Goal: Task Accomplishment & Management: Manage account settings

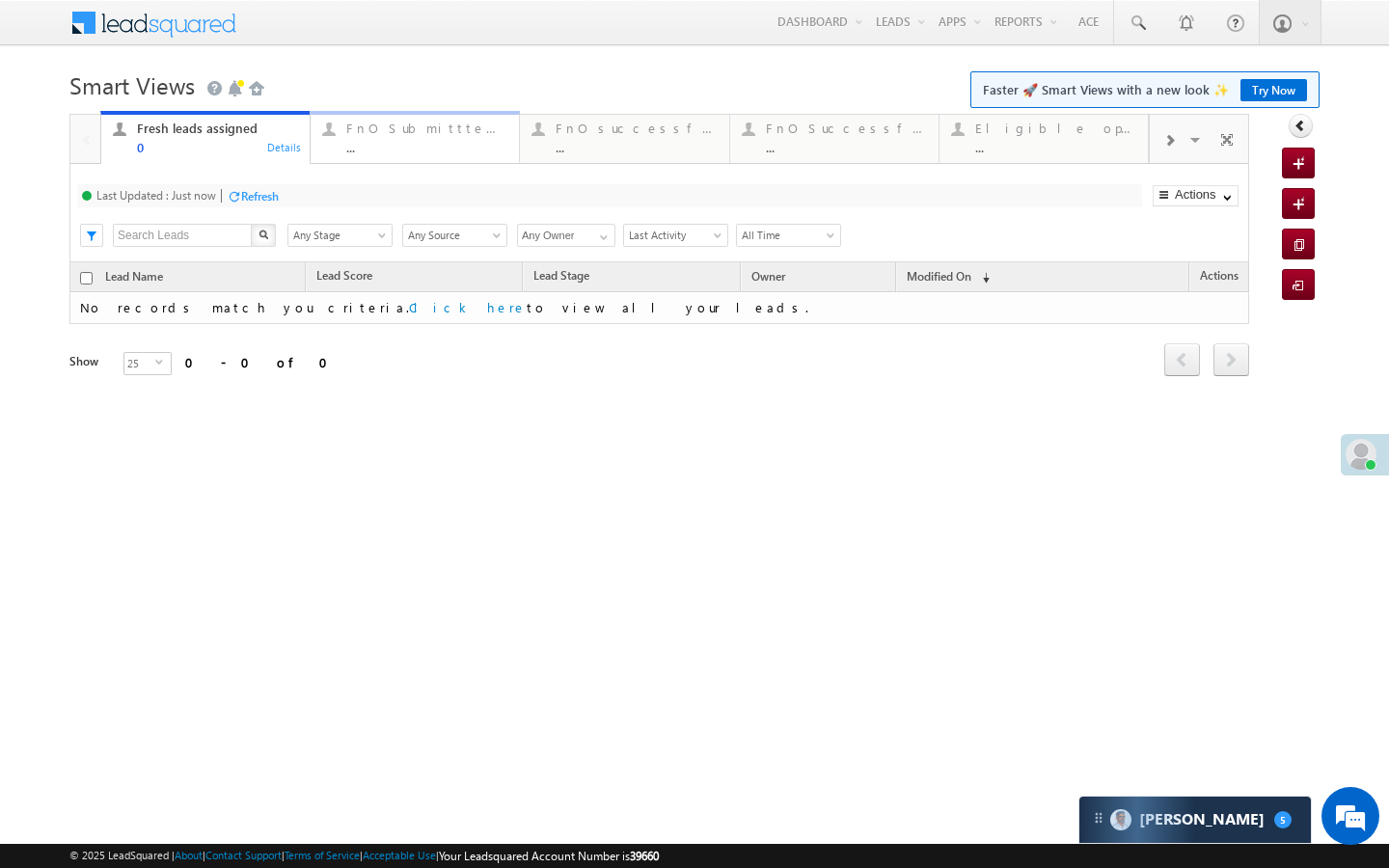
click at [483, 158] on link "FnO Submittted Leads ... Details" at bounding box center [414, 136] width 211 height 52
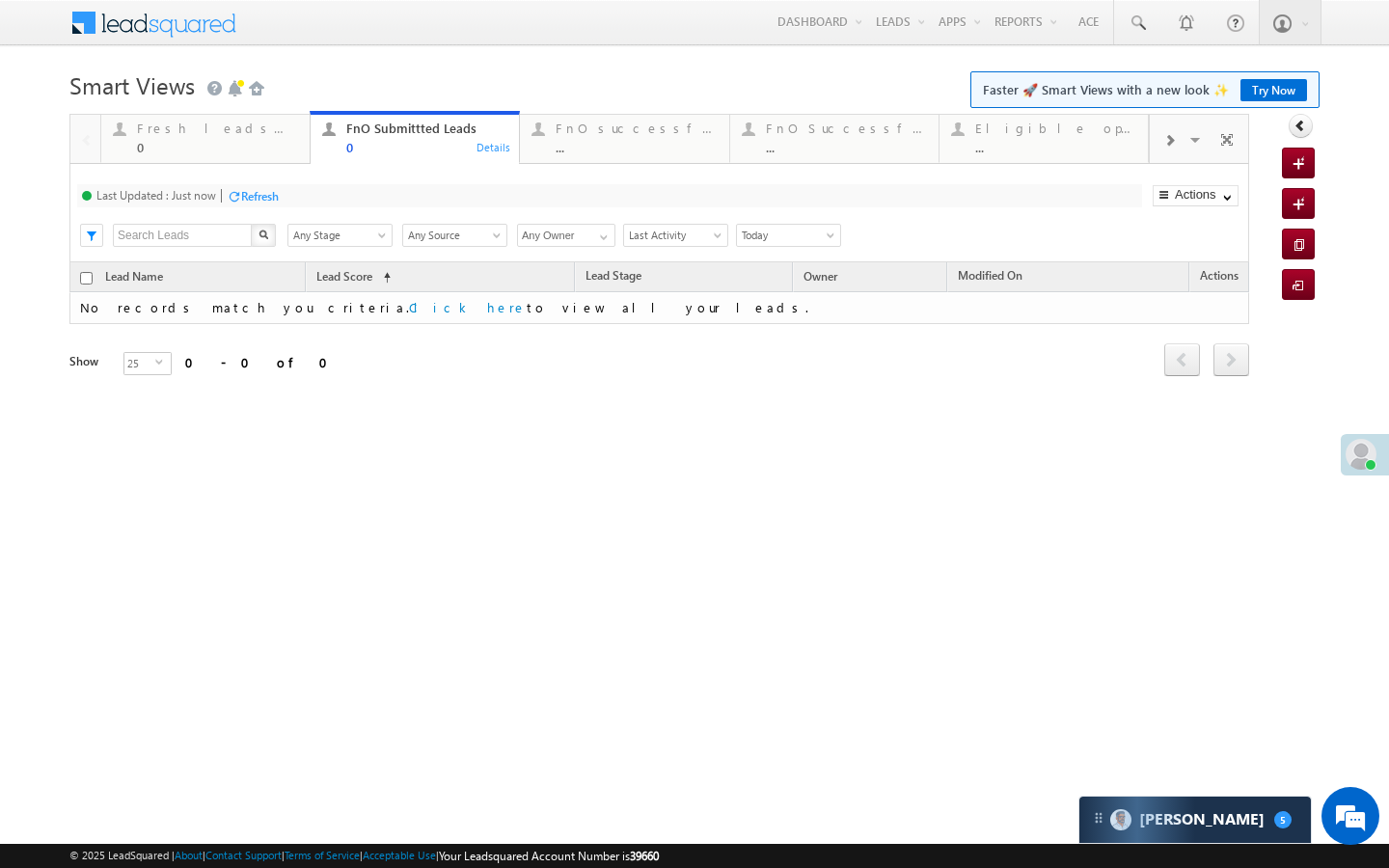
click at [585, 113] on div "Fresh leads assigned 0 Details FnO Submittted Leads 0 Details FnO successful to…" at bounding box center [624, 136] width 1049 height 54
click at [585, 132] on div "FnO successful today Leads" at bounding box center [636, 129] width 161 height 16
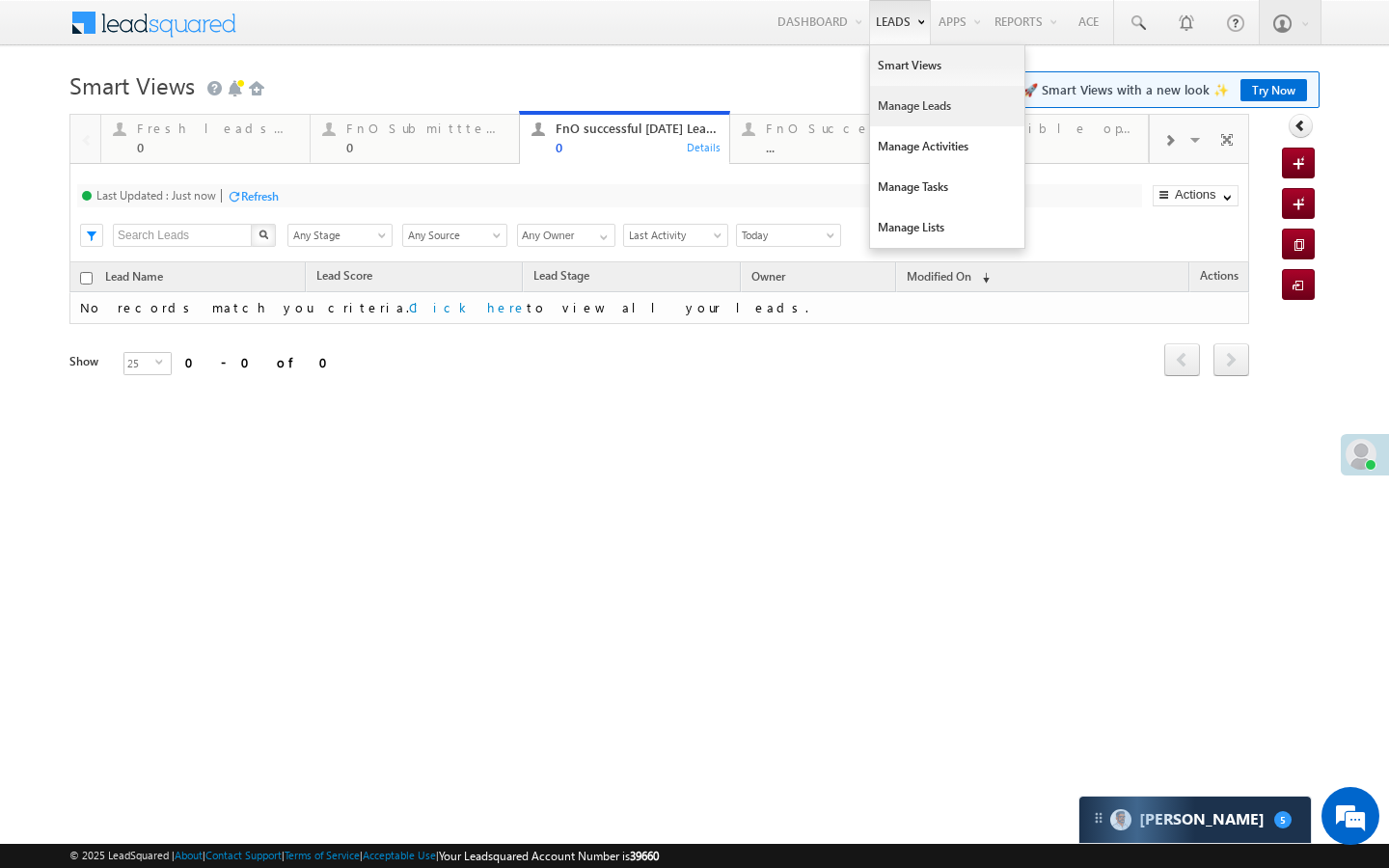
click at [888, 99] on link "Manage Leads" at bounding box center [947, 106] width 154 height 41
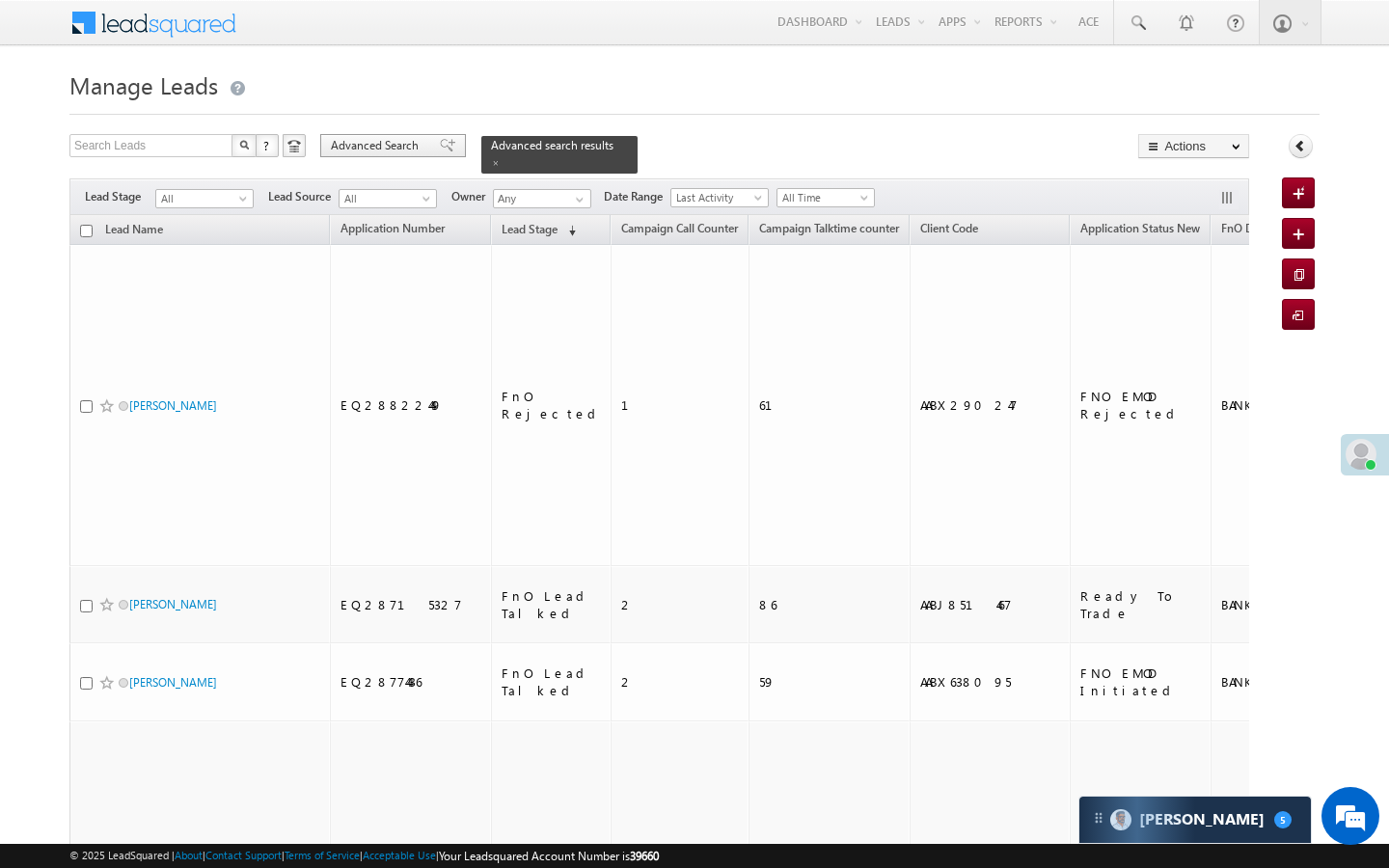
click at [408, 153] on span "Advanced Search" at bounding box center [378, 146] width 94 height 18
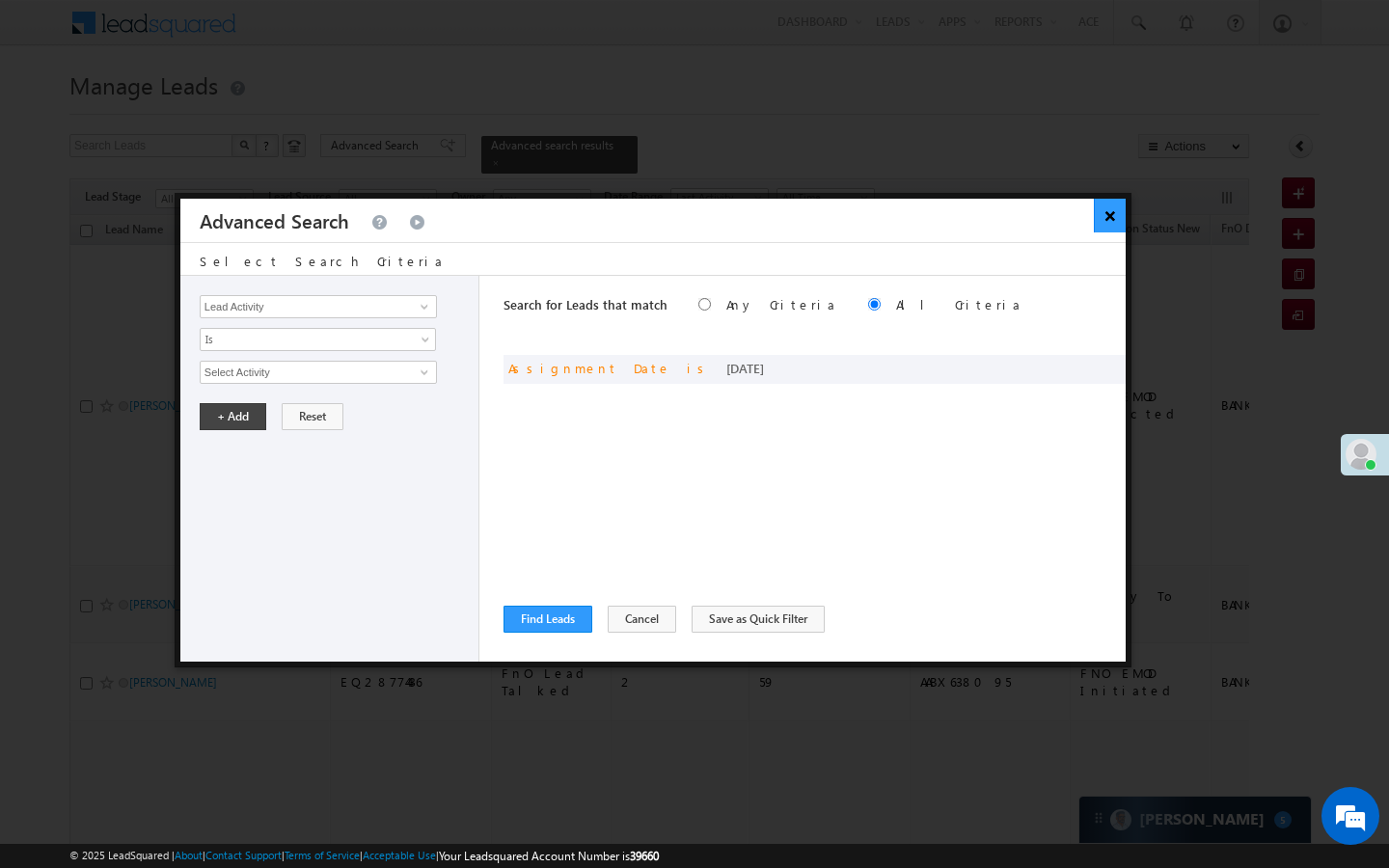
click at [1115, 221] on button "×" at bounding box center [1109, 216] width 32 height 34
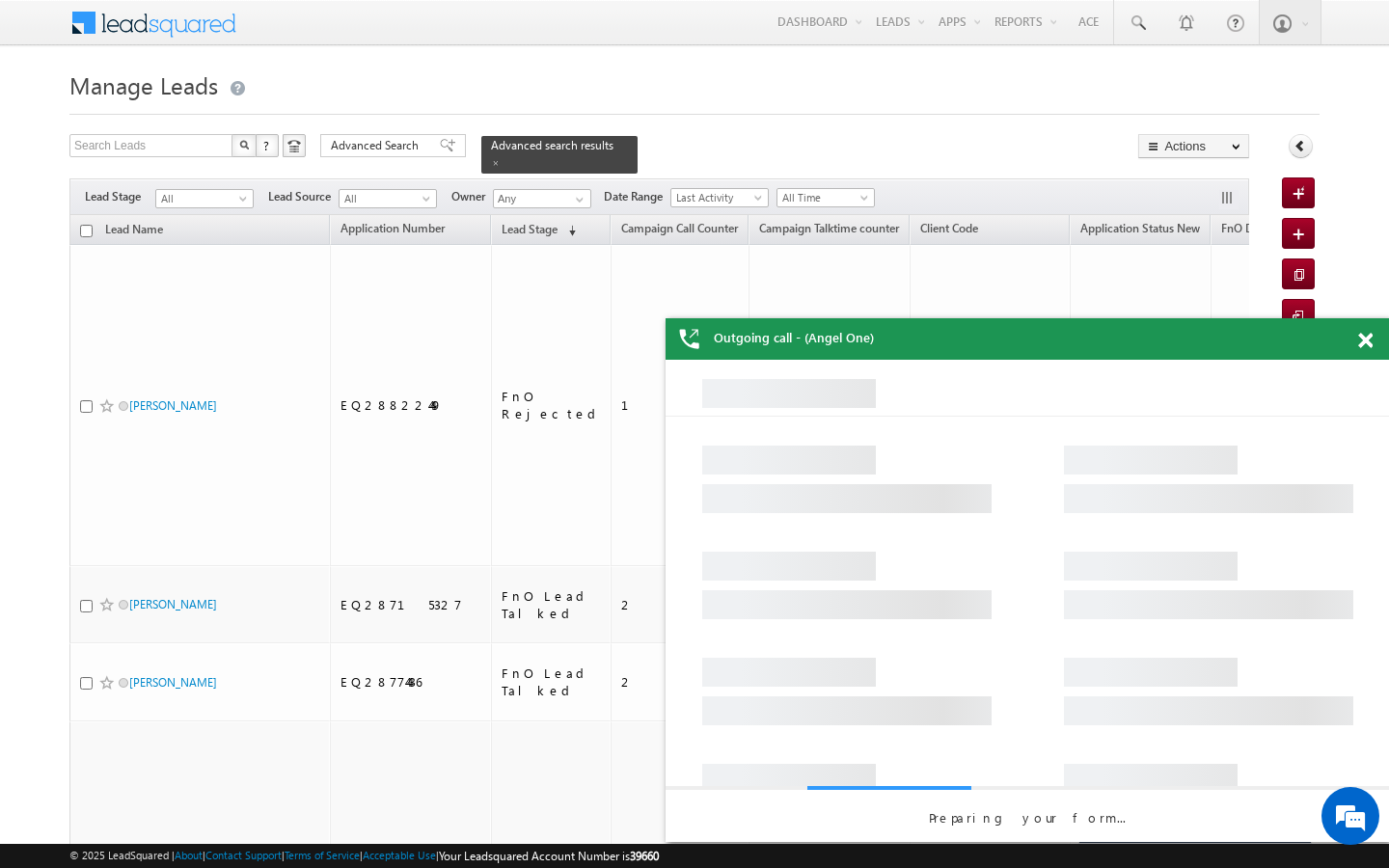
click at [1364, 346] on span at bounding box center [1365, 341] width 15 height 17
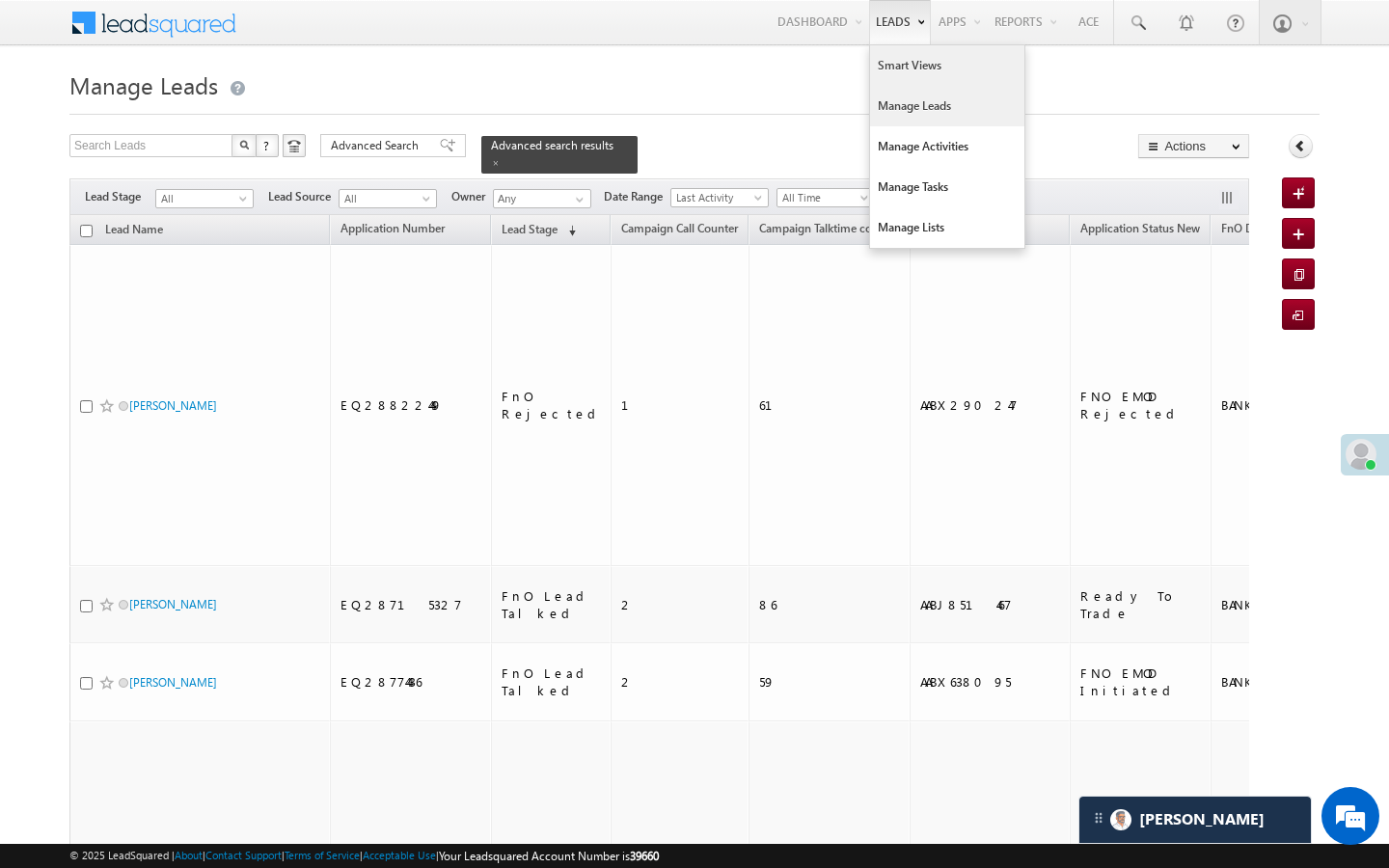
click at [882, 66] on link "Smart Views" at bounding box center [947, 65] width 154 height 41
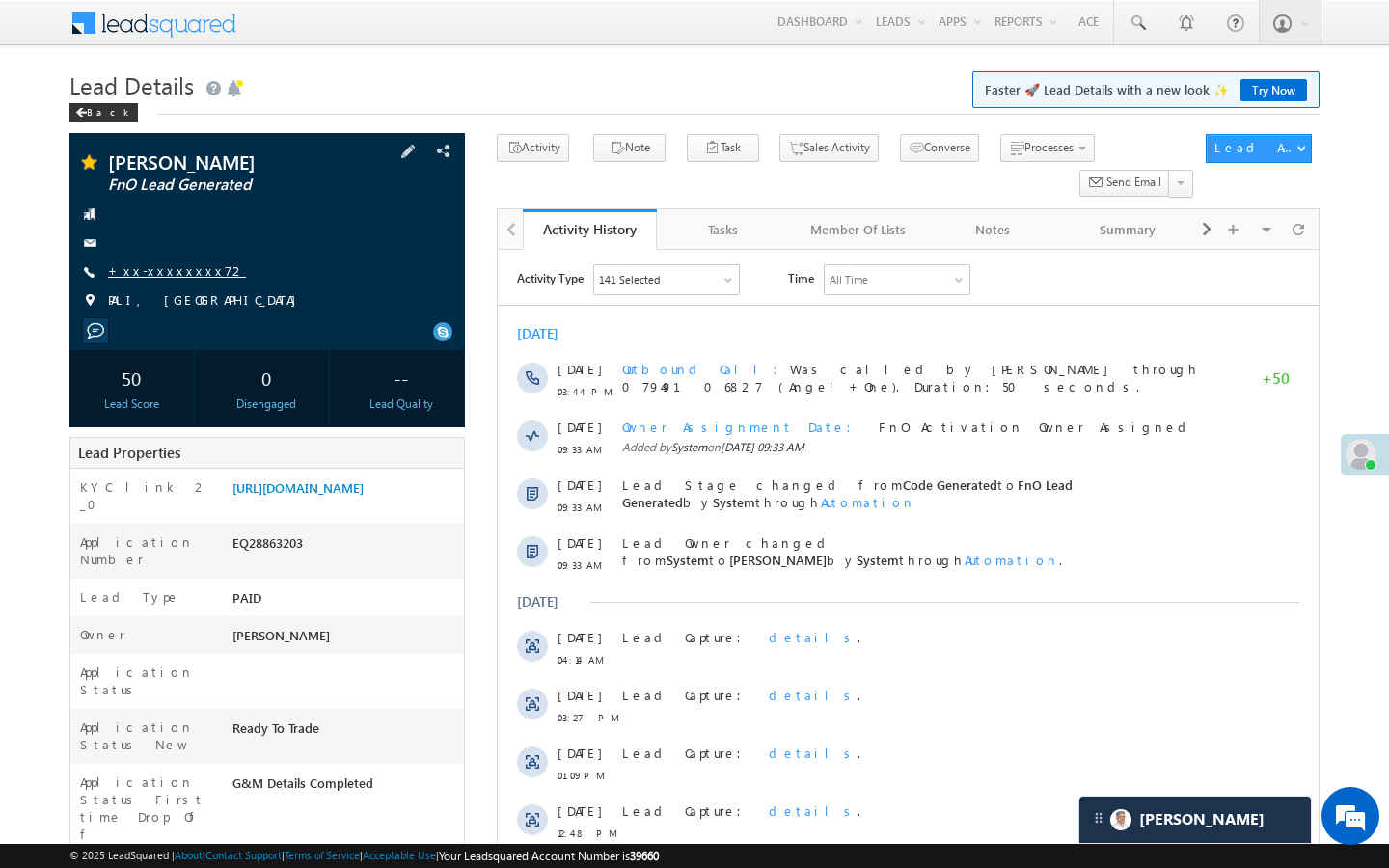
click at [178, 268] on link "+xx-xxxxxxxx72" at bounding box center [177, 270] width 138 height 17
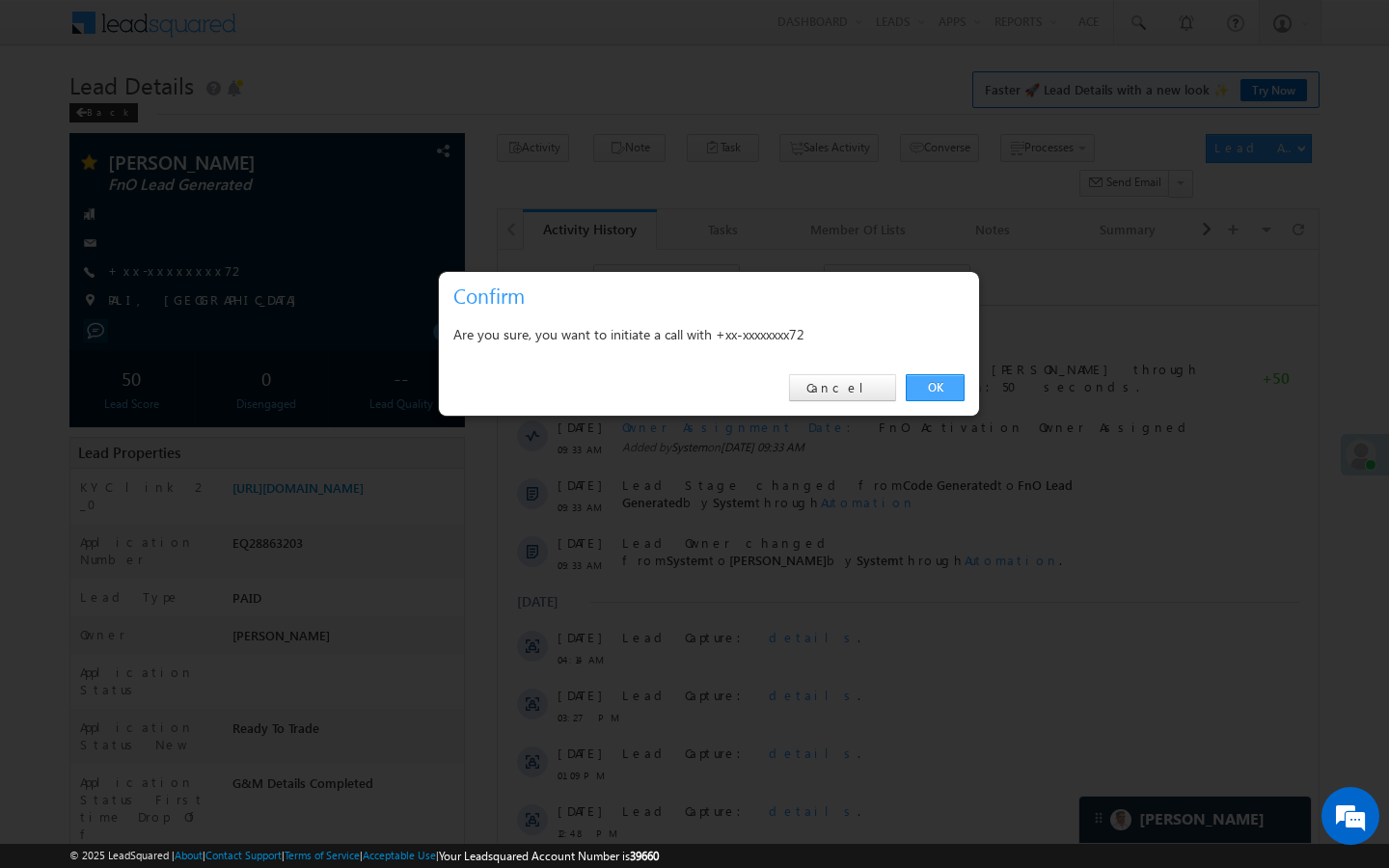
click at [948, 394] on link "OK" at bounding box center [935, 388] width 59 height 27
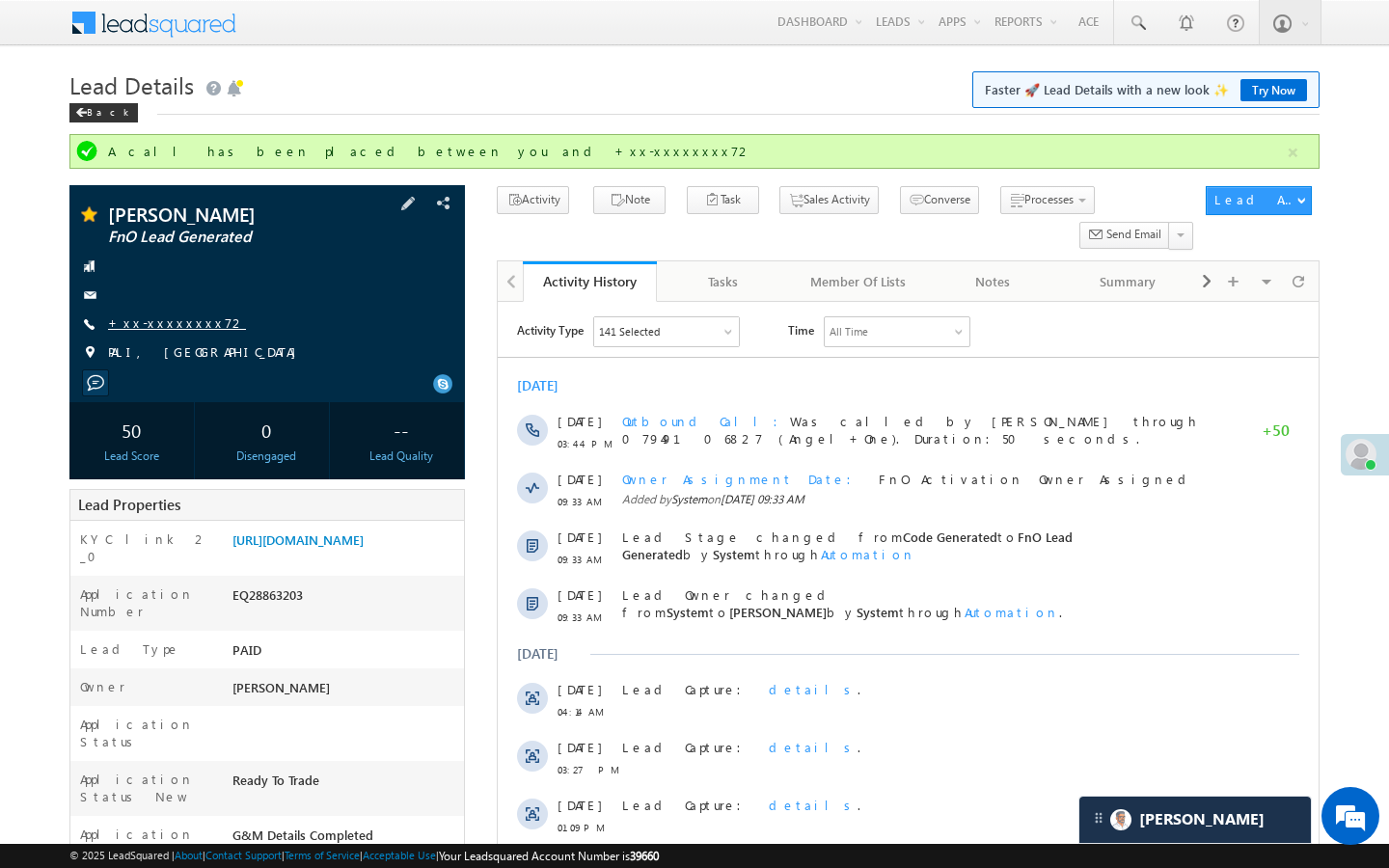
click at [167, 326] on link "+xx-xxxxxxxx72" at bounding box center [177, 322] width 138 height 17
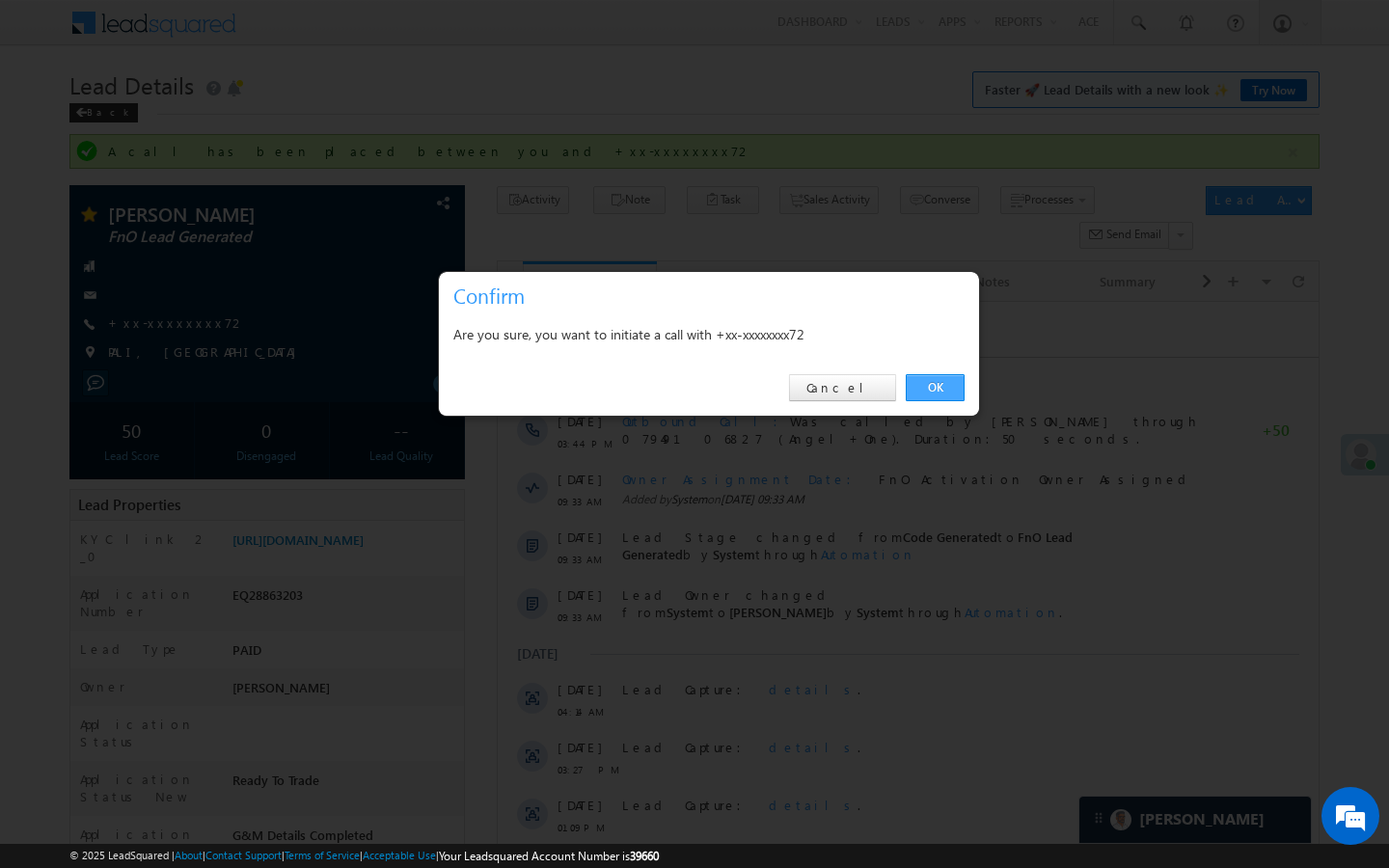
click at [940, 389] on link "OK" at bounding box center [935, 388] width 59 height 27
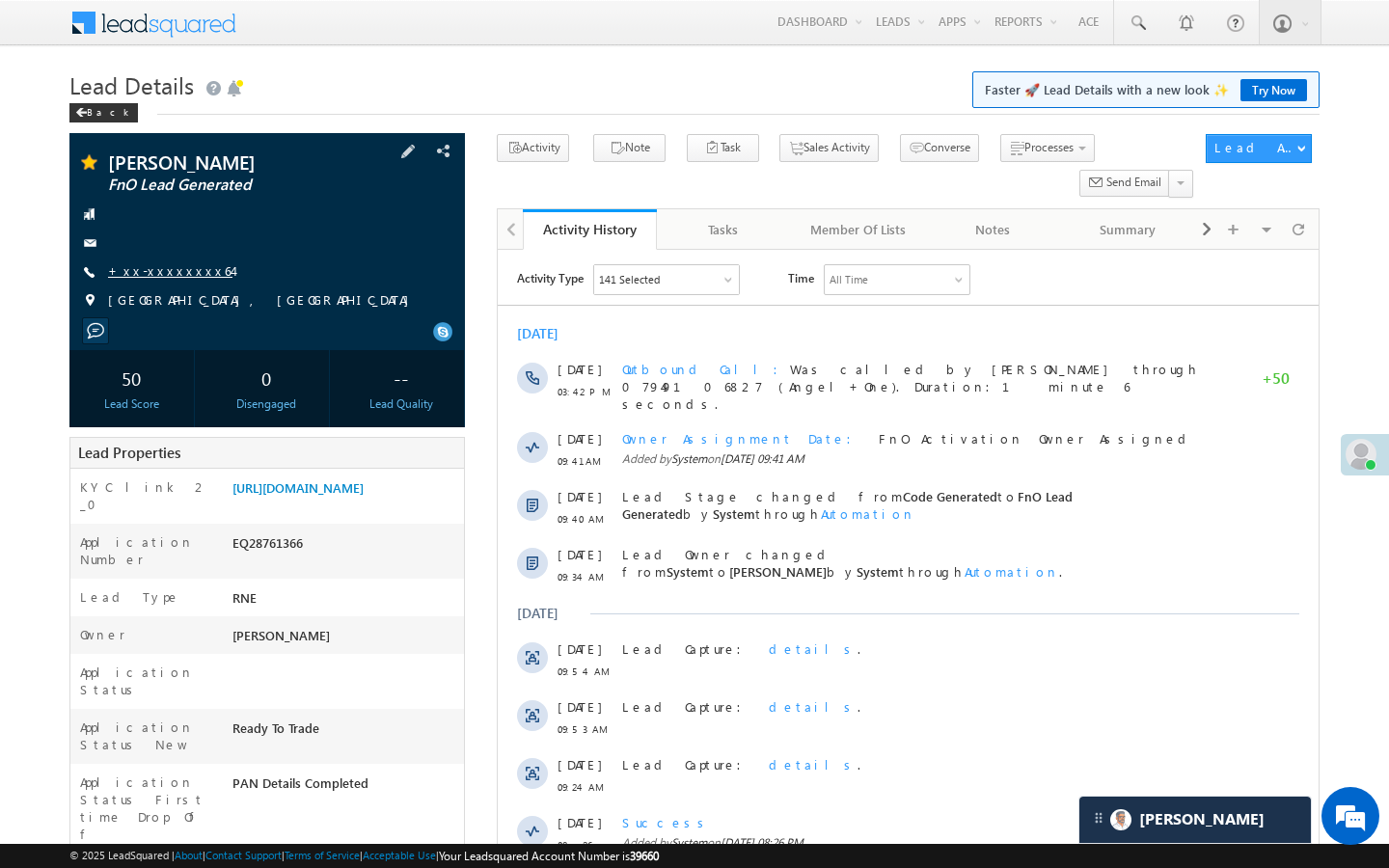
click at [179, 274] on link "+xx-xxxxxxxx64" at bounding box center [170, 270] width 125 height 17
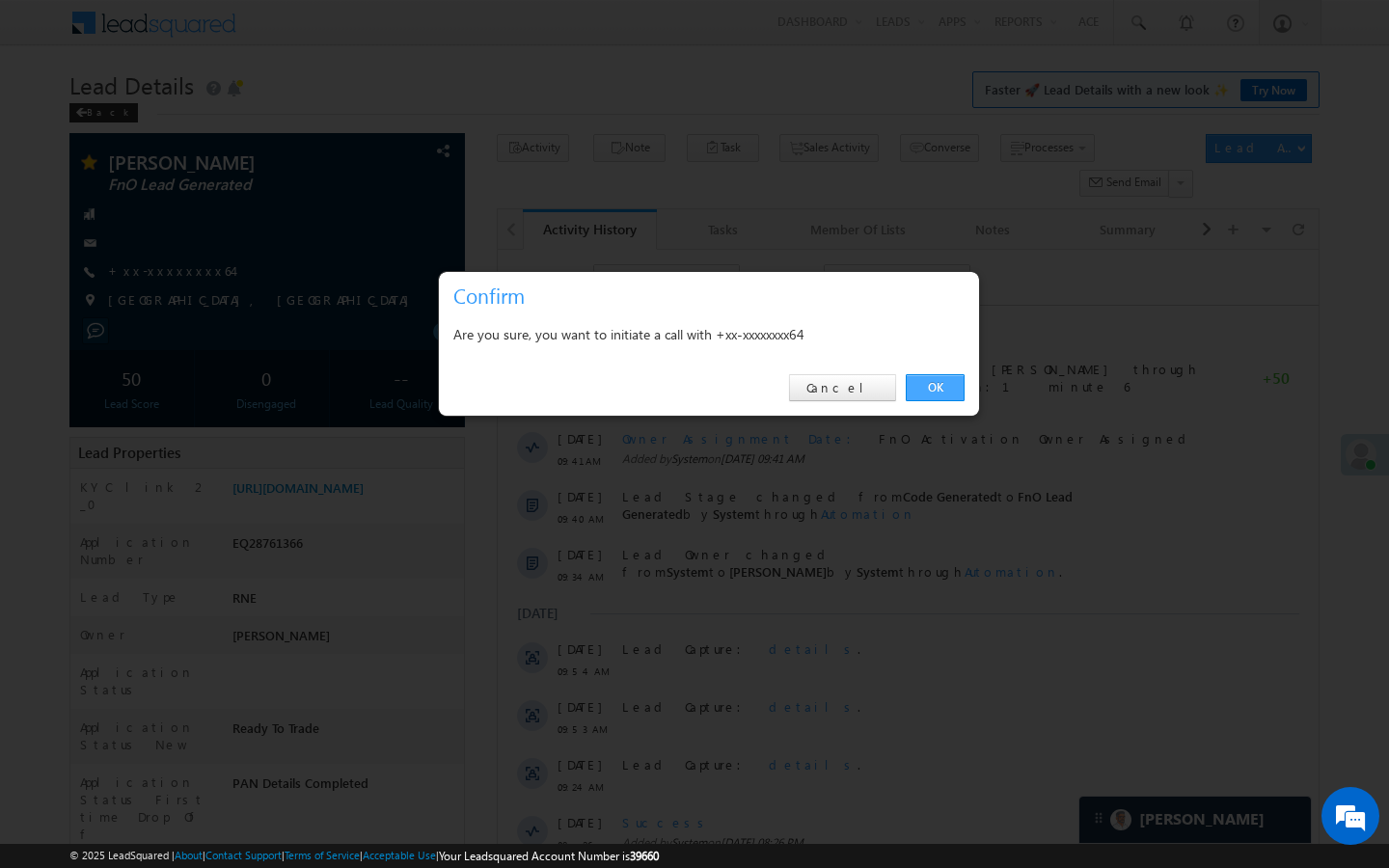
click at [940, 385] on link "OK" at bounding box center [935, 388] width 59 height 27
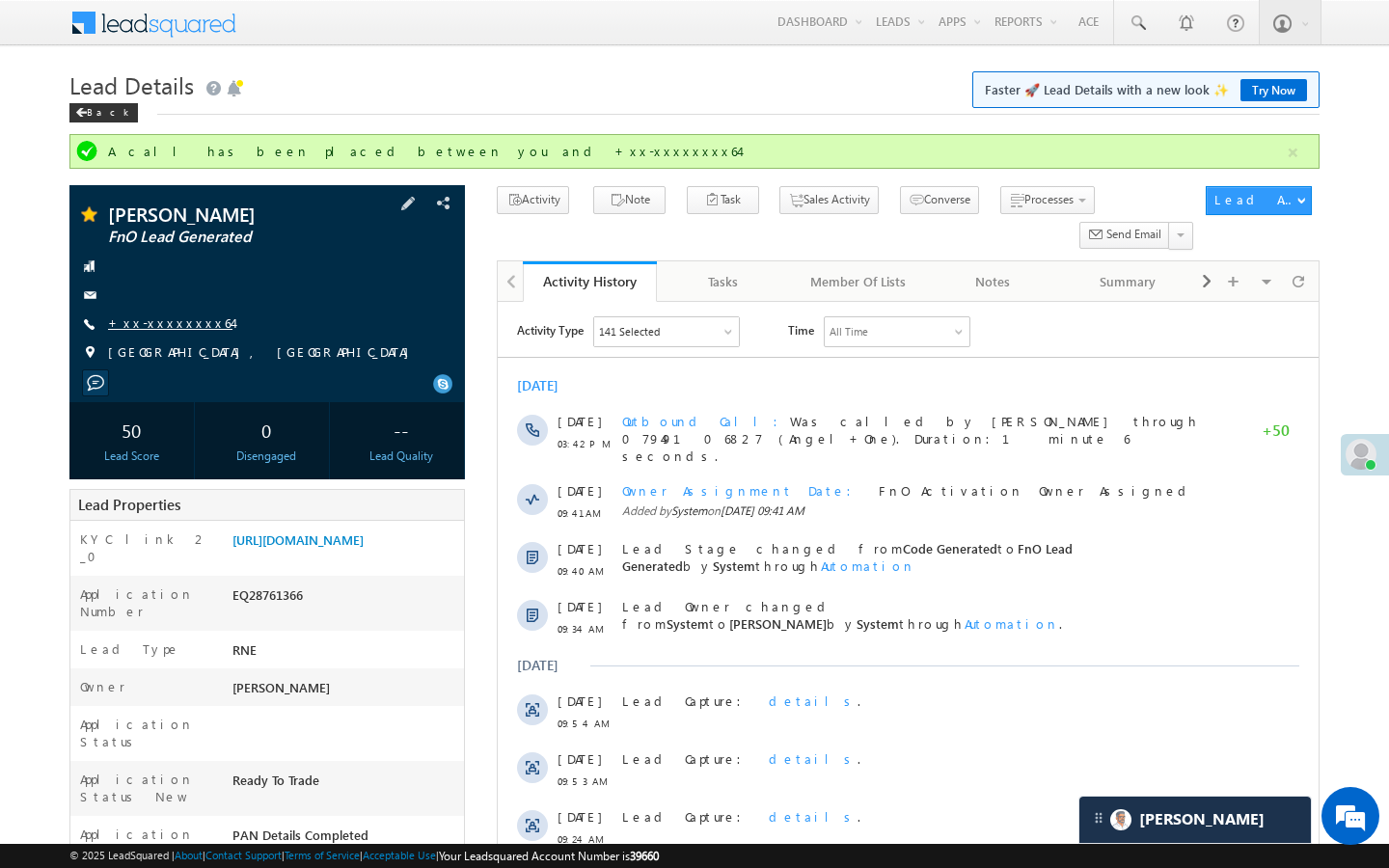
click at [178, 323] on link "+xx-xxxxxxxx64" at bounding box center [170, 322] width 125 height 17
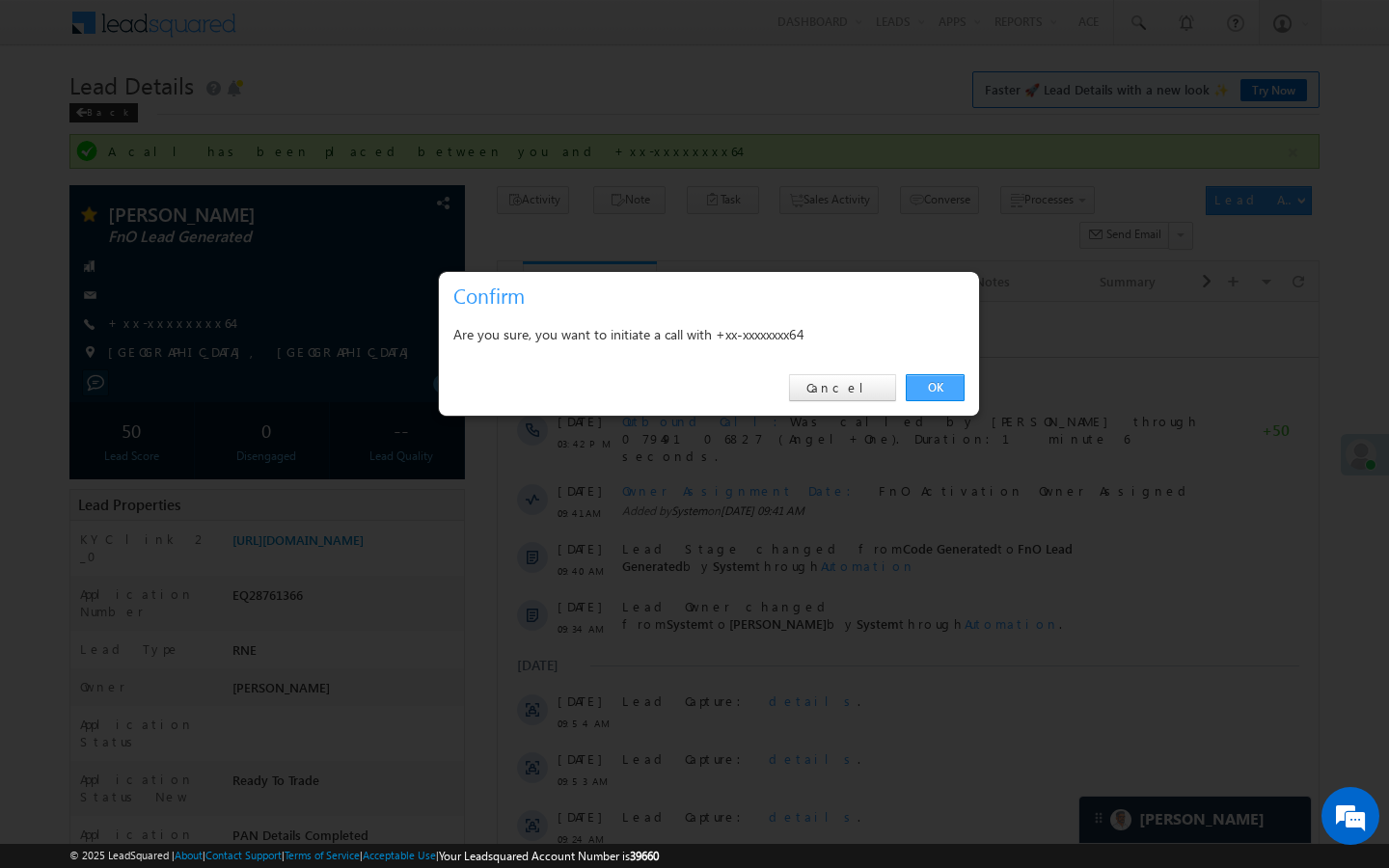
click at [942, 383] on link "OK" at bounding box center [935, 388] width 59 height 27
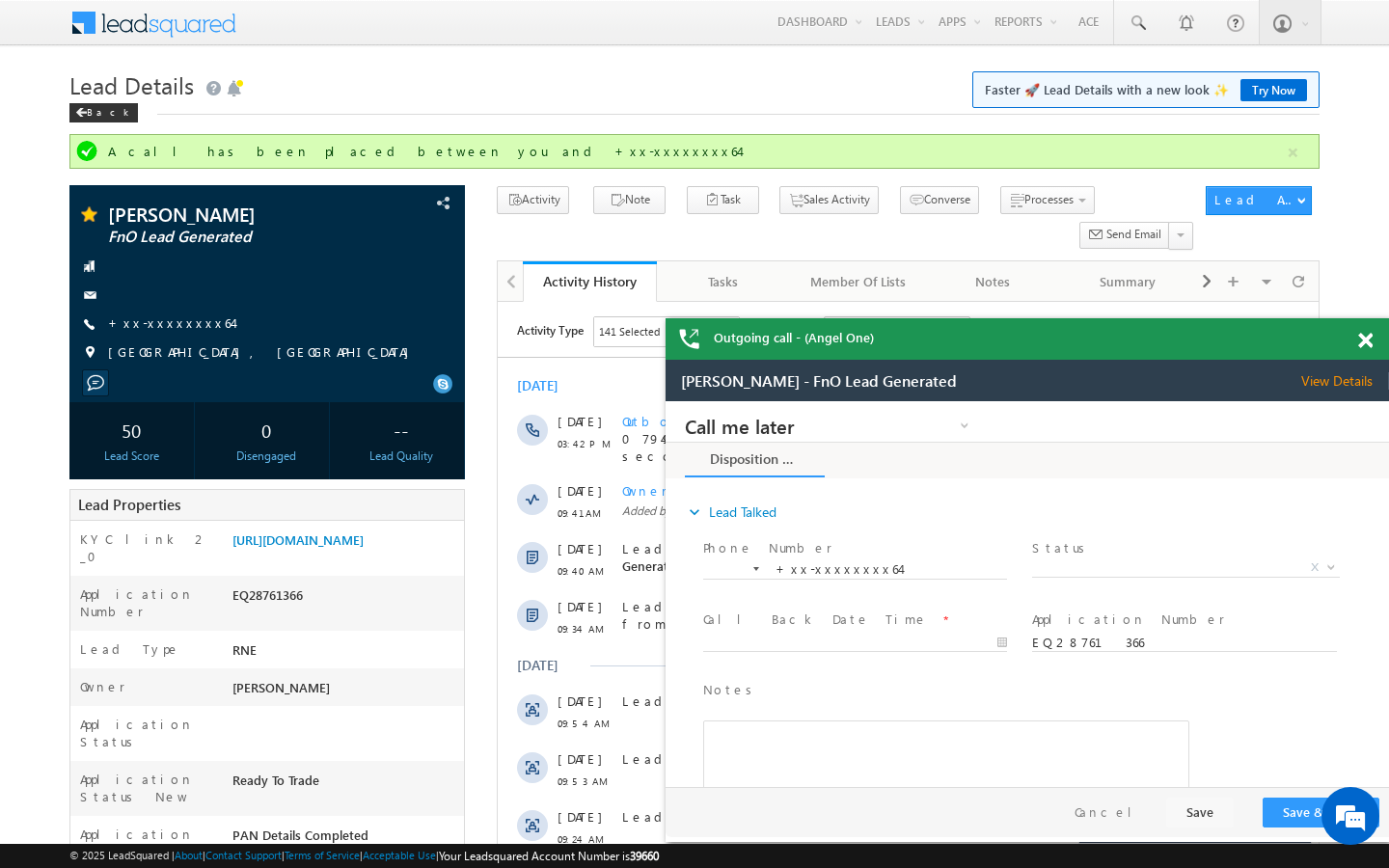
click at [1366, 345] on span at bounding box center [1365, 341] width 15 height 17
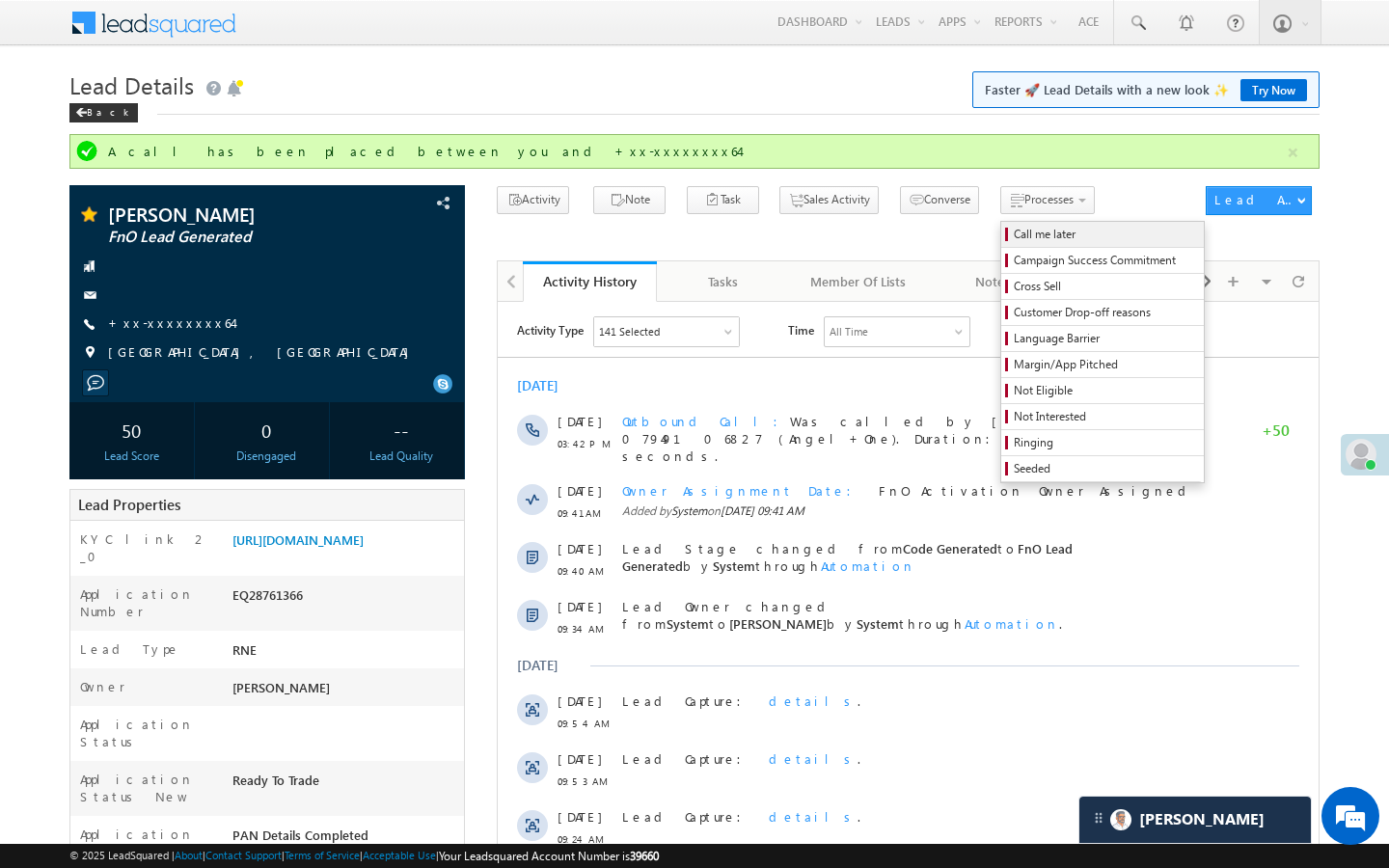
click at [1001, 246] on link "Call me later" at bounding box center [1102, 233] width 203 height 25
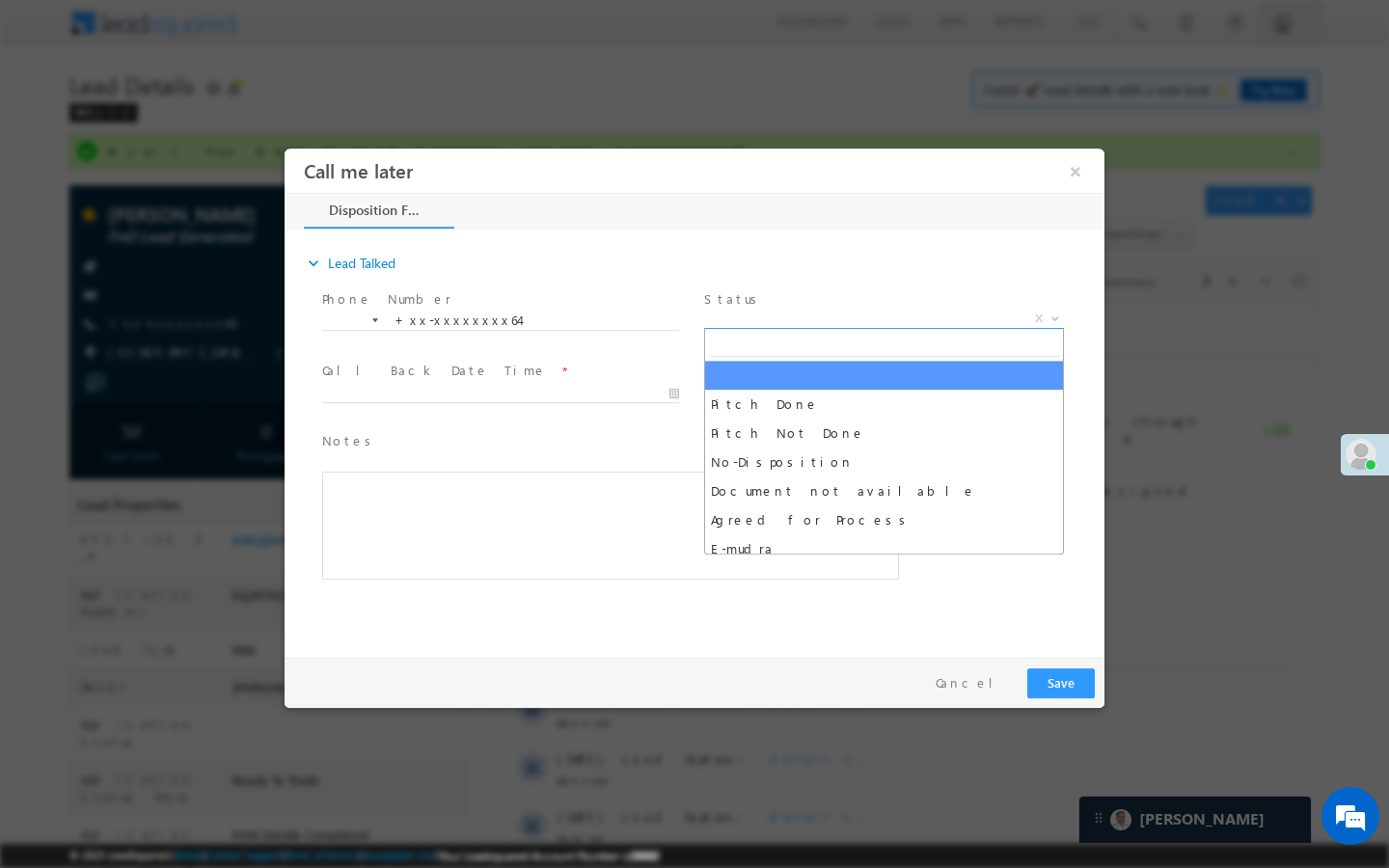
click at [889, 319] on span "X" at bounding box center [884, 319] width 360 height 20
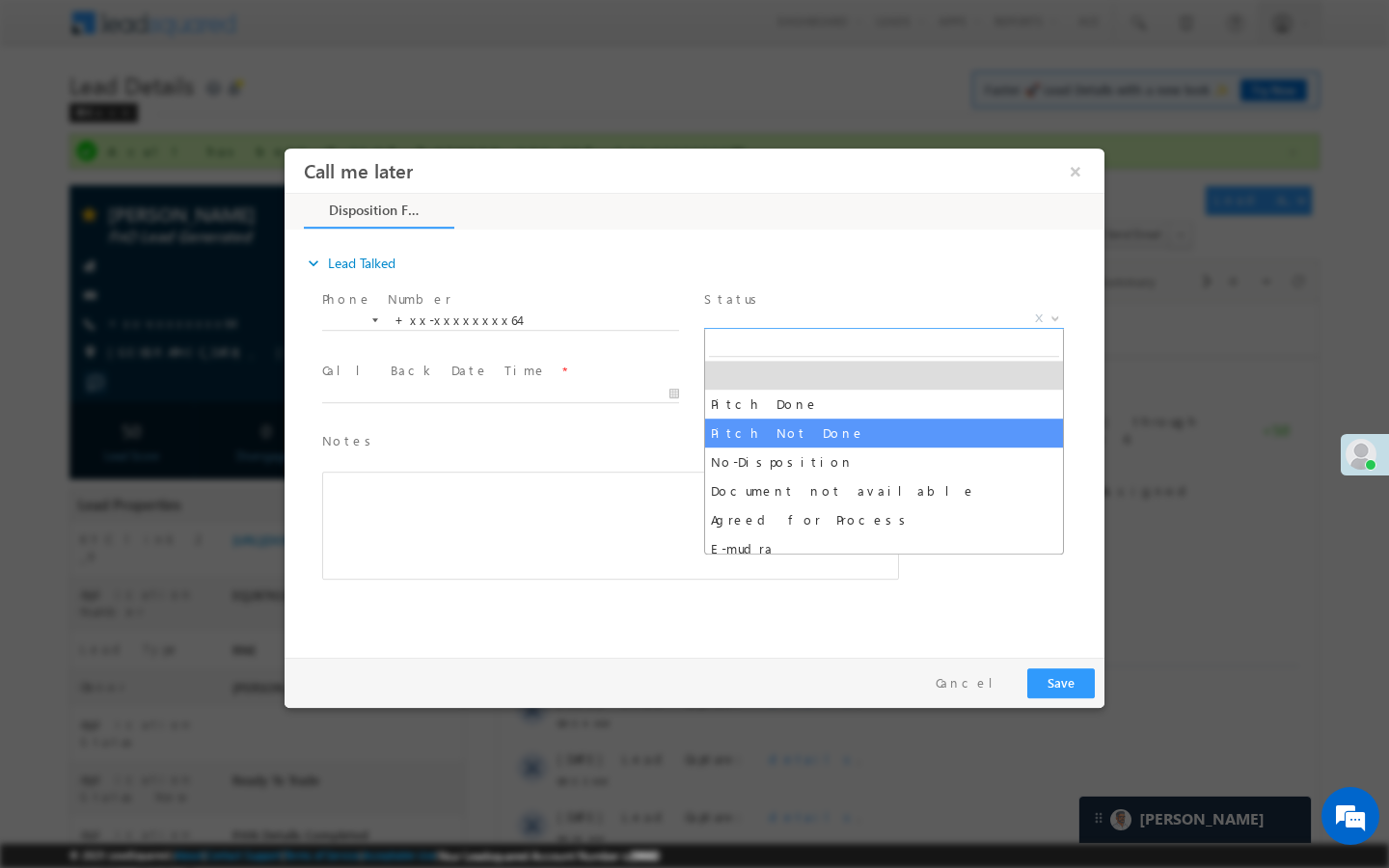
select select "Pitch Not Done"
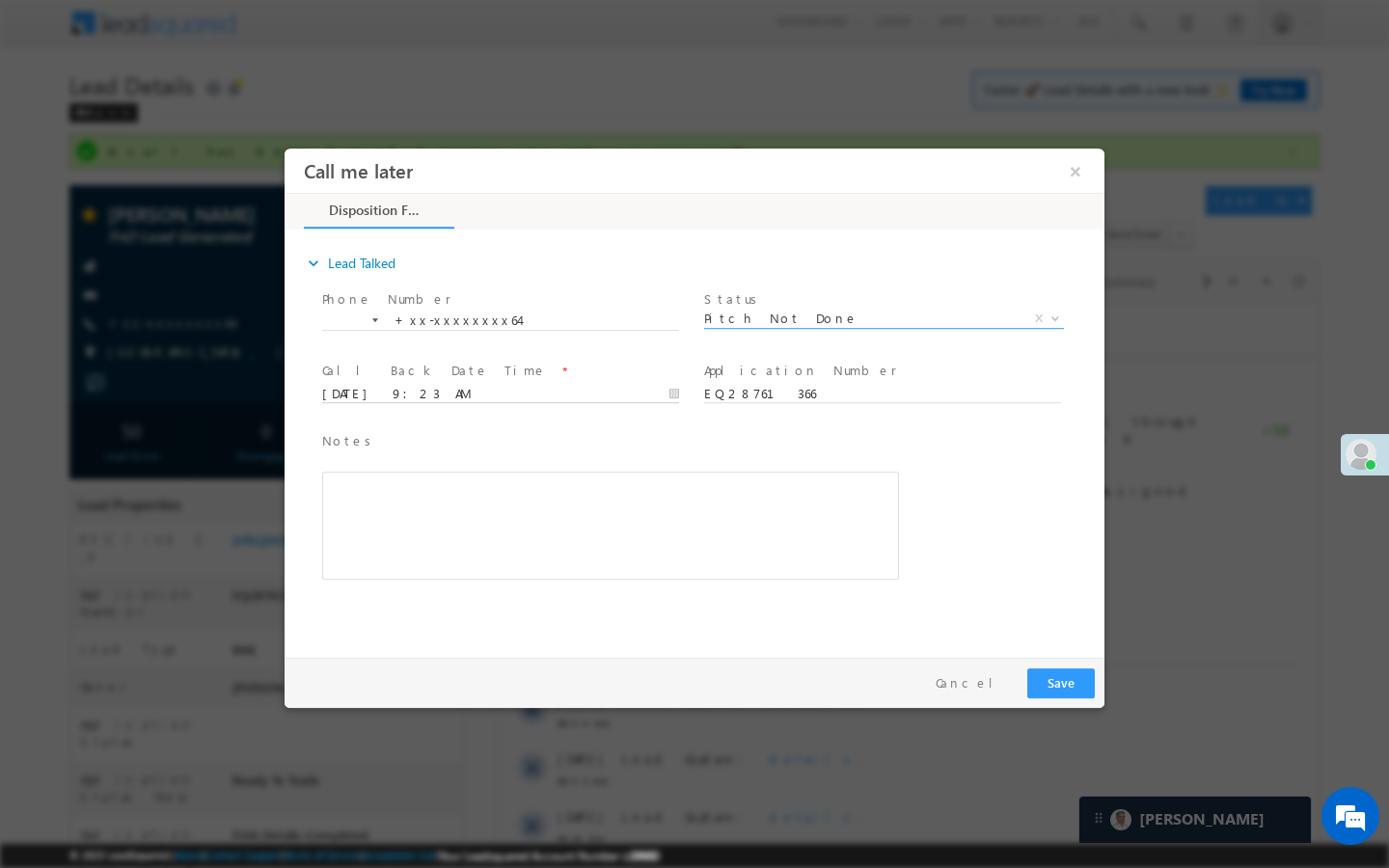
click at [658, 392] on input "09/16/25 9:23 AM" at bounding box center [500, 394] width 357 height 20
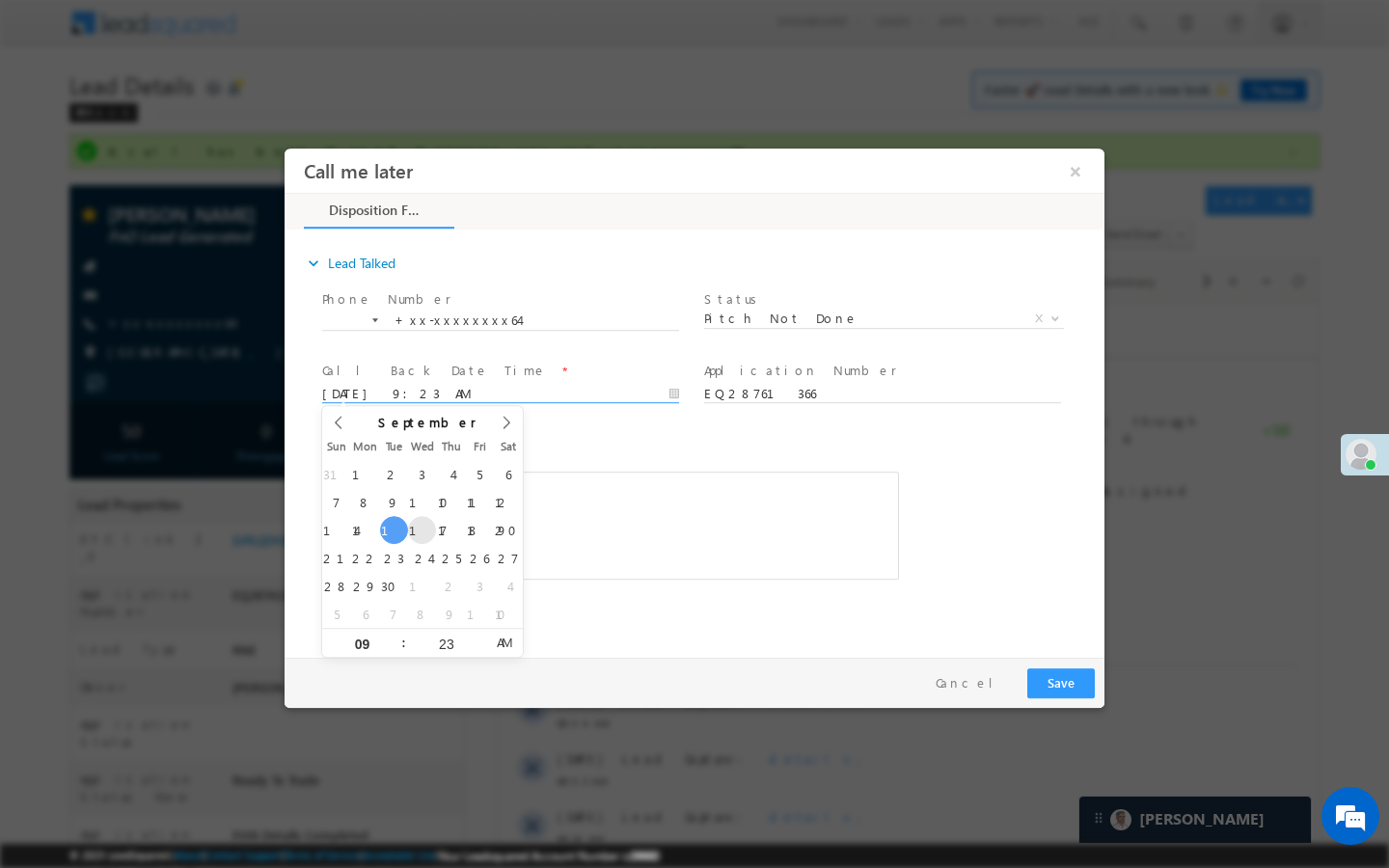
type input "09/17/25 9:23 AM"
click at [1054, 683] on button "Save" at bounding box center [1061, 683] width 67 height 30
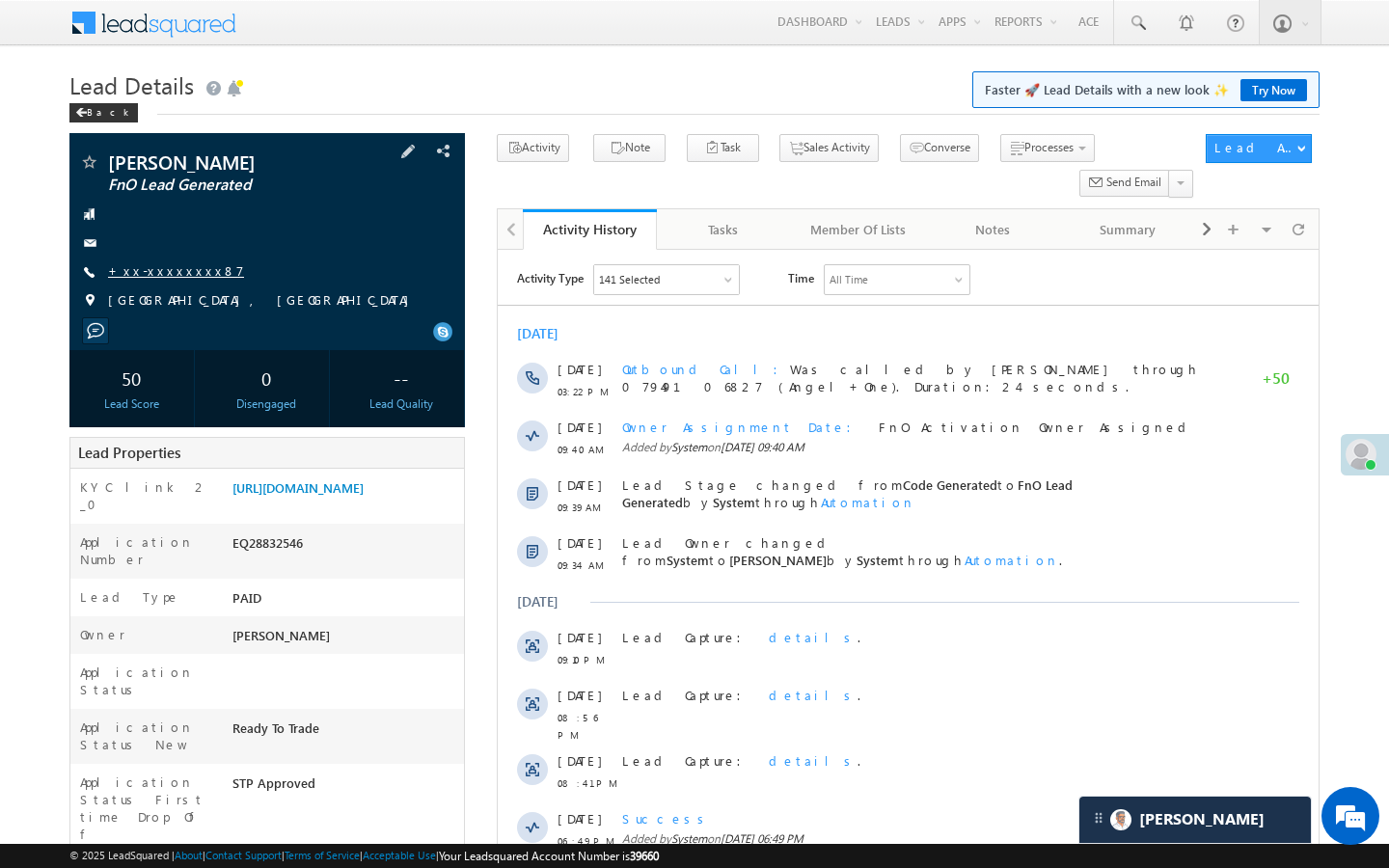
click at [168, 268] on link "+xx-xxxxxxxx87" at bounding box center [176, 270] width 136 height 17
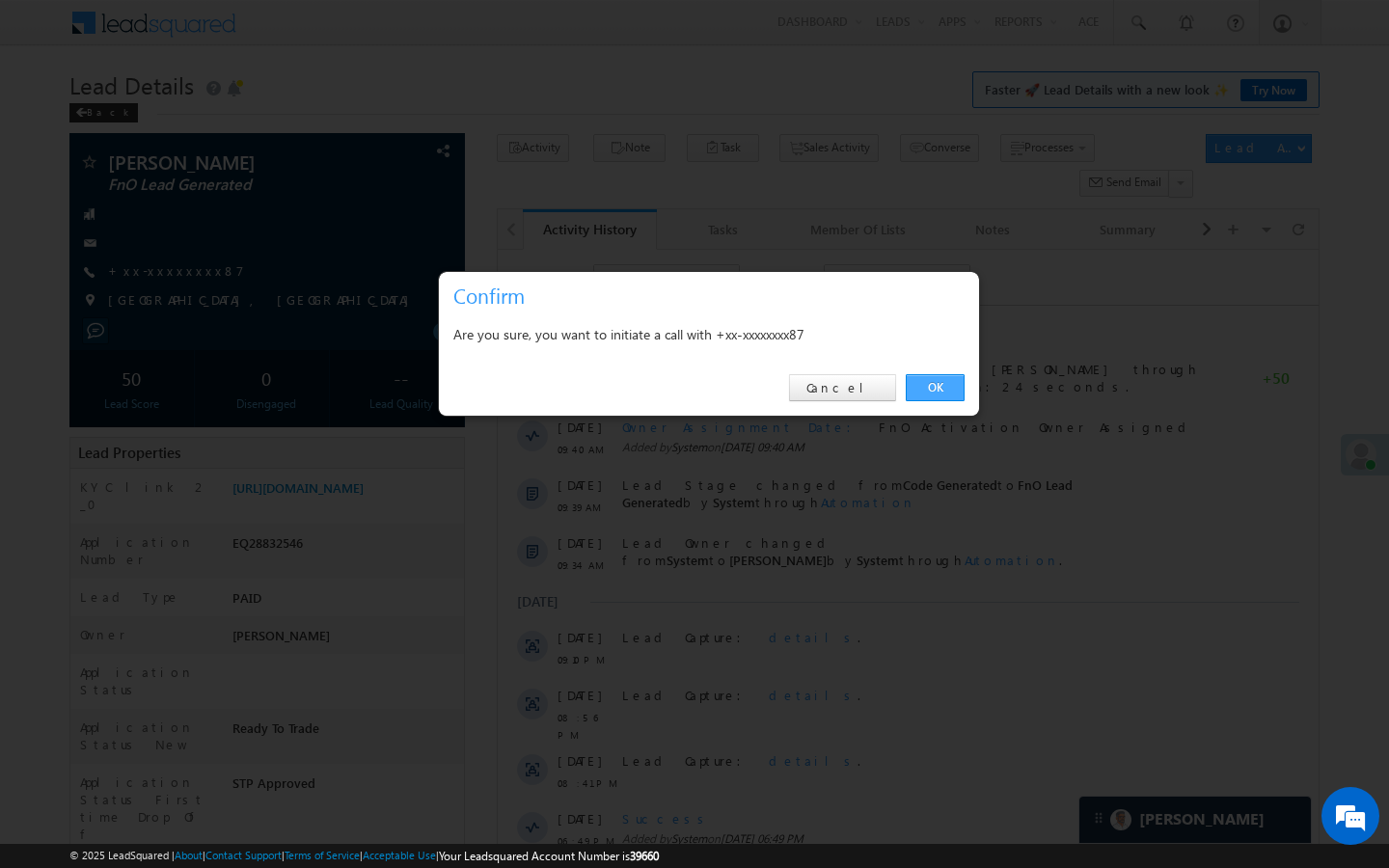
click at [939, 395] on link "OK" at bounding box center [935, 388] width 59 height 27
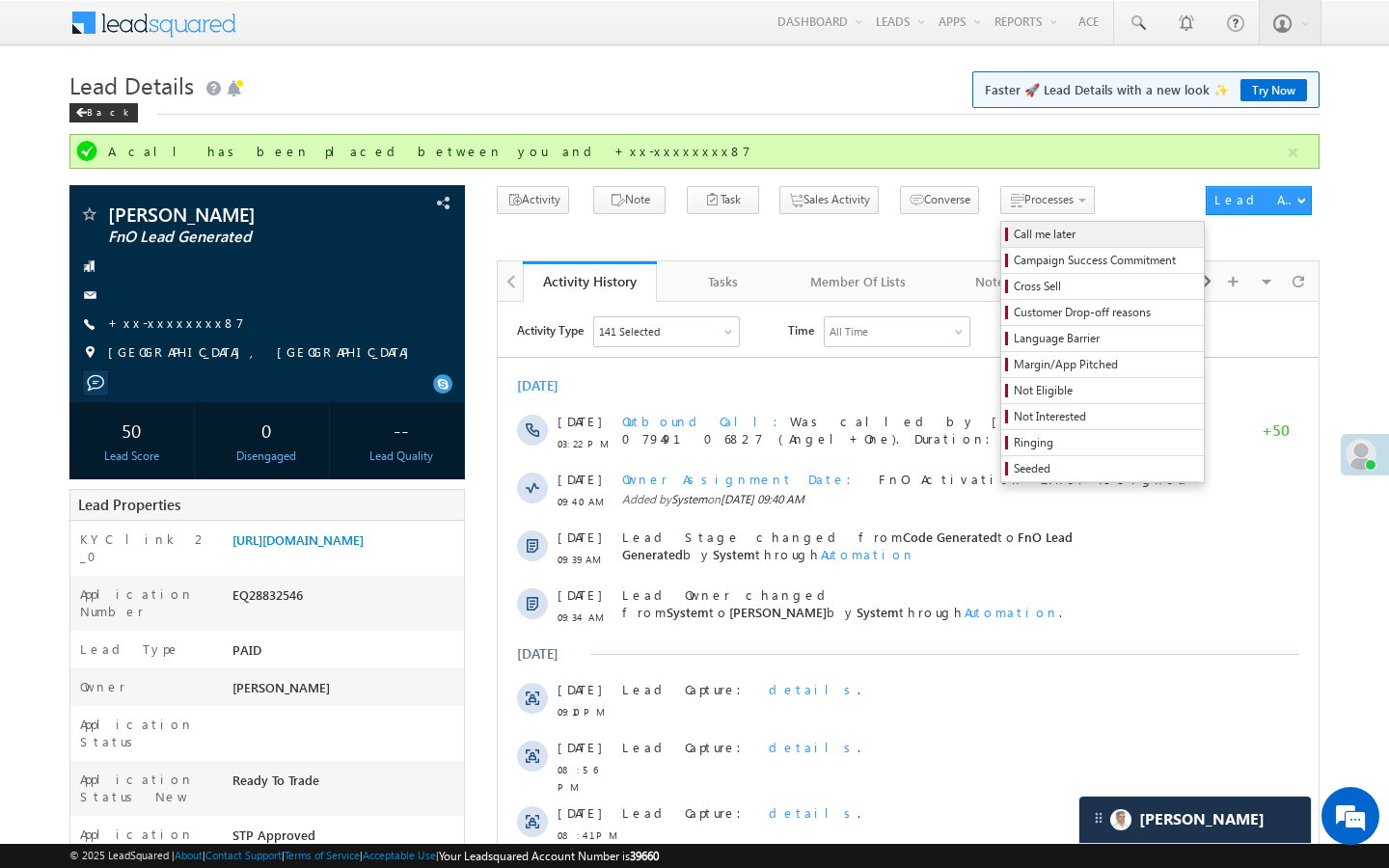
click at [1013, 239] on span "Call me later" at bounding box center [1104, 234] width 183 height 18
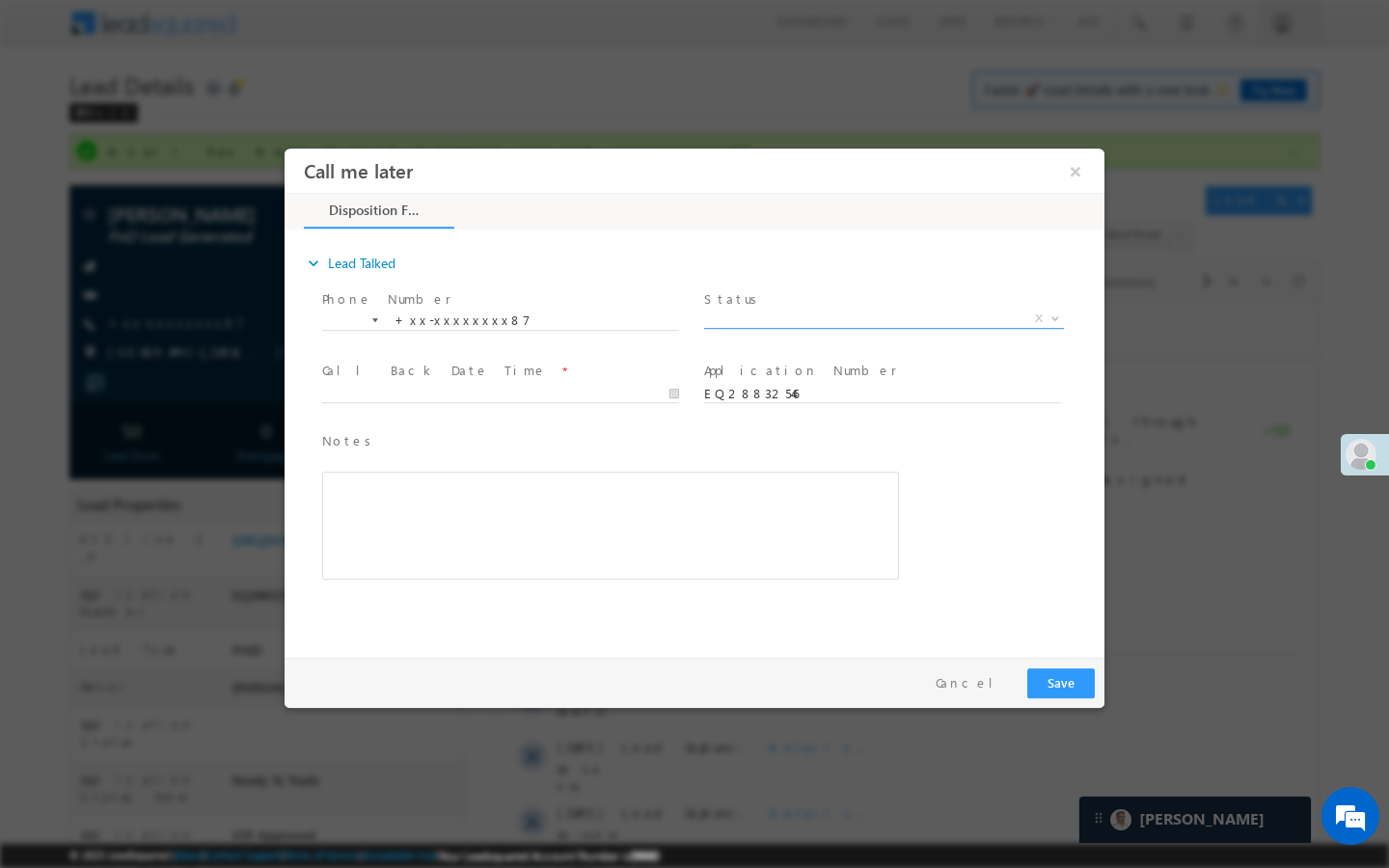
click at [925, 325] on span "X" at bounding box center [884, 319] width 360 height 20
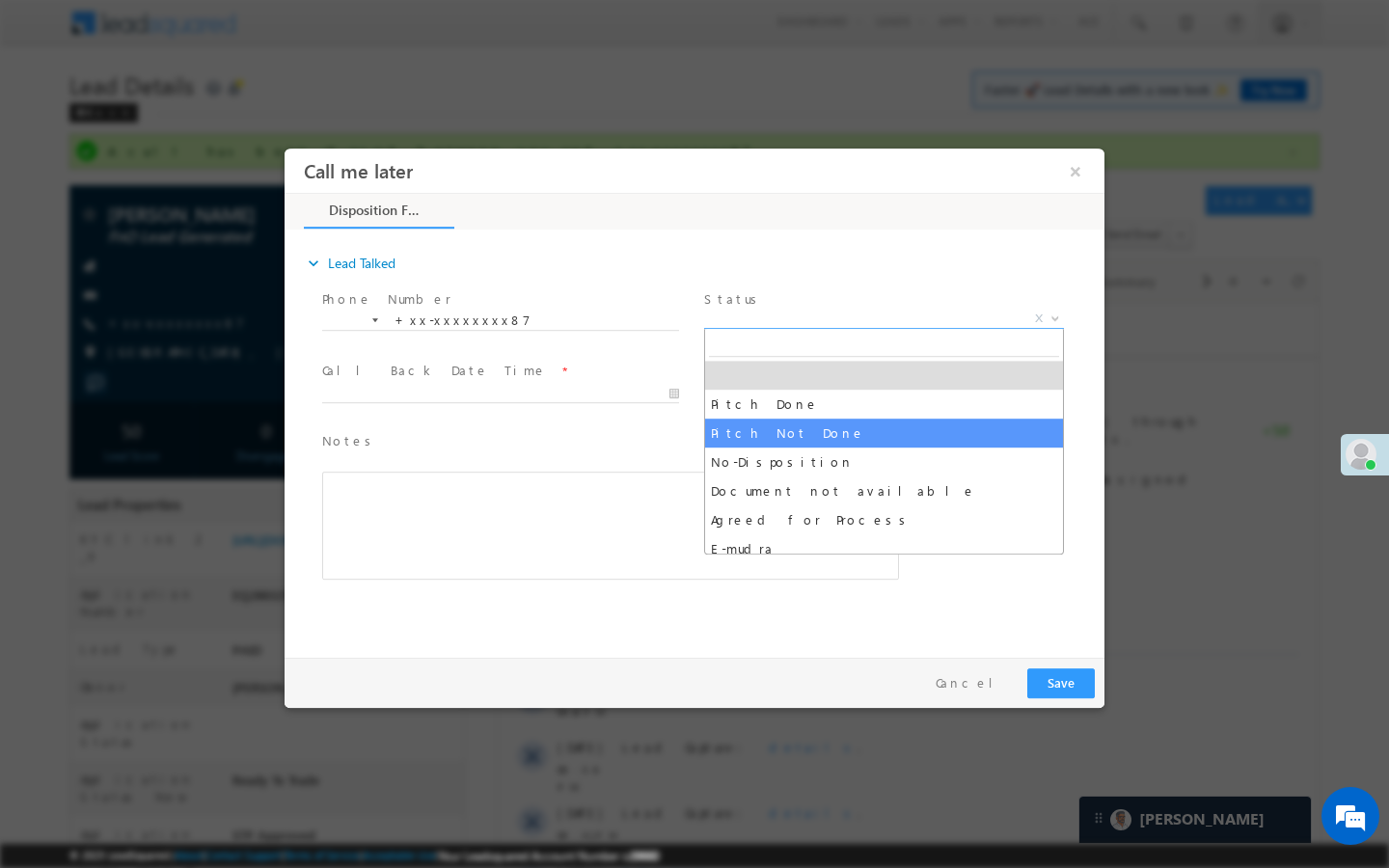
select select "Pitch Not Done"
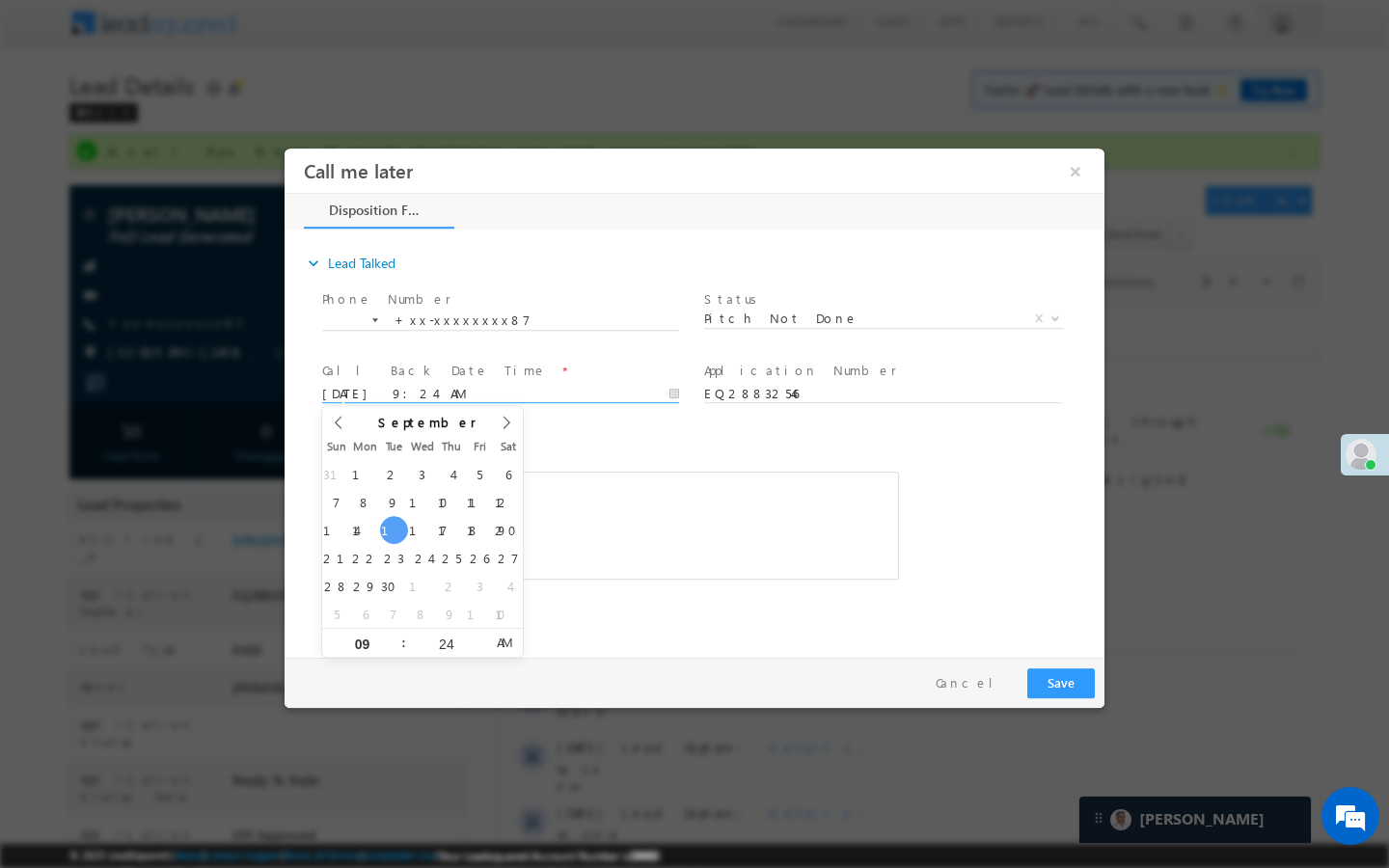
click at [615, 391] on input "09/16/25 9:24 AM" at bounding box center [500, 394] width 357 height 20
click at [412, 515] on div "31 1 2 3 4 5 6 7 8 9 10 11 12 13 14 15 16 17 18 19 20 21 22 23 24 25 26 27 28 2…" at bounding box center [422, 544] width 201 height 168
type input "09/17/25 9:24 AM"
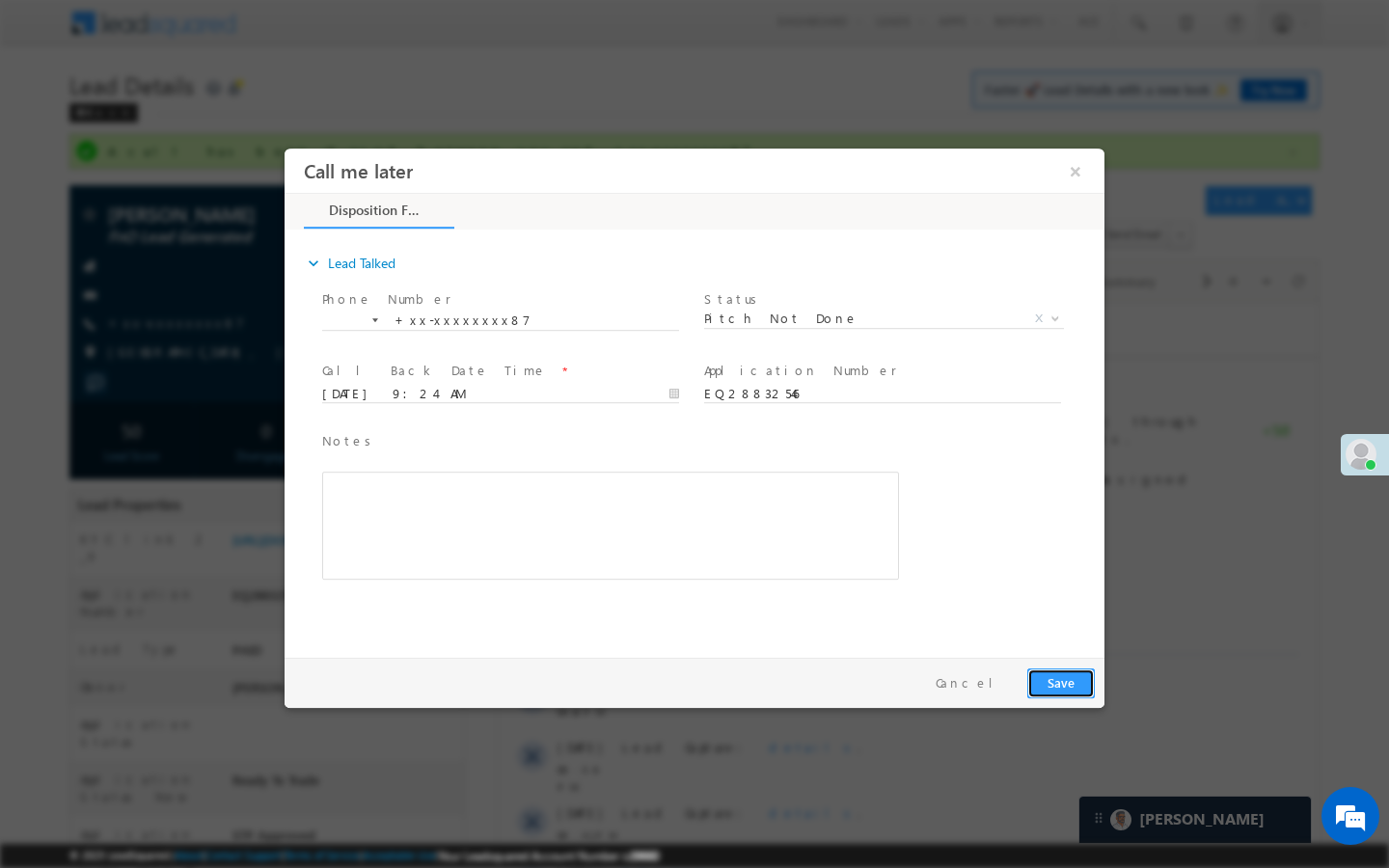
click at [1037, 688] on button "Save" at bounding box center [1061, 683] width 67 height 30
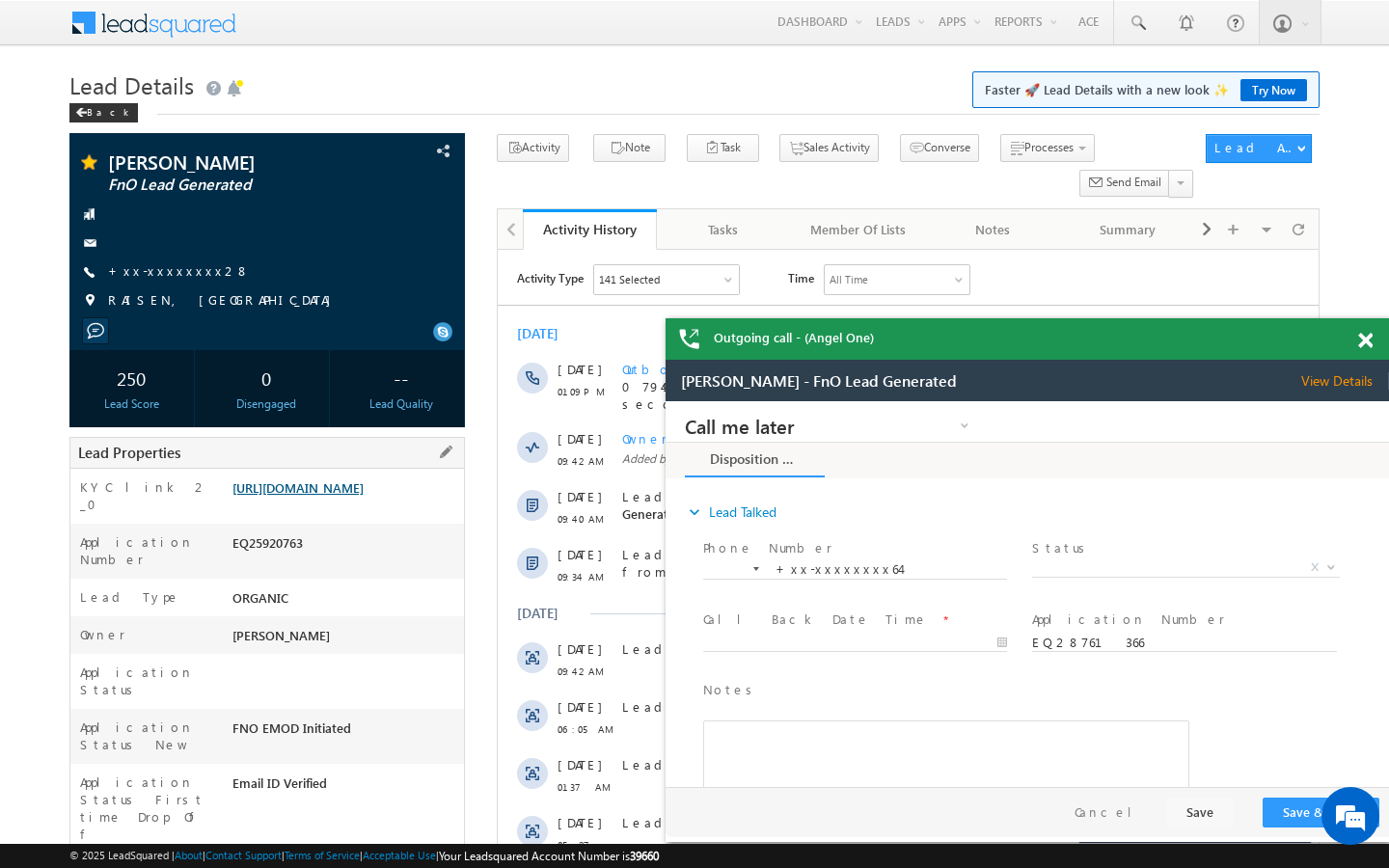
click at [364, 495] on link "https://angelbroking1-pk3em7sa.customui-test.leadsquared.com?leadId=0bbfac98-7b…" at bounding box center [298, 487] width 131 height 17
click at [168, 273] on link "+xx-xxxxxxxx28" at bounding box center [178, 270] width 141 height 17
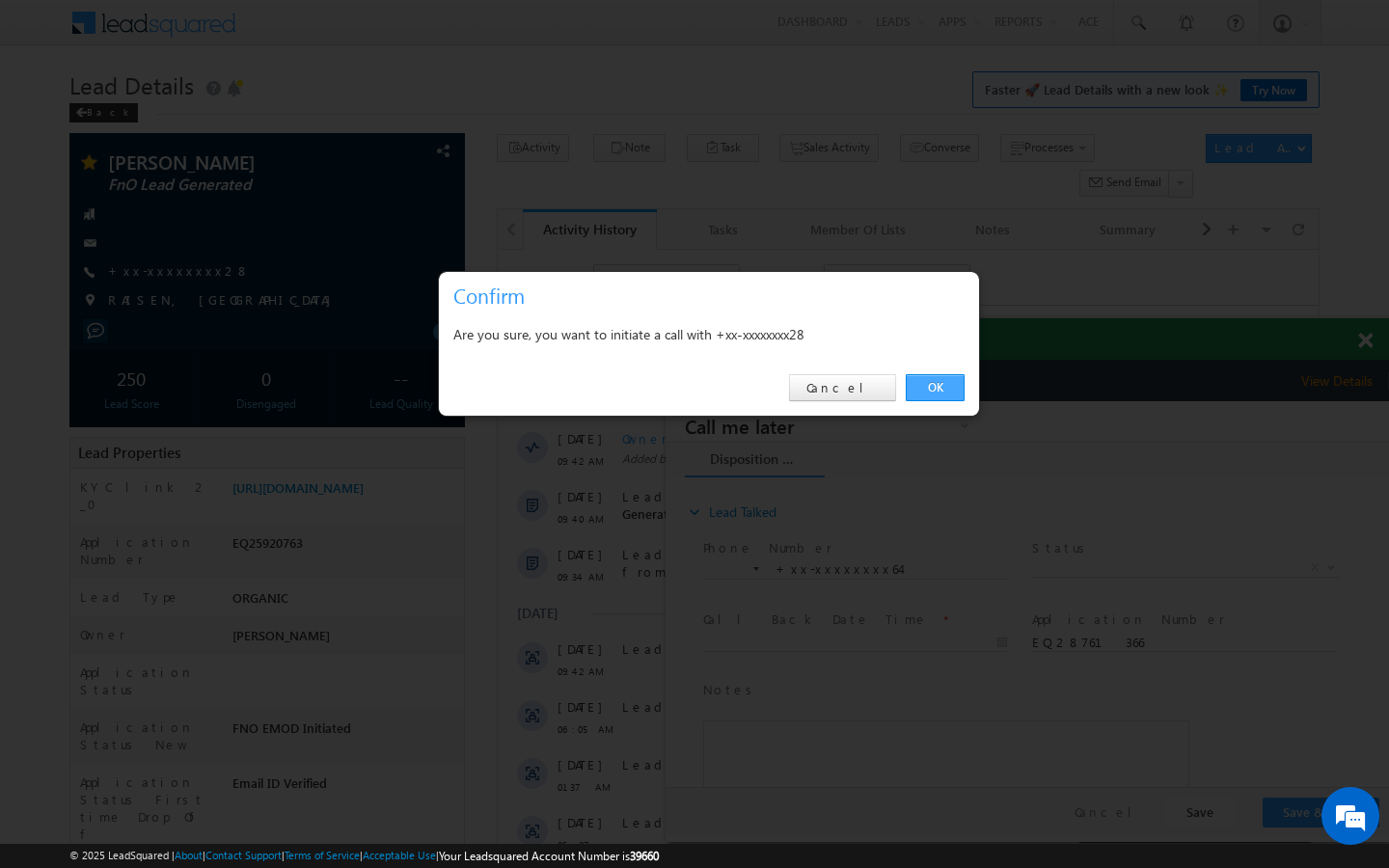
click at [949, 389] on link "OK" at bounding box center [935, 388] width 59 height 27
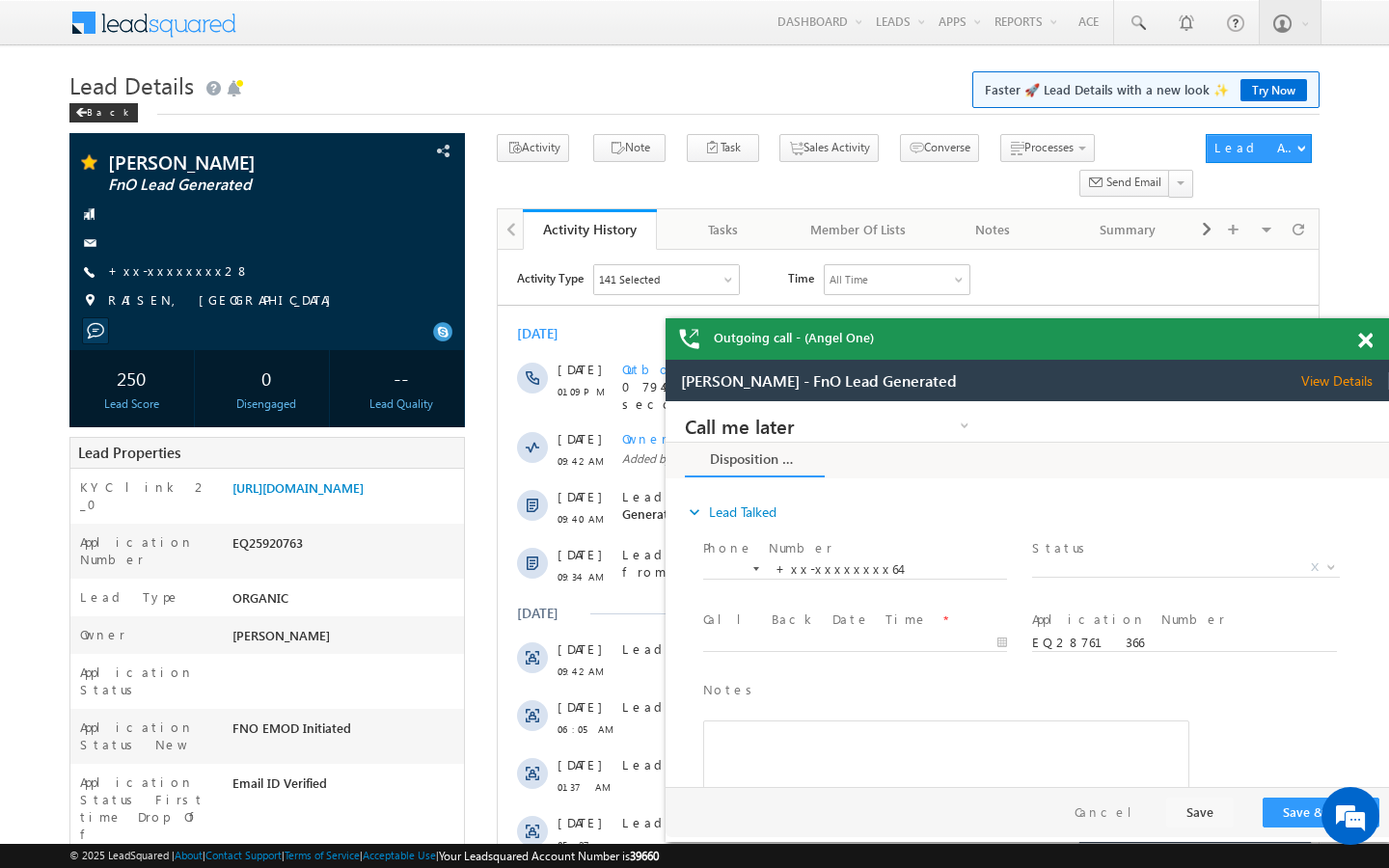
drag, startPoint x: 1365, startPoint y: 341, endPoint x: 608, endPoint y: 7, distance: 827.4
click at [1365, 341] on span at bounding box center [1365, 341] width 15 height 17
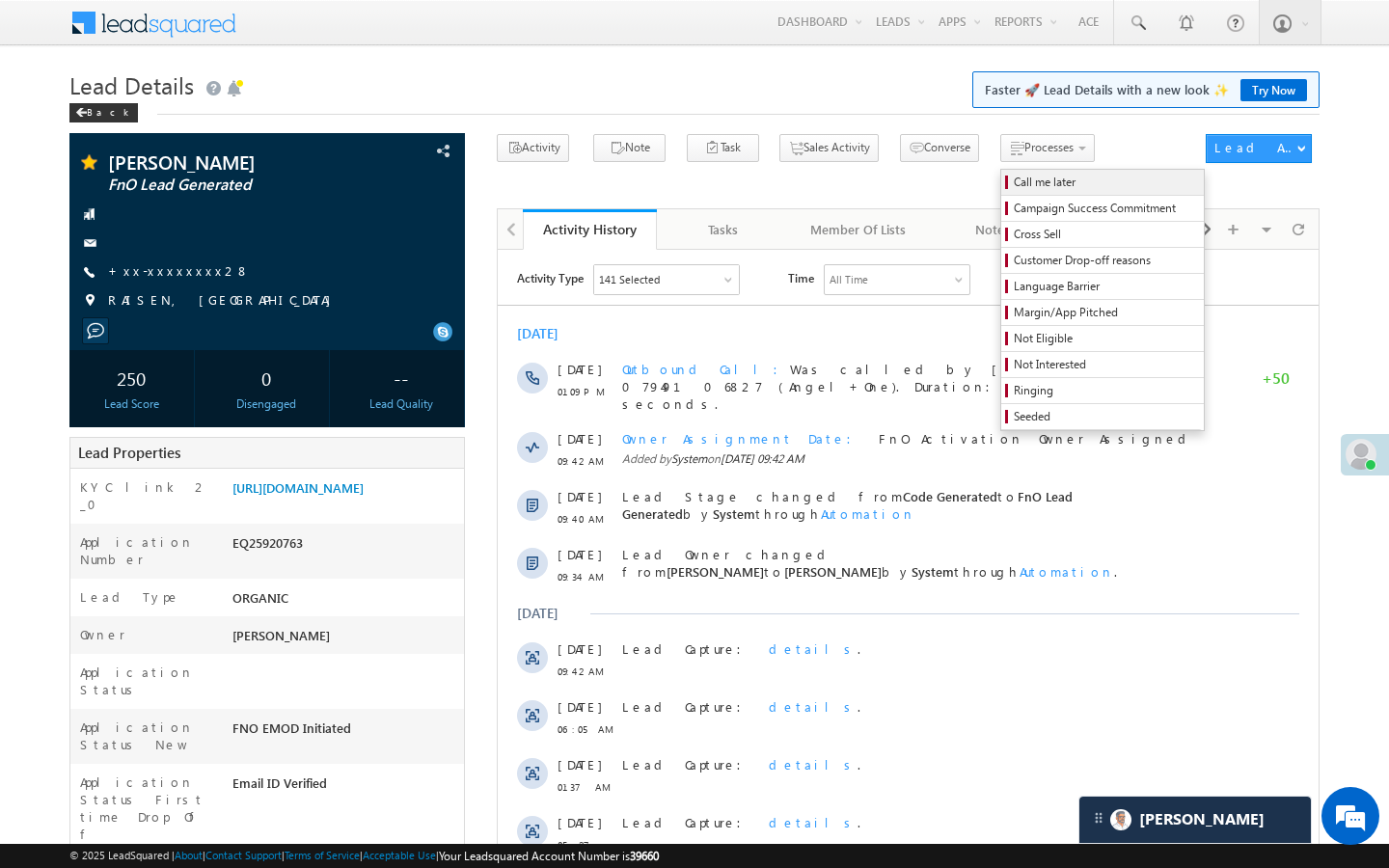
click at [1002, 194] on link "Call me later" at bounding box center [1102, 182] width 203 height 25
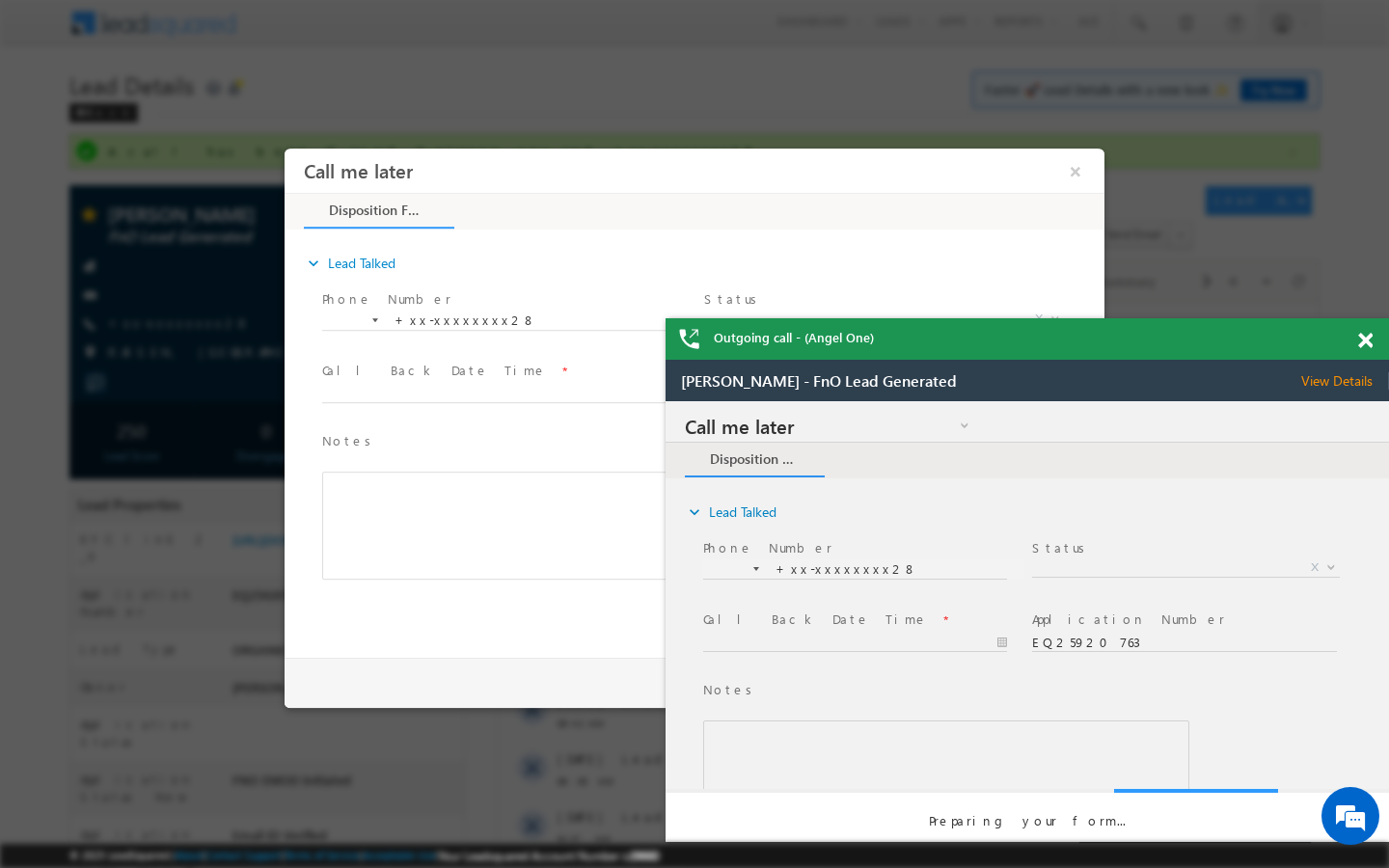
click at [1362, 337] on span at bounding box center [1365, 341] width 15 height 17
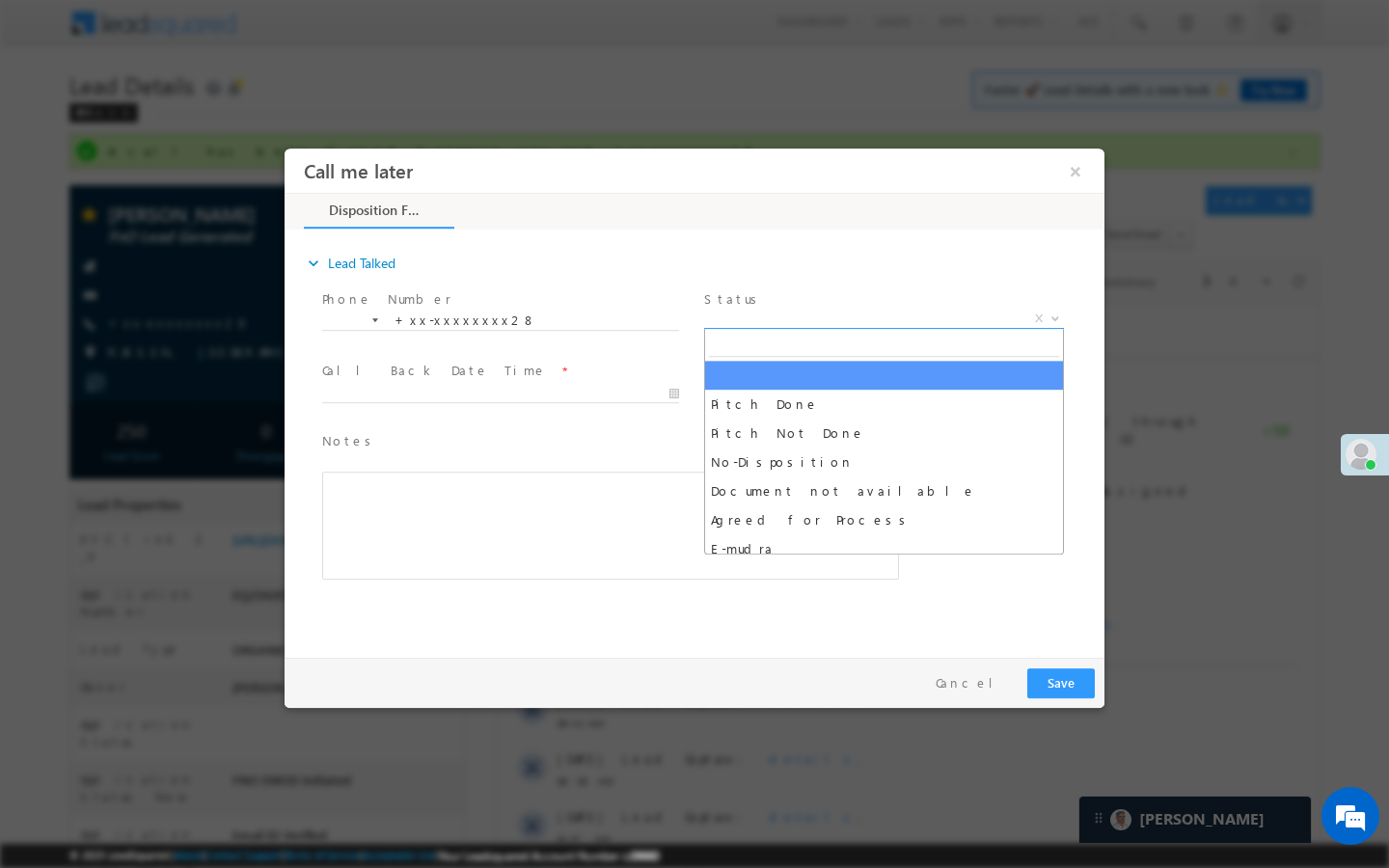
click at [939, 313] on span "X" at bounding box center [884, 319] width 360 height 20
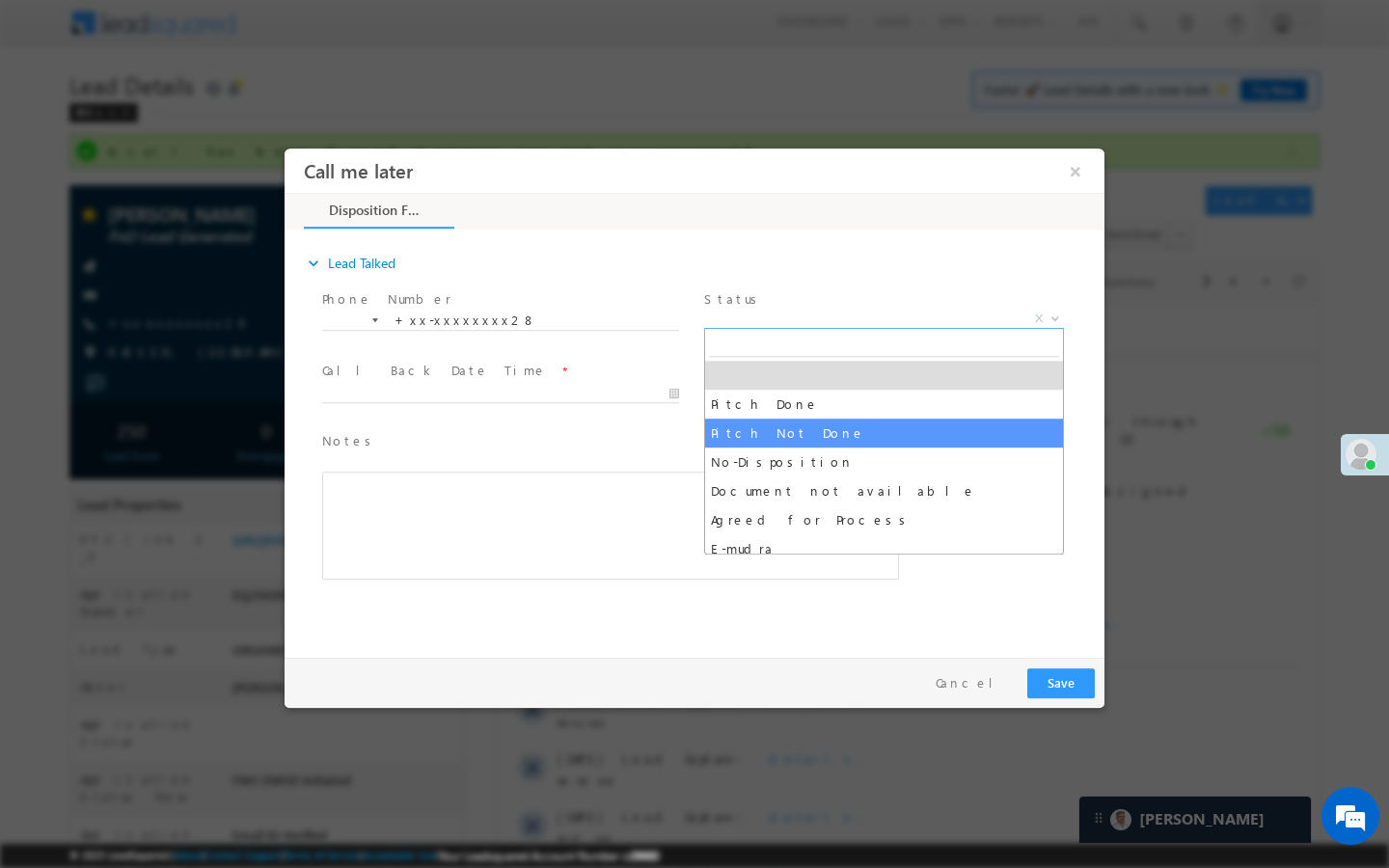
select select "Pitch Not Done"
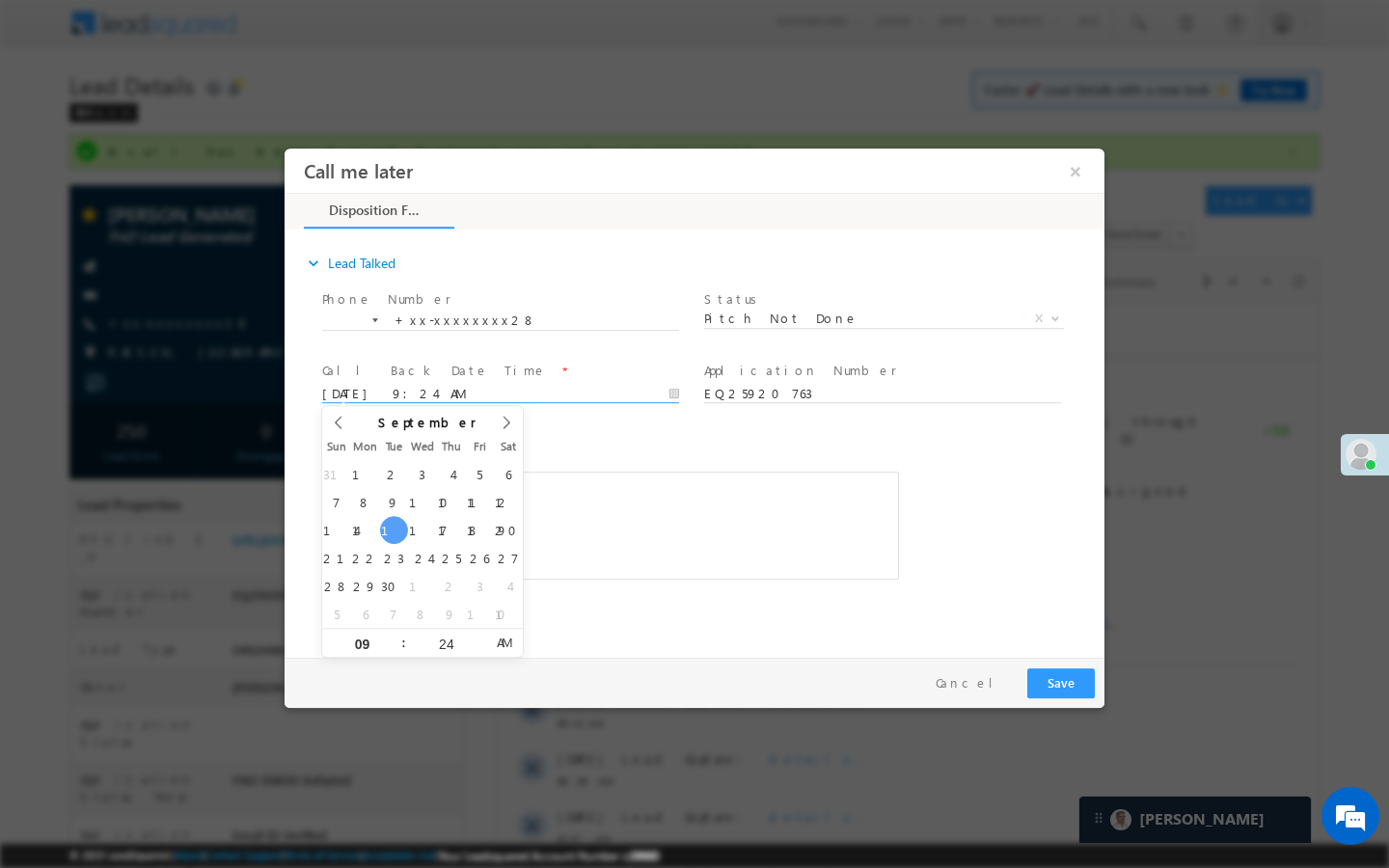
click at [586, 396] on input "[DATE] 9:24 AM" at bounding box center [500, 394] width 357 height 20
type input "[DATE] 9:24 AM"
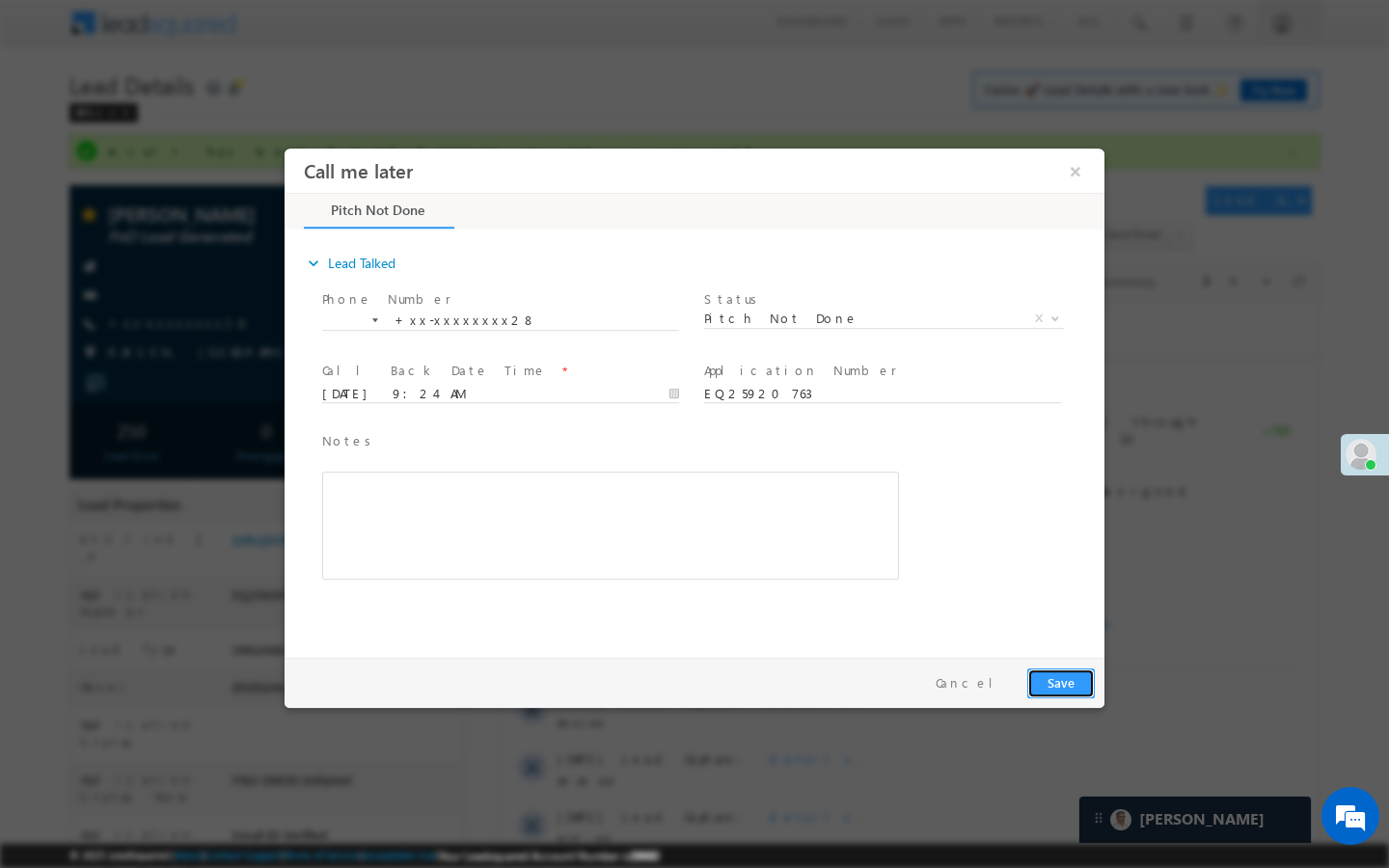
click at [1053, 687] on button "Save" at bounding box center [1061, 683] width 67 height 30
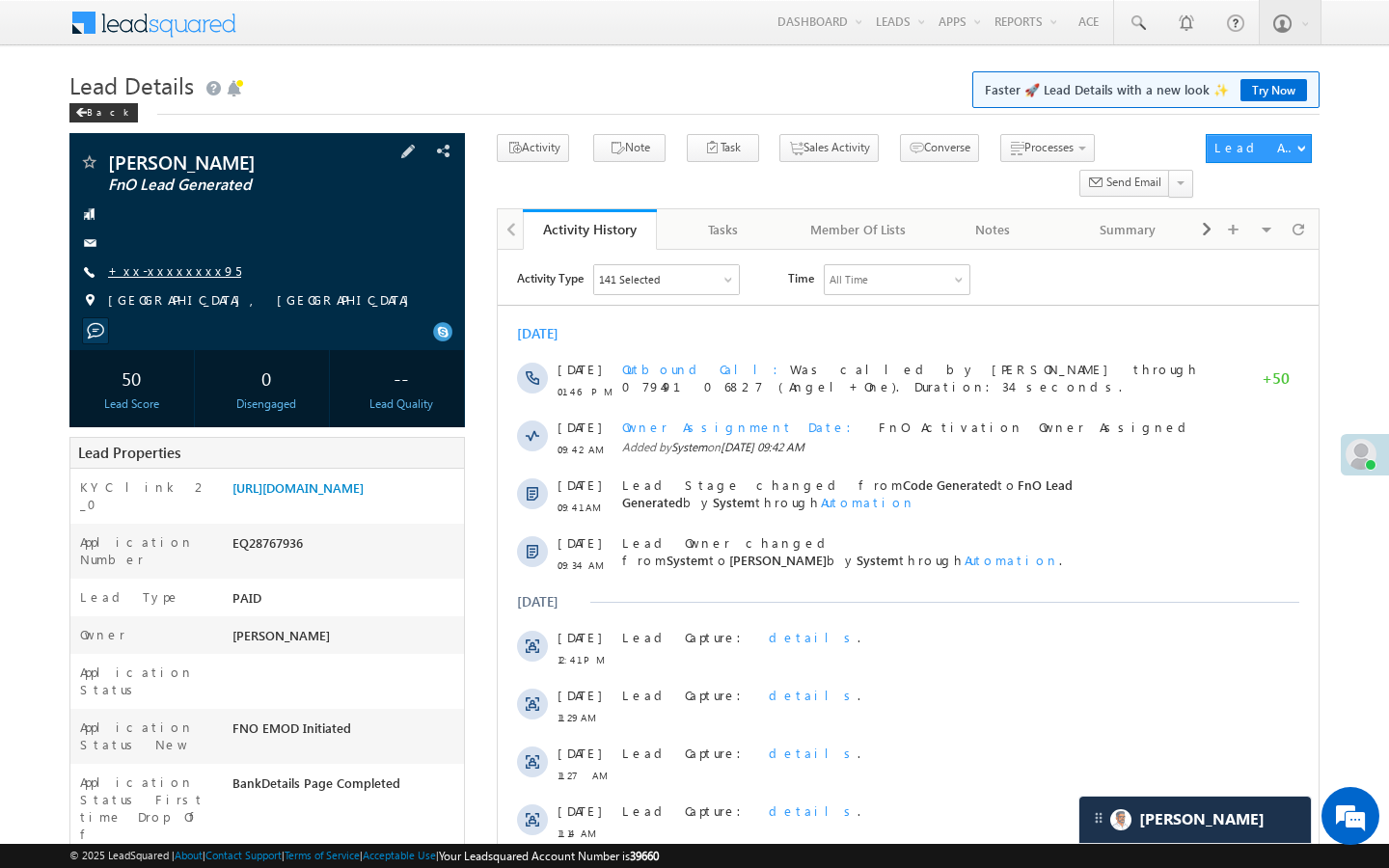
click at [184, 268] on link "+xx-xxxxxxxx95" at bounding box center [174, 270] width 133 height 17
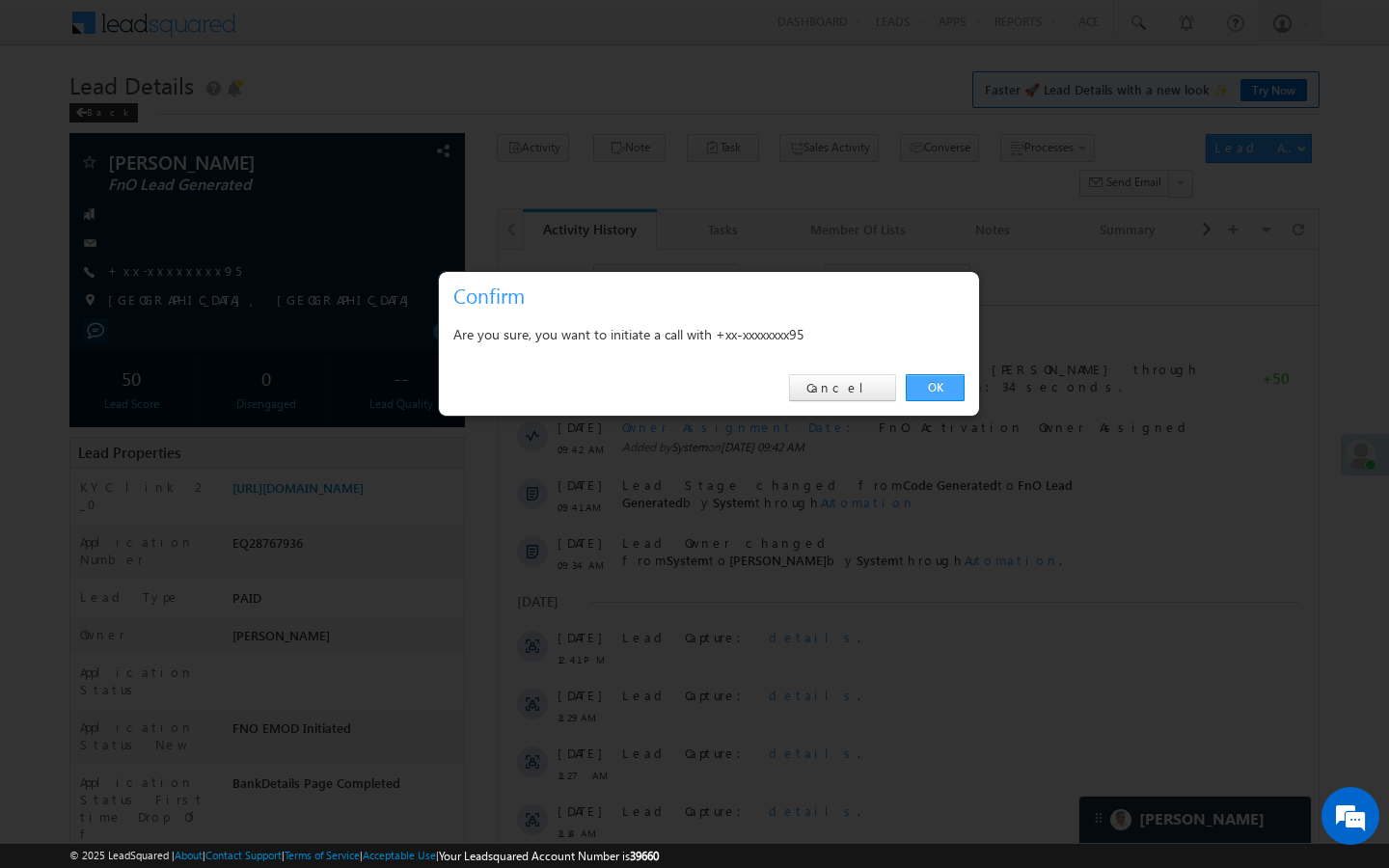
click at [935, 391] on link "OK" at bounding box center [935, 388] width 59 height 27
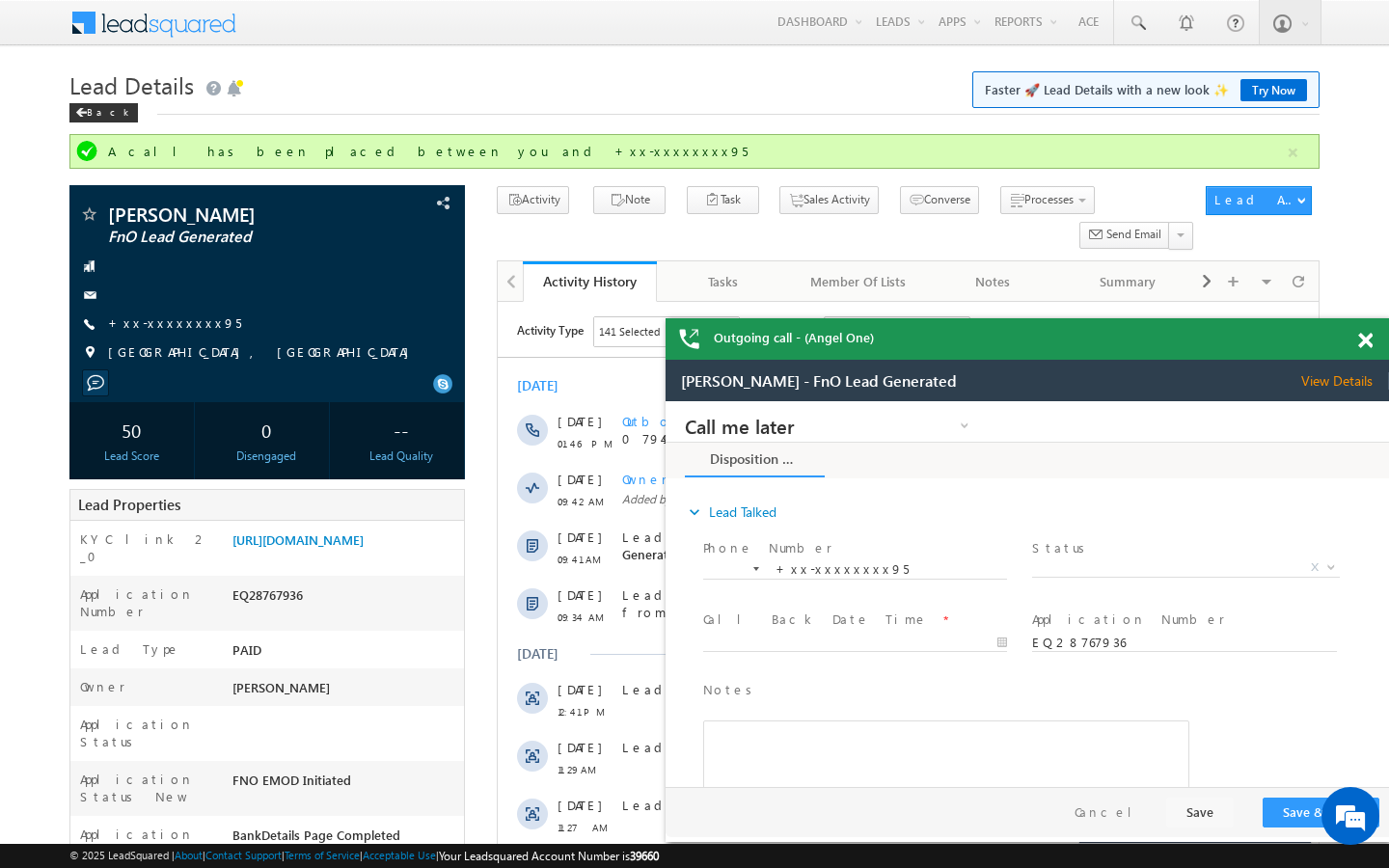
click at [1367, 346] on span at bounding box center [1365, 341] width 15 height 17
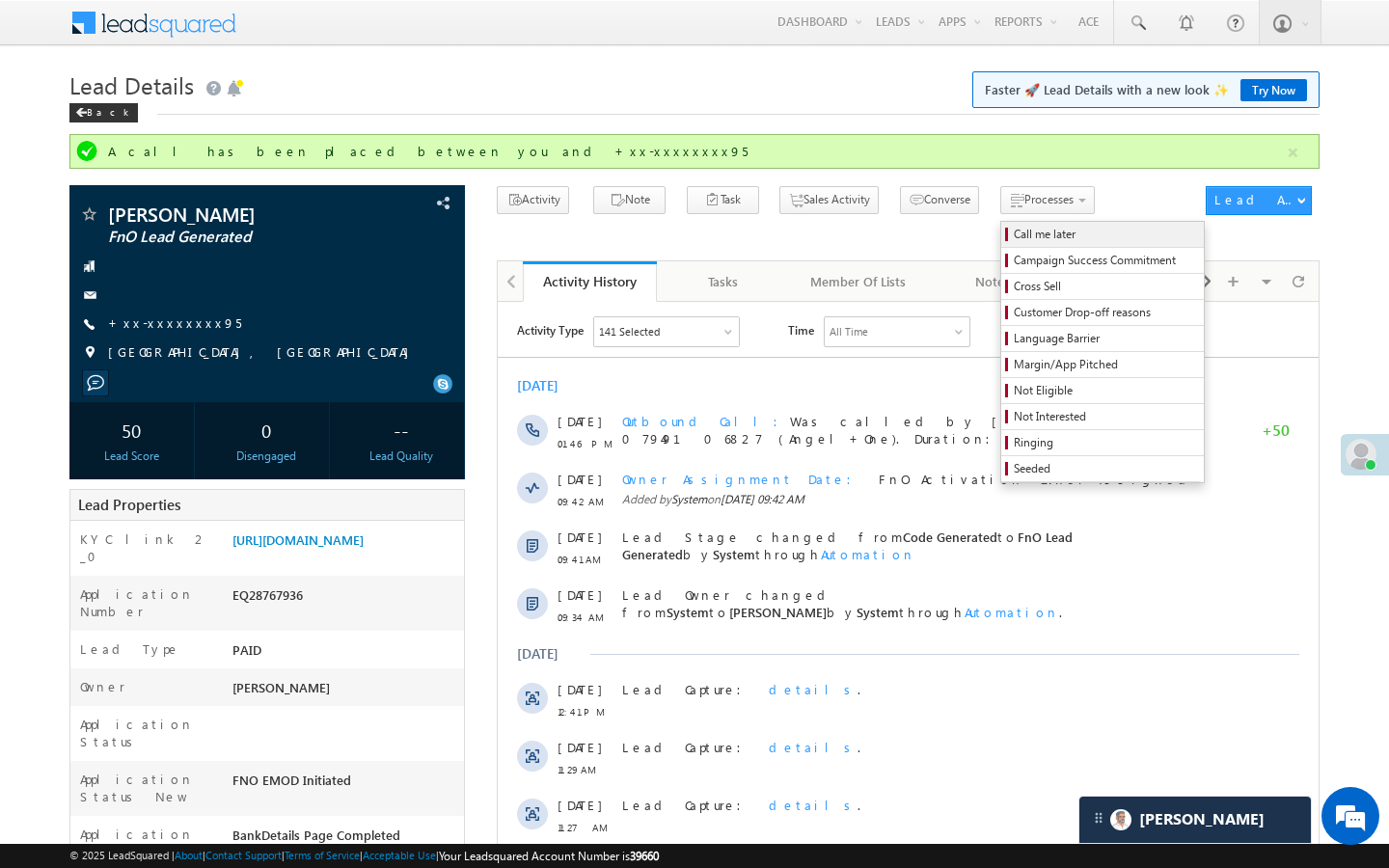
click at [1013, 236] on span "Call me later" at bounding box center [1104, 234] width 183 height 18
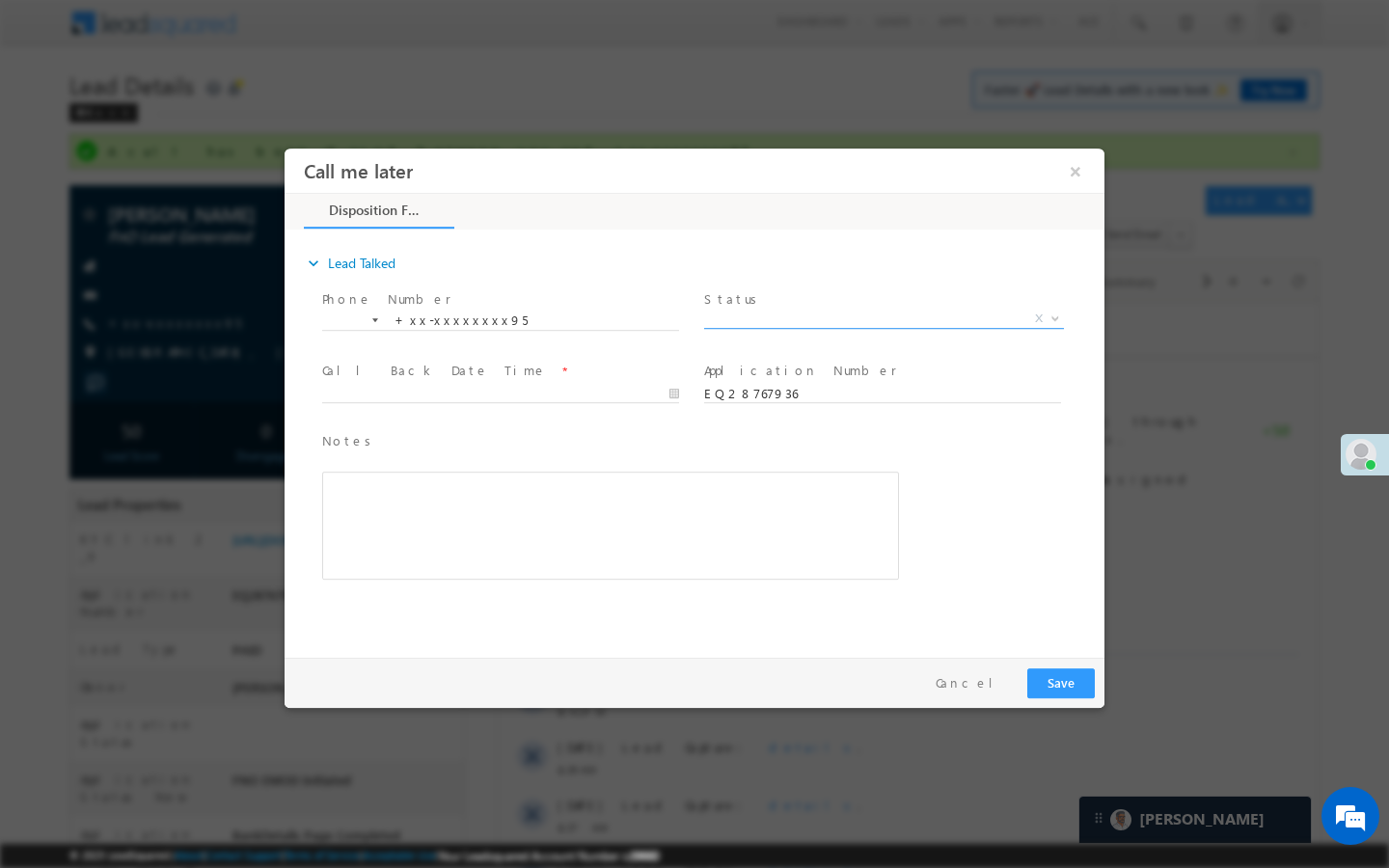
click at [879, 317] on span "X" at bounding box center [884, 319] width 360 height 20
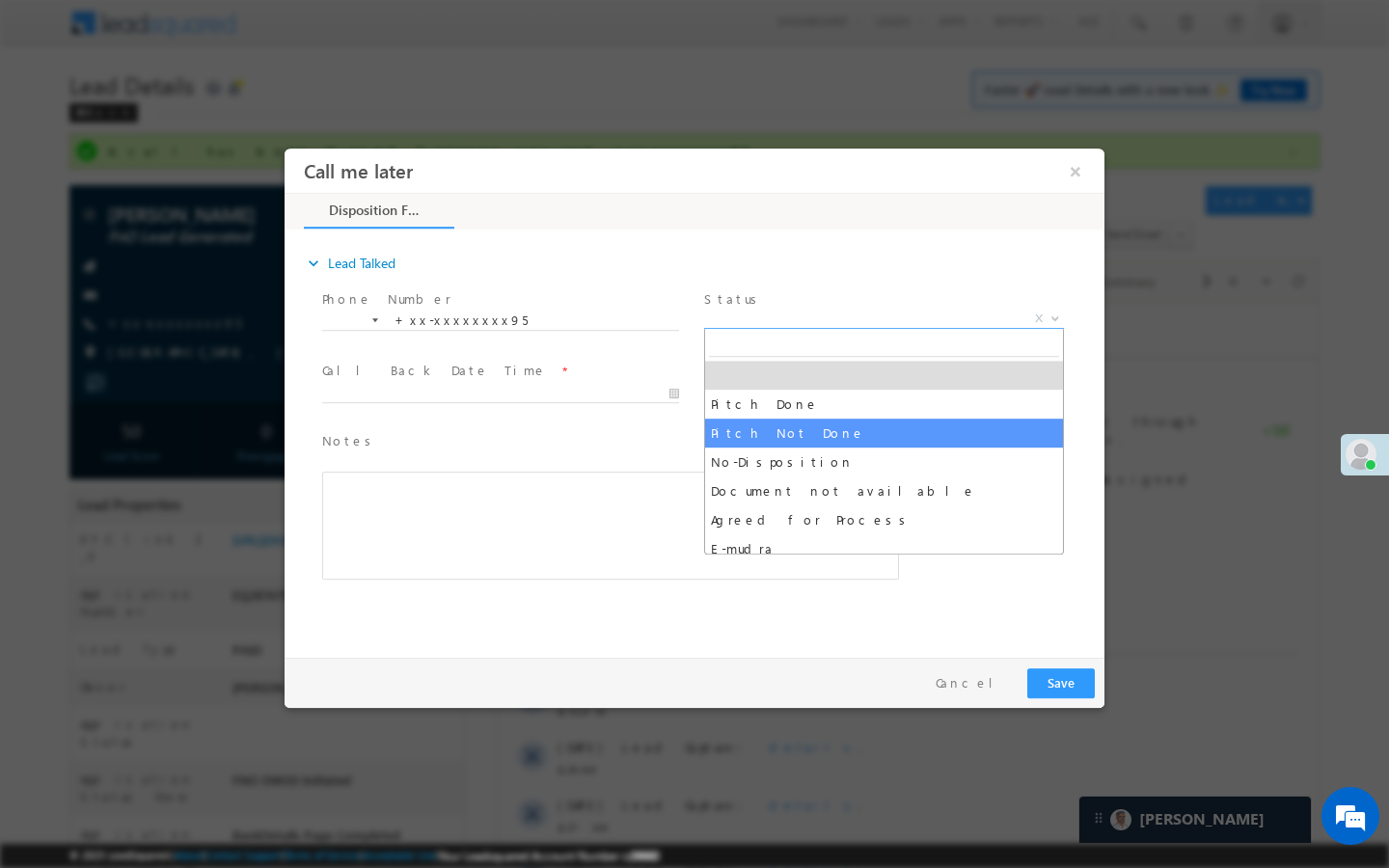
select select "Pitch Not Done"
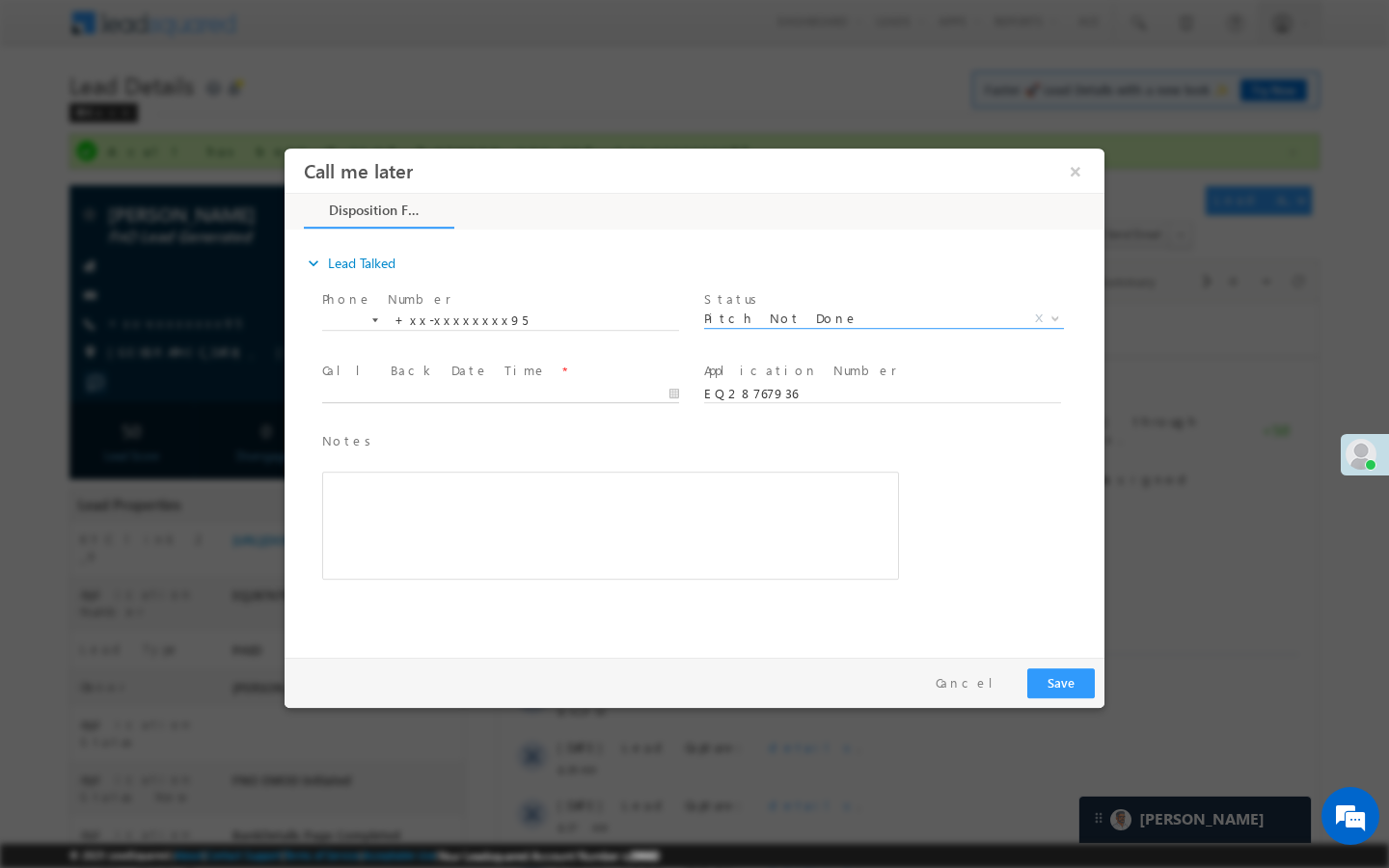
type input "09/16/25 9:26 AM"
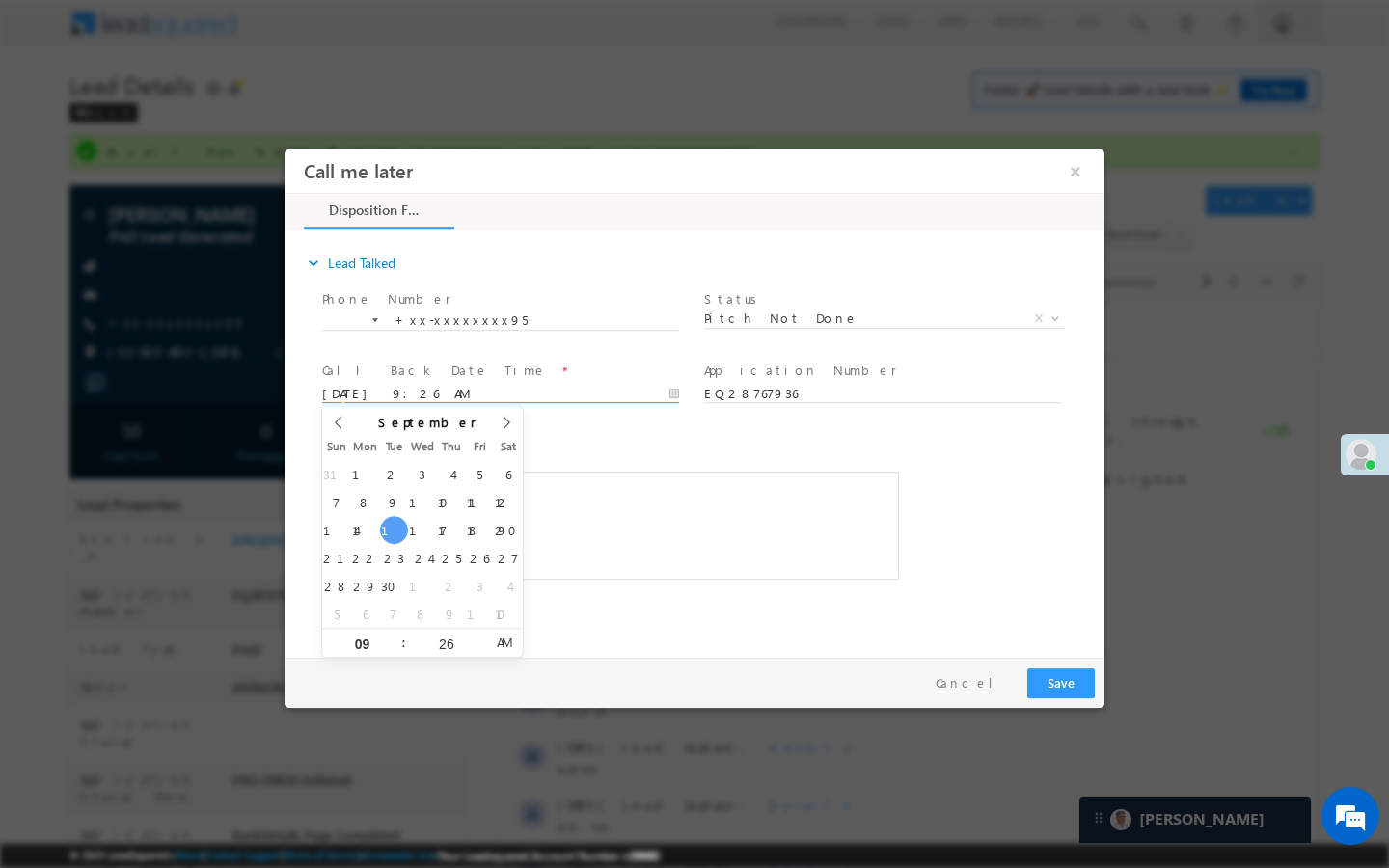
click at [630, 393] on input "09/16/25 9:26 AM" at bounding box center [500, 394] width 357 height 20
click at [1065, 688] on button "Save" at bounding box center [1061, 683] width 67 height 30
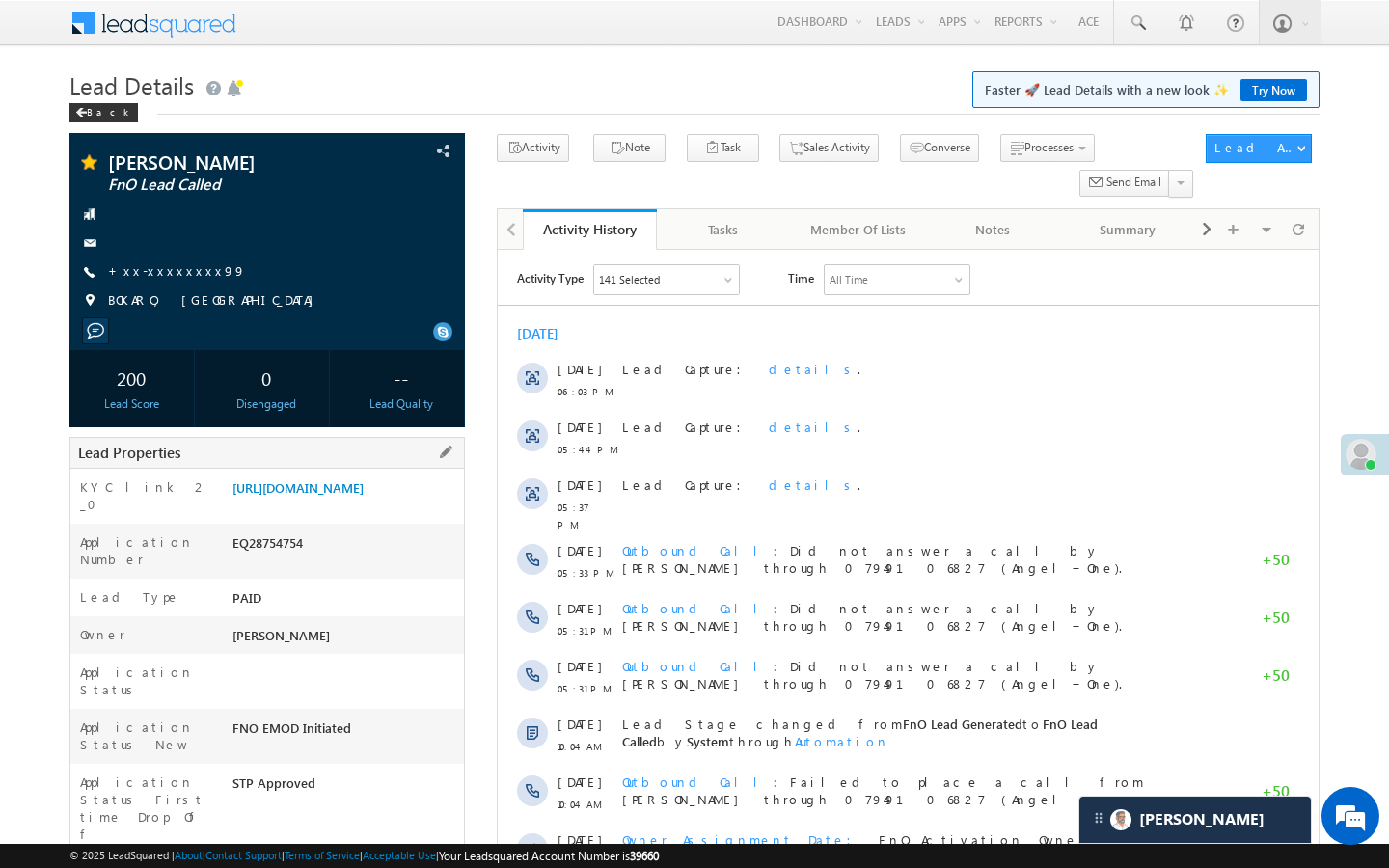
drag, startPoint x: 235, startPoint y: 805, endPoint x: 345, endPoint y: 802, distance: 110.0
click at [345, 863] on div "AABX621373" at bounding box center [345, 876] width 236 height 27
copy div "AABX621373"
click at [1136, 34] on link at bounding box center [1137, 22] width 46 height 44
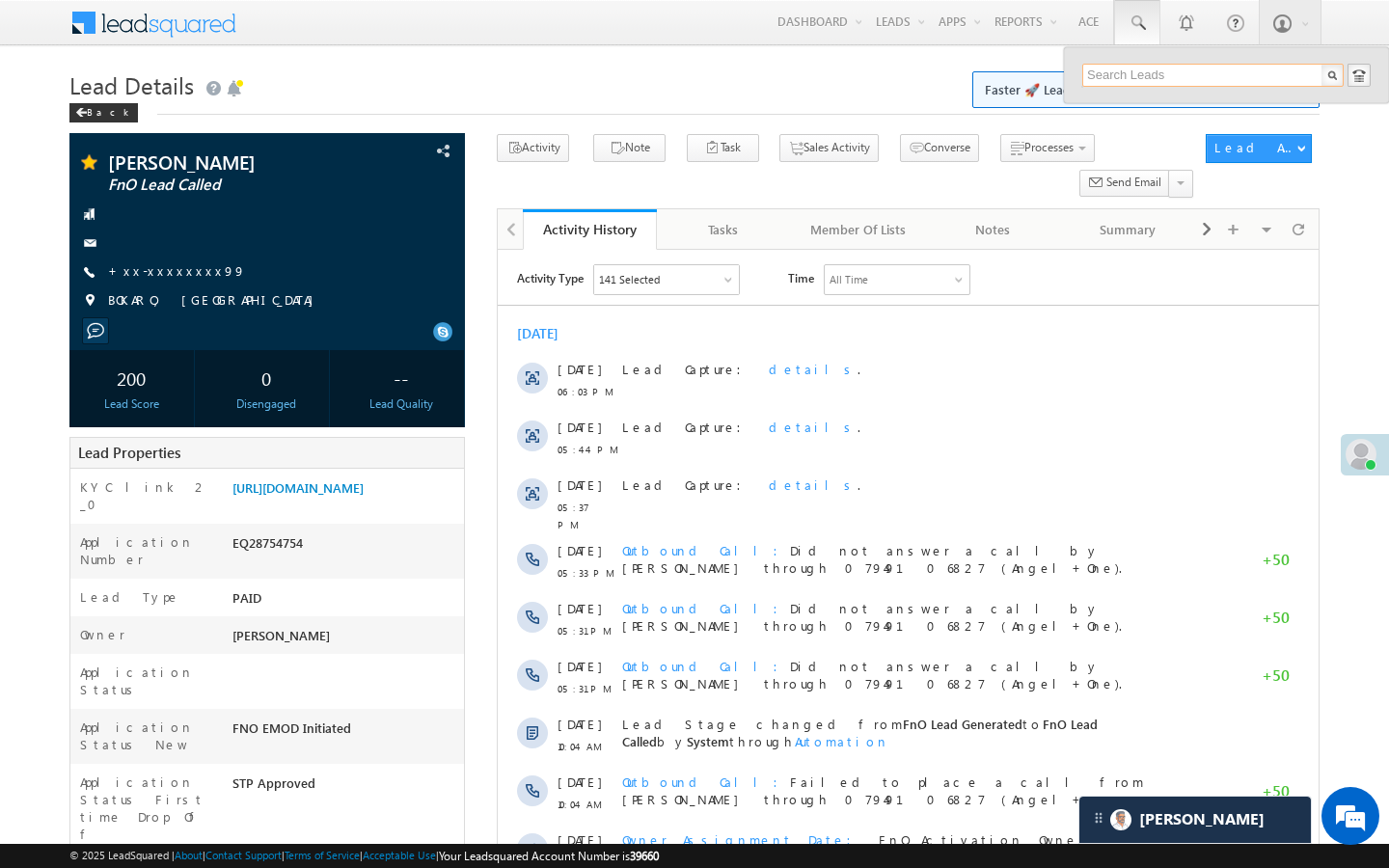
click at [1127, 79] on input "text" at bounding box center [1213, 74] width 261 height 23
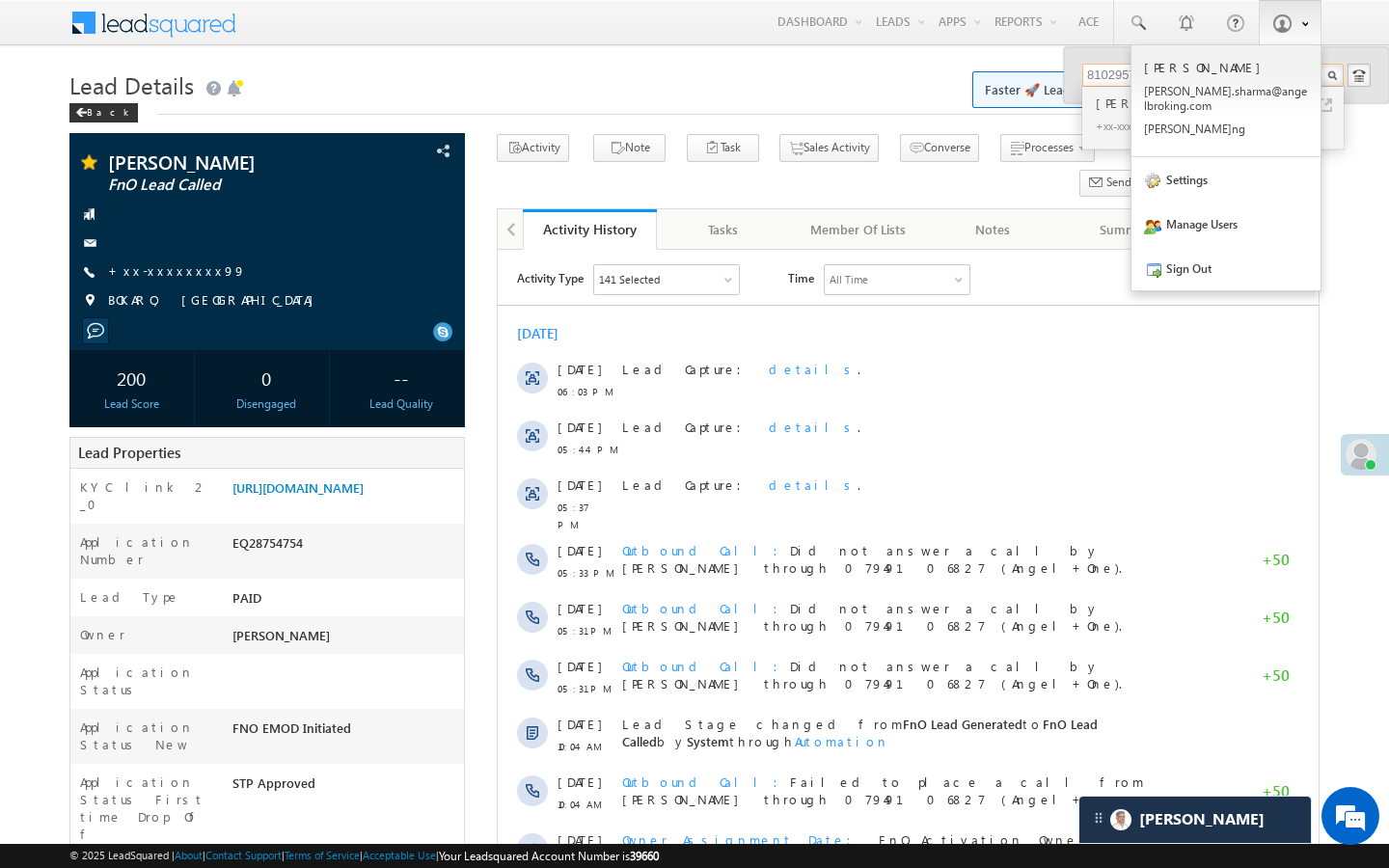
type input "8102957599"
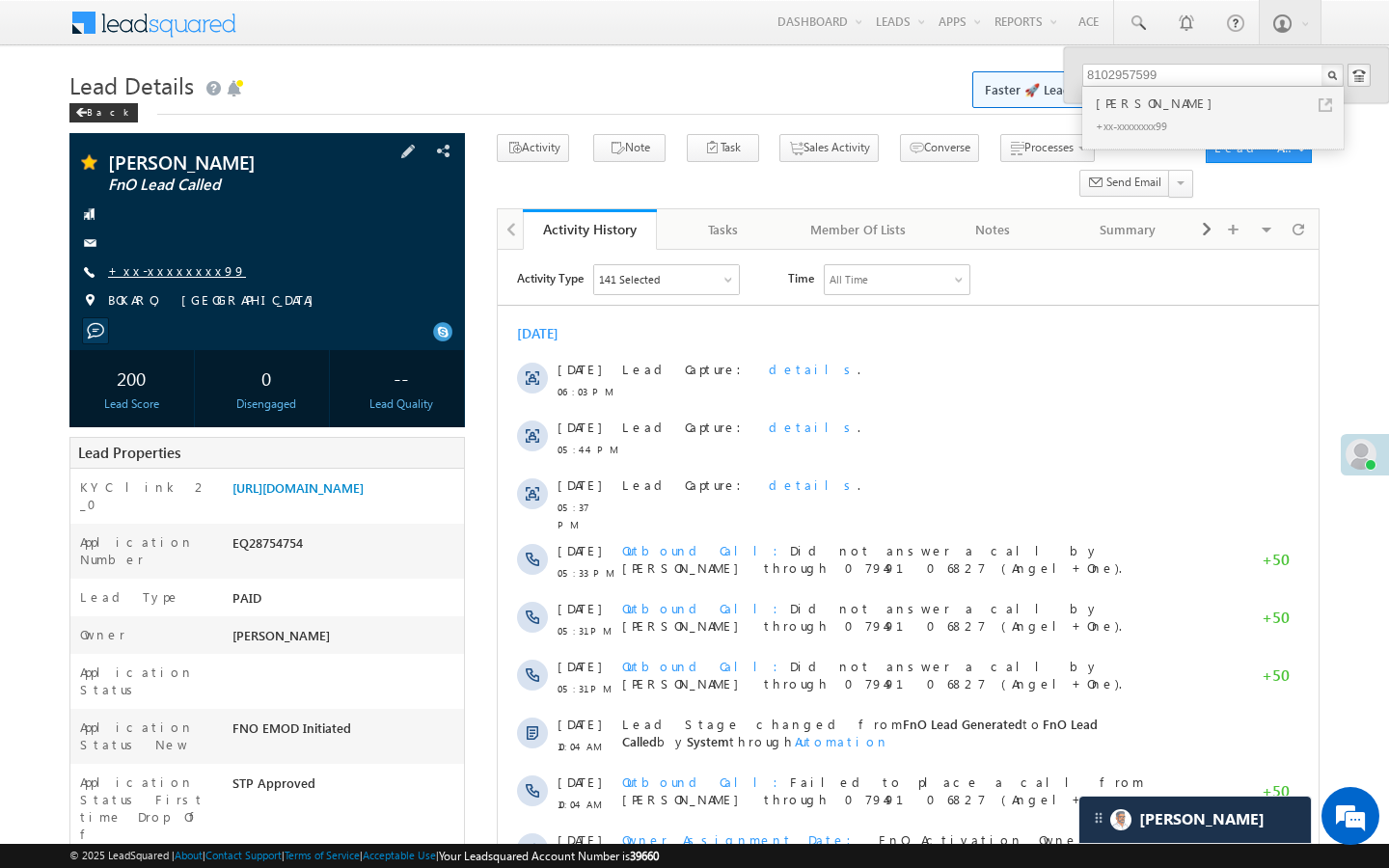
click at [172, 274] on link "+xx-xxxxxxxx99" at bounding box center [177, 270] width 138 height 17
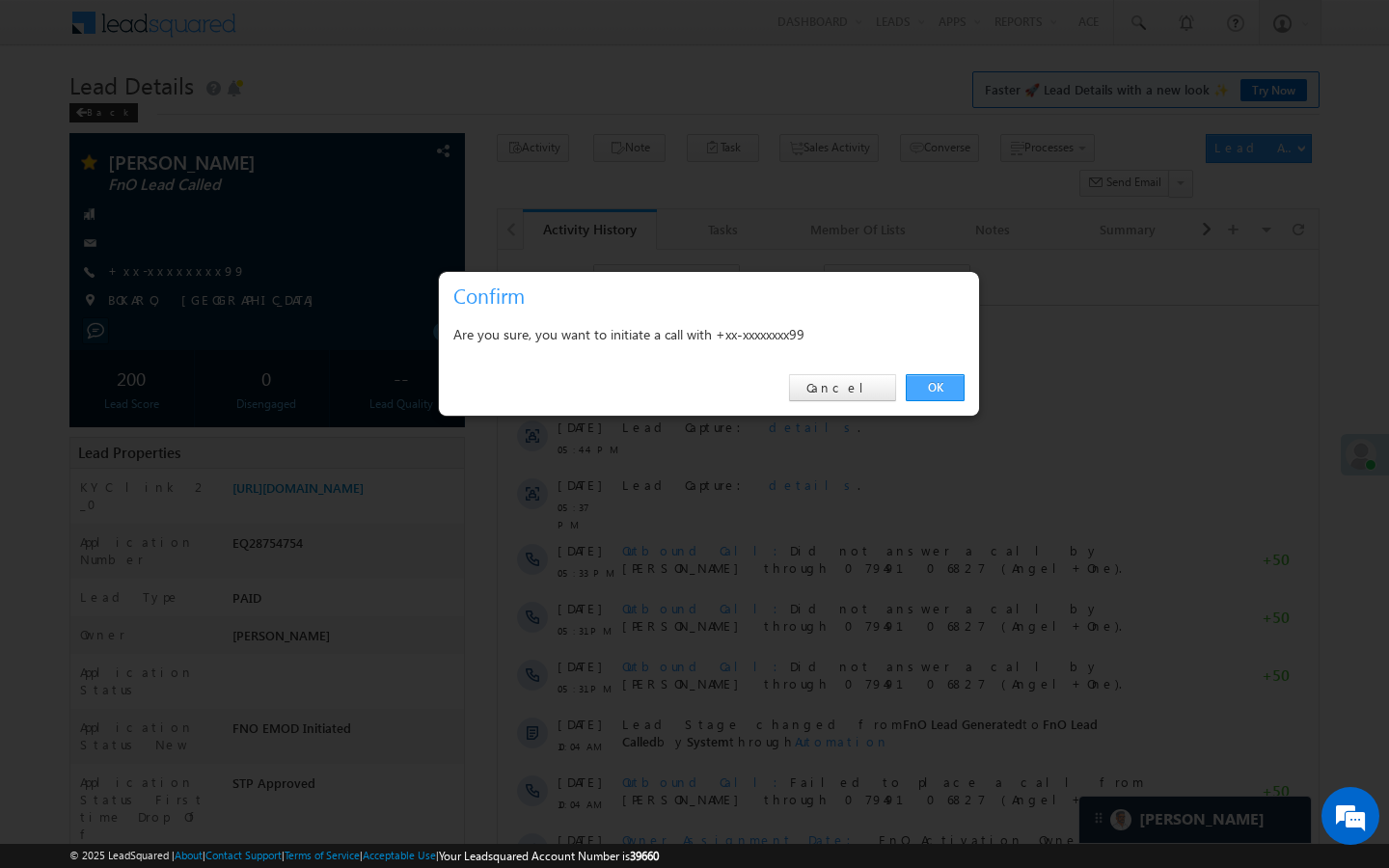
click at [918, 382] on link "OK" at bounding box center [935, 388] width 59 height 27
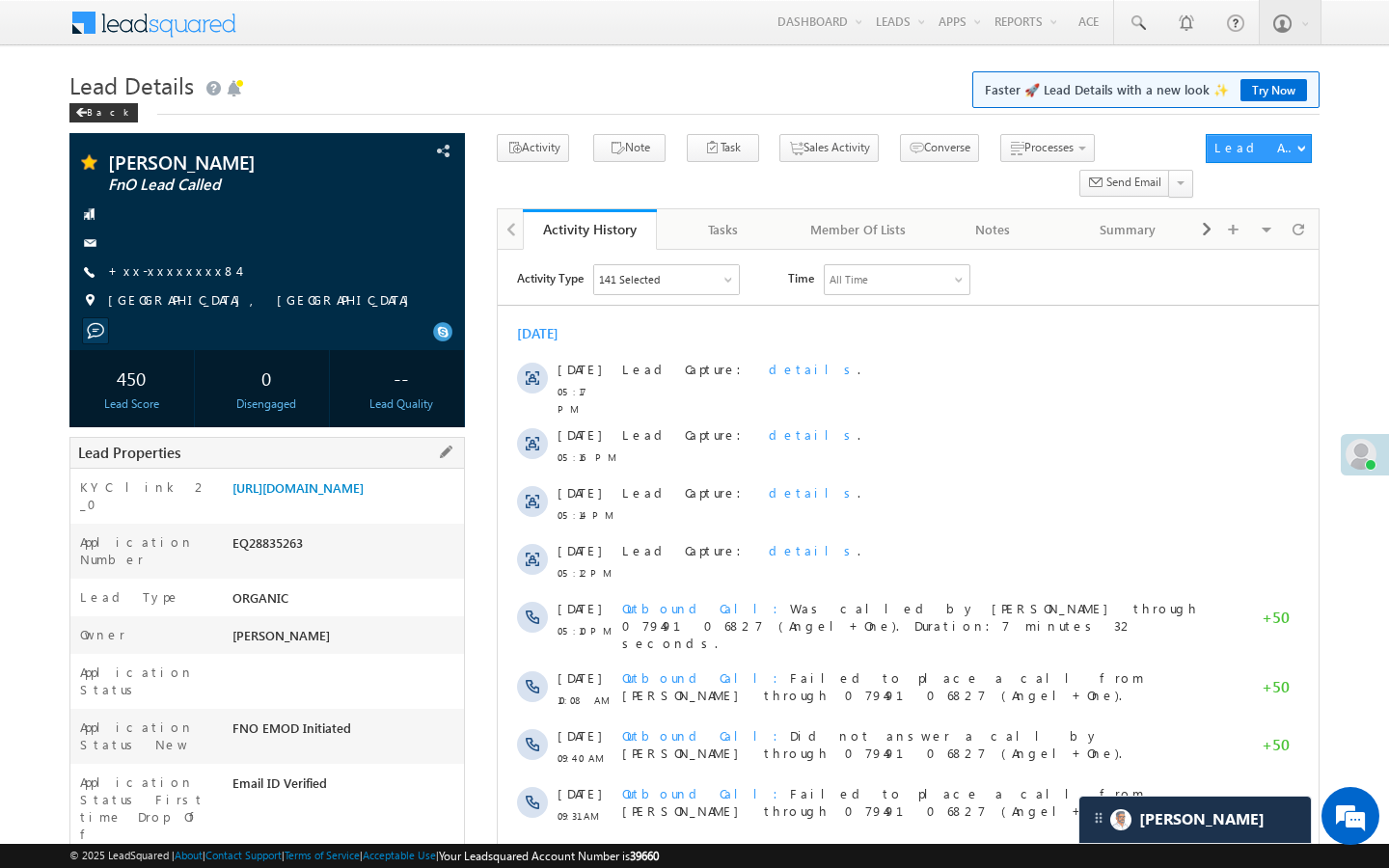
drag, startPoint x: 231, startPoint y: 825, endPoint x: 334, endPoint y: 821, distance: 103.1
click at [335, 863] on div "AABX689553" at bounding box center [345, 876] width 236 height 27
copy div "AABX689553"
click at [173, 279] on link "+xx-xxxxxxxx84" at bounding box center [173, 270] width 130 height 17
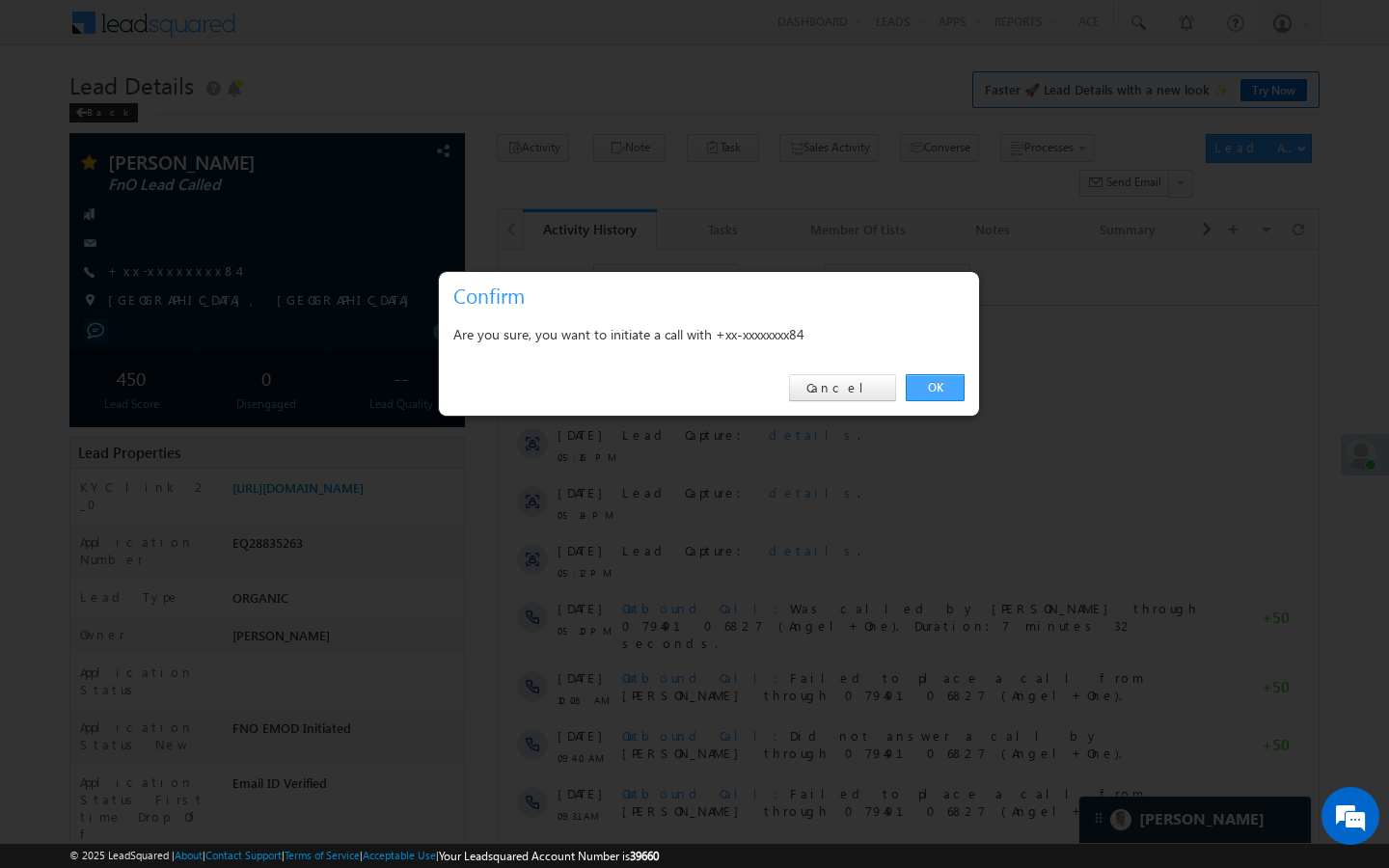
click at [938, 395] on link "OK" at bounding box center [935, 388] width 59 height 27
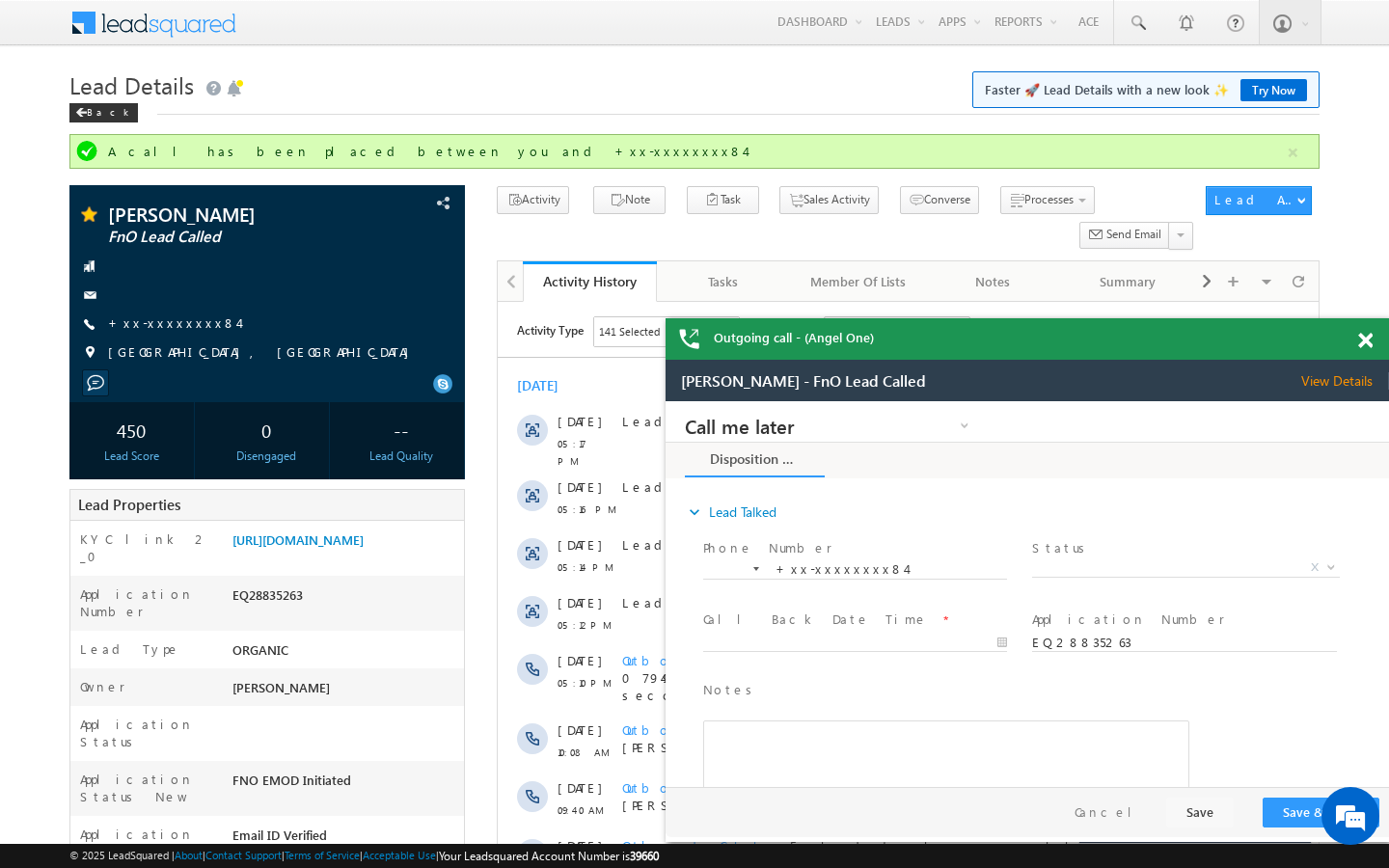
click at [1369, 341] on span at bounding box center [1365, 341] width 15 height 17
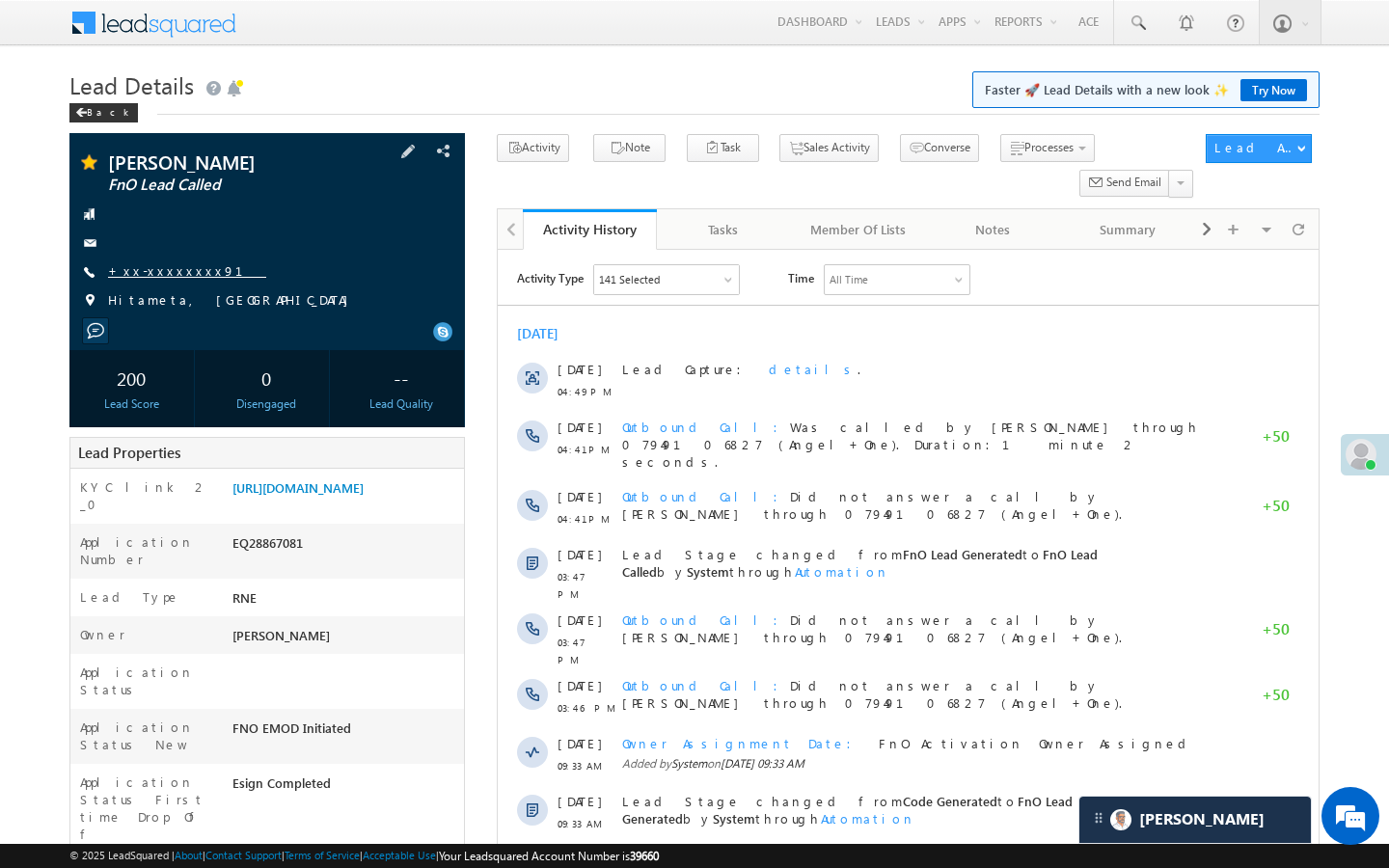
click at [151, 270] on link "+xx-xxxxxxxx91" at bounding box center [187, 270] width 158 height 17
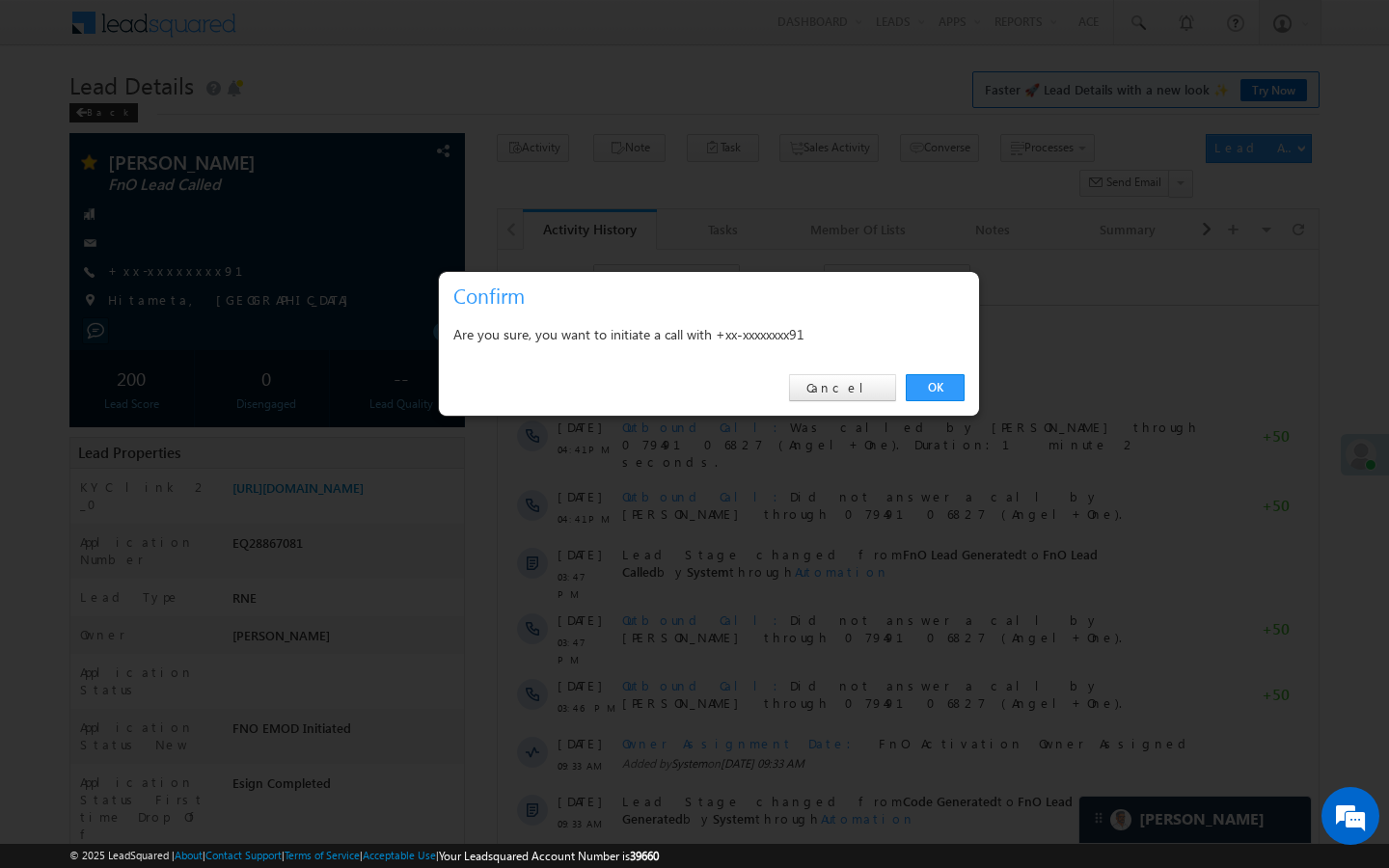
click at [947, 401] on div "OK Cancel" at bounding box center [709, 389] width 540 height 55
click at [947, 395] on link "OK" at bounding box center [935, 388] width 59 height 27
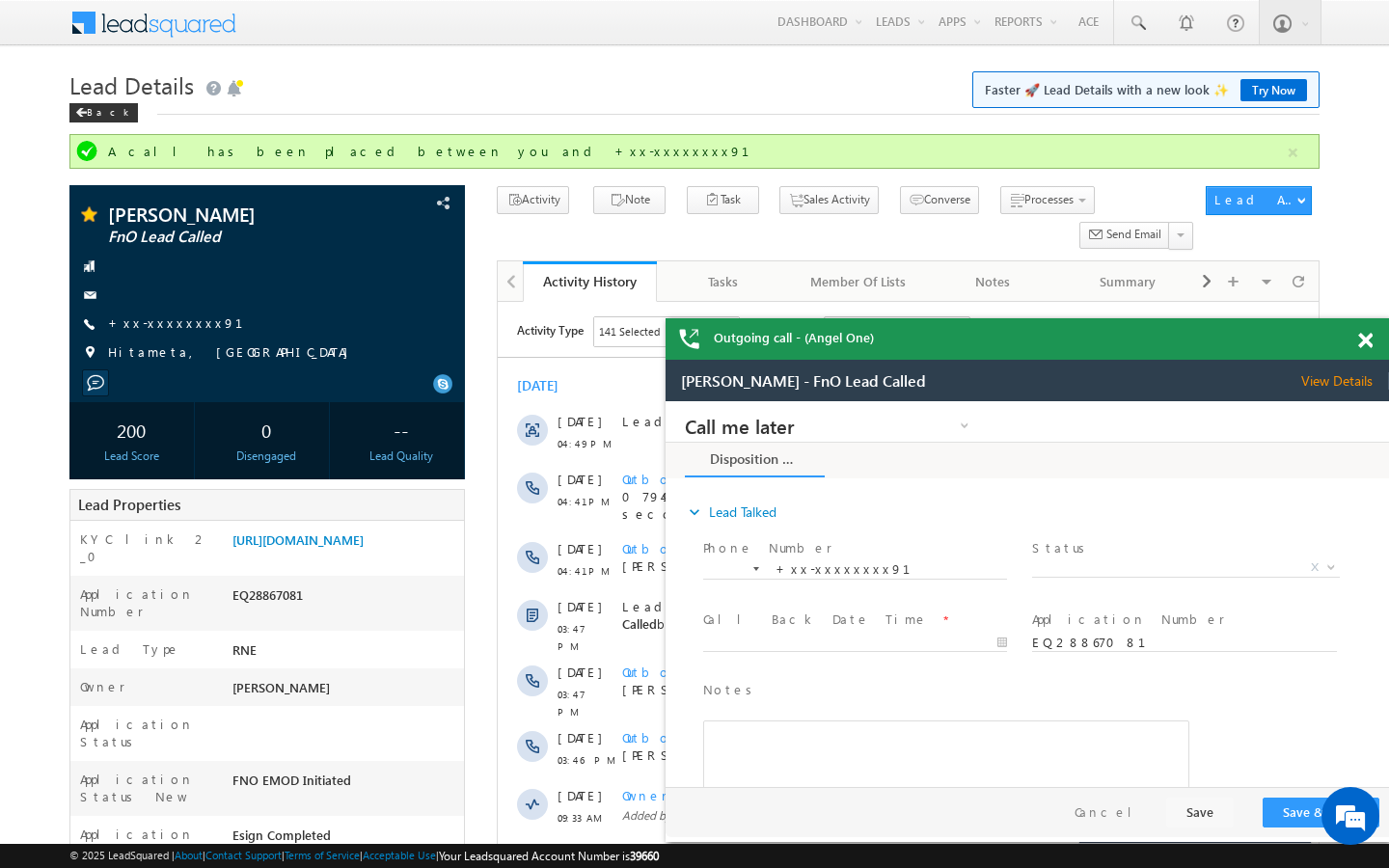
click at [1363, 348] on span at bounding box center [1365, 341] width 15 height 17
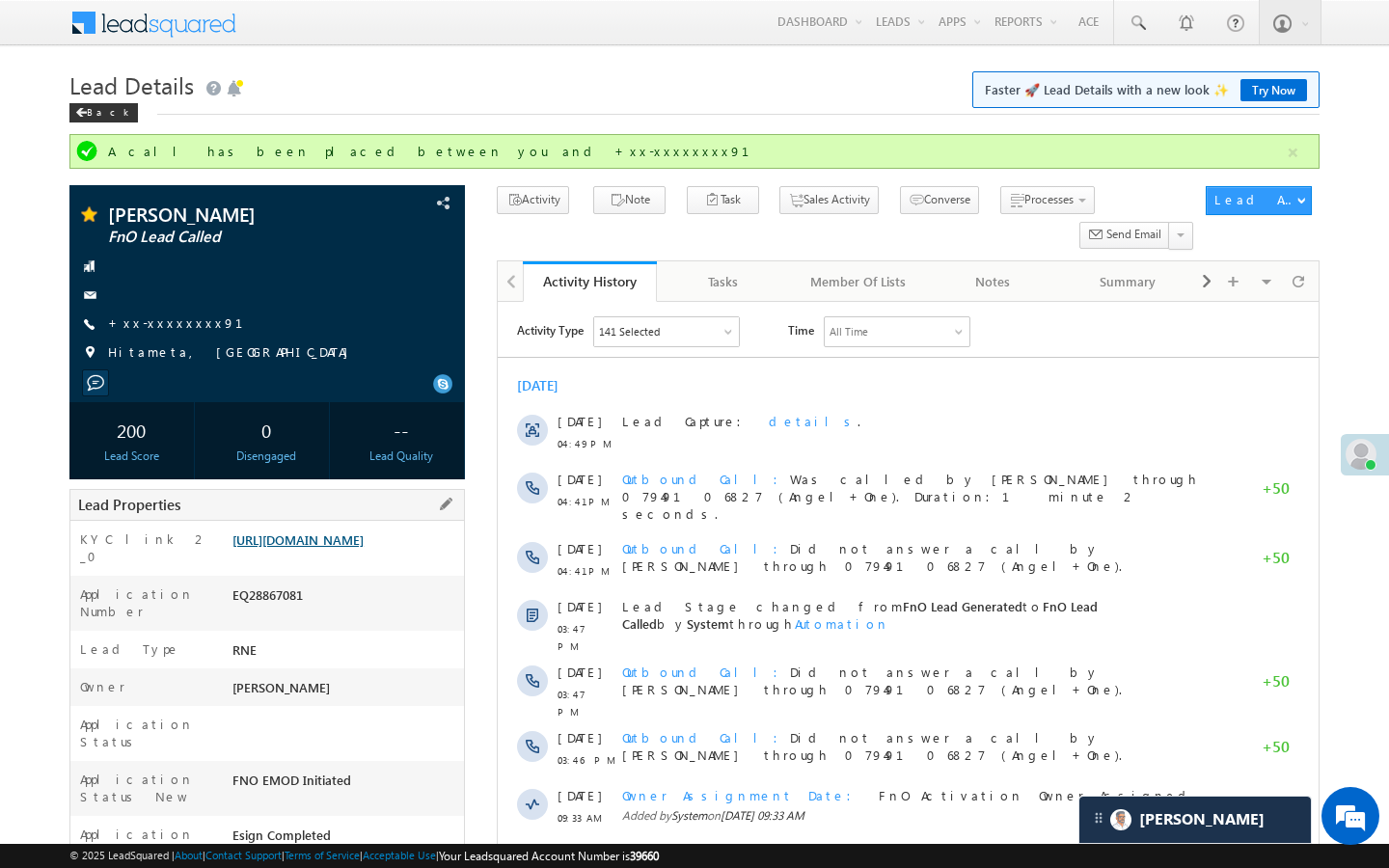
click at [355, 548] on link "https://angelbroking1-pk3em7sa.customui-test.leadsquared.com?leadId=a746b61c-2e…" at bounding box center [298, 540] width 131 height 17
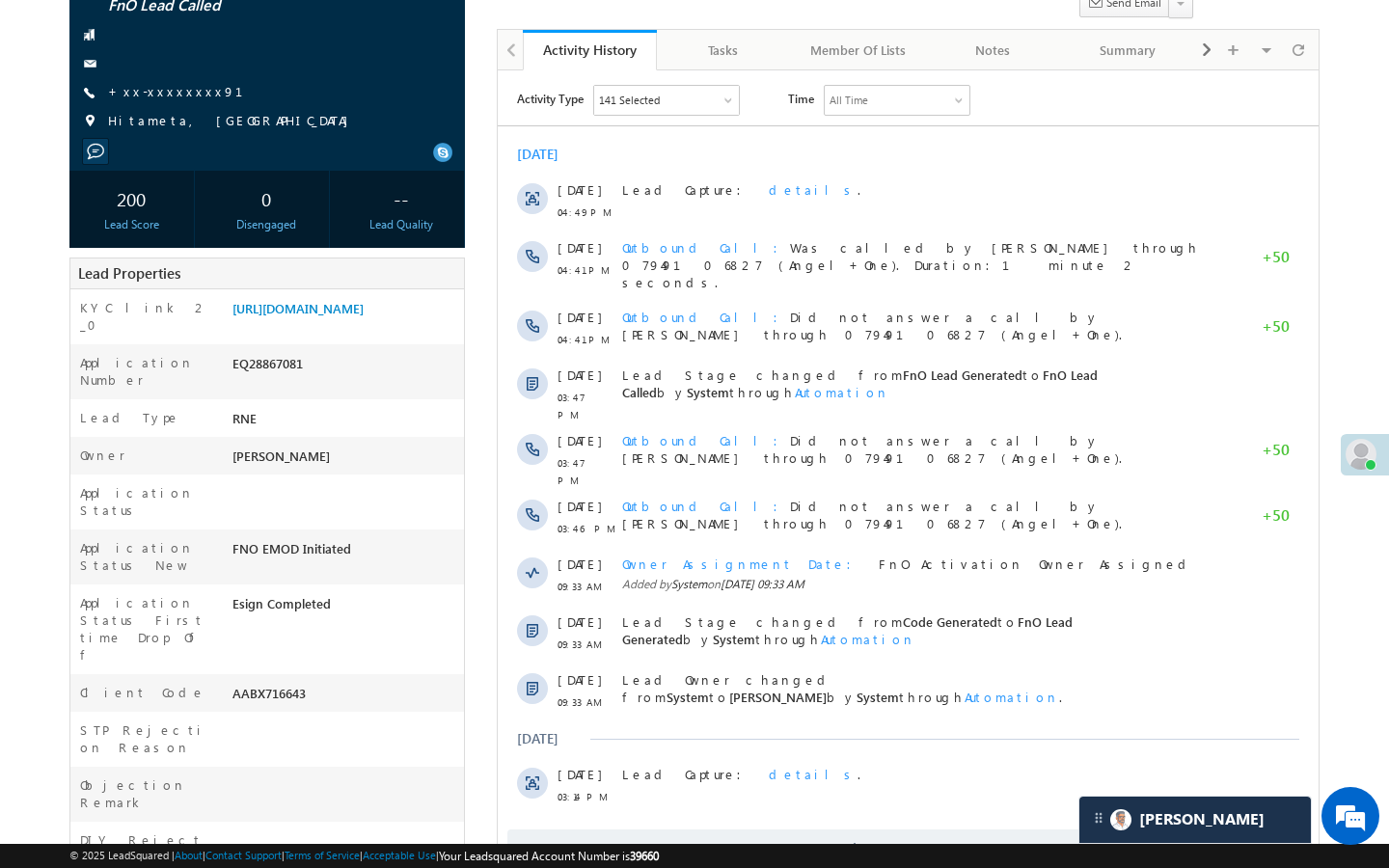
scroll to position [270, 0]
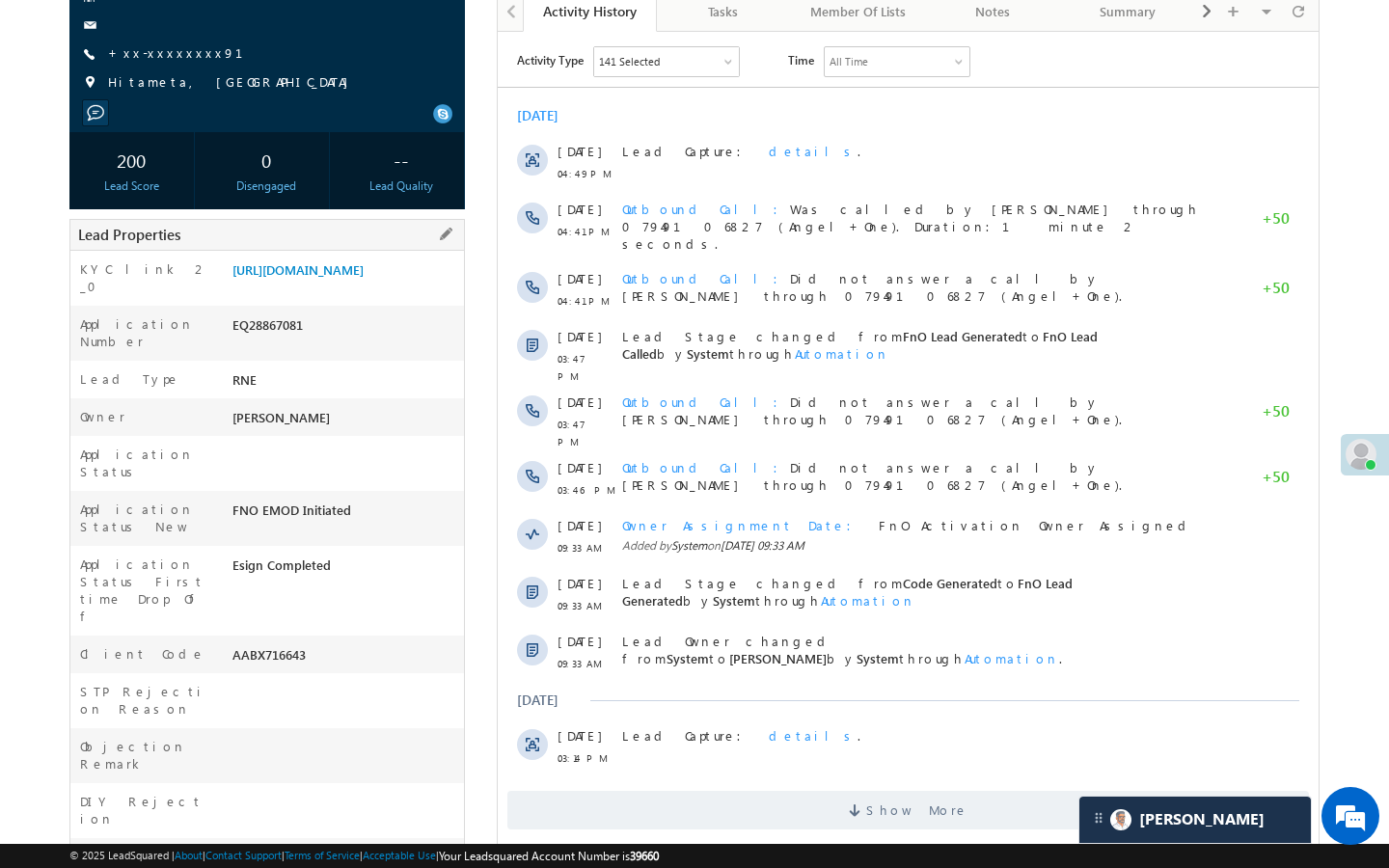
drag, startPoint x: 231, startPoint y: 605, endPoint x: 358, endPoint y: 605, distance: 127.0
click at [359, 646] on div "AABX716643" at bounding box center [345, 658] width 236 height 27
copy div "AABX716643"
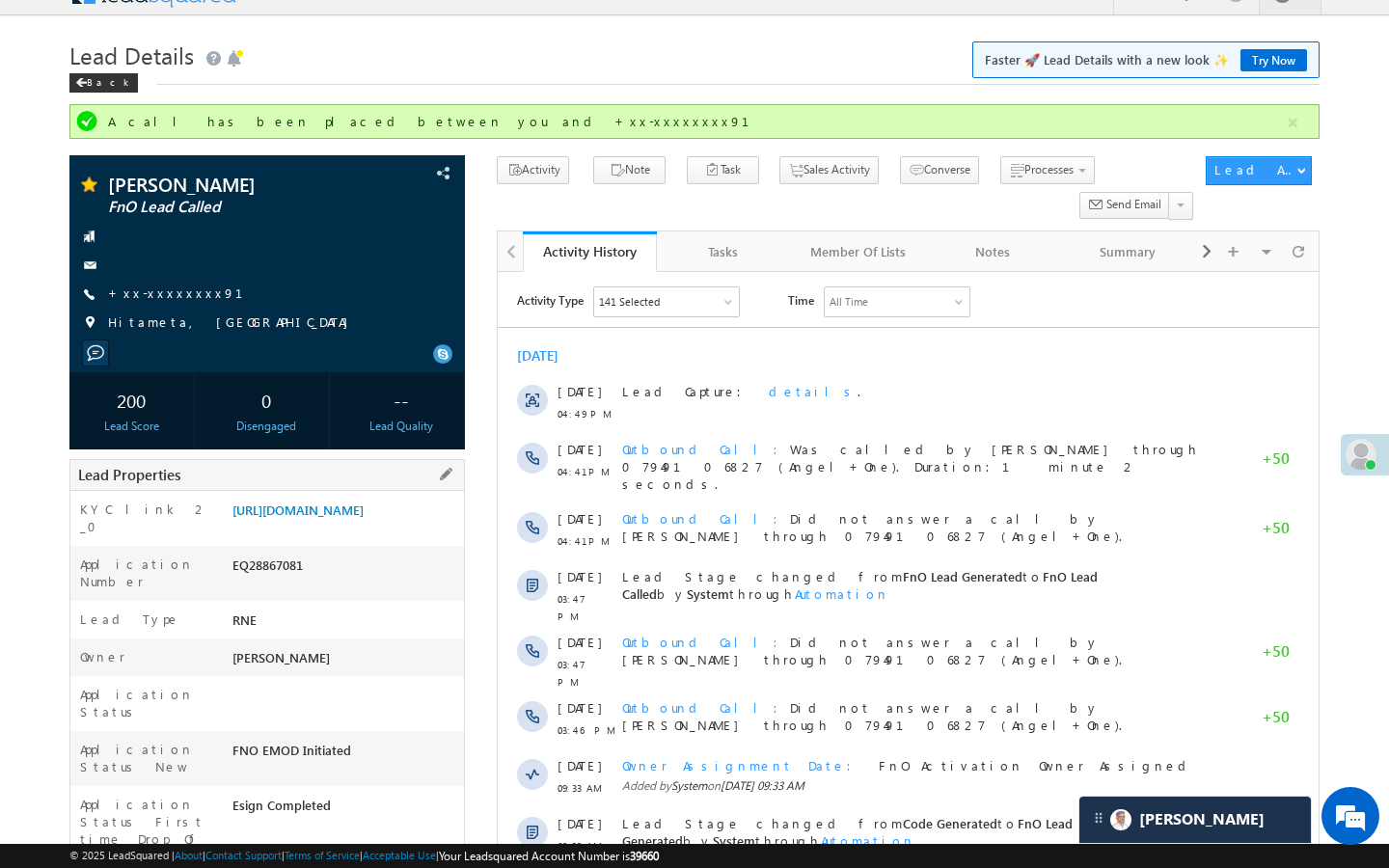
scroll to position [0, 0]
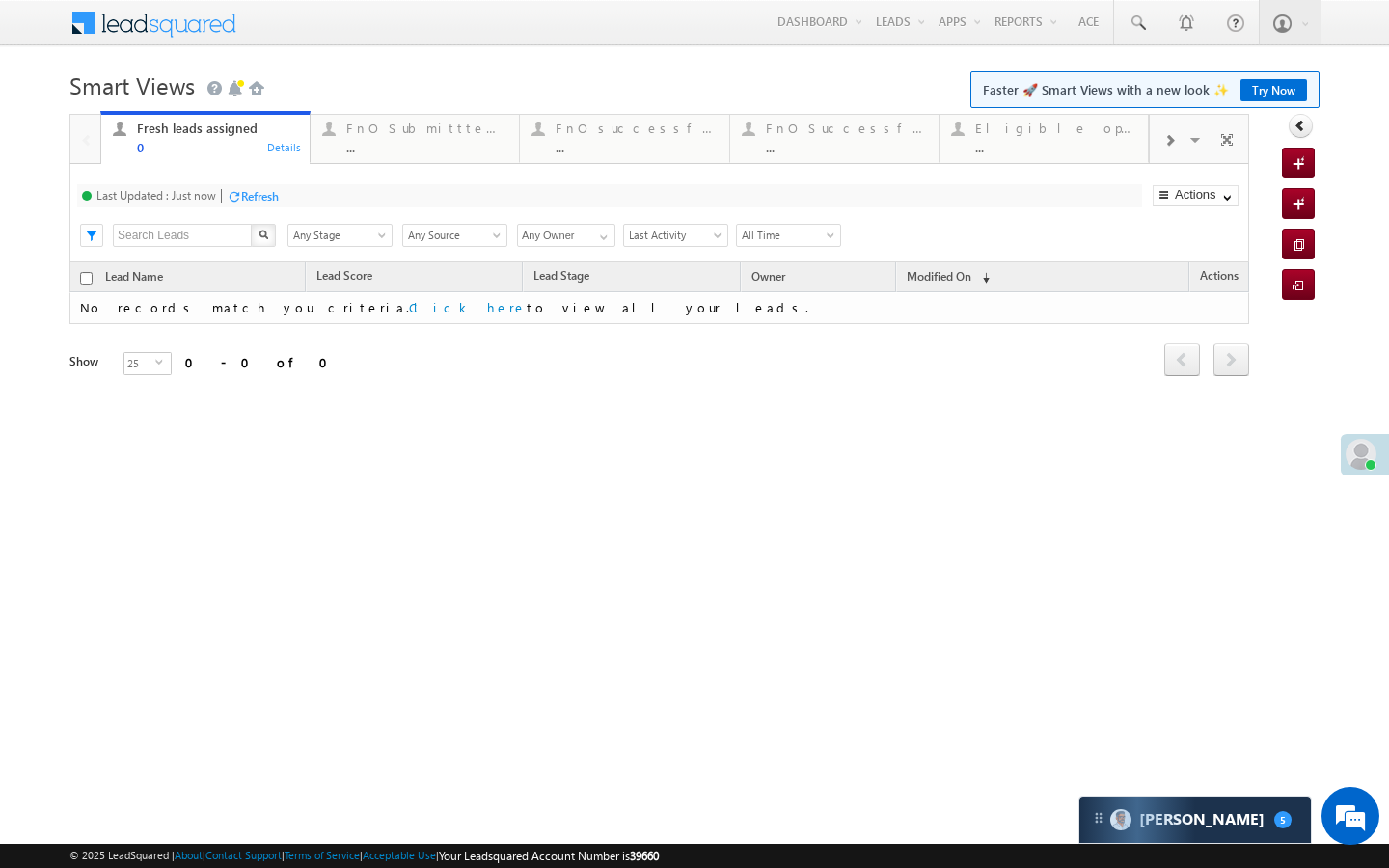
click at [402, 148] on div "..." at bounding box center [426, 146] width 161 height 15
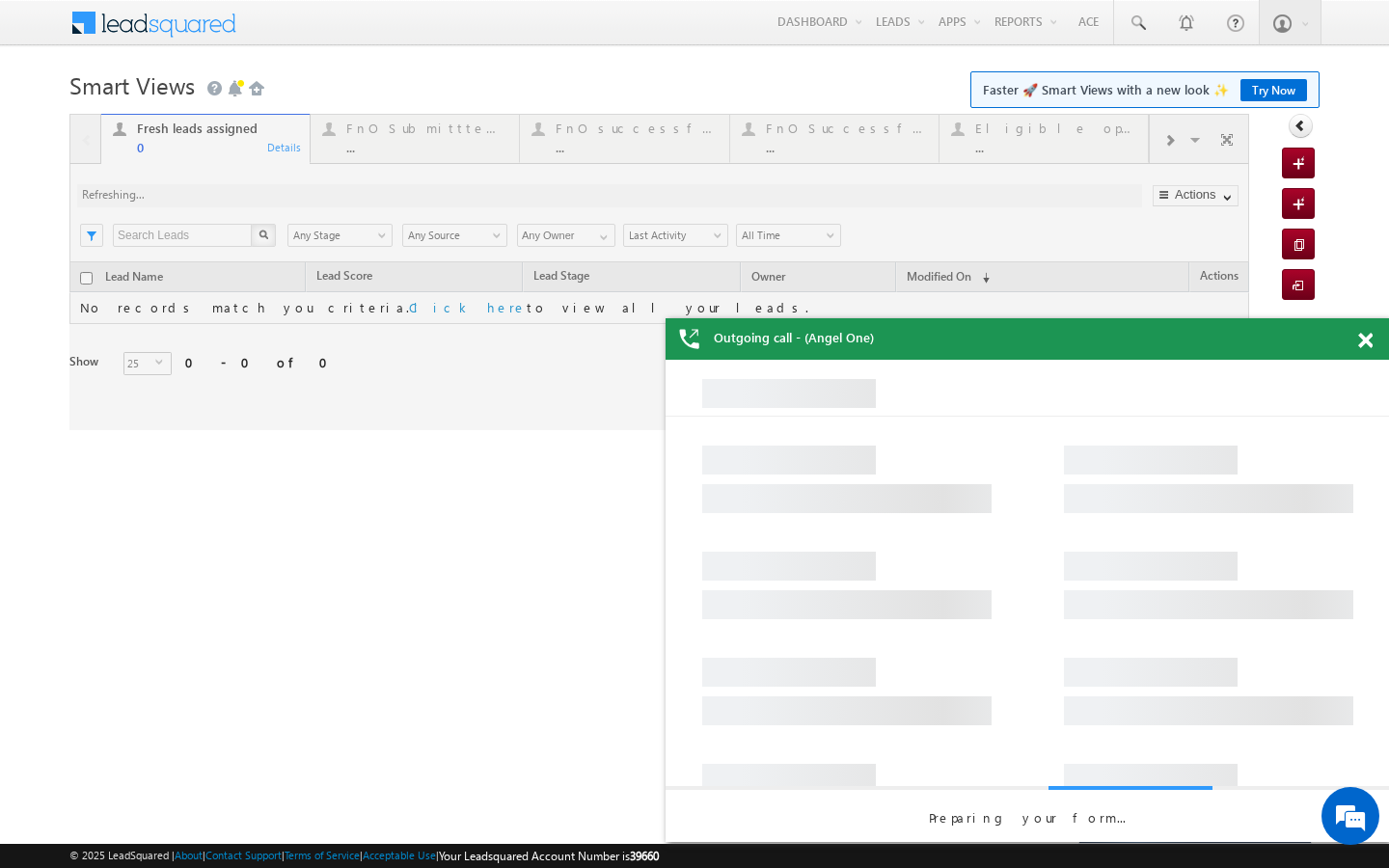
click at [1170, 147] on div at bounding box center [658, 272] width 1179 height 316
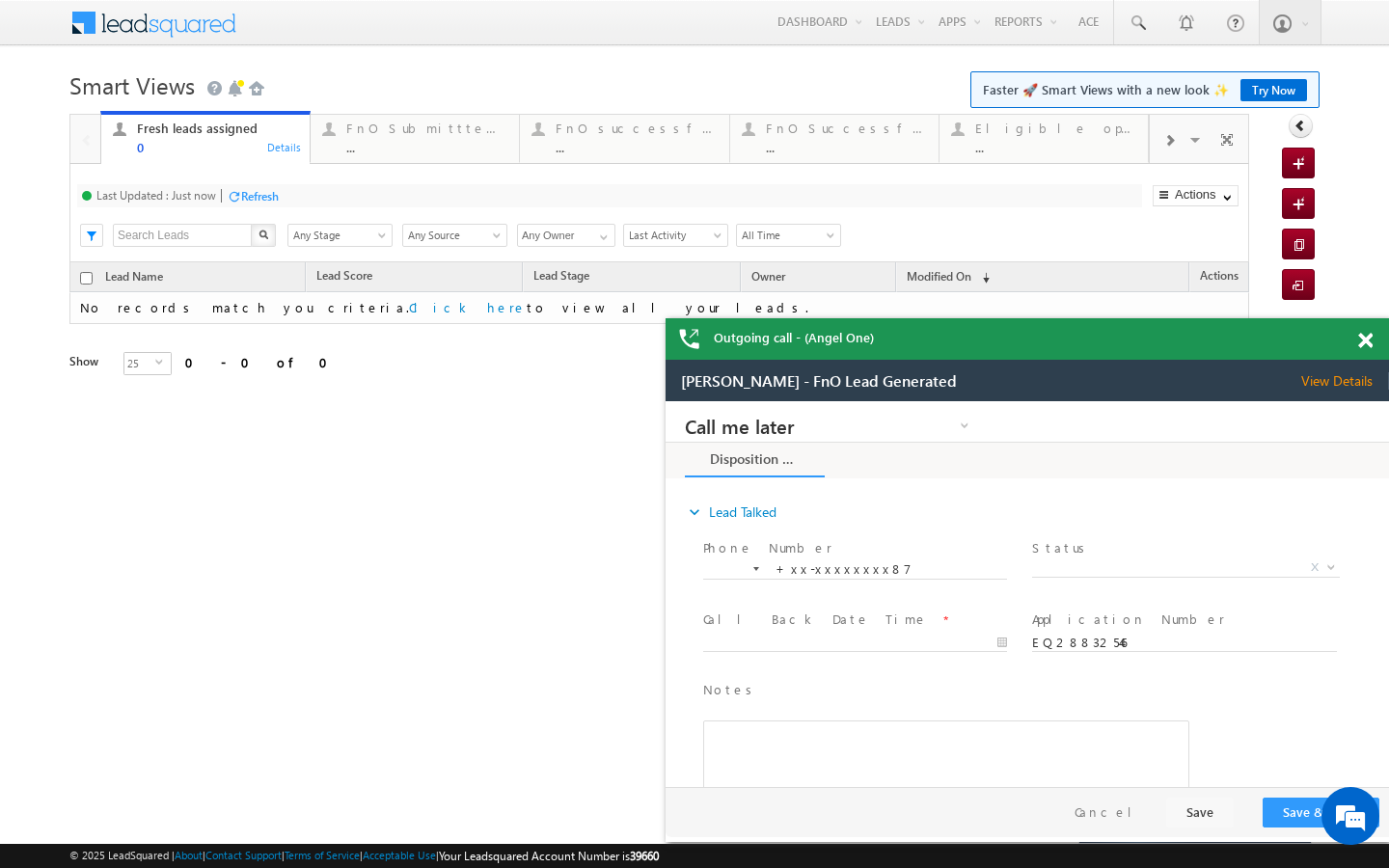
click at [1169, 139] on span at bounding box center [1170, 141] width 12 height 16
click at [901, 154] on div "..." at bounding box center [847, 146] width 161 height 15
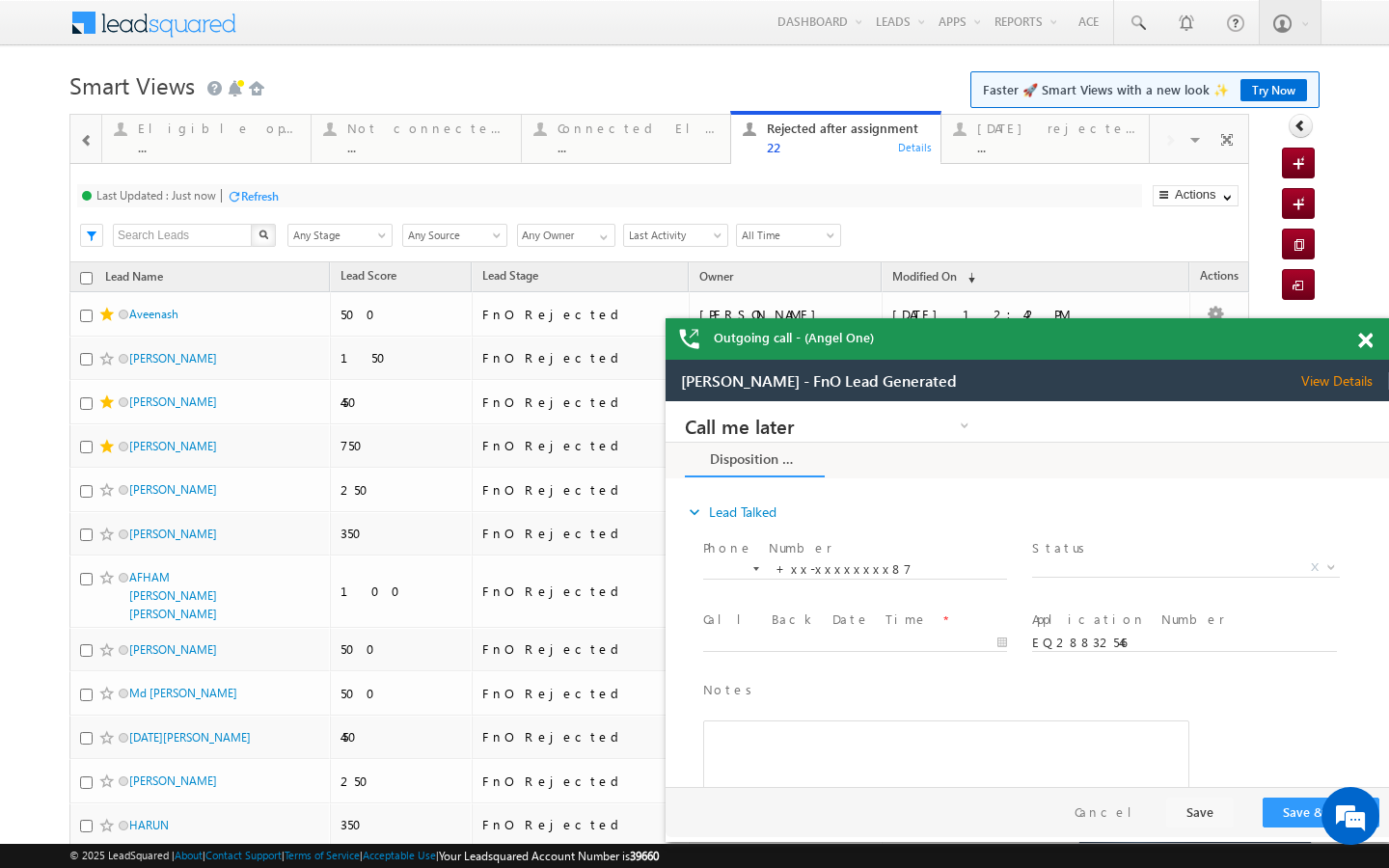
click at [1362, 344] on div "Outgoing call - (Angel One)" at bounding box center [1027, 339] width 724 height 42
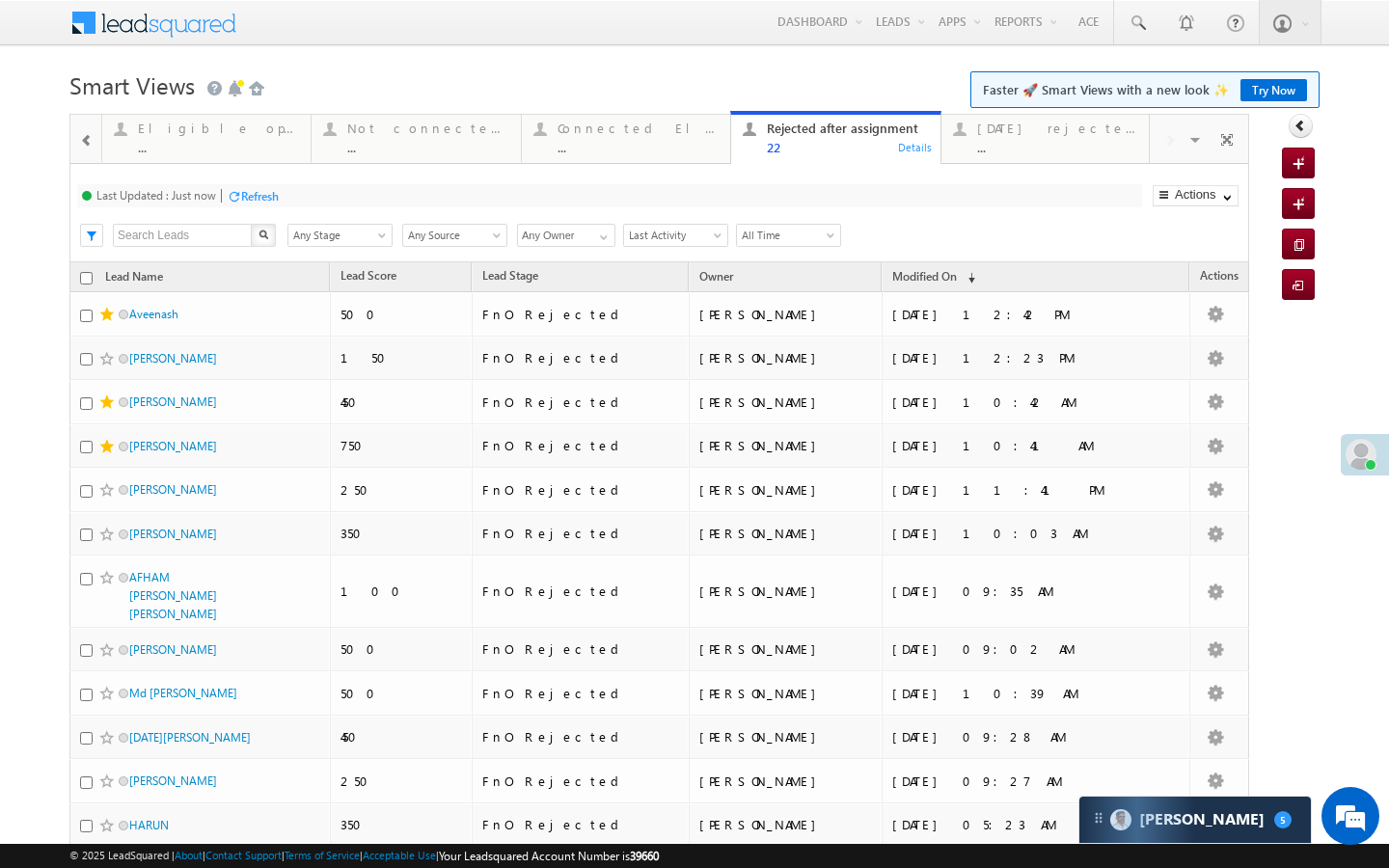
click at [95, 146] on div at bounding box center [86, 139] width 26 height 43
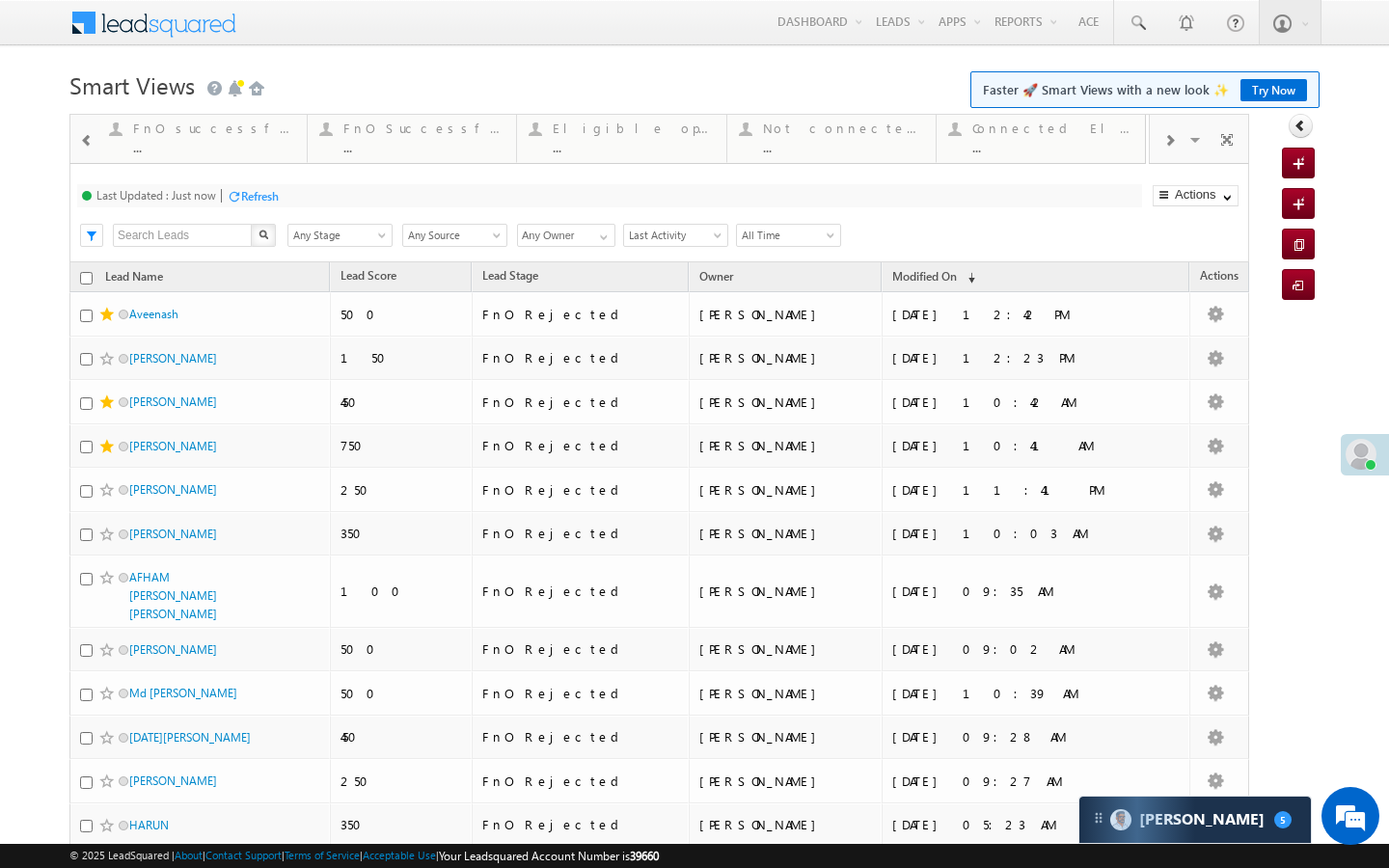
click at [95, 146] on div at bounding box center [86, 139] width 26 height 43
click at [175, 139] on div "..." at bounding box center [217, 146] width 161 height 15
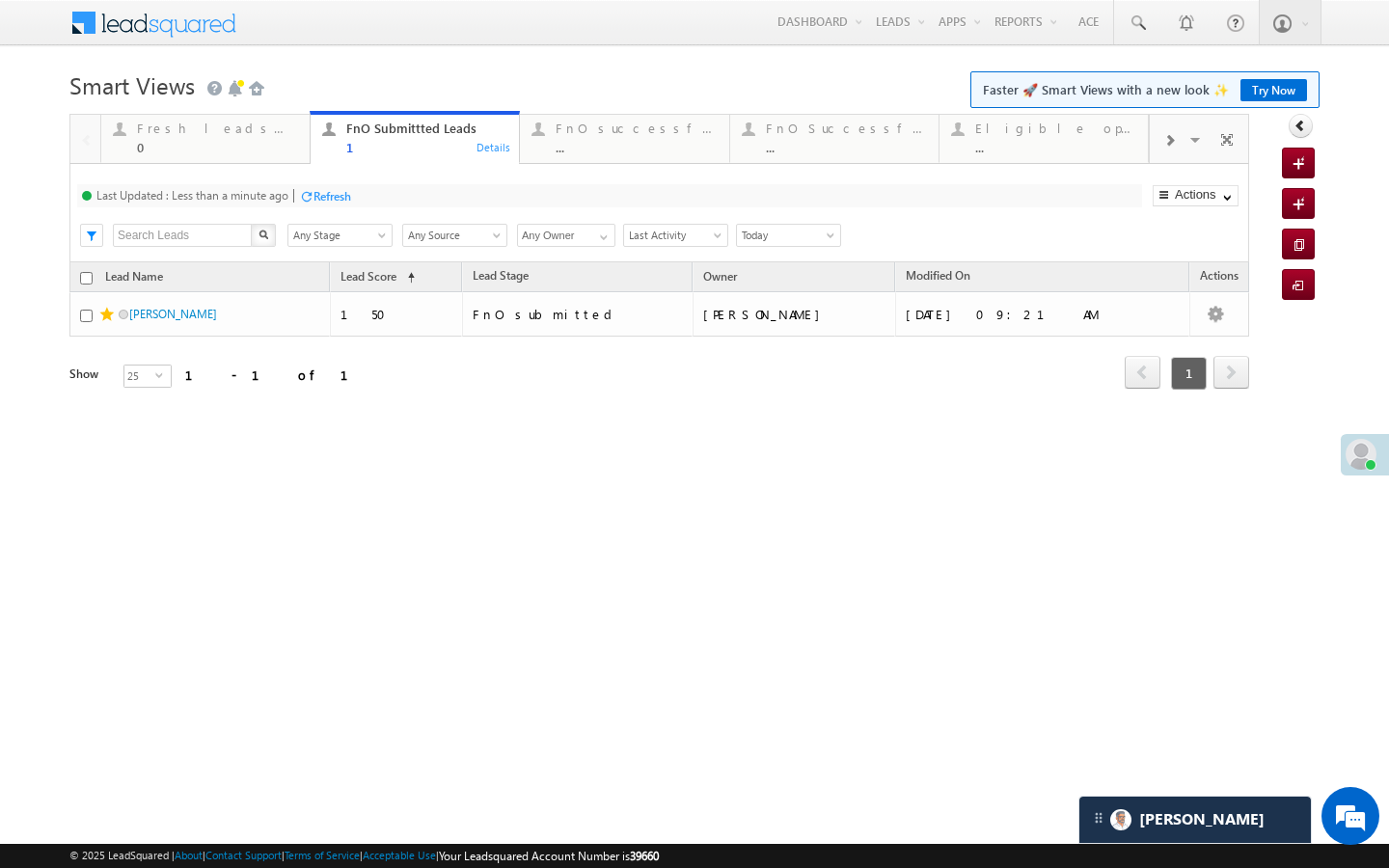
click at [802, 222] on span "Today" at bounding box center [788, 234] width 105 height 24
click at [783, 245] on link "Today" at bounding box center [788, 234] width 105 height 23
click at [760, 295] on link "[DATE]" at bounding box center [785, 302] width 98 height 18
click at [783, 243] on span "[DATE]" at bounding box center [785, 235] width 98 height 18
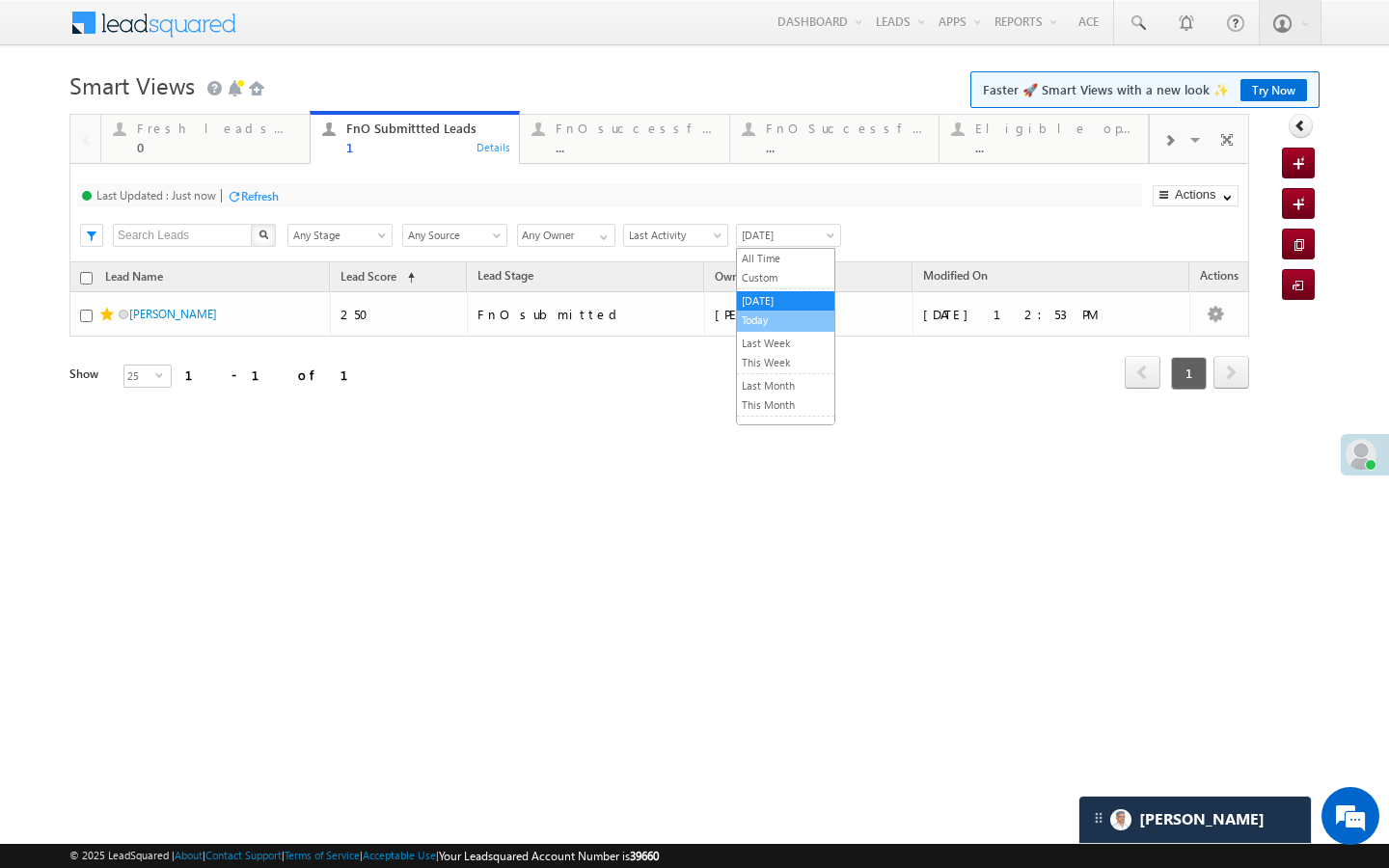
click at [760, 311] on link "Today" at bounding box center [785, 320] width 98 height 18
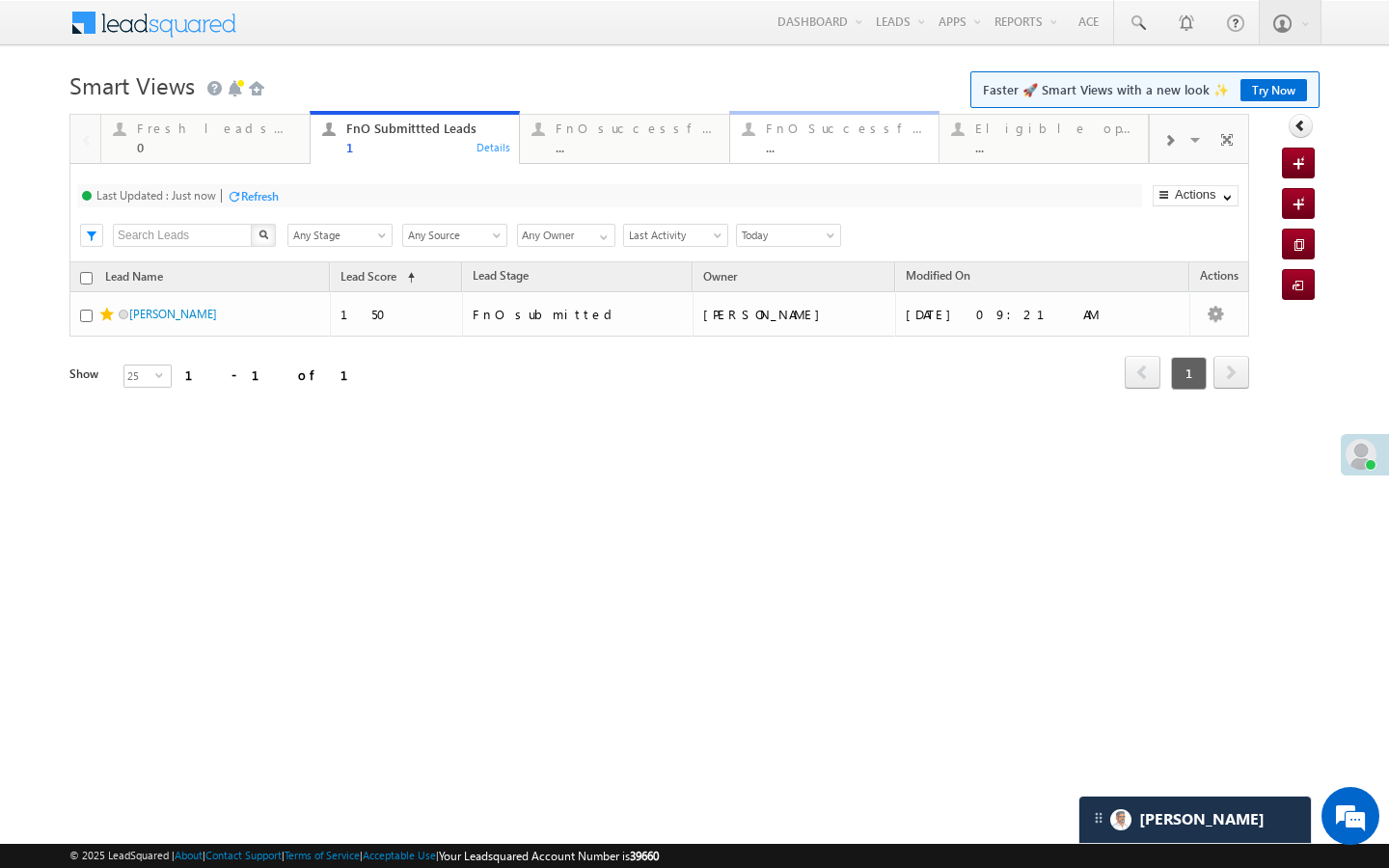
click at [832, 149] on div "..." at bounding box center [846, 146] width 161 height 15
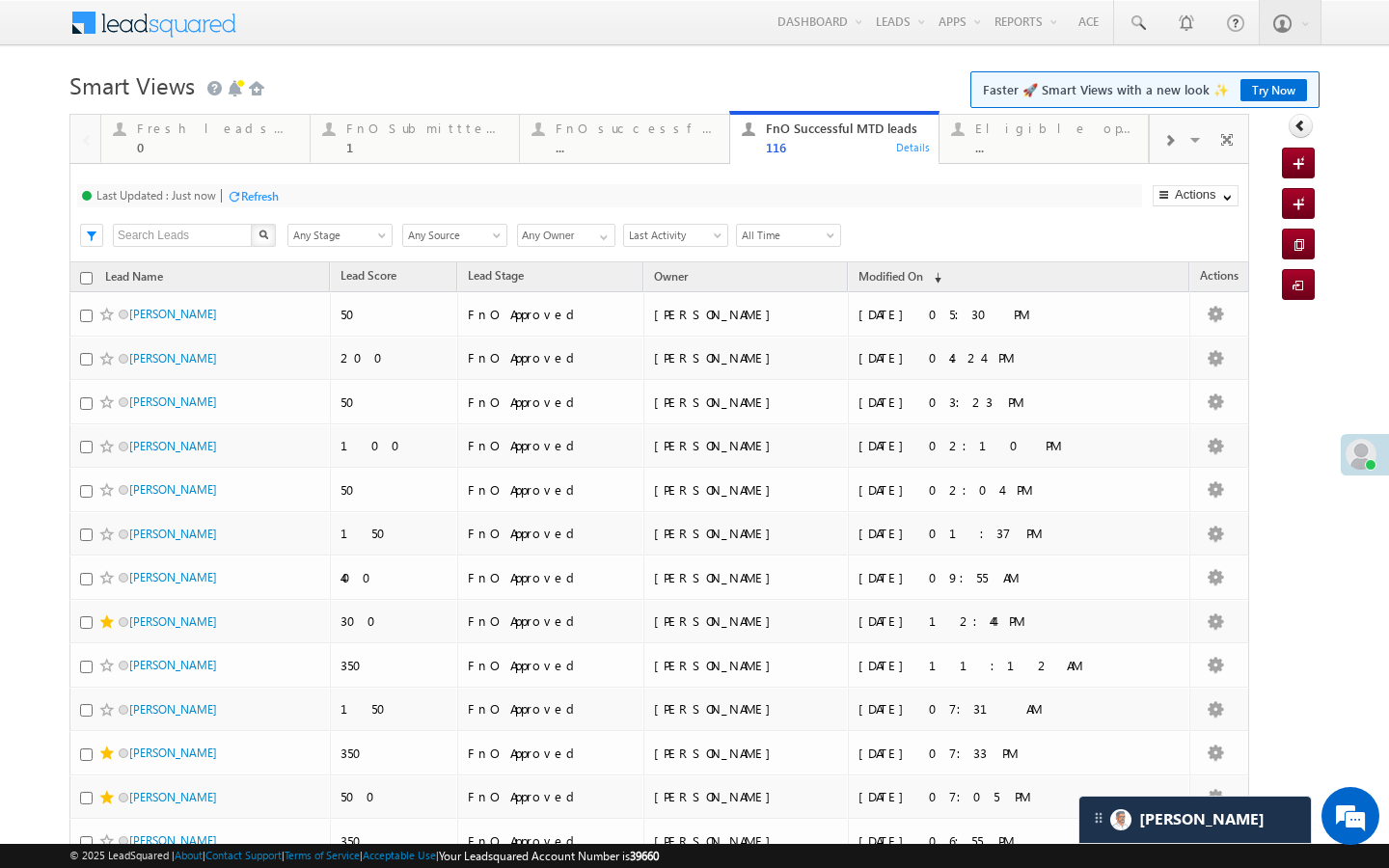
click at [798, 235] on span "All Time" at bounding box center [785, 235] width 98 height 18
click at [774, 304] on link "[DATE]" at bounding box center [785, 302] width 98 height 18
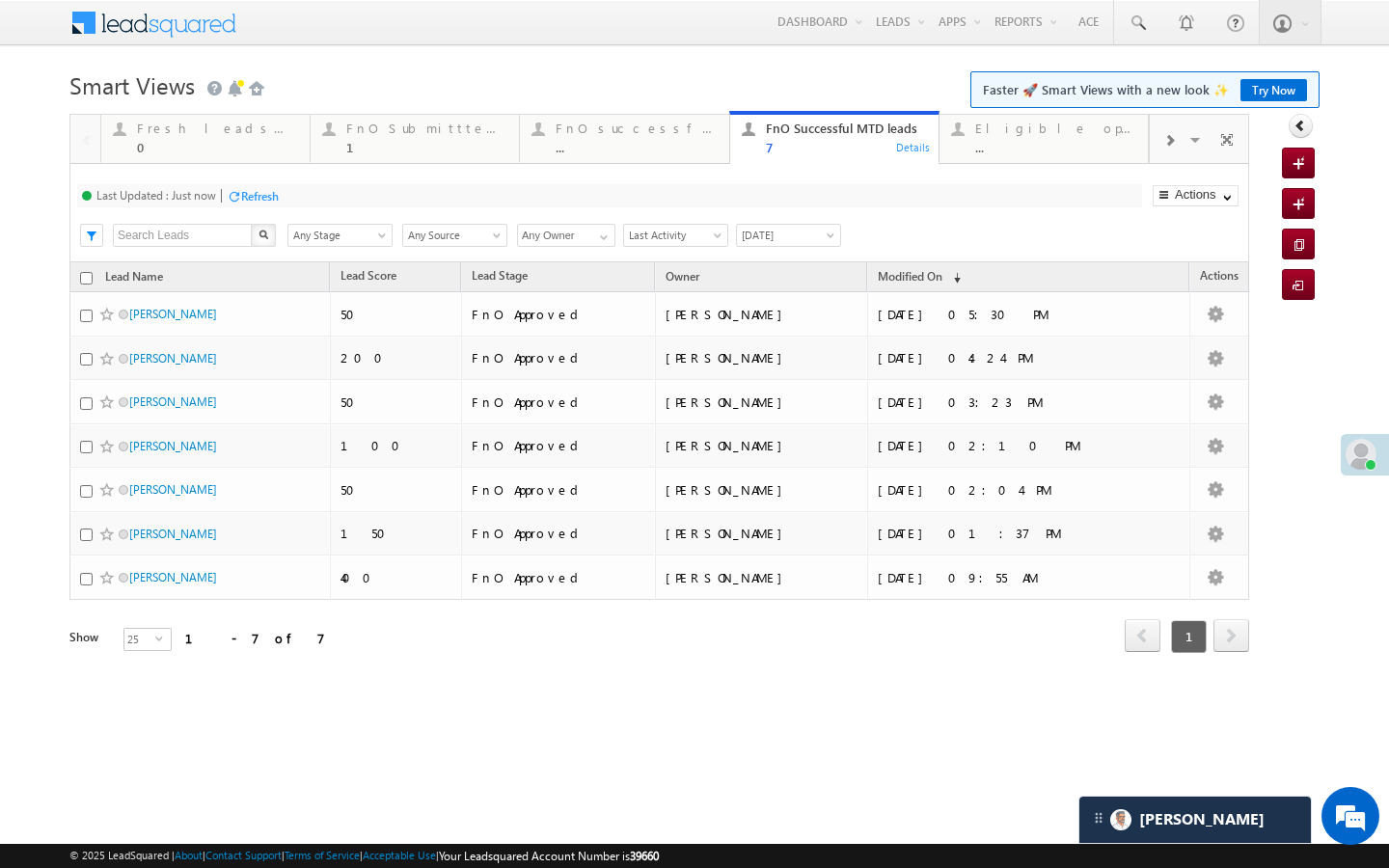
click at [787, 235] on span "[DATE]" at bounding box center [785, 235] width 98 height 18
click at [770, 314] on link "Today" at bounding box center [785, 320] width 98 height 18
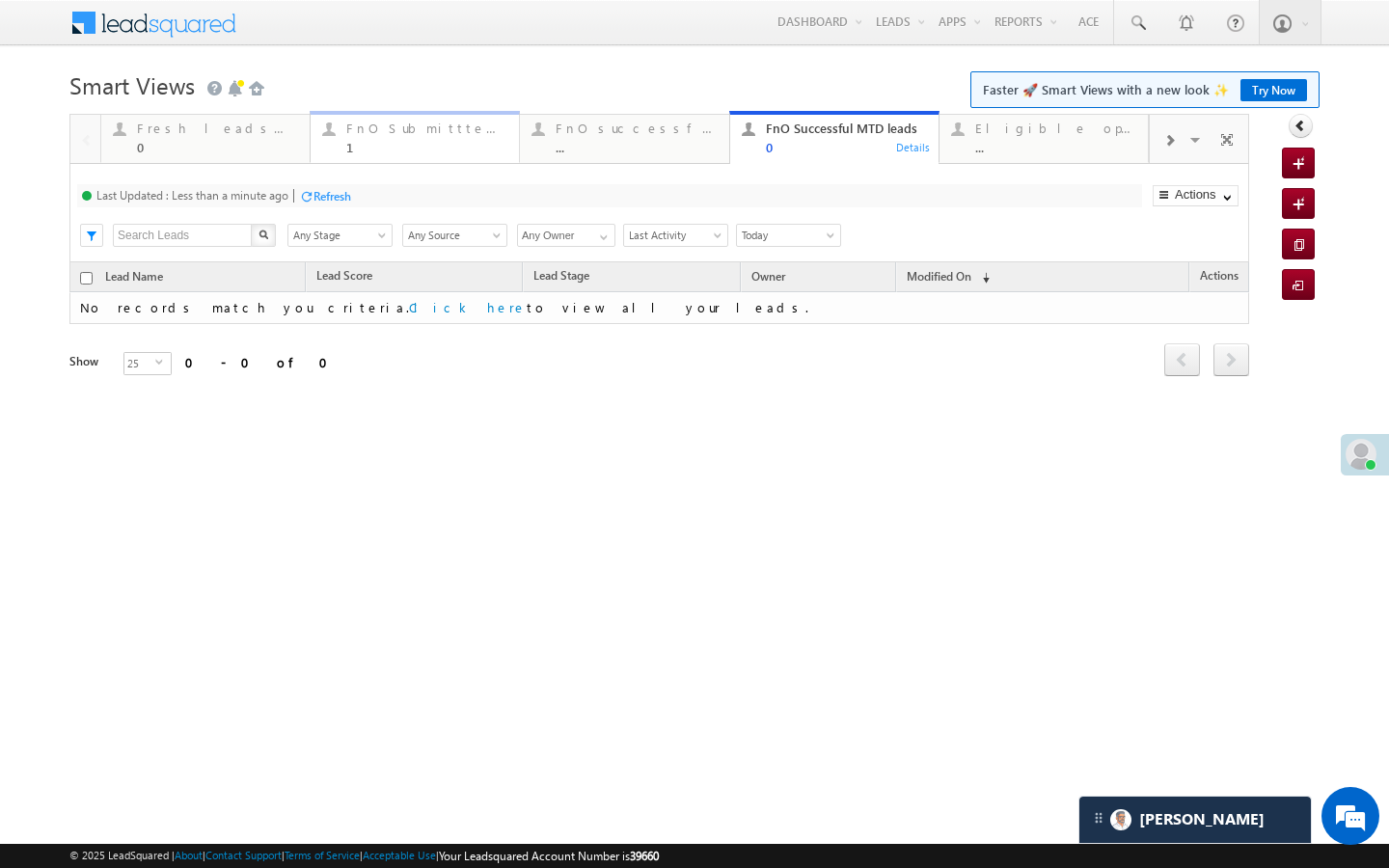
click at [414, 134] on div "FnO Submittted Leads" at bounding box center [426, 129] width 161 height 16
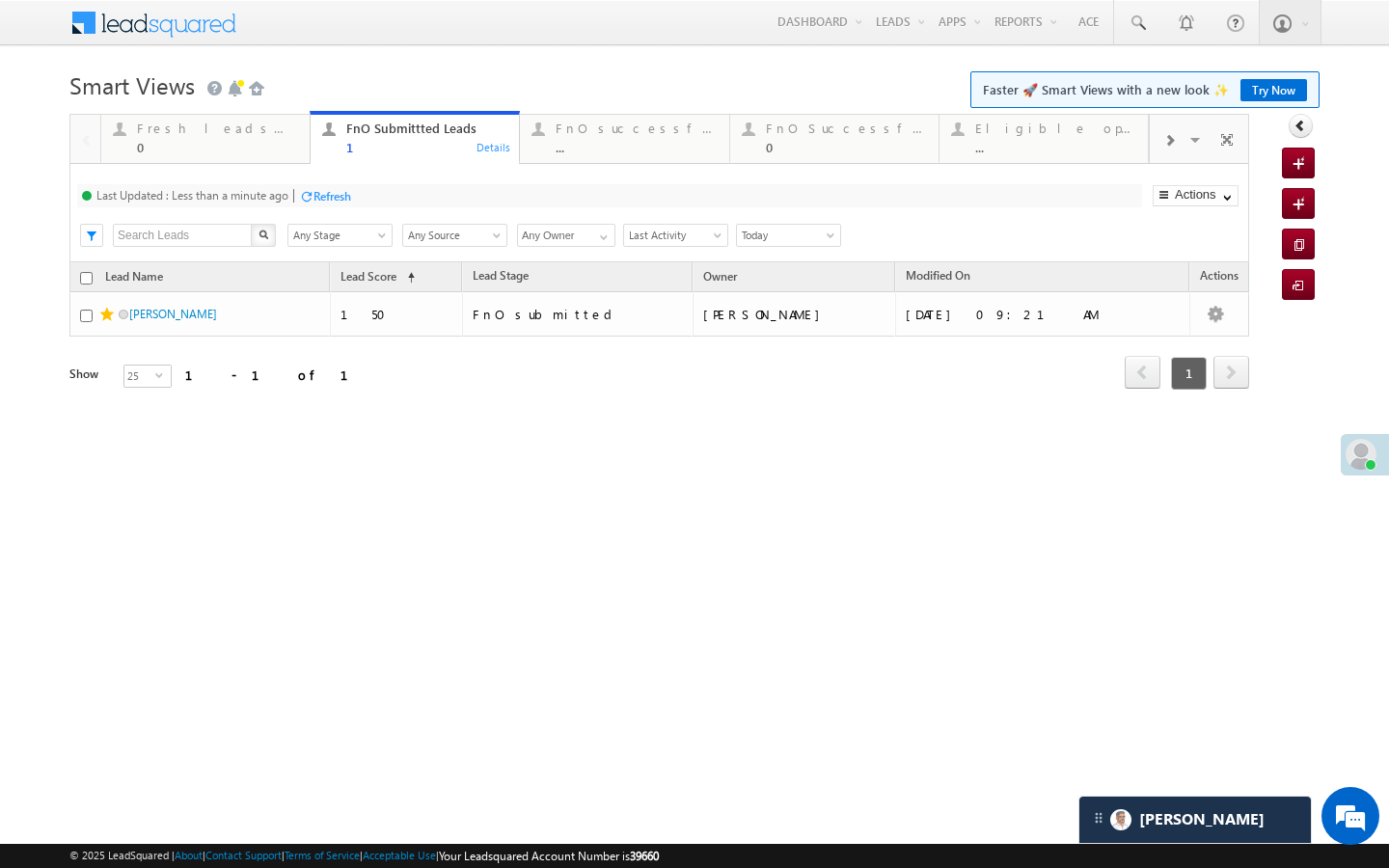
click at [313, 198] on div at bounding box center [305, 196] width 15 height 15
click at [341, 199] on div "Refresh" at bounding box center [332, 196] width 38 height 15
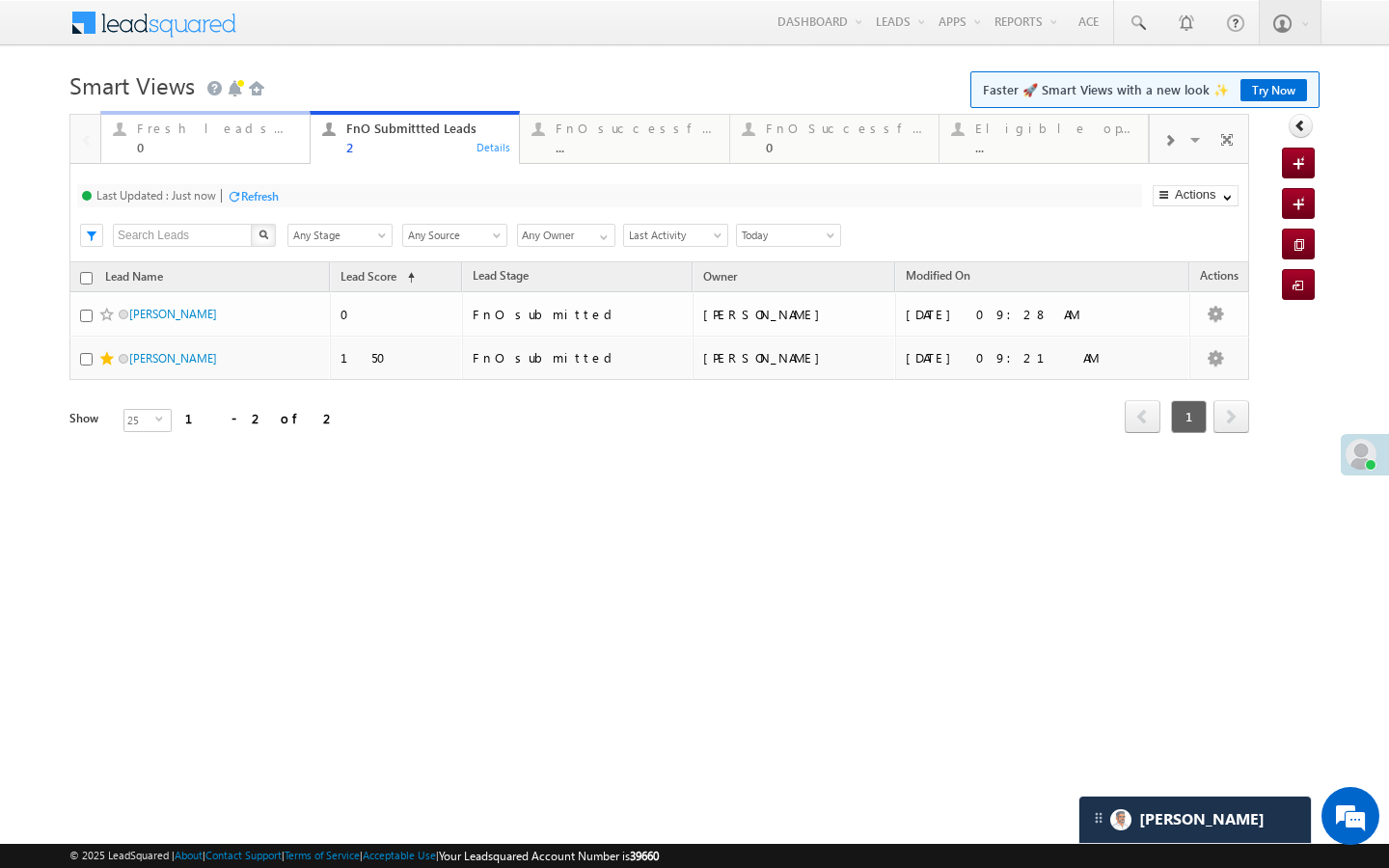
click at [238, 156] on link "Fresh leads assigned 0 Details" at bounding box center [205, 136] width 211 height 52
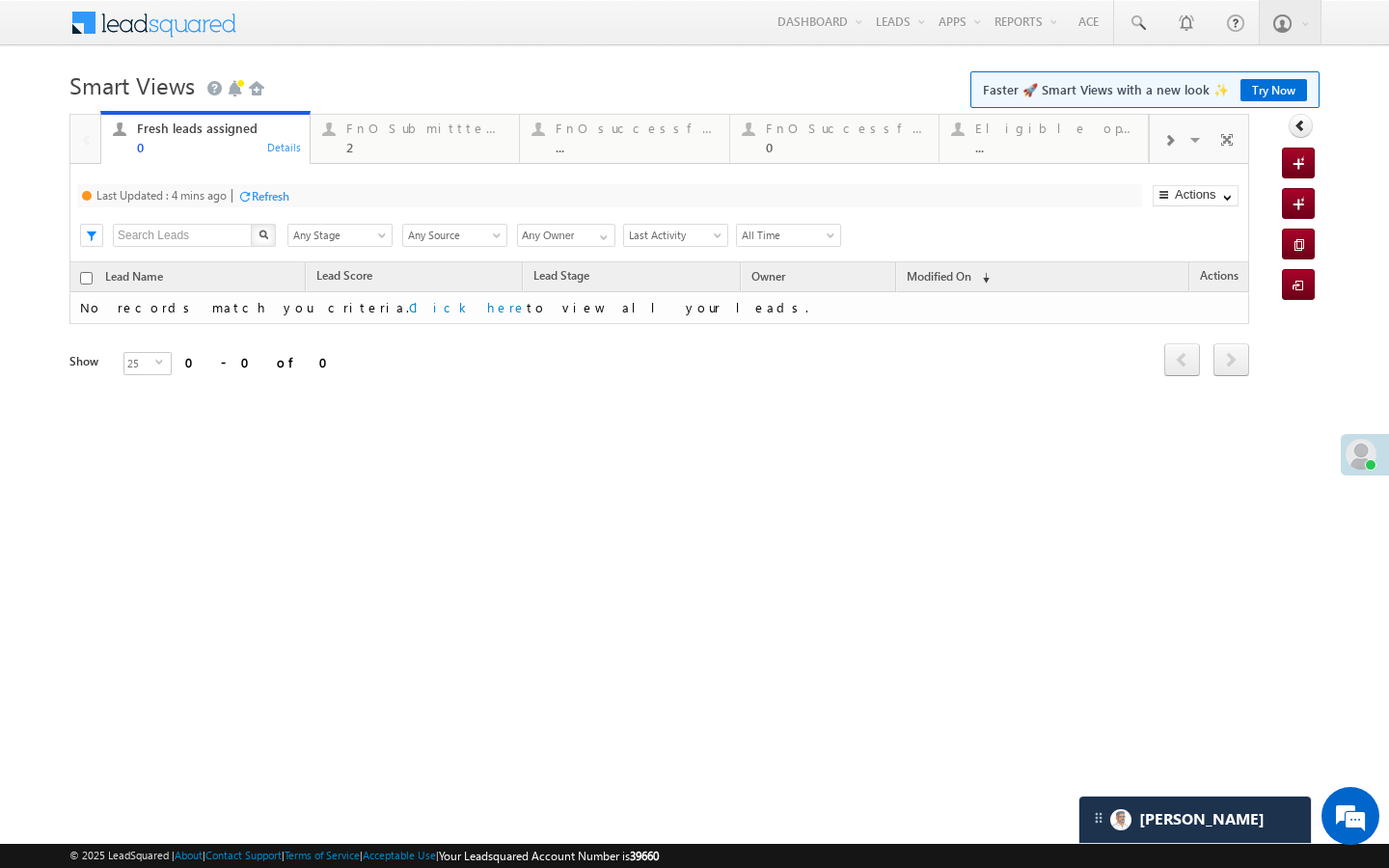
click at [273, 196] on div "Refresh" at bounding box center [271, 196] width 38 height 15
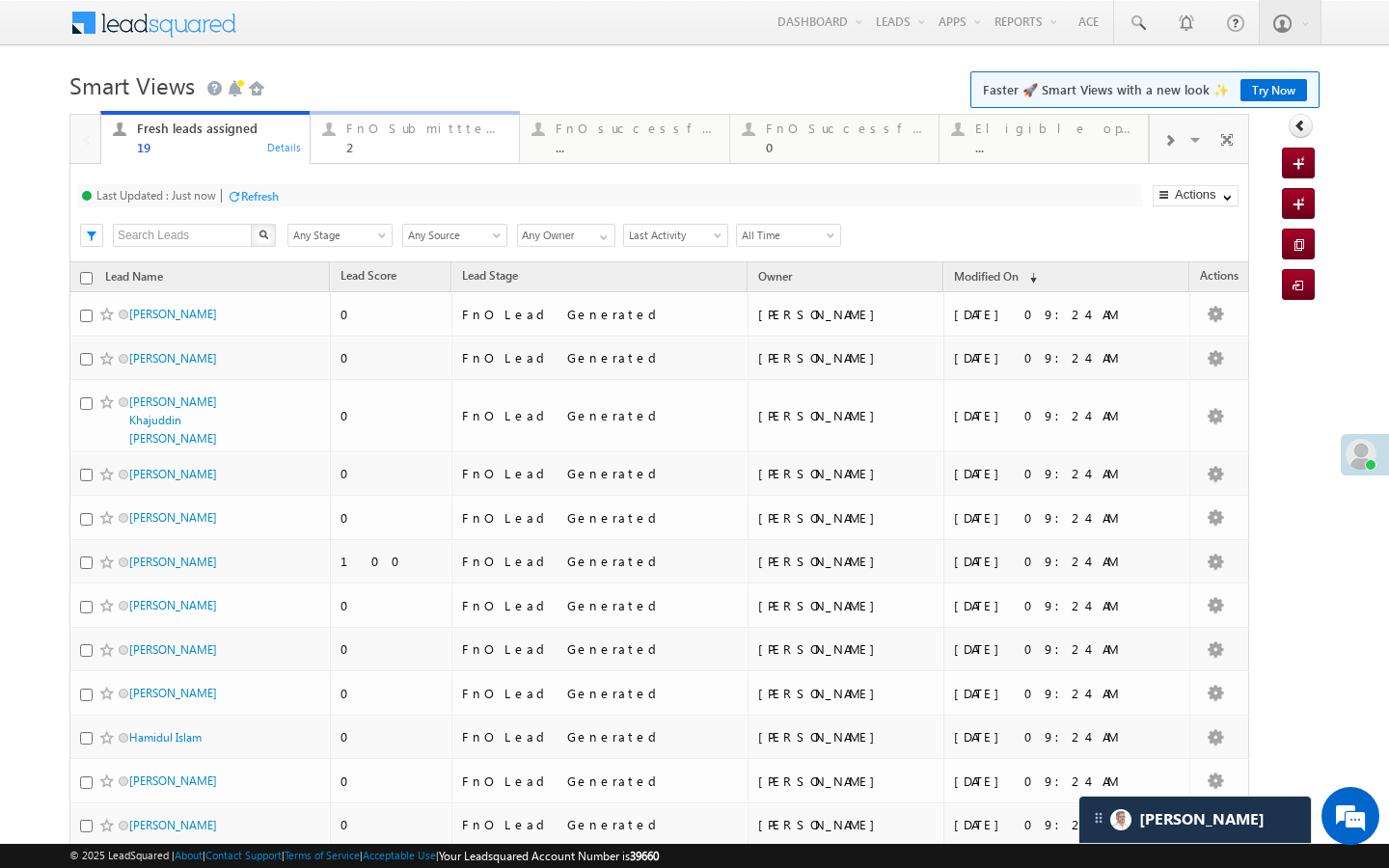
click at [441, 136] on div "FnO Submittted Leads" at bounding box center [426, 129] width 161 height 16
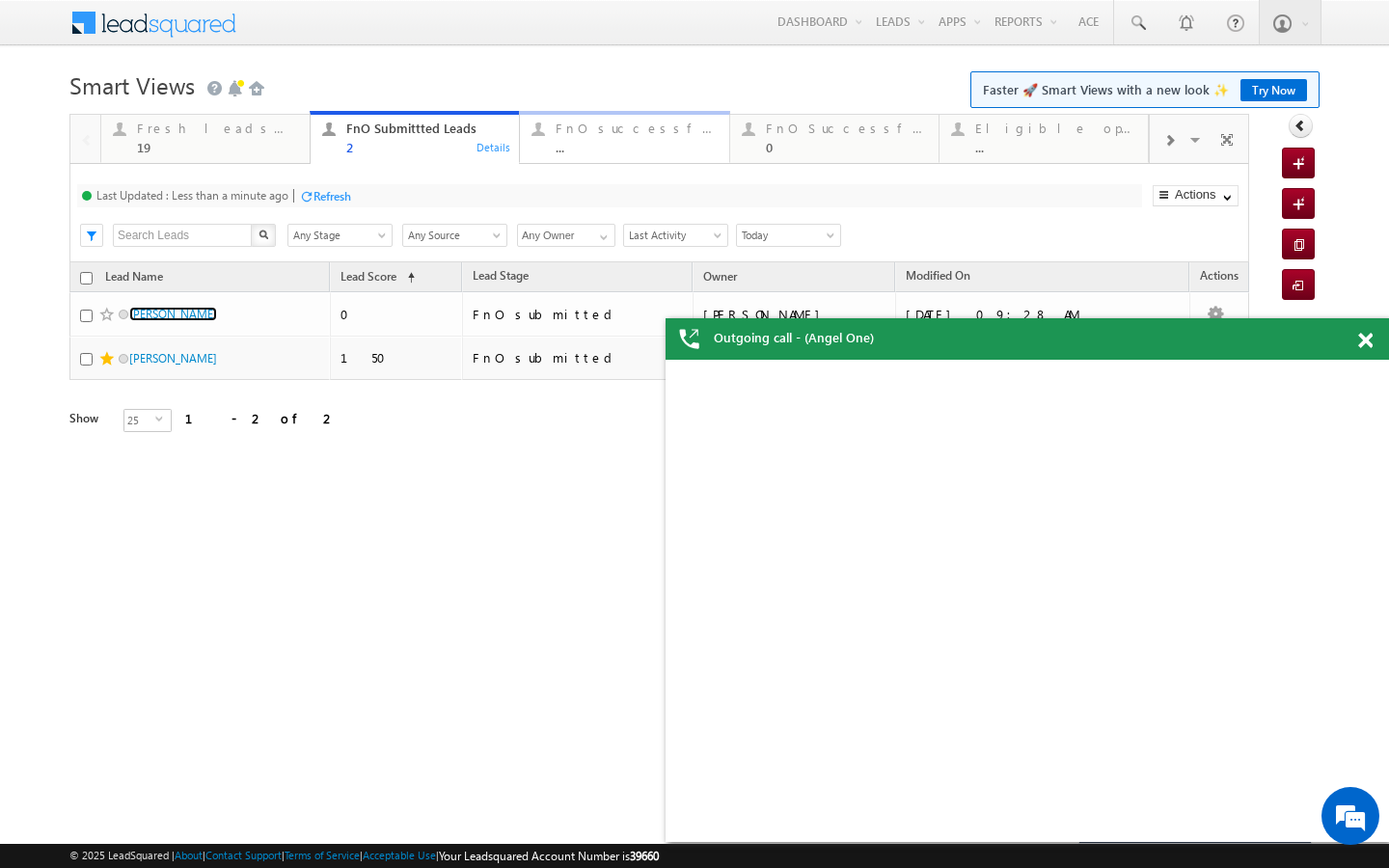
click at [564, 151] on div "..." at bounding box center [636, 146] width 161 height 15
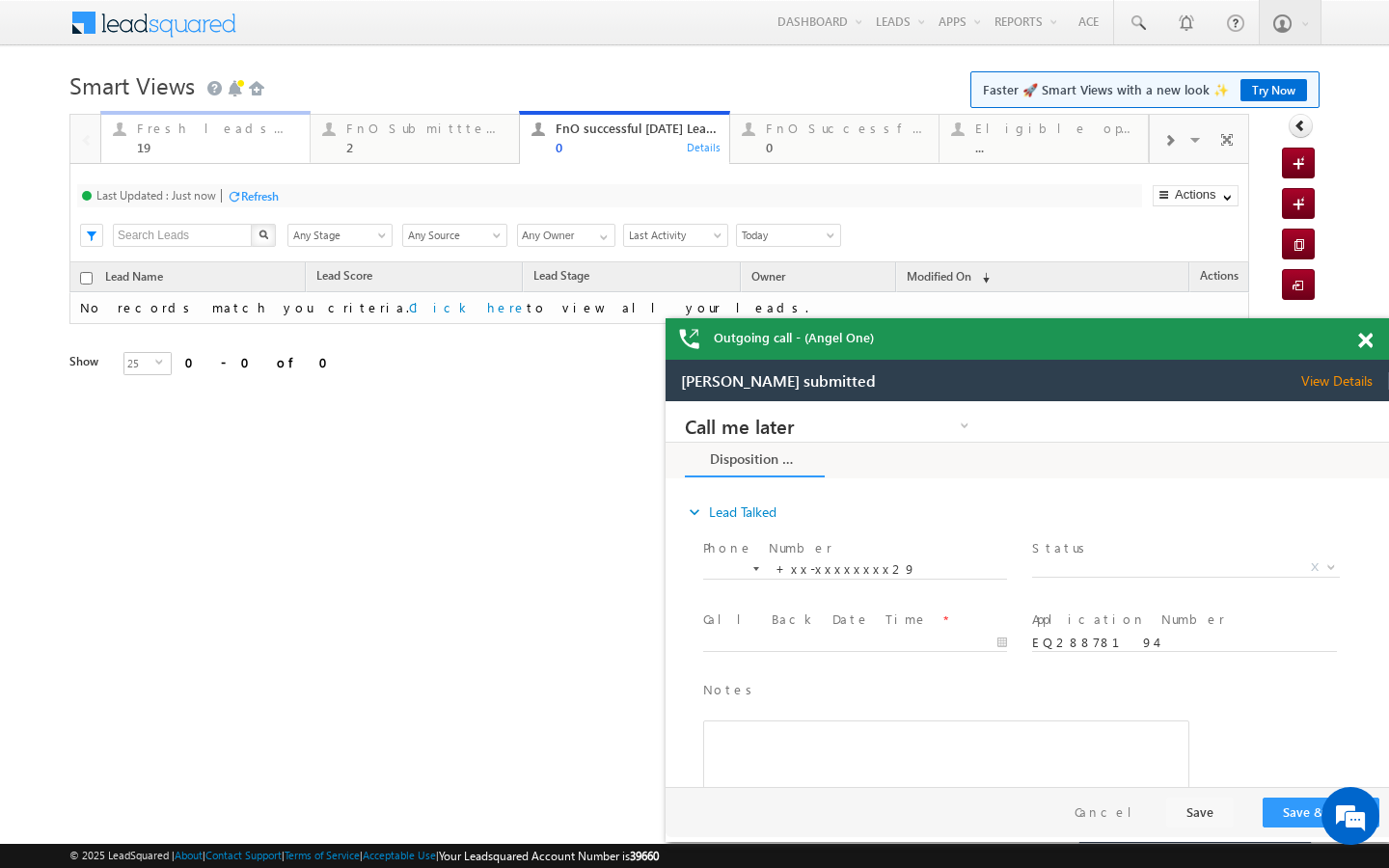
drag, startPoint x: 283, startPoint y: 142, endPoint x: 298, endPoint y: 183, distance: 43.7
click at [283, 142] on div "19" at bounding box center [217, 146] width 161 height 15
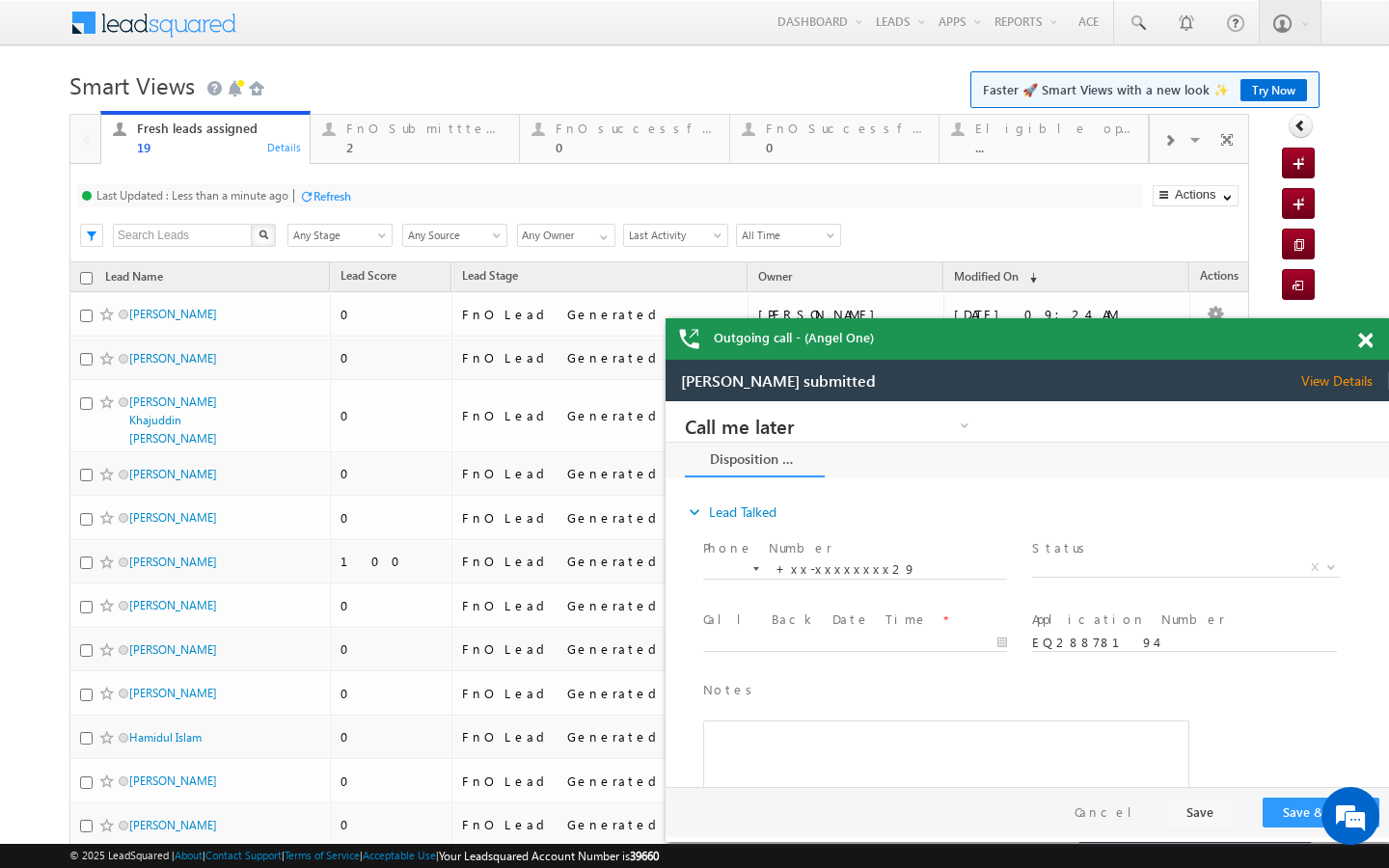
click at [323, 210] on div "Last Updated : Less than a minute ago Refresh Refreshing... Search X Lead Stage…" at bounding box center [658, 214] width 1179 height 99
click at [331, 193] on div "Refresh" at bounding box center [332, 196] width 38 height 15
click at [377, 161] on link "FnO Submittted Leads 2 Details" at bounding box center [414, 136] width 211 height 52
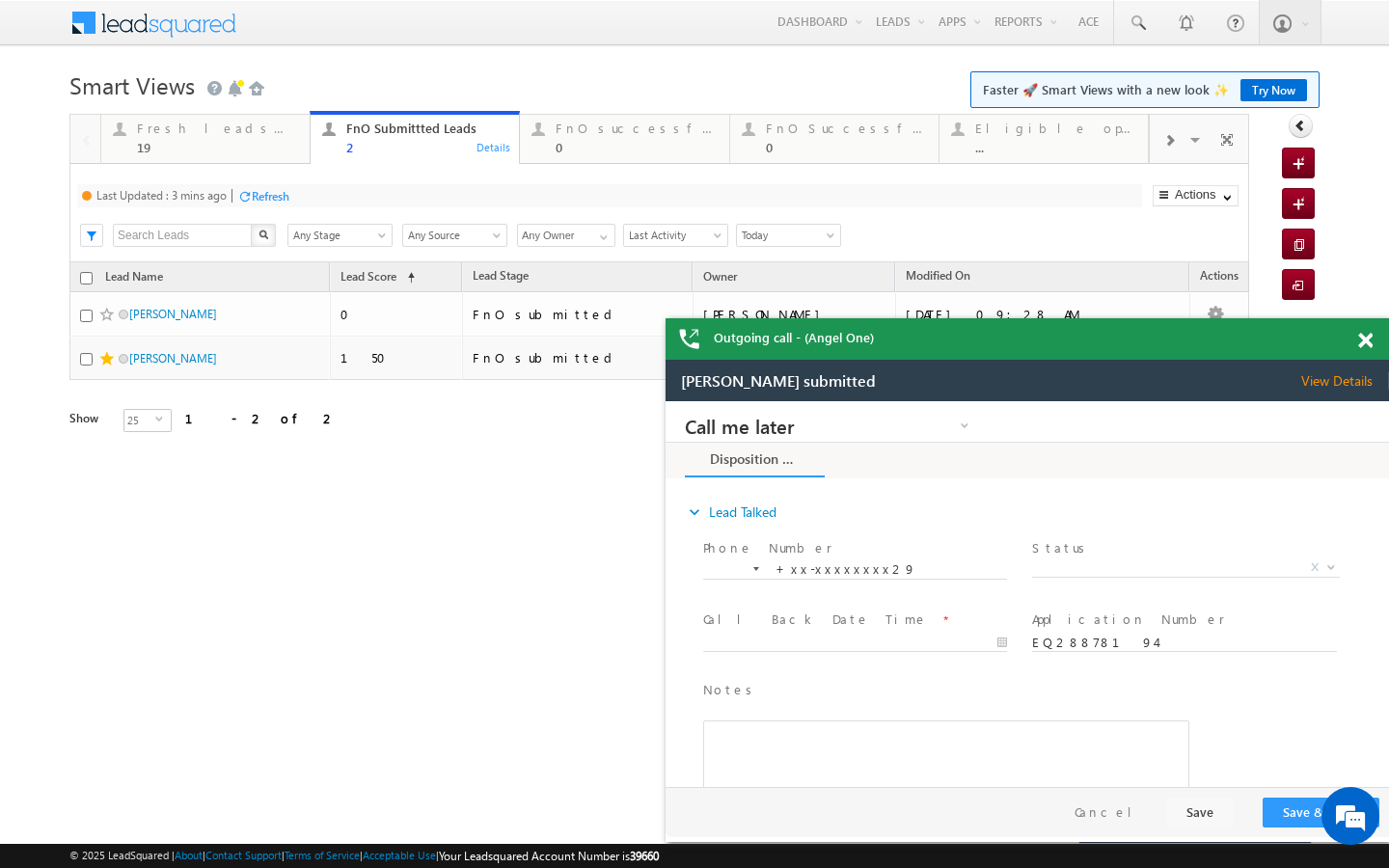
click at [285, 201] on div "Refresh" at bounding box center [271, 196] width 38 height 15
click at [1135, 31] on span at bounding box center [1138, 24] width 20 height 20
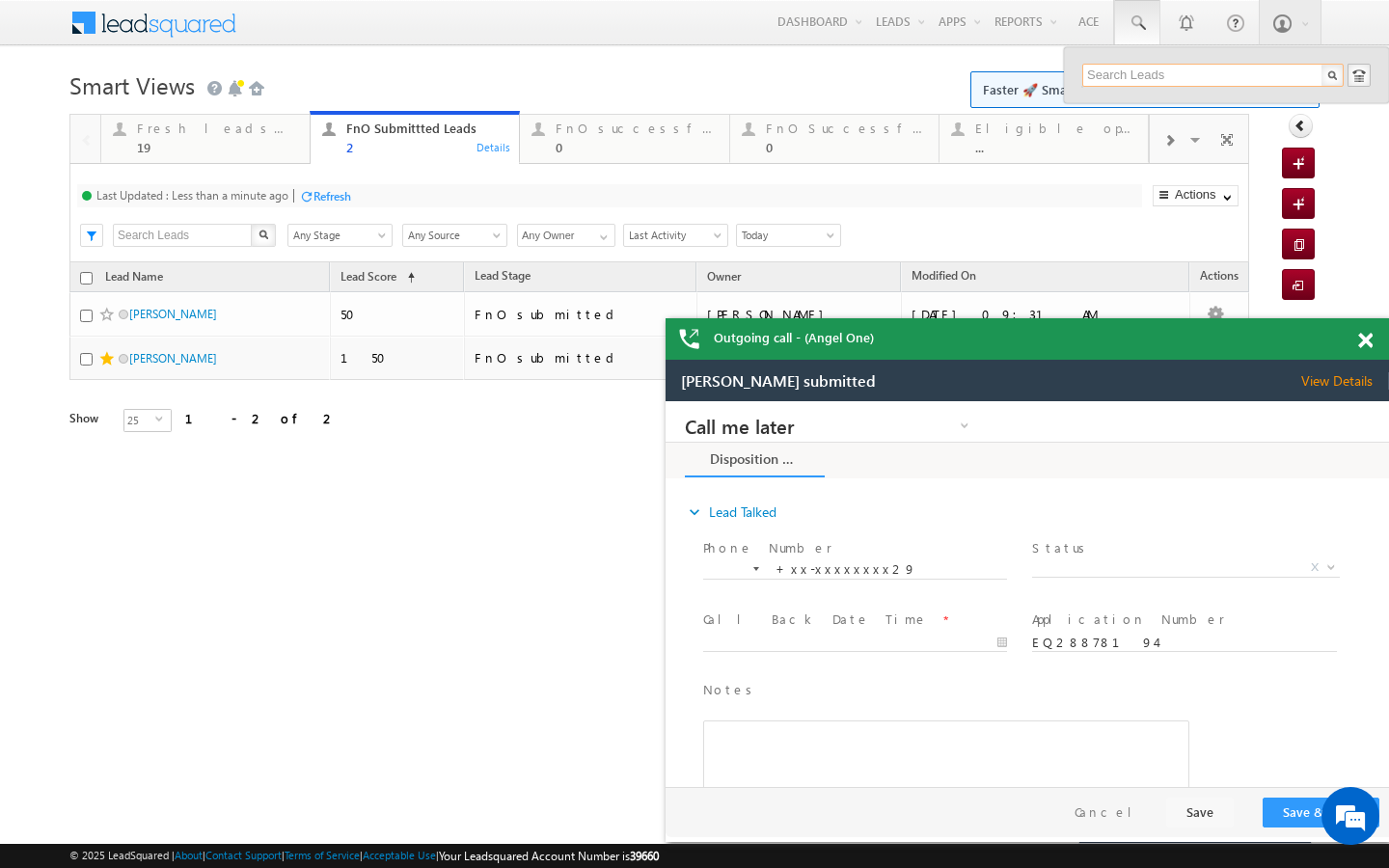
paste input "85339 15973"
click at [1128, 78] on input "85339 15973" at bounding box center [1213, 74] width 261 height 23
type input "8533915973"
click at [1326, 109] on link at bounding box center [1326, 106] width 14 height 14
click at [265, 130] on div "Fresh leads assigned" at bounding box center [217, 129] width 161 height 16
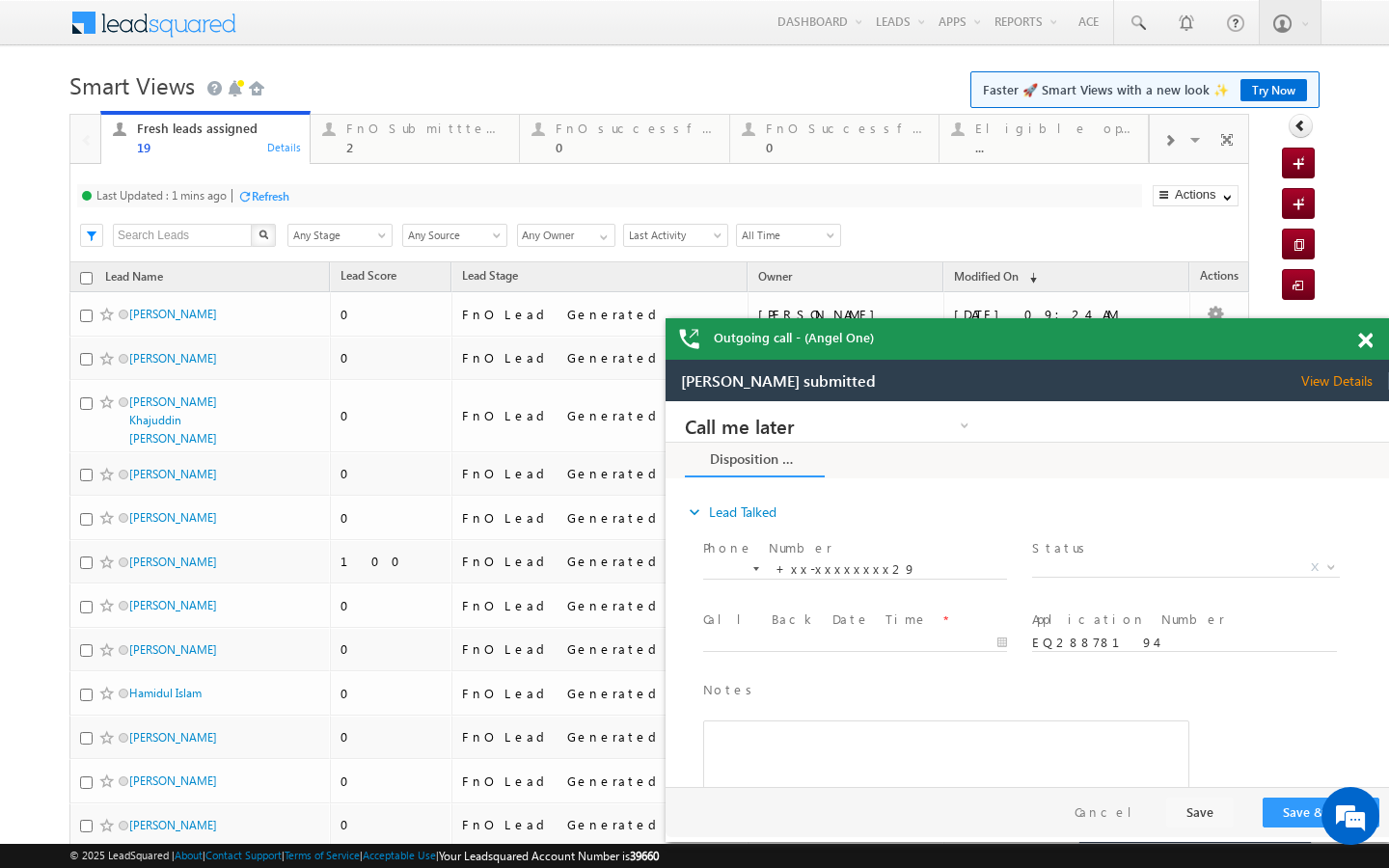
click at [290, 200] on div "Refresh" at bounding box center [271, 196] width 38 height 15
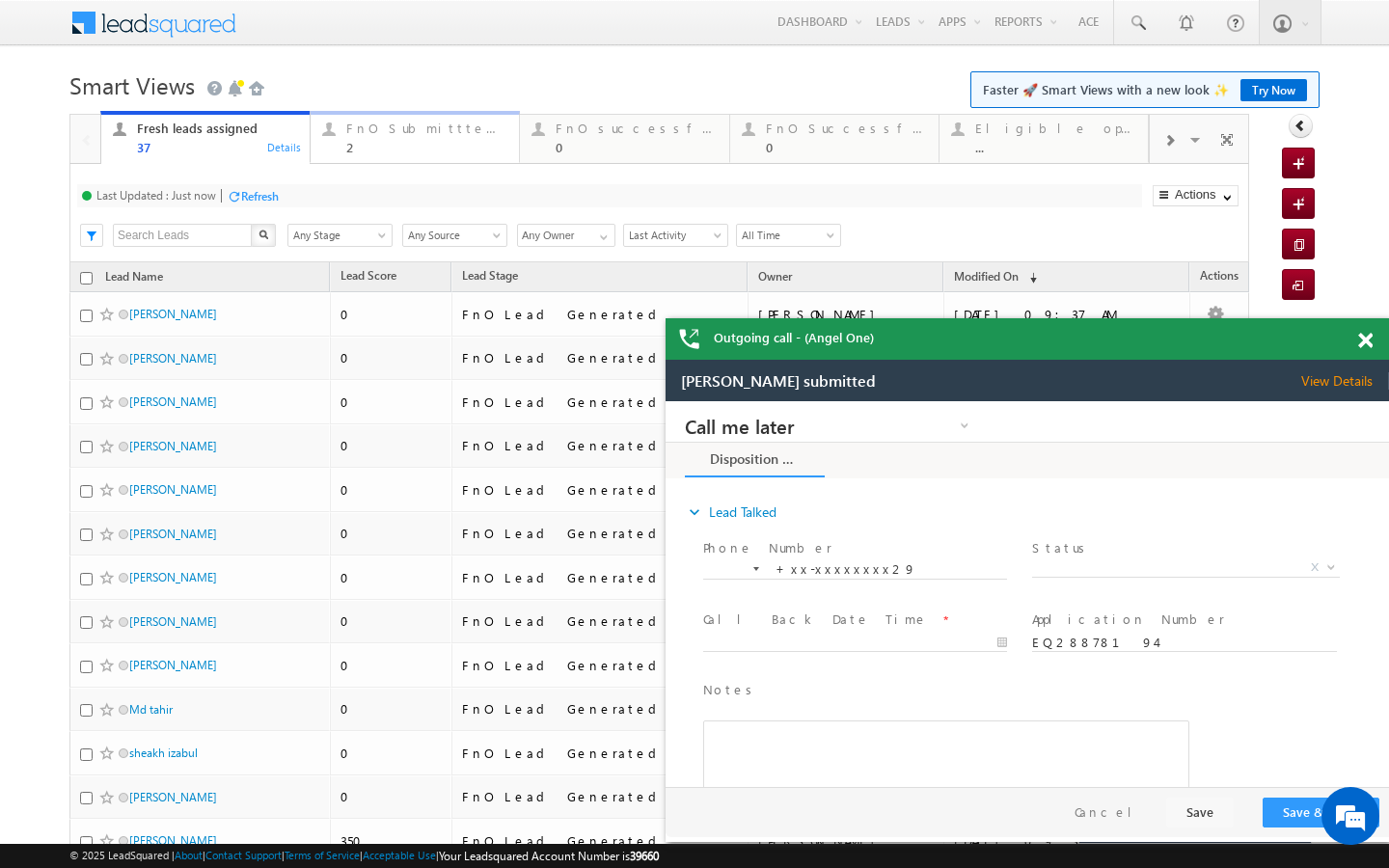
click at [372, 137] on div "FnO Submittted Leads 2" at bounding box center [426, 135] width 161 height 38
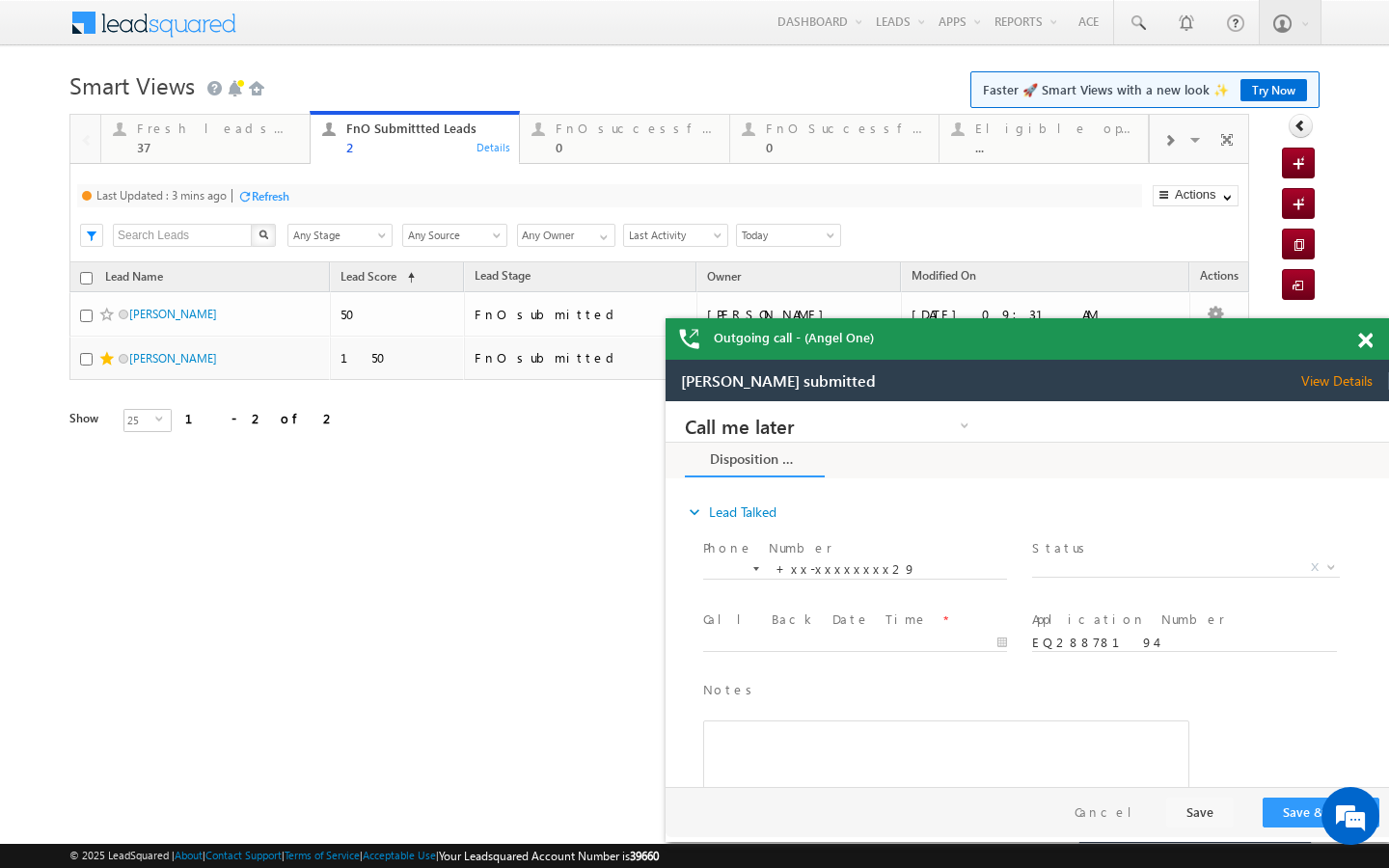
click at [269, 205] on div "Refresh" at bounding box center [263, 195] width 52 height 19
drag, startPoint x: 643, startPoint y: 142, endPoint x: 416, endPoint y: 211, distance: 237.3
click at [643, 142] on div "0" at bounding box center [636, 146] width 161 height 15
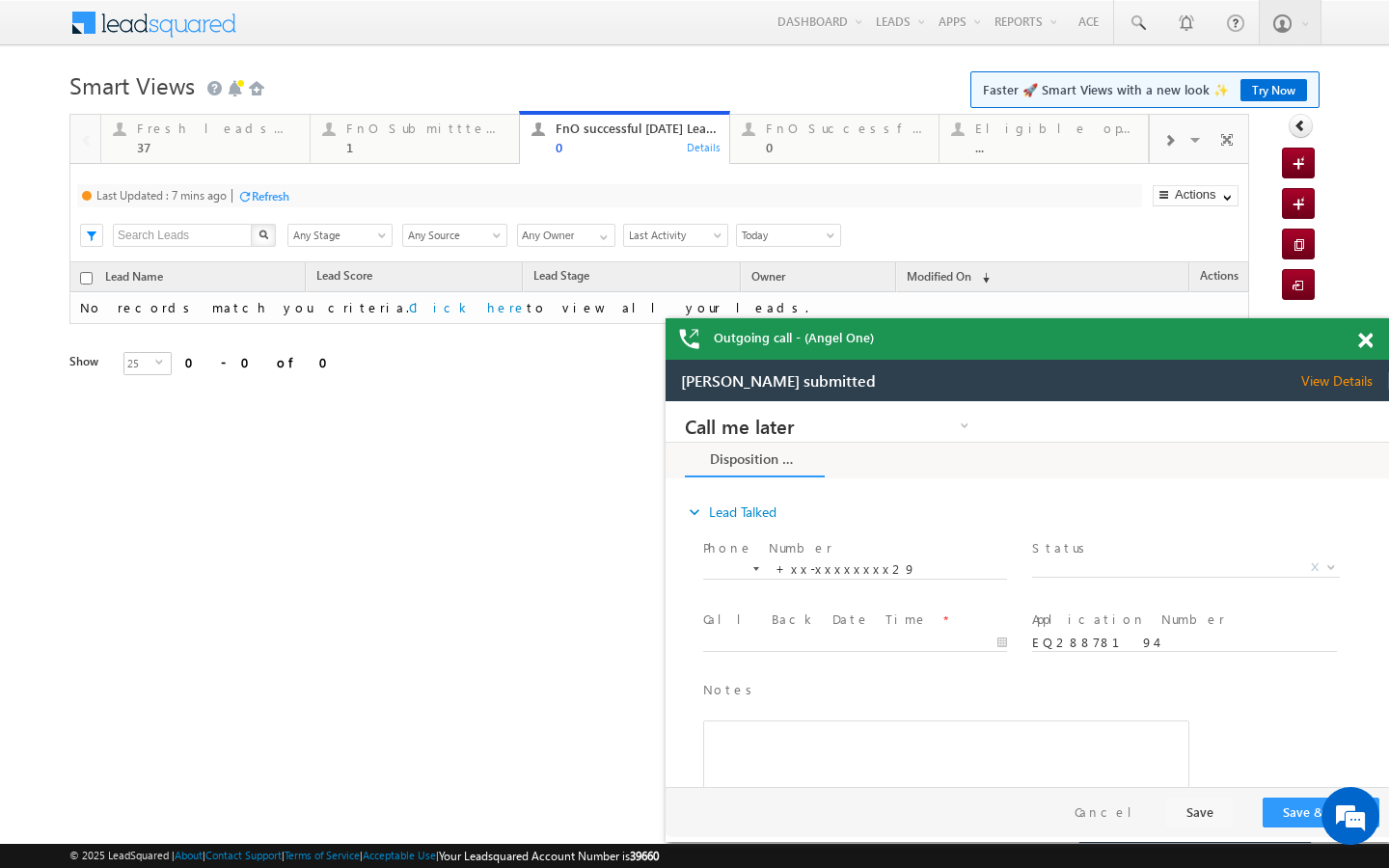
click at [278, 201] on div "Refresh" at bounding box center [271, 196] width 38 height 15
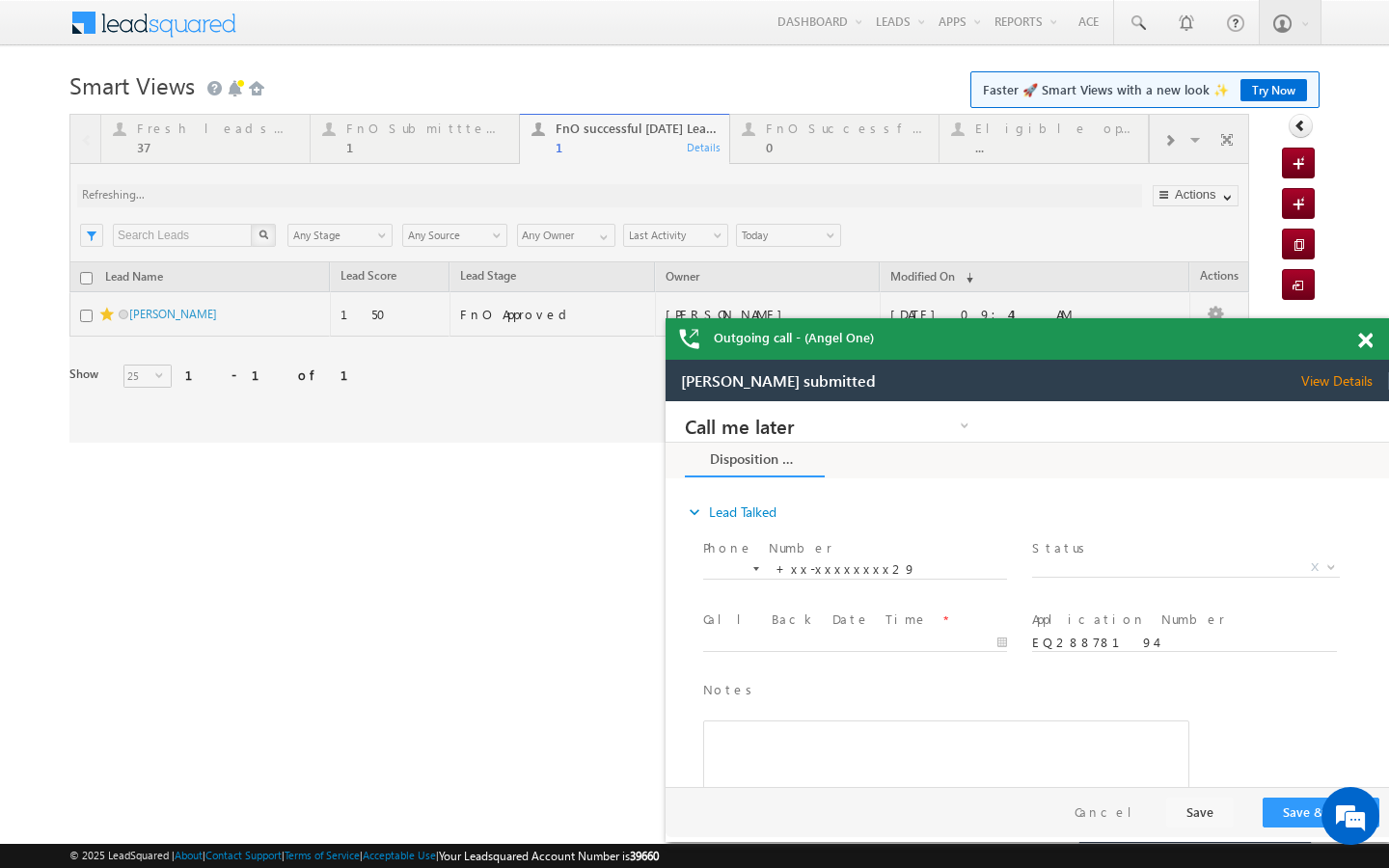
click at [357, 129] on div at bounding box center [658, 278] width 1179 height 329
click at [374, 138] on div at bounding box center [658, 278] width 1179 height 329
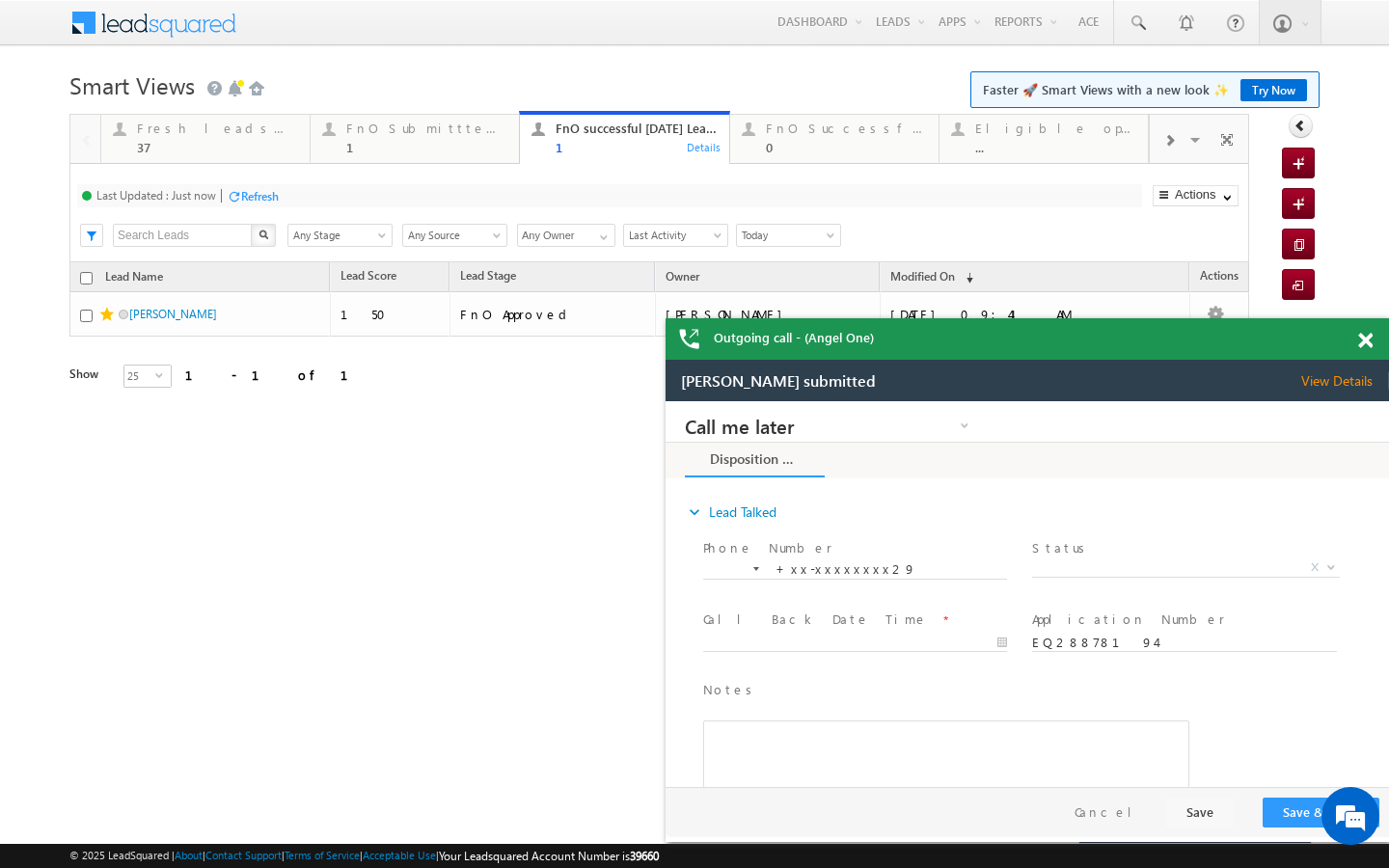
click at [374, 138] on div "FnO Submittted Leads 1" at bounding box center [426, 135] width 161 height 38
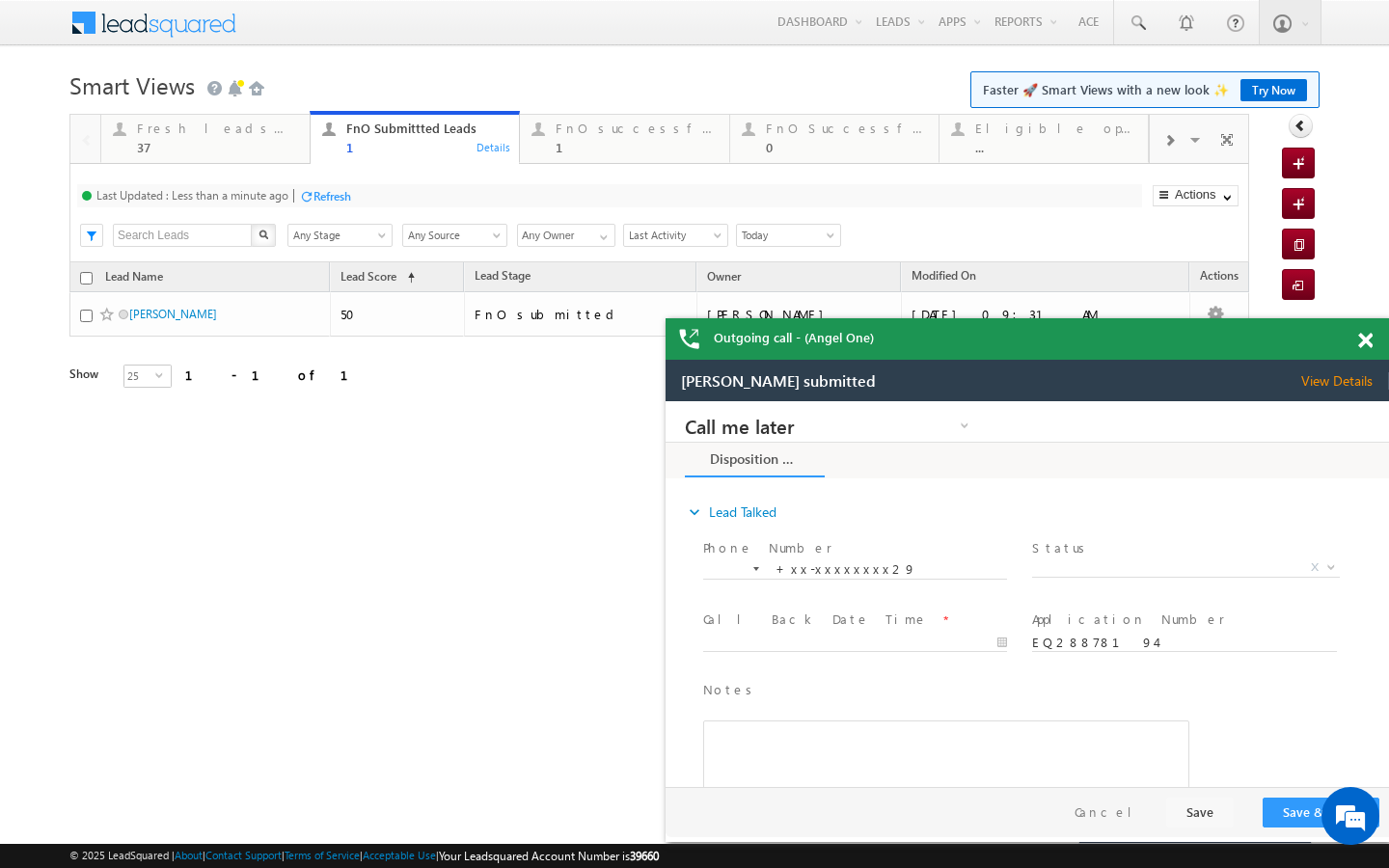
click at [304, 192] on div at bounding box center [305, 196] width 15 height 15
click at [250, 145] on div "37" at bounding box center [217, 146] width 161 height 15
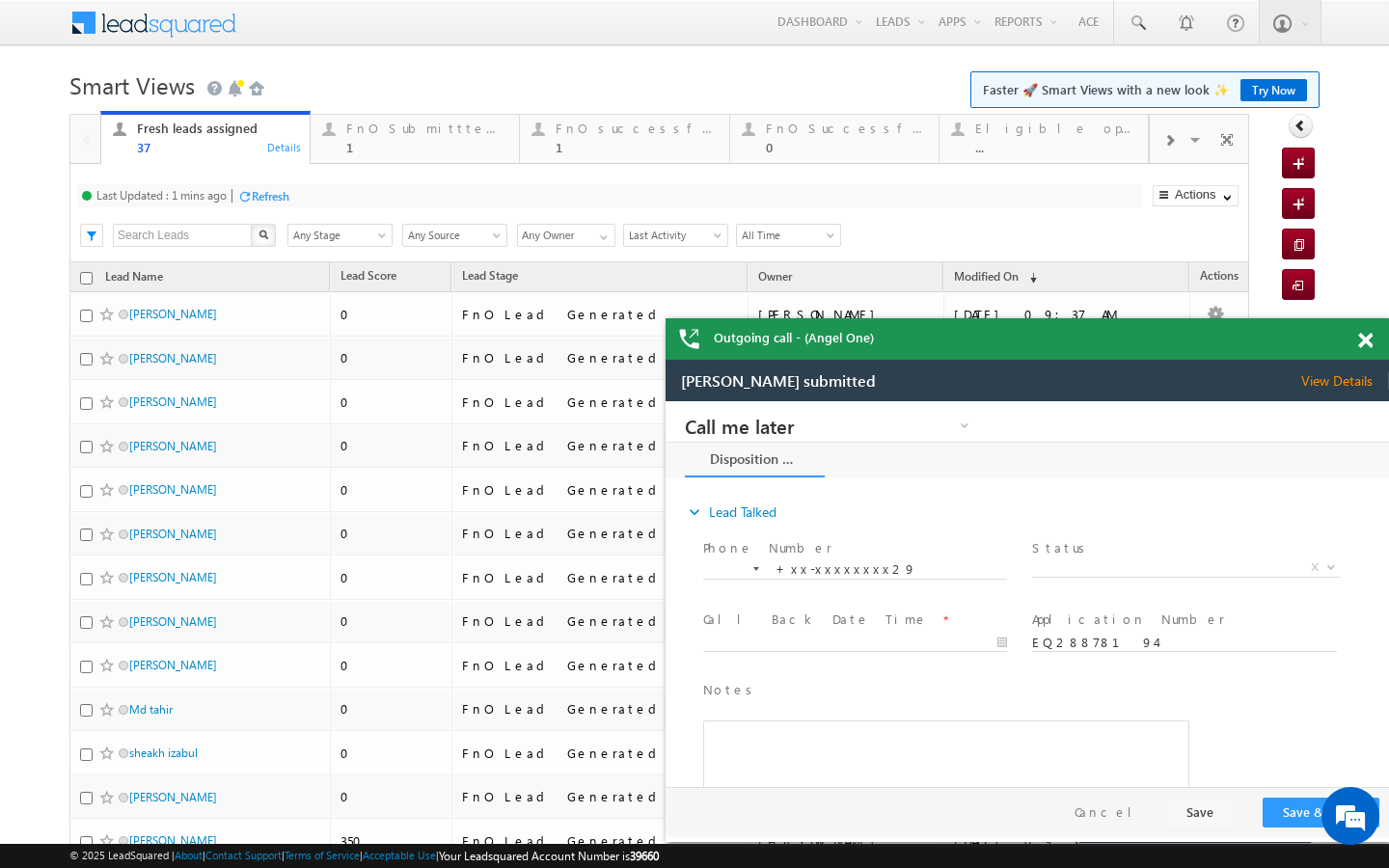
click at [289, 207] on div "Last Updated : 1 mins ago Refresh Refreshing..." at bounding box center [609, 195] width 1065 height 23
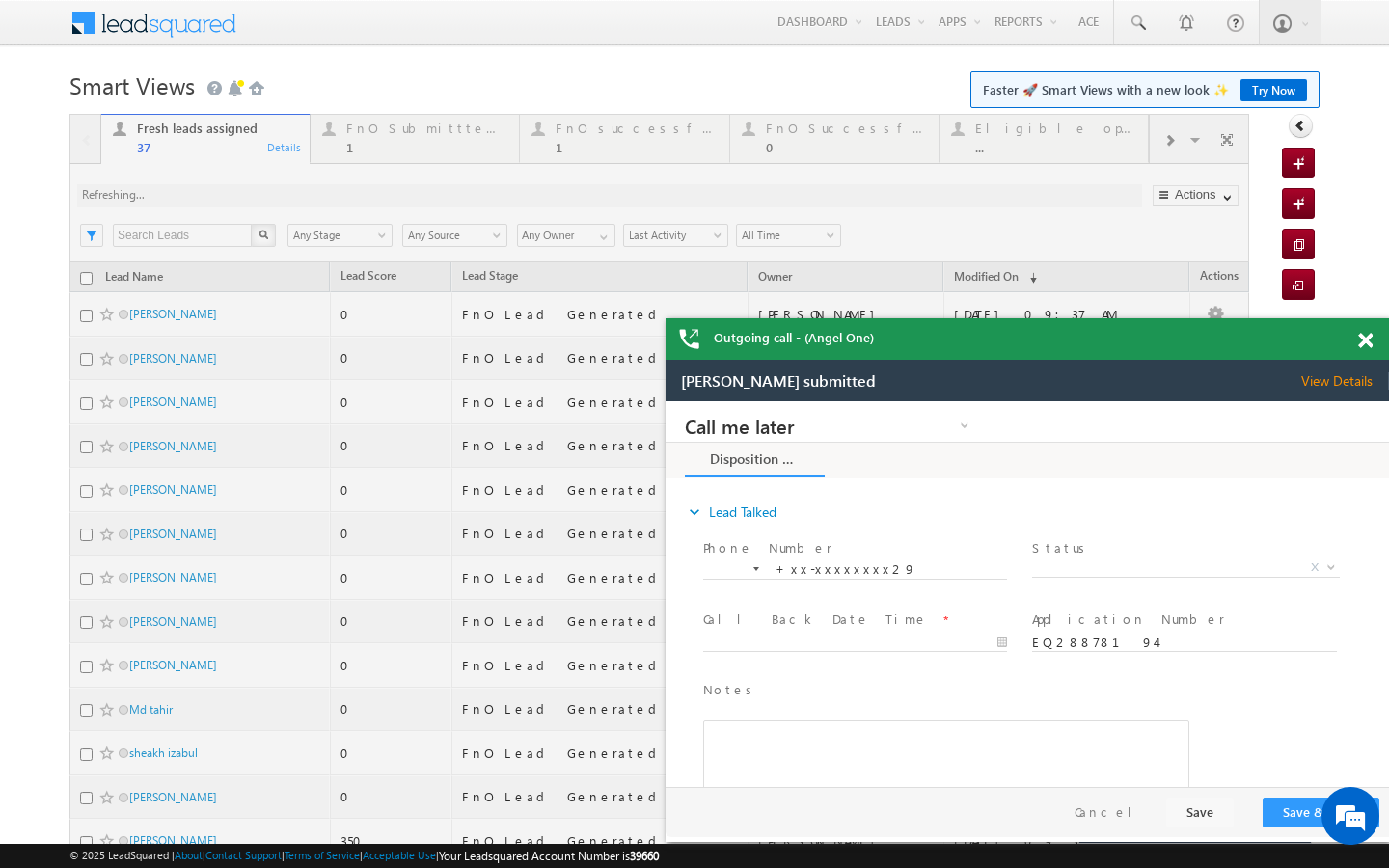
click at [375, 149] on div at bounding box center [658, 819] width 1179 height 1410
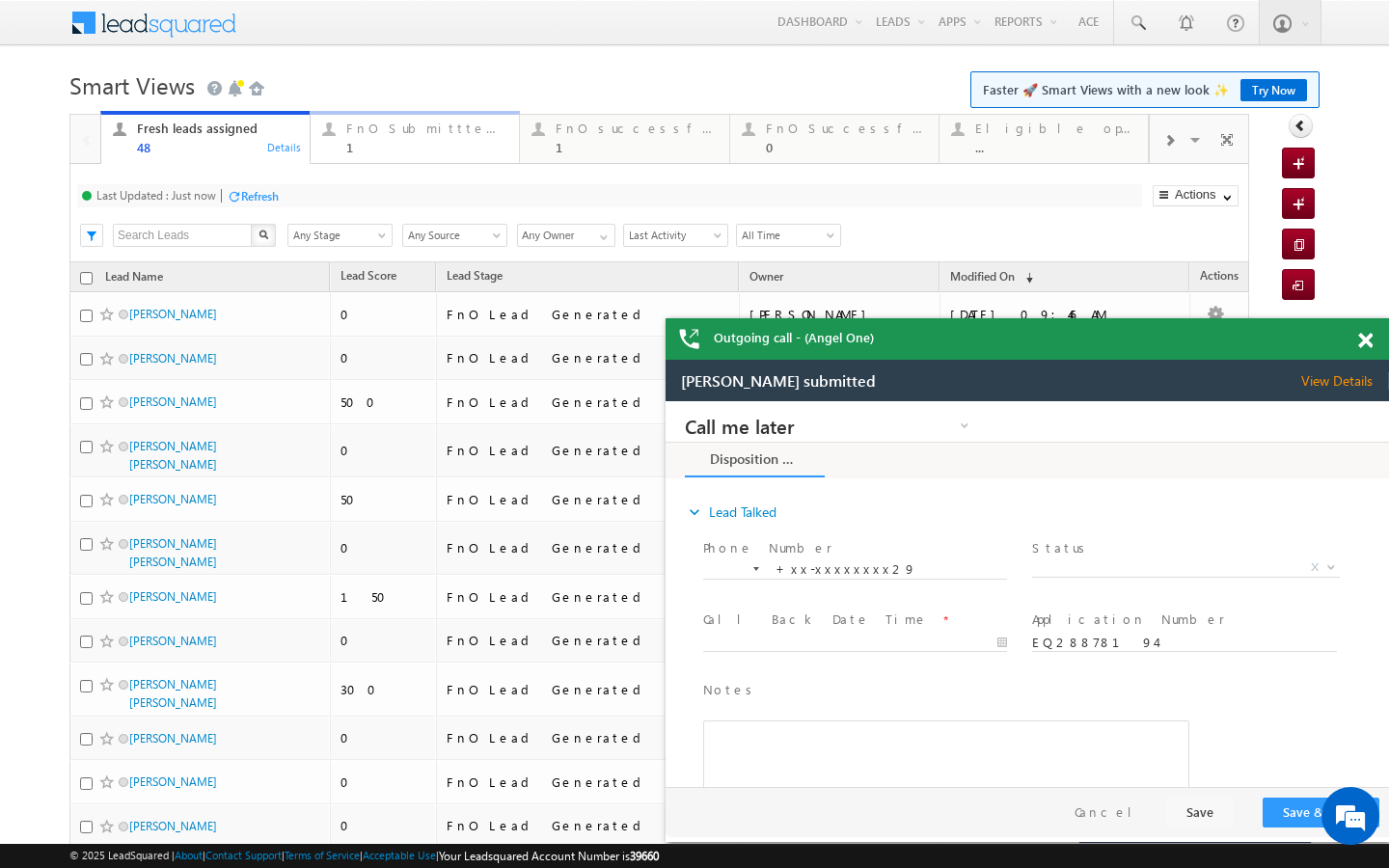
drag, startPoint x: 396, startPoint y: 146, endPoint x: 378, endPoint y: 161, distance: 23.4
click at [396, 146] on div "1" at bounding box center [426, 146] width 161 height 15
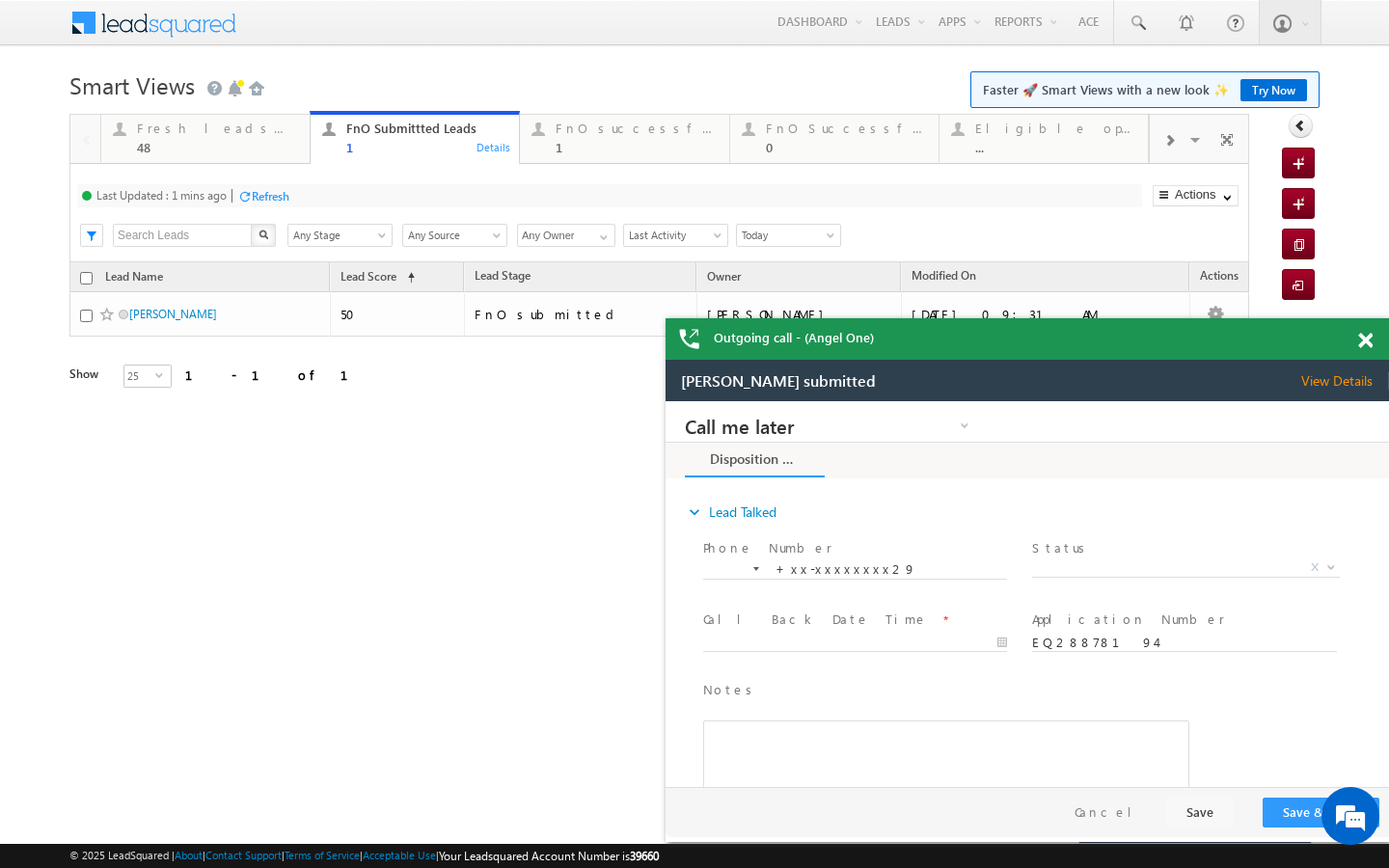
click at [272, 201] on div "Refresh" at bounding box center [271, 196] width 38 height 15
drag, startPoint x: 266, startPoint y: 143, endPoint x: 266, endPoint y: 193, distance: 50.0
click at [266, 143] on div "48" at bounding box center [217, 146] width 161 height 15
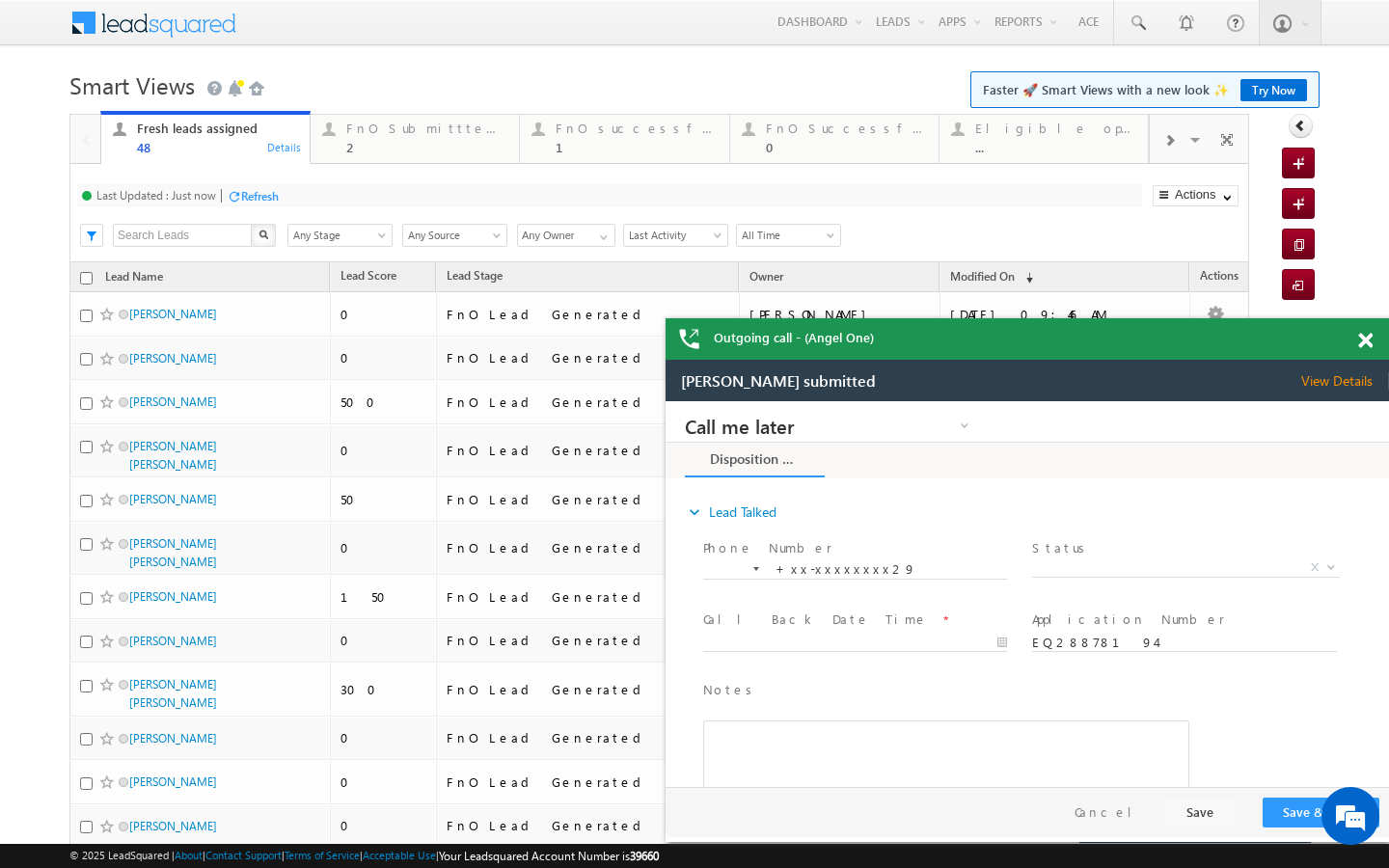
click at [266, 196] on div "Refresh" at bounding box center [260, 196] width 38 height 15
click at [582, 139] on div "1" at bounding box center [636, 146] width 161 height 15
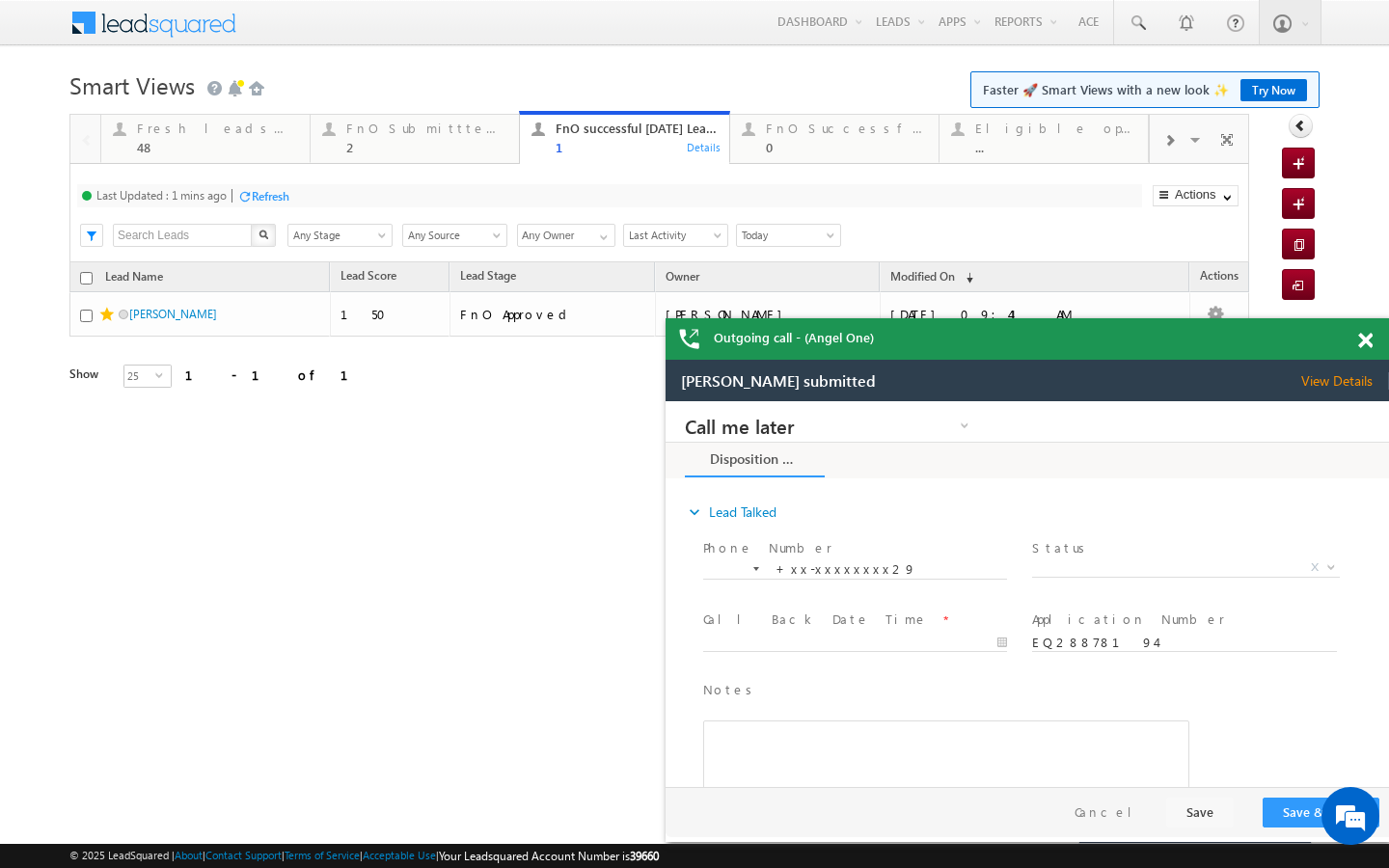
click at [281, 201] on div "Refresh" at bounding box center [271, 196] width 38 height 15
drag, startPoint x: 478, startPoint y: 144, endPoint x: 368, endPoint y: 179, distance: 115.4
click at [478, 144] on div "2" at bounding box center [426, 146] width 161 height 15
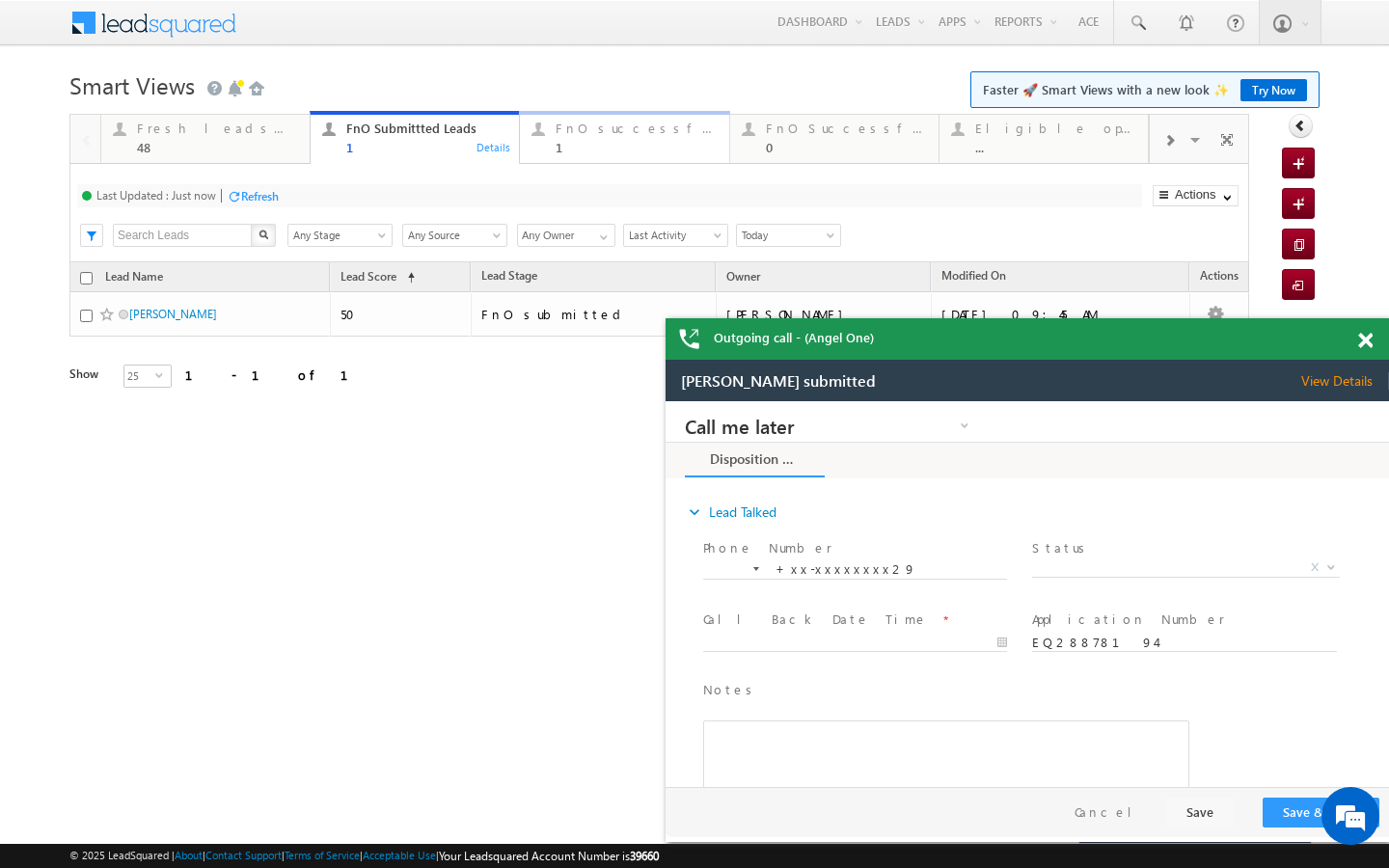
drag, startPoint x: 592, startPoint y: 154, endPoint x: 565, endPoint y: 161, distance: 27.9
click at [592, 154] on link "FnO successful today Leads 1 Details" at bounding box center [624, 136] width 211 height 52
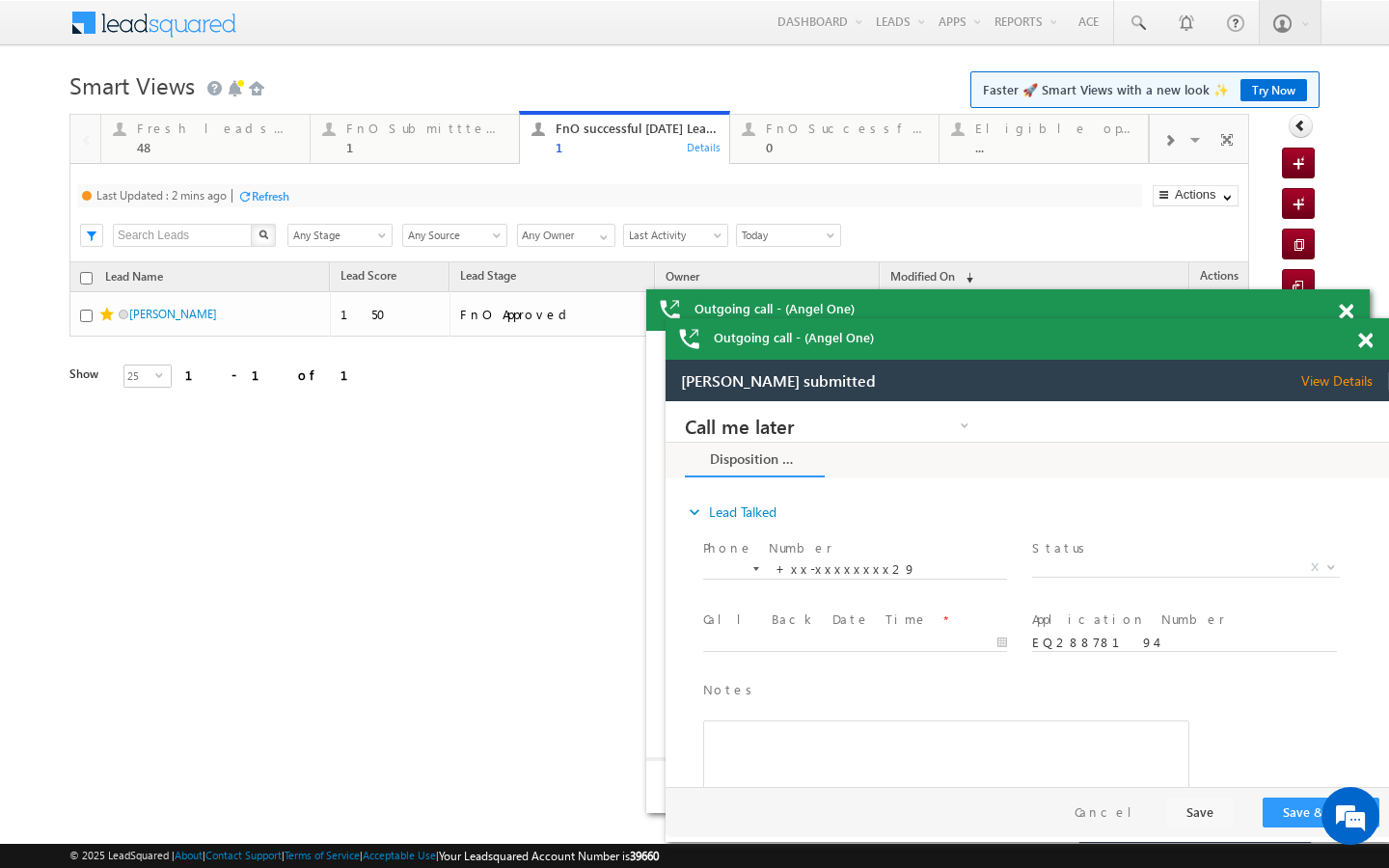
click at [265, 181] on div "Last Updated : 2 mins ago Refresh Refreshing... Search X Lead Stage Any Stage A…" at bounding box center [658, 214] width 1179 height 99
click at [265, 197] on div "Refresh" at bounding box center [271, 196] width 38 height 15
click at [224, 141] on div "48" at bounding box center [217, 146] width 161 height 15
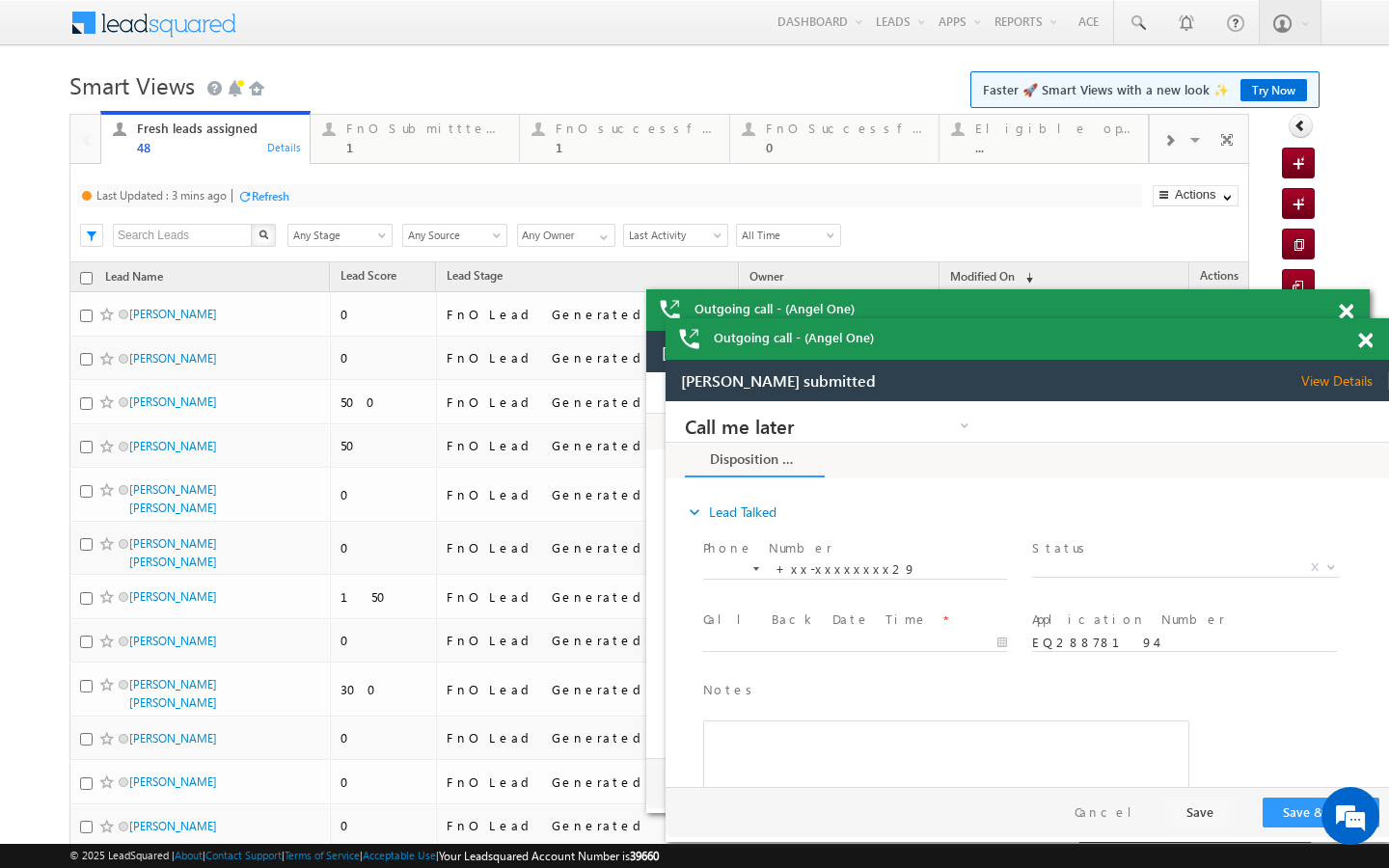
click at [251, 187] on div "Refresh" at bounding box center [263, 195] width 52 height 19
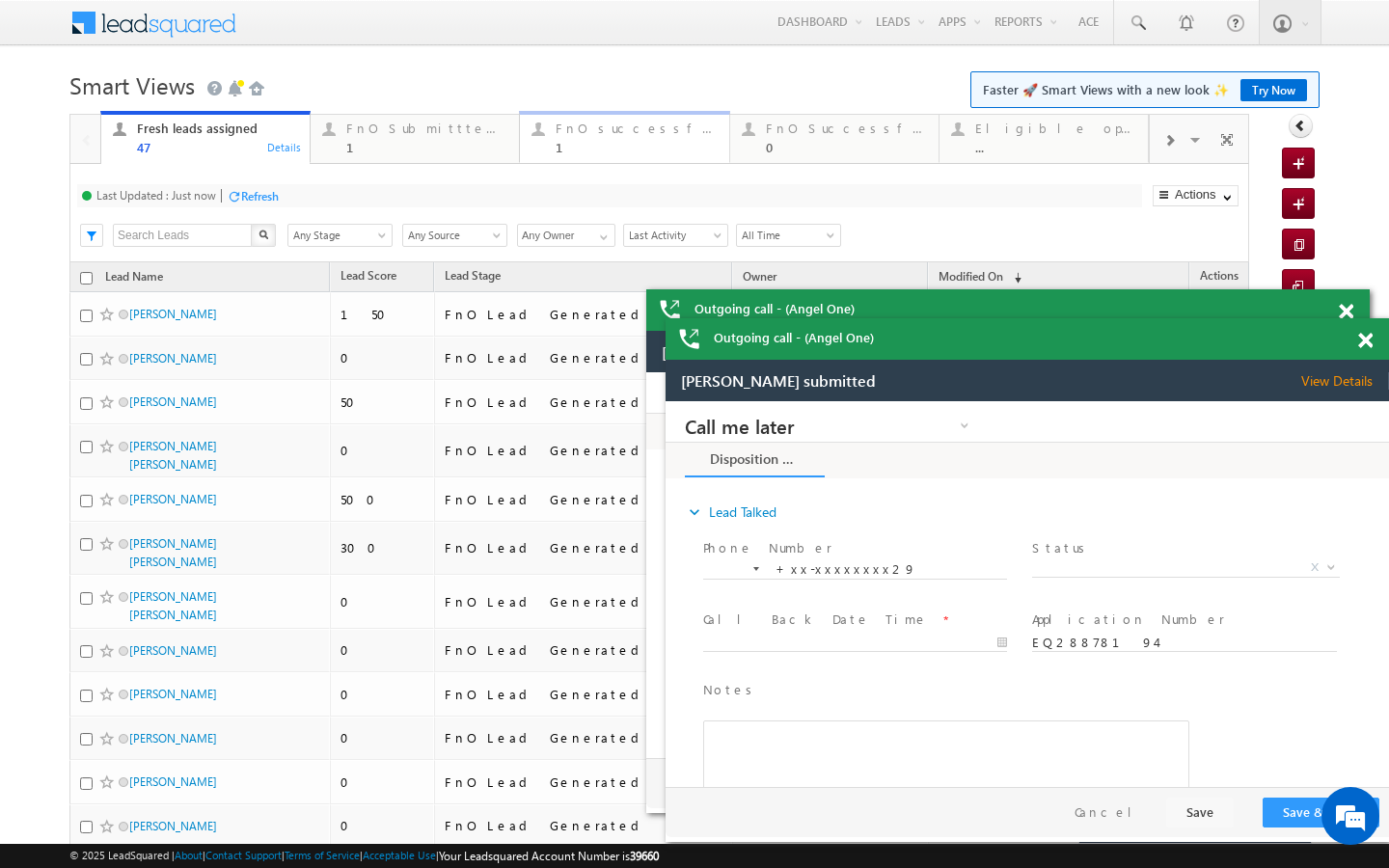
click at [572, 152] on div "1" at bounding box center [636, 146] width 161 height 15
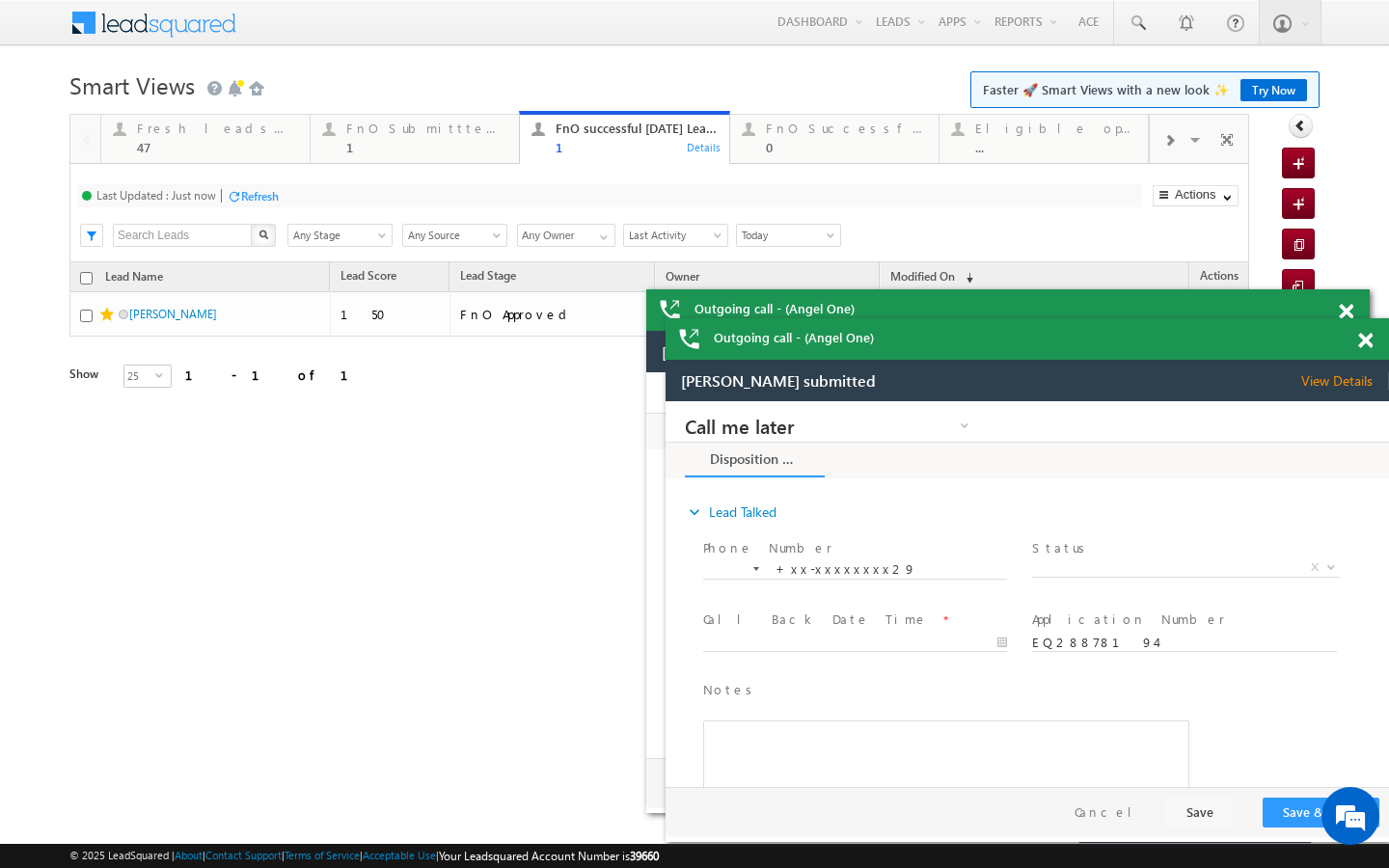
click at [297, 202] on div "Last Updated : Just now Refresh Refreshing..." at bounding box center [609, 195] width 1065 height 23
click at [261, 204] on div "Refresh" at bounding box center [260, 196] width 38 height 15
click at [1164, 138] on span at bounding box center [1170, 141] width 12 height 16
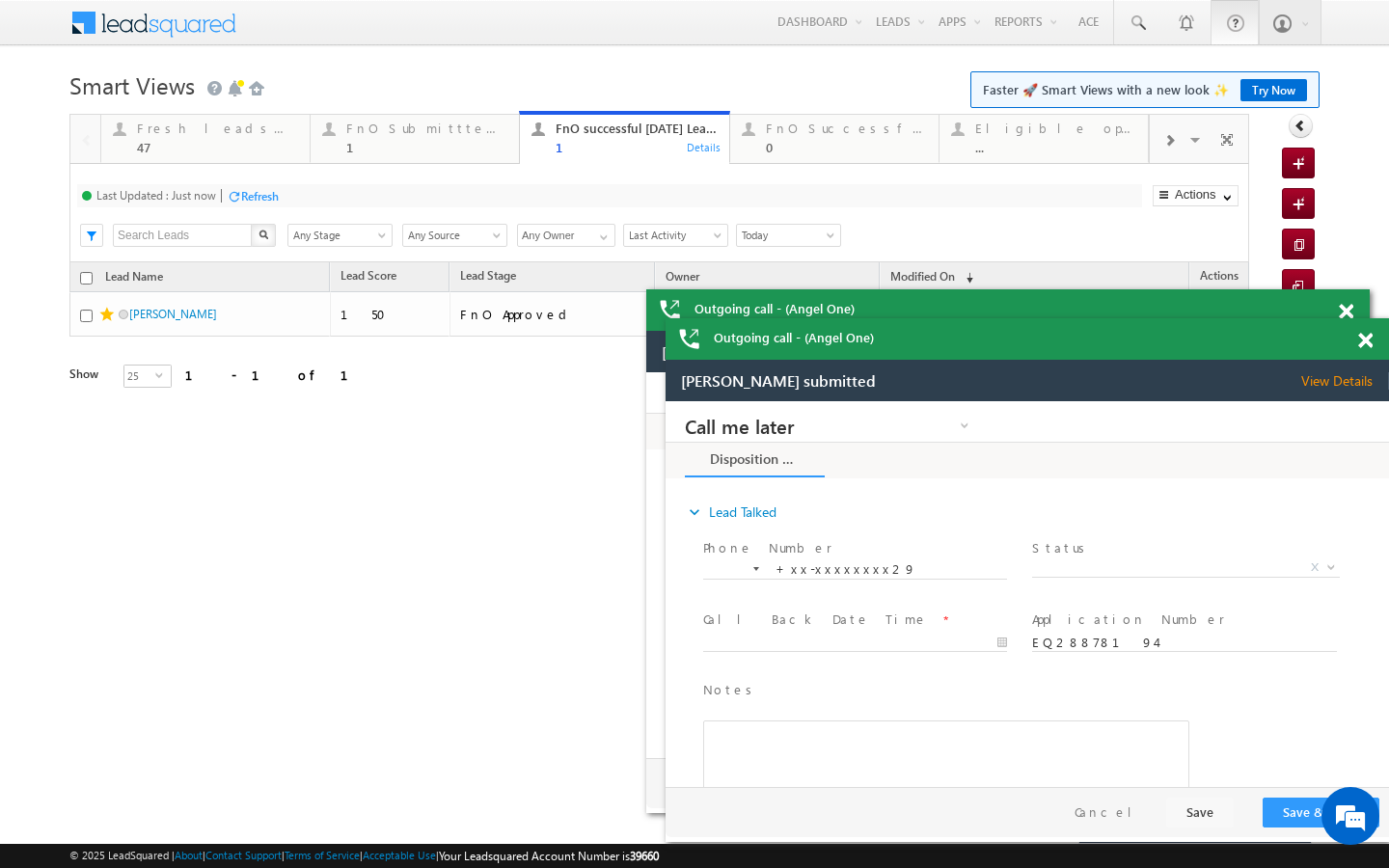
click at [1164, 138] on span at bounding box center [1170, 141] width 12 height 16
click at [1160, 156] on div at bounding box center [1169, 139] width 39 height 43
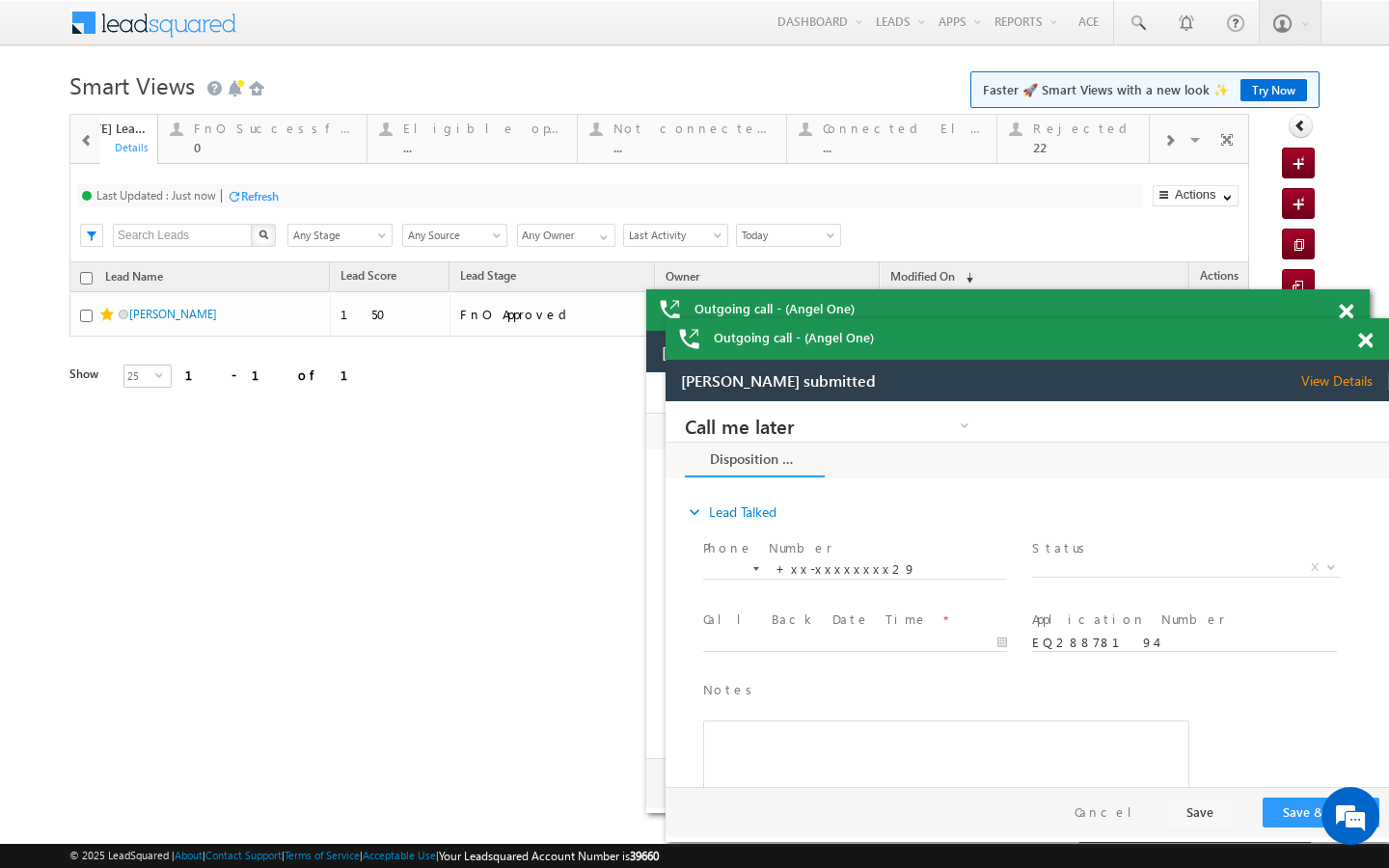
click at [1160, 156] on div at bounding box center [1169, 139] width 39 height 43
click at [1170, 146] on span at bounding box center [1170, 141] width 12 height 16
click at [1079, 152] on div "..." at bounding box center [1057, 146] width 160 height 15
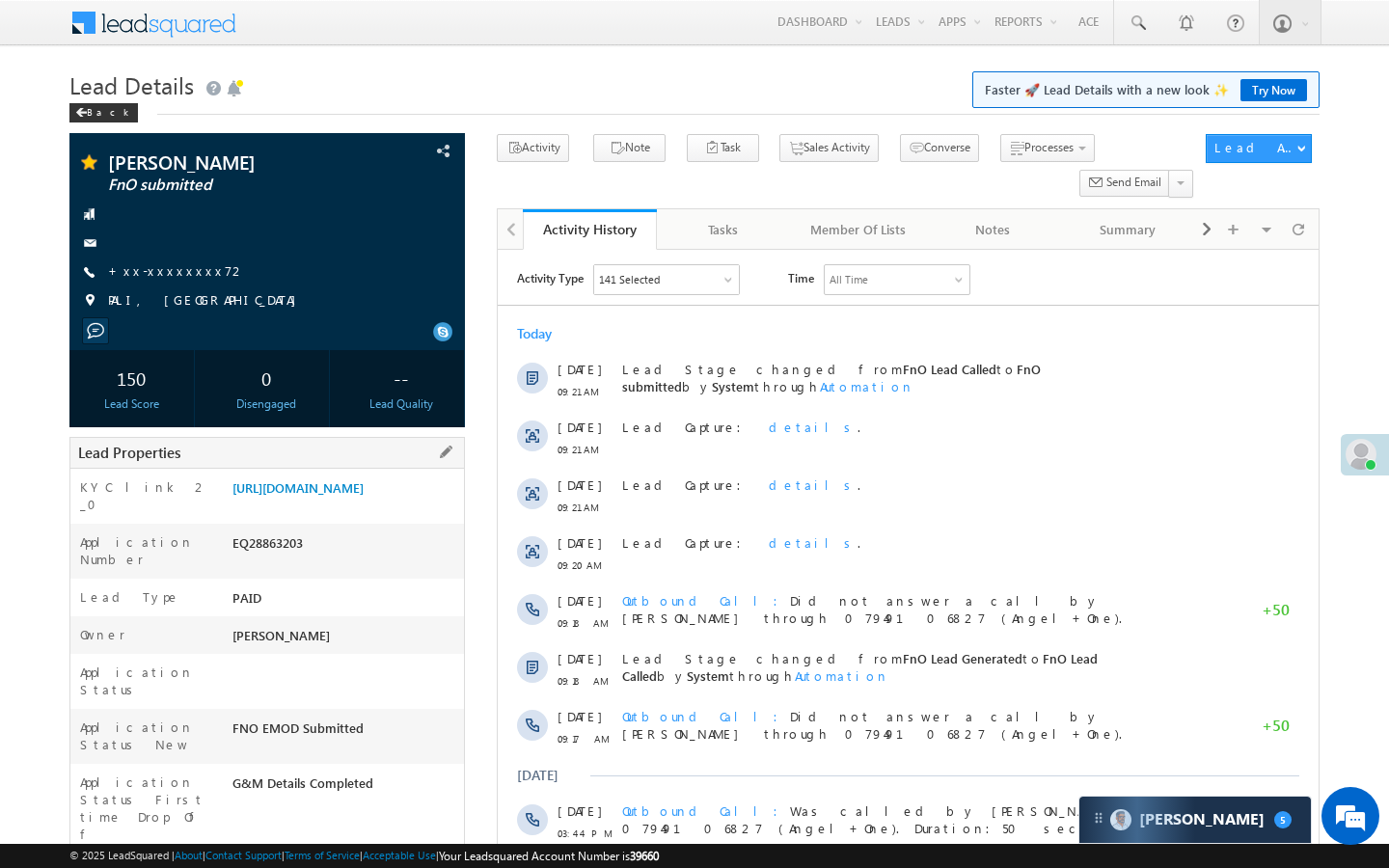
drag, startPoint x: 233, startPoint y: 815, endPoint x: 377, endPoint y: 814, distance: 144.0
click at [377, 863] on div "AABX713291" at bounding box center [345, 876] width 236 height 27
copy div "AABX713291"
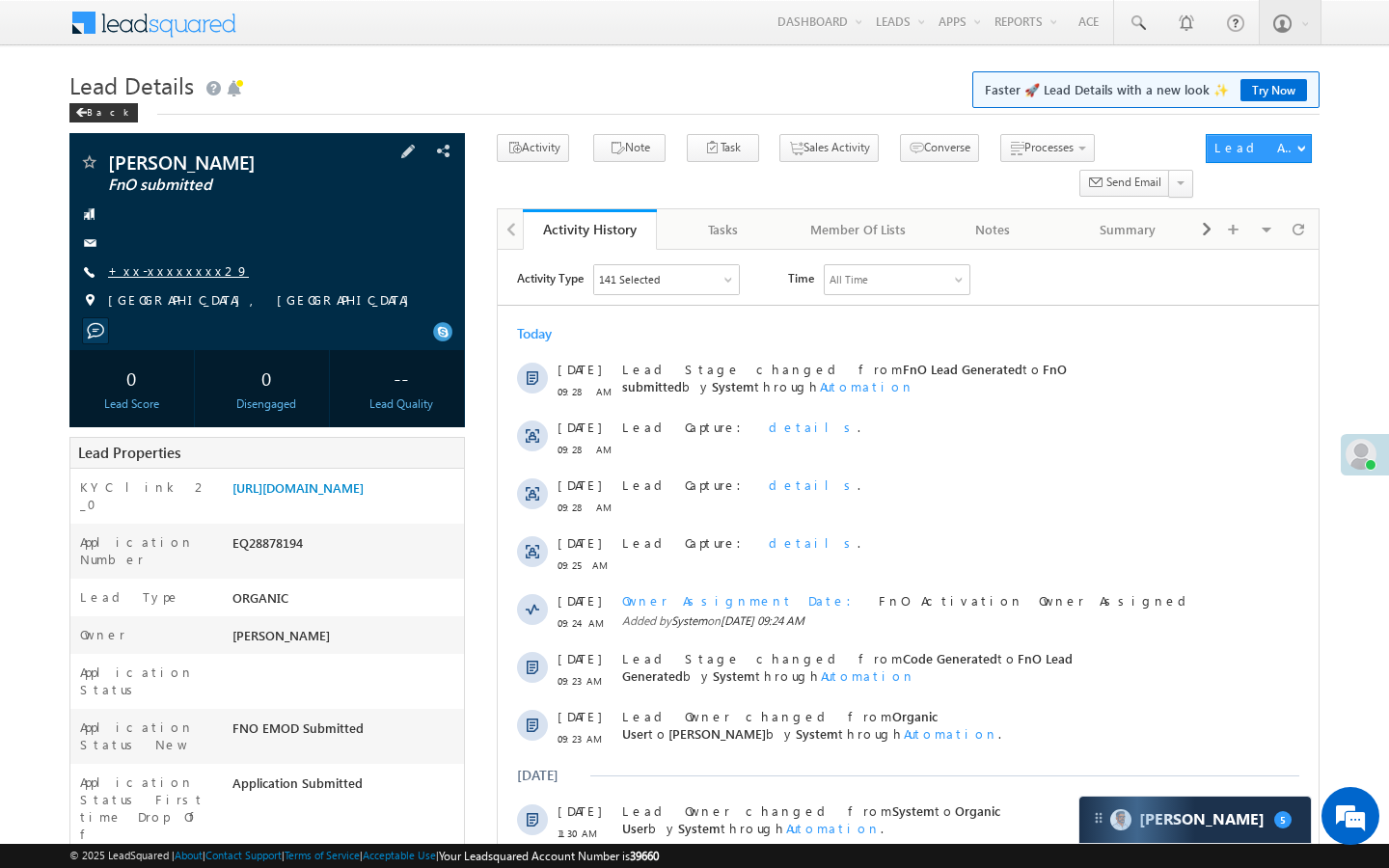
click at [185, 267] on link "+xx-xxxxxxxx29" at bounding box center [178, 270] width 140 height 17
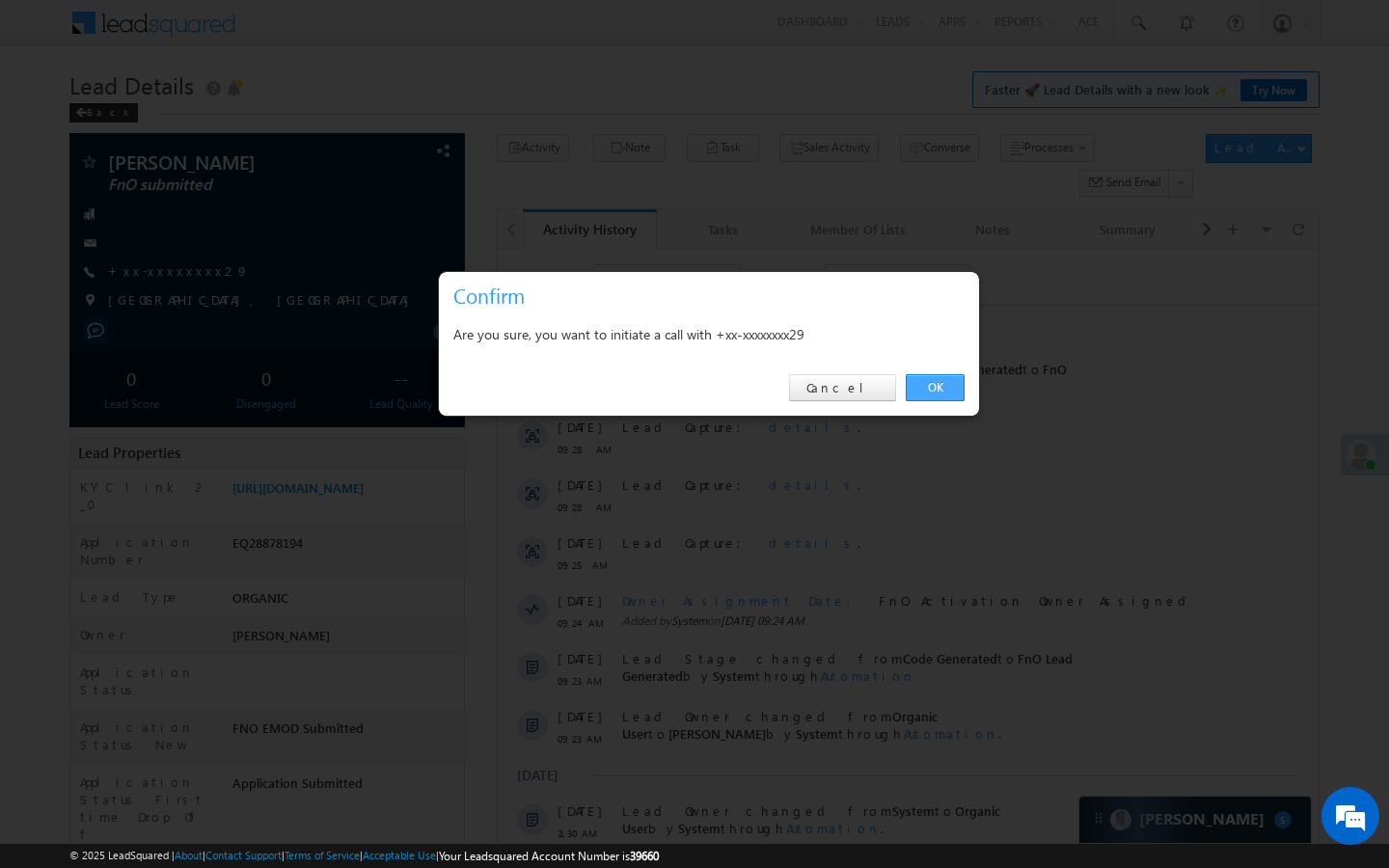
drag, startPoint x: 941, startPoint y: 389, endPoint x: 436, endPoint y: 64, distance: 600.5
click at [941, 389] on link "OK" at bounding box center [935, 388] width 59 height 27
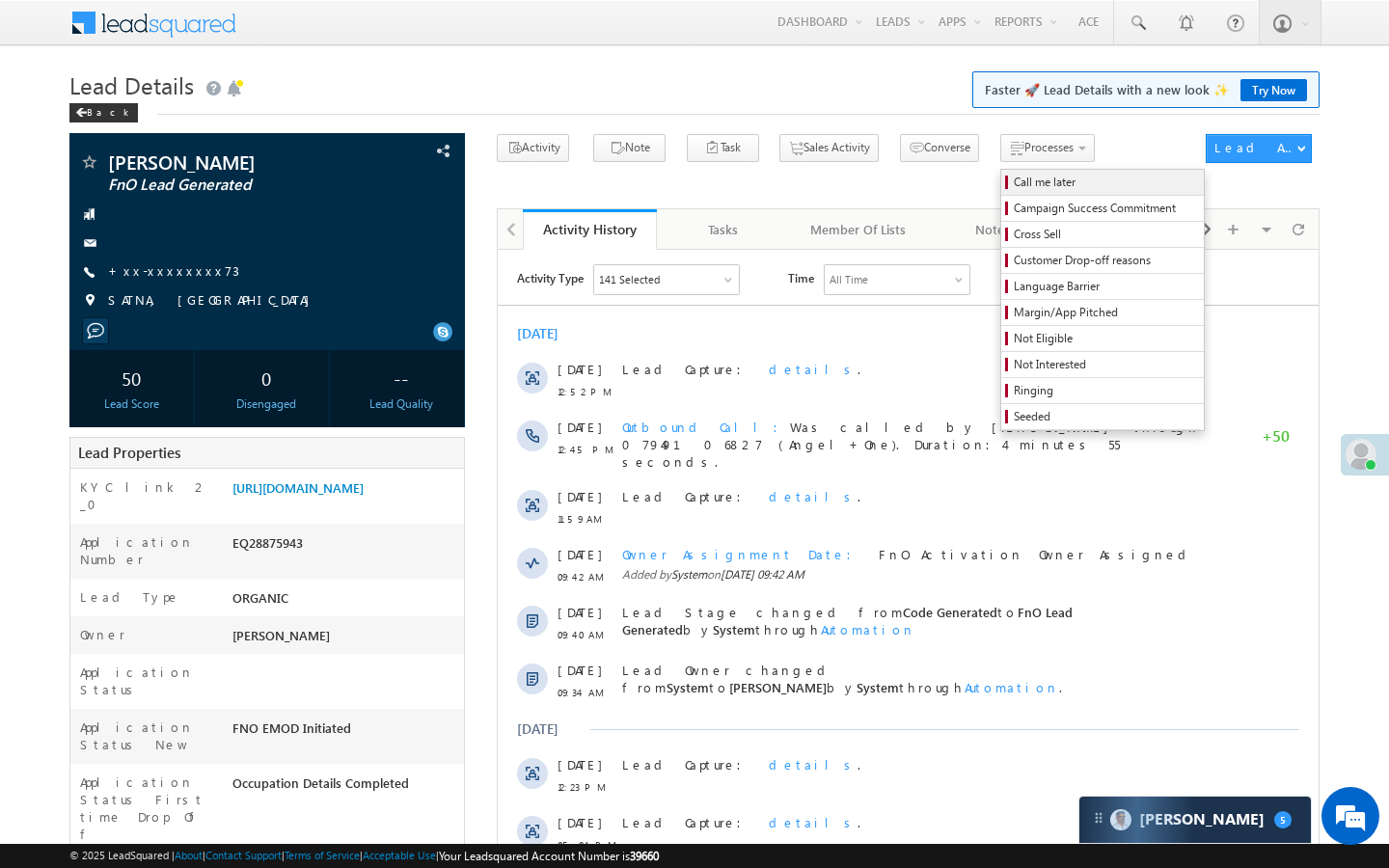
click at [1013, 181] on span "Call me later" at bounding box center [1104, 183] width 183 height 18
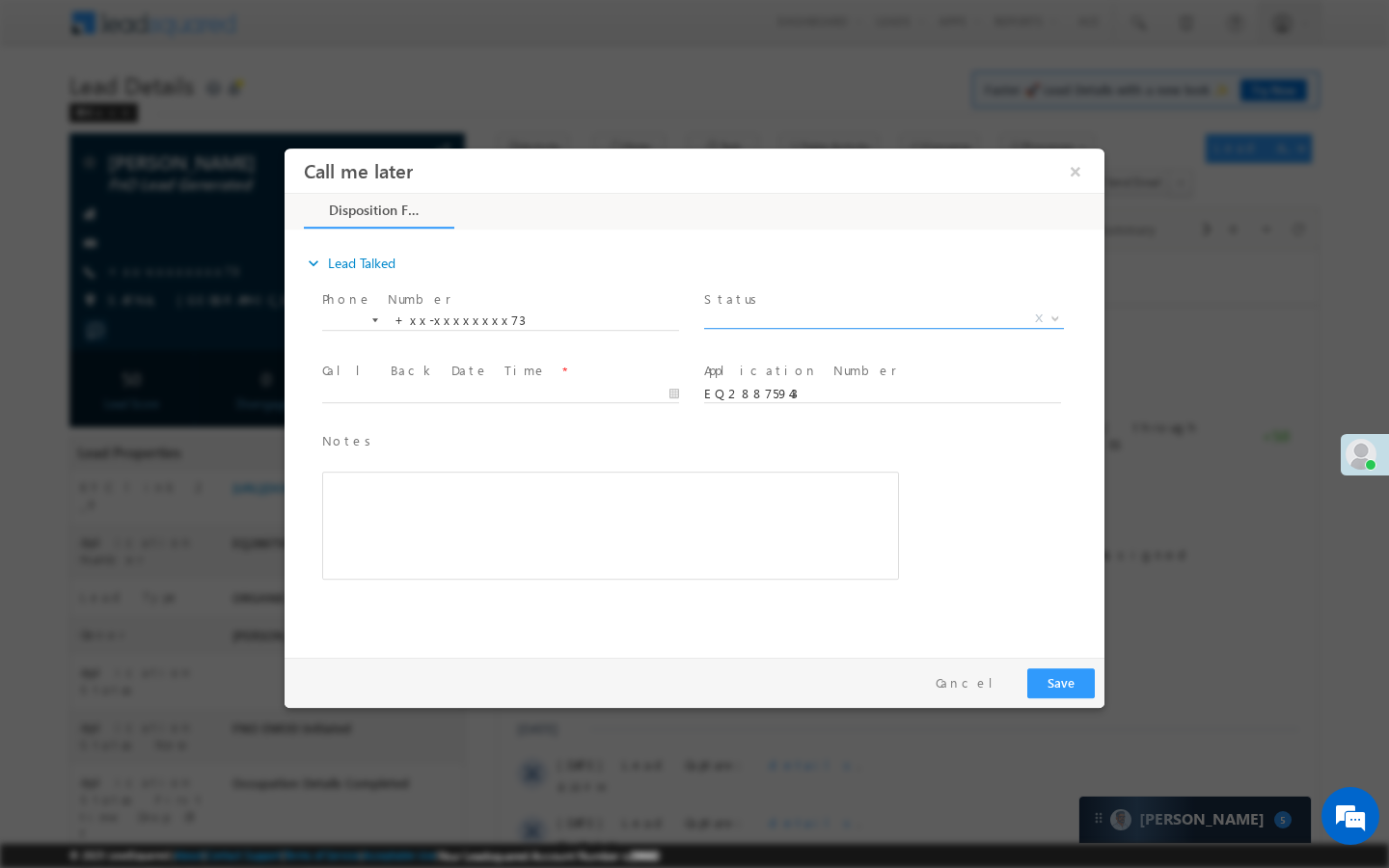
click at [922, 321] on span "X" at bounding box center [884, 319] width 360 height 20
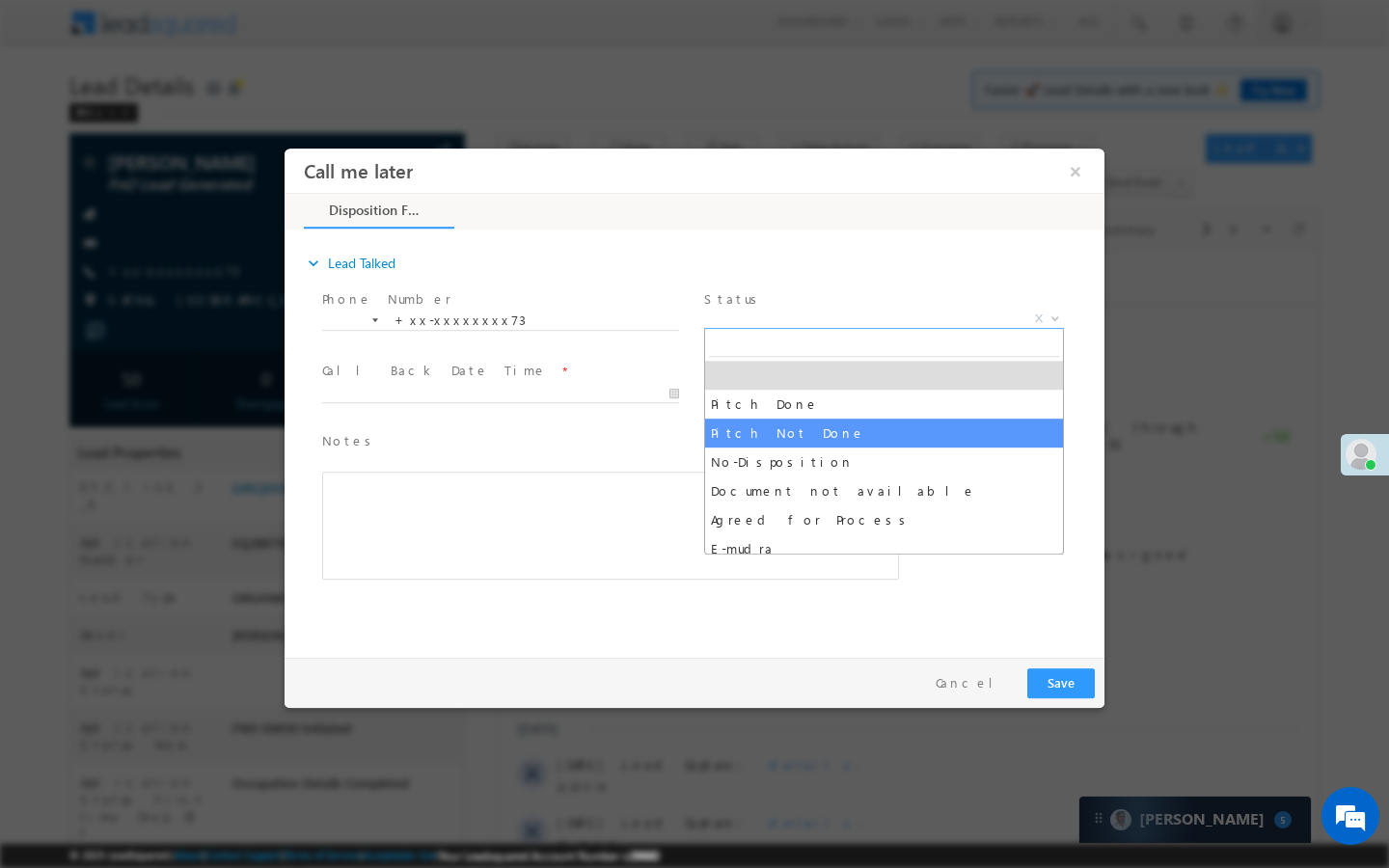
select select "Pitch Not Done"
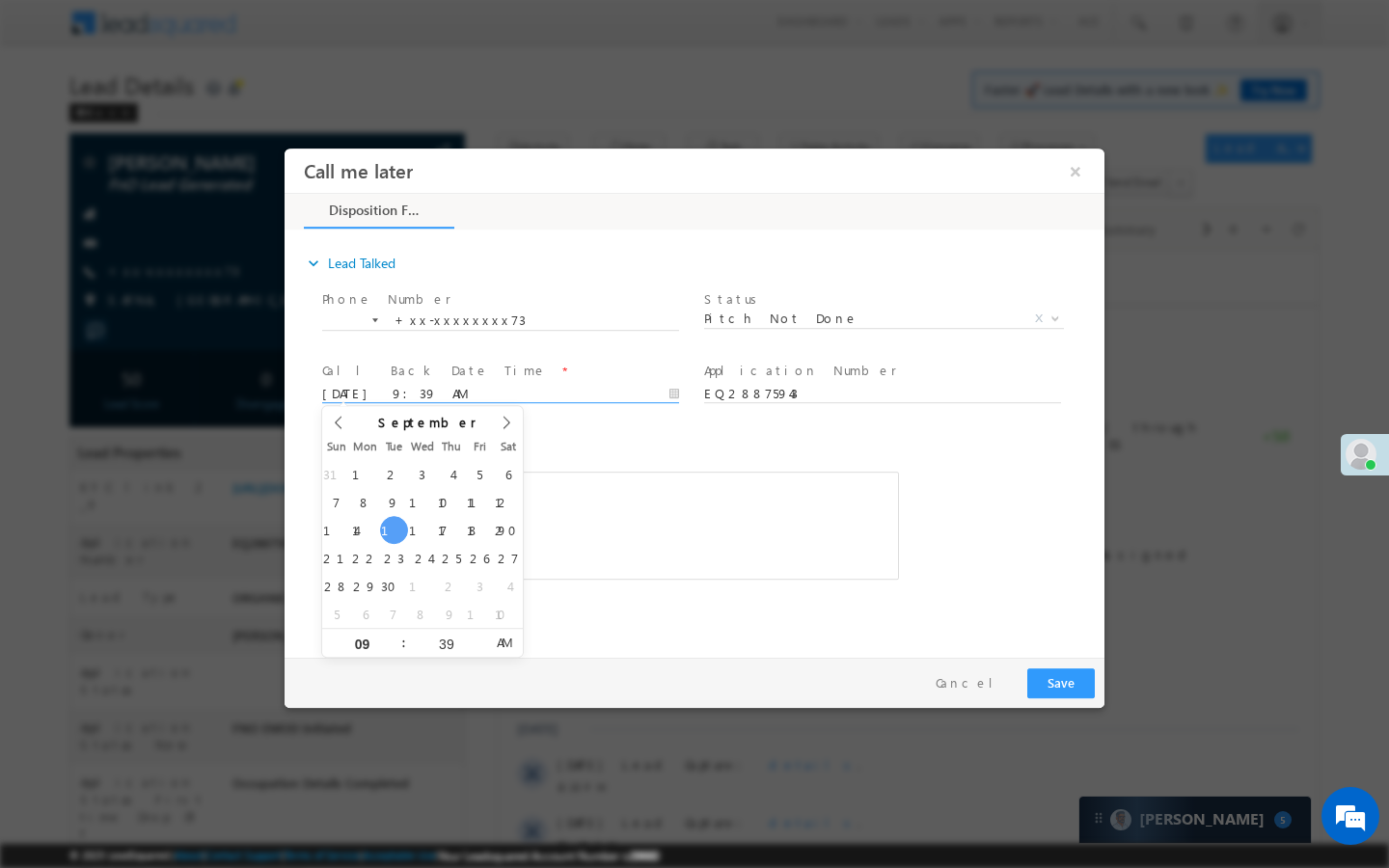
click at [586, 398] on input "09/16/25 9:39 AM" at bounding box center [500, 394] width 357 height 20
type input "09/17/25 9:39 AM"
click at [1077, 720] on div at bounding box center [694, 434] width 1389 height 868
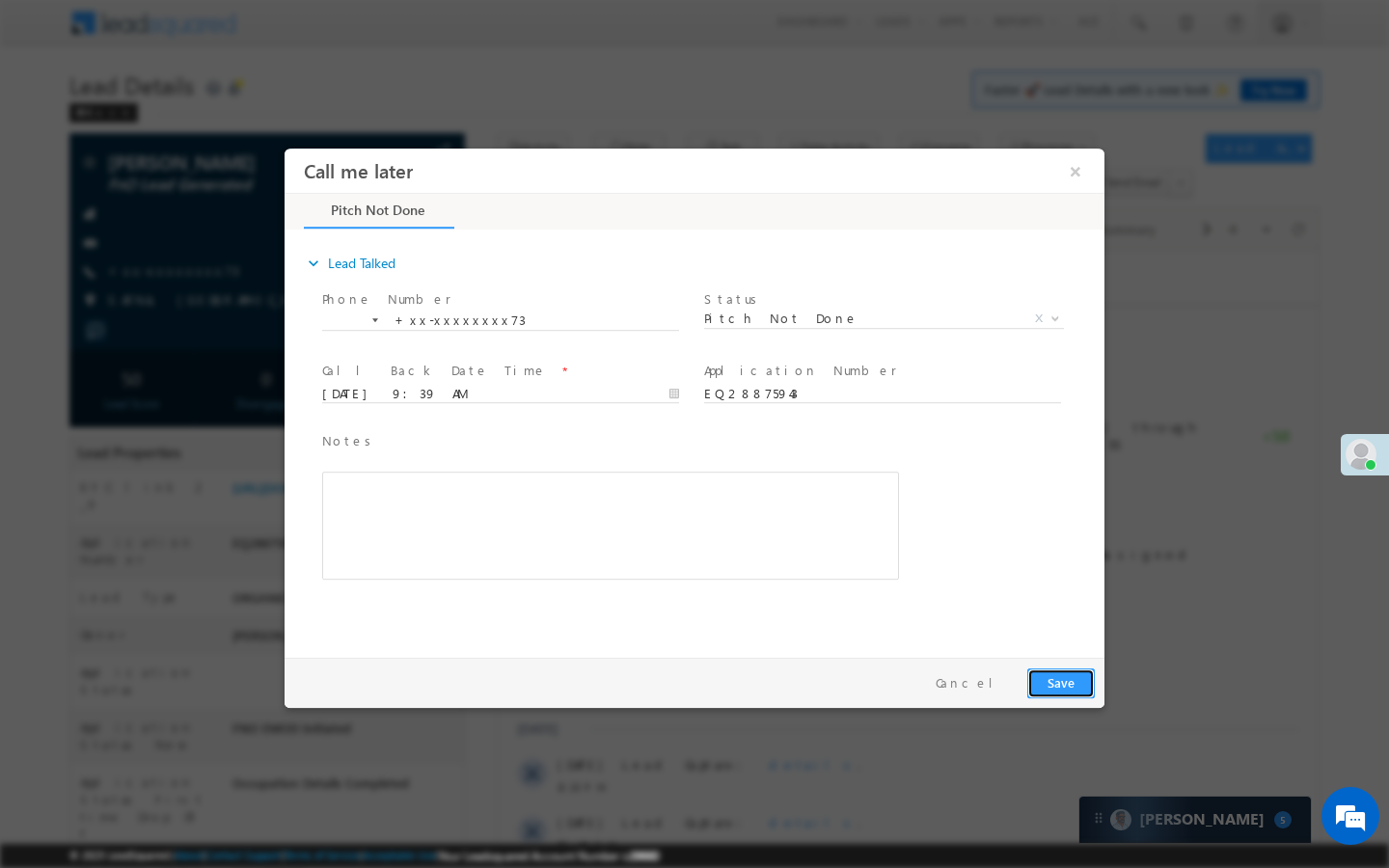
click at [1076, 695] on button "Save" at bounding box center [1061, 683] width 67 height 30
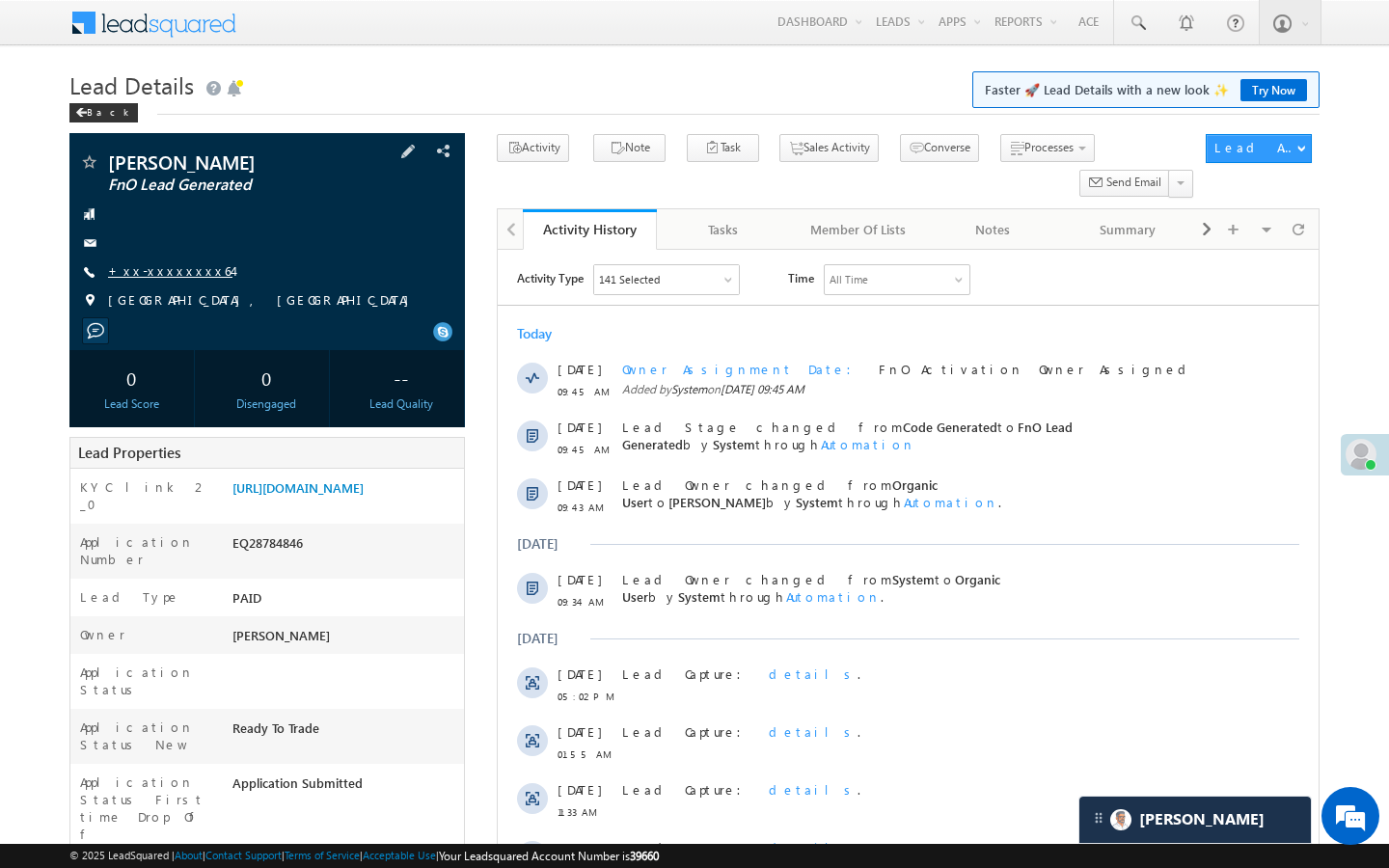
click at [186, 270] on link "+xx-xxxxxxxx64" at bounding box center [170, 270] width 125 height 17
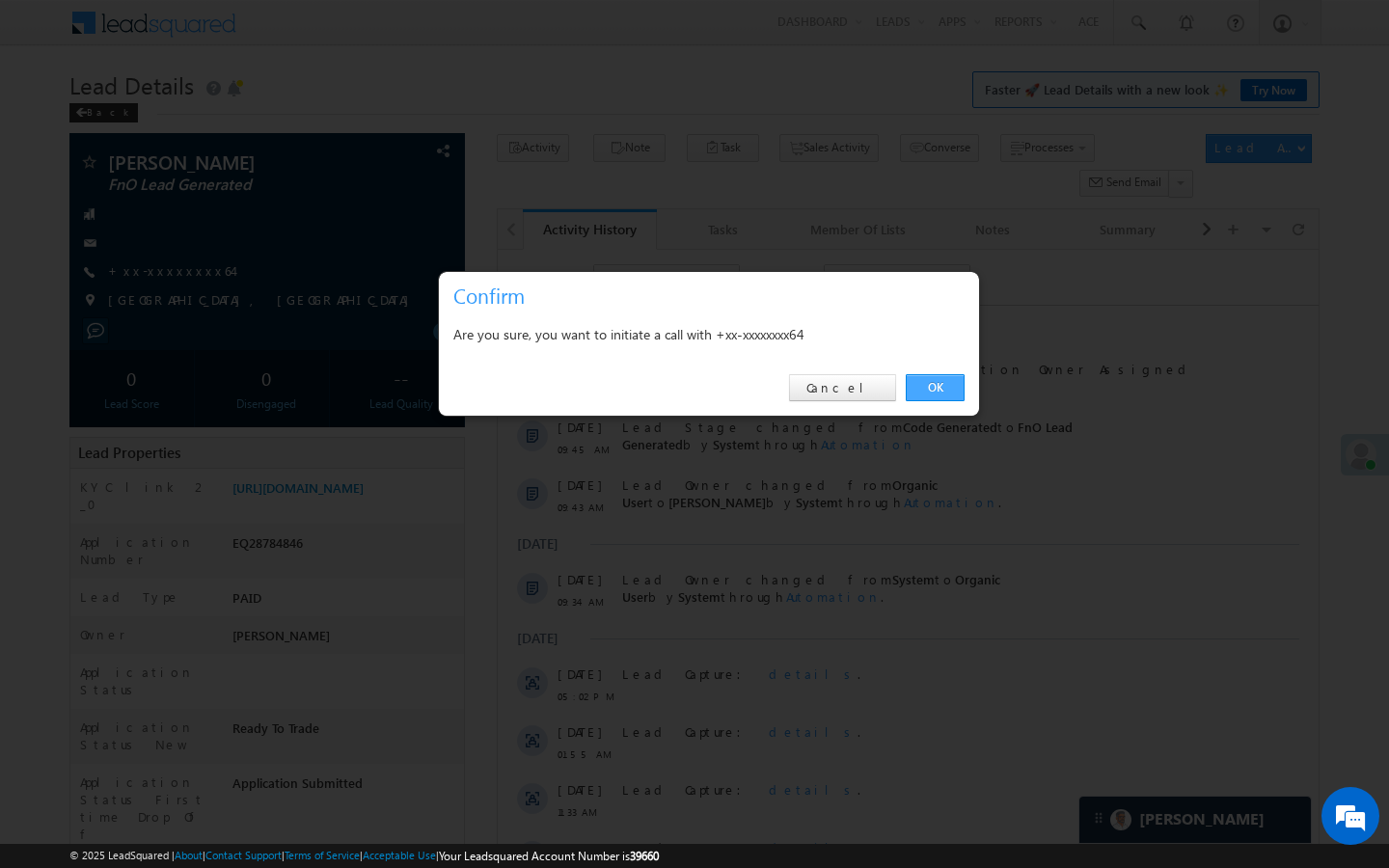
click at [923, 391] on link "OK" at bounding box center [935, 388] width 59 height 27
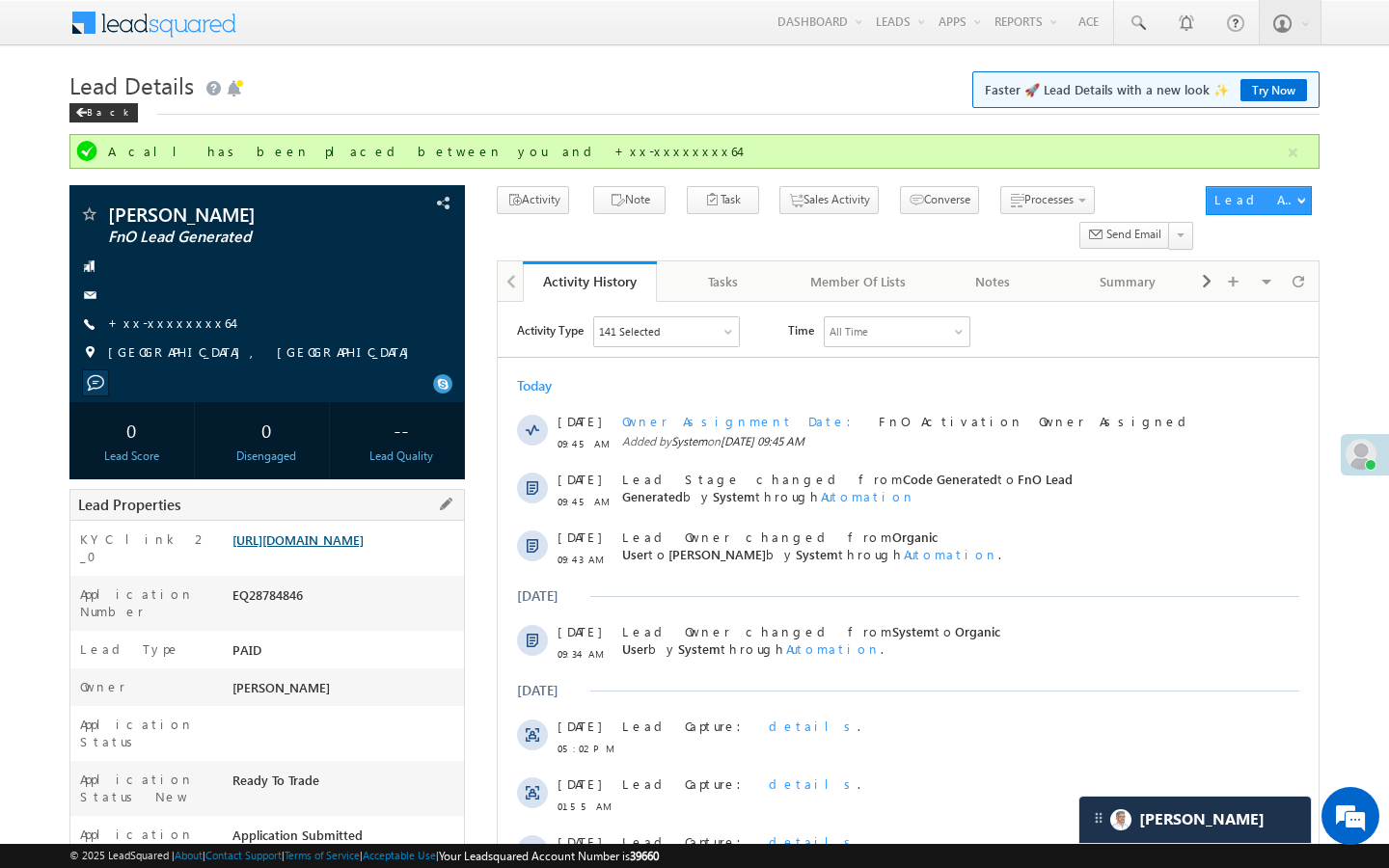
click at [357, 547] on link "https://angelbroking1-pk3em7sa.customui-test.leadsquared.com?leadId=0639d617-b9…" at bounding box center [298, 540] width 131 height 17
click at [178, 319] on link "+xx-xxxxxxxx64" at bounding box center [170, 322] width 125 height 17
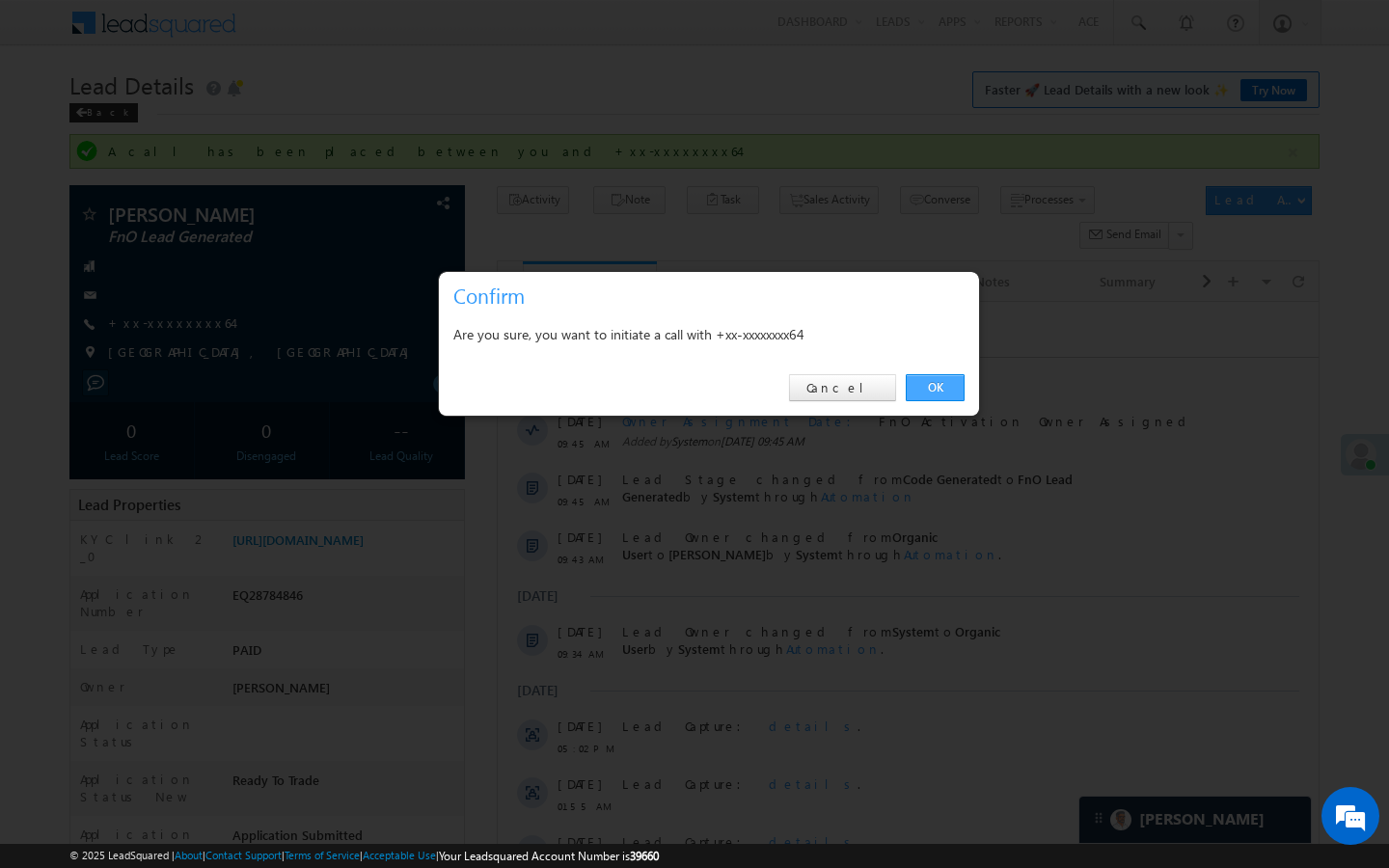
drag, startPoint x: 935, startPoint y: 386, endPoint x: 433, endPoint y: 102, distance: 576.8
click at [935, 386] on link "OK" at bounding box center [935, 388] width 59 height 27
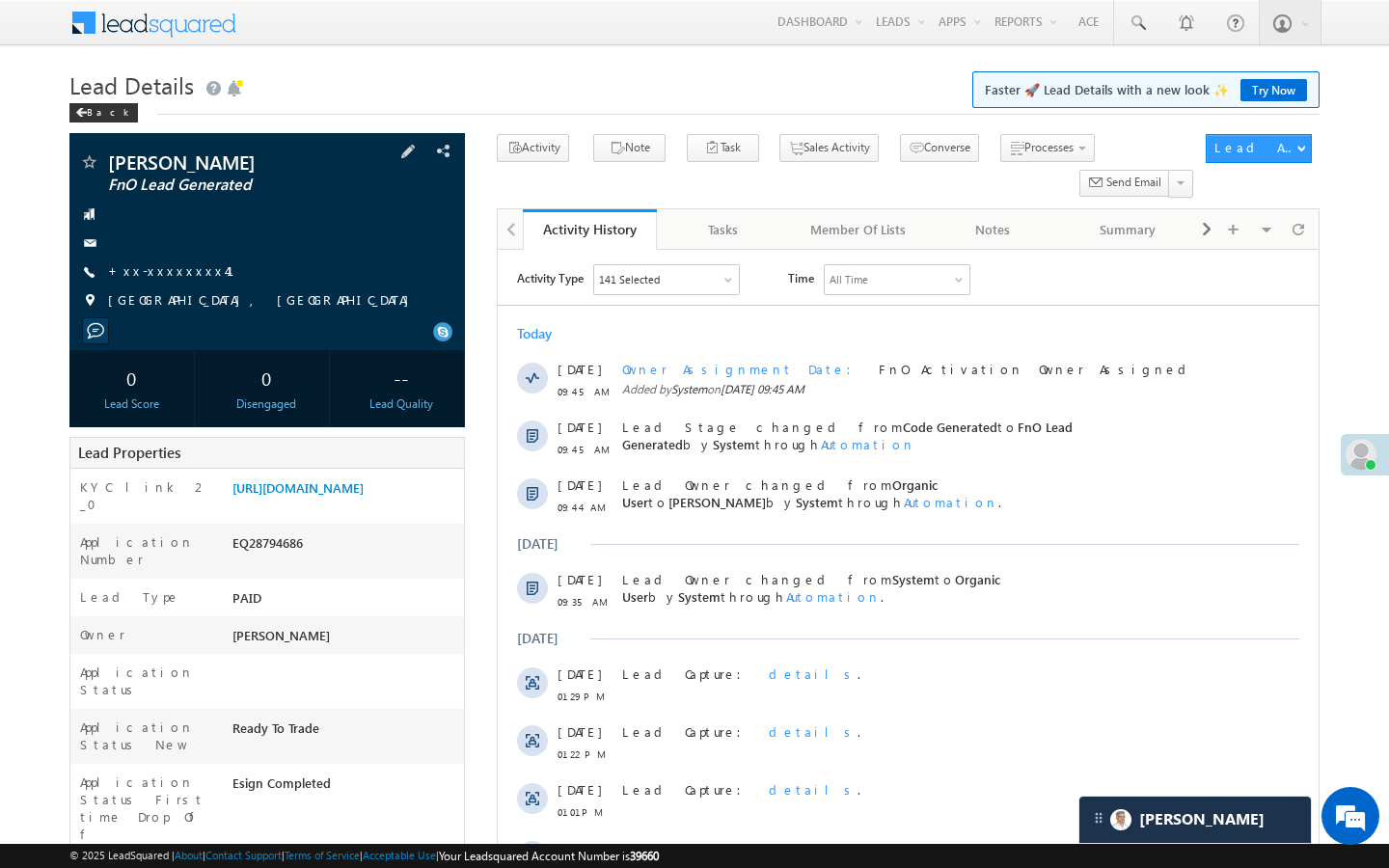
click at [180, 283] on div "[PERSON_NAME] FnO Lead Generated +xx-xxxxxxxx41" at bounding box center [267, 236] width 377 height 168
click at [180, 270] on link "+xx-xxxxxxxx41" at bounding box center [182, 270] width 149 height 17
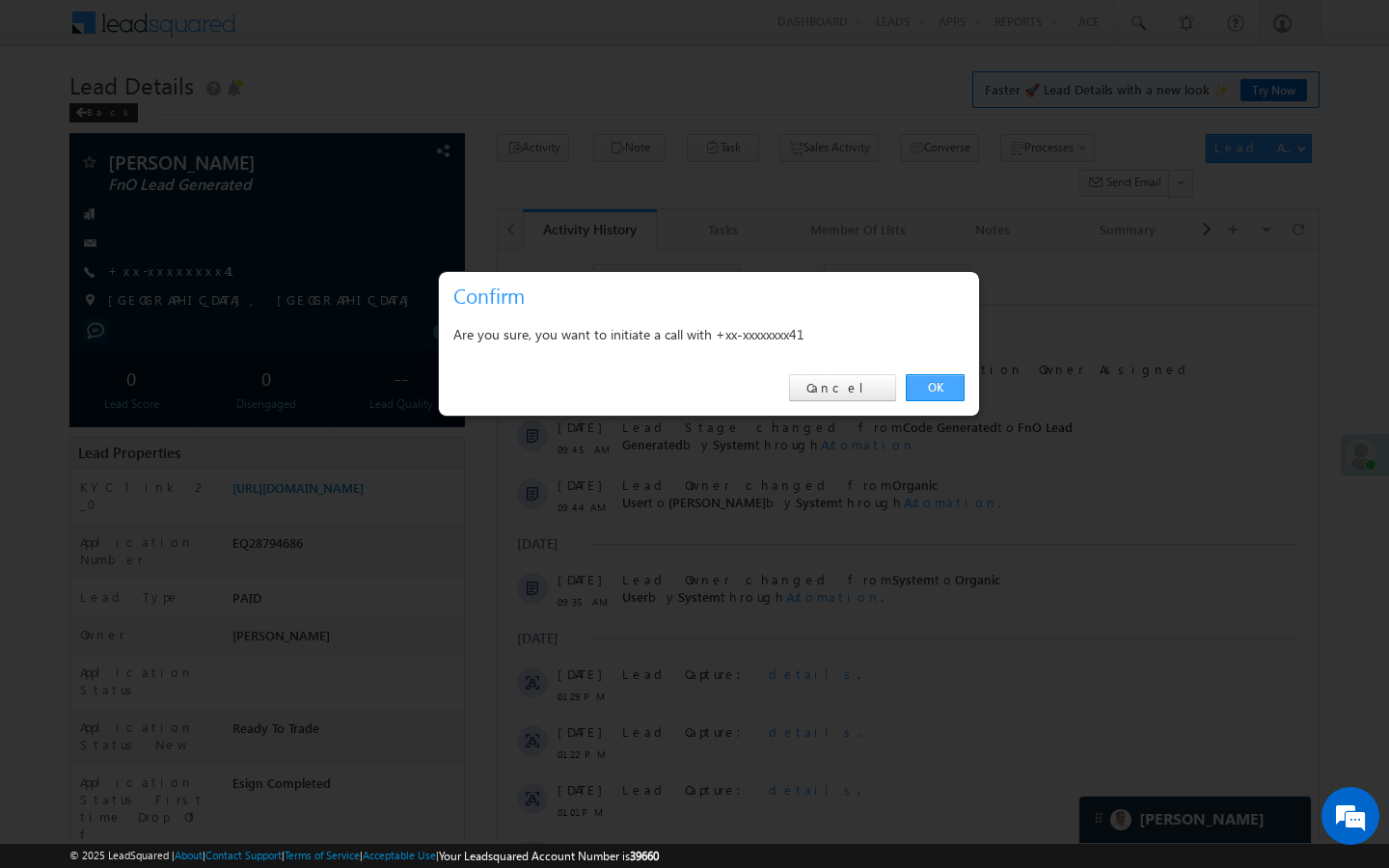
click at [940, 392] on link "OK" at bounding box center [935, 388] width 59 height 27
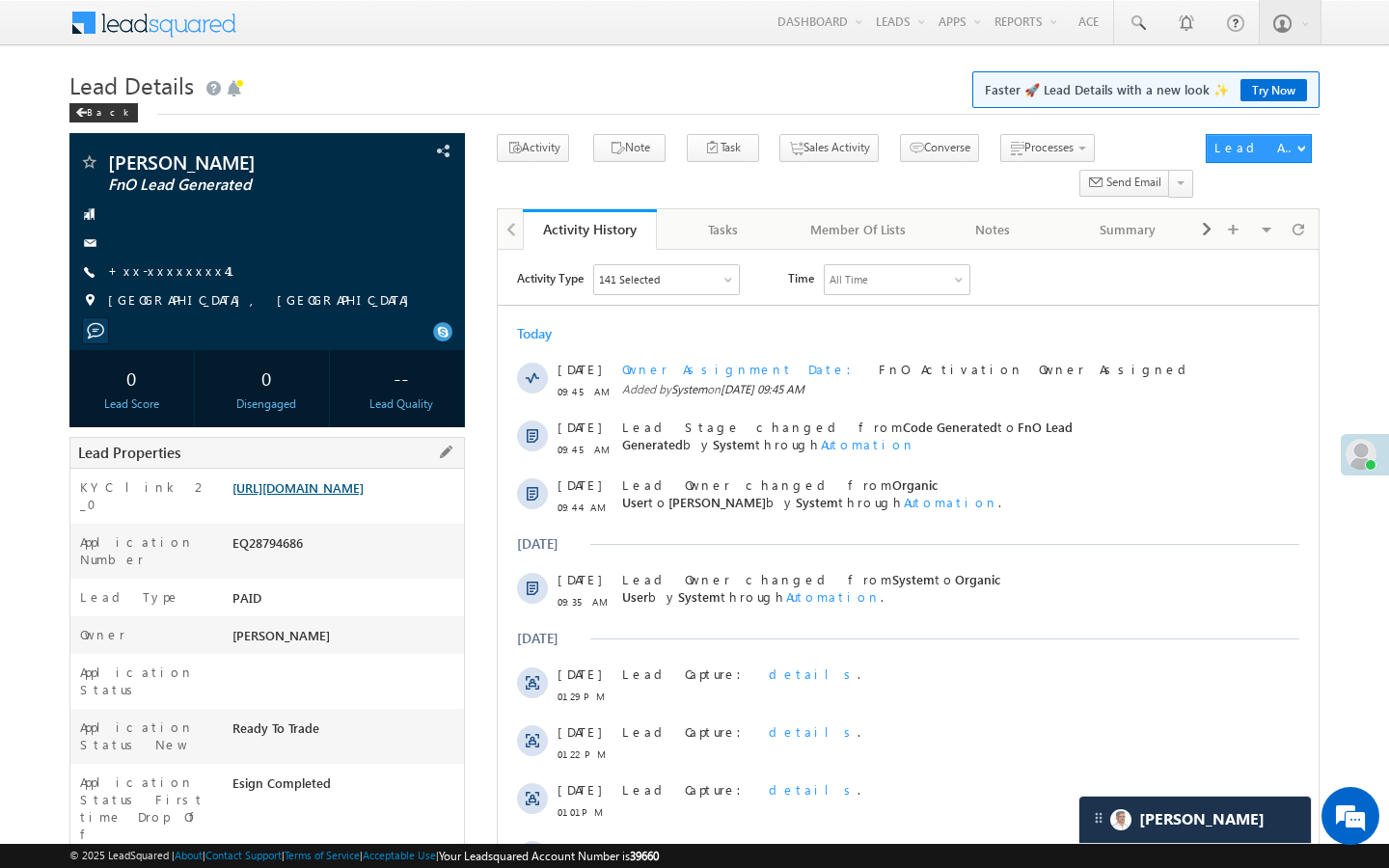
click at [364, 483] on link "[URL][DOMAIN_NAME]" at bounding box center [298, 487] width 131 height 17
click at [179, 271] on link "+xx-xxxxxxxx52" at bounding box center [176, 270] width 136 height 17
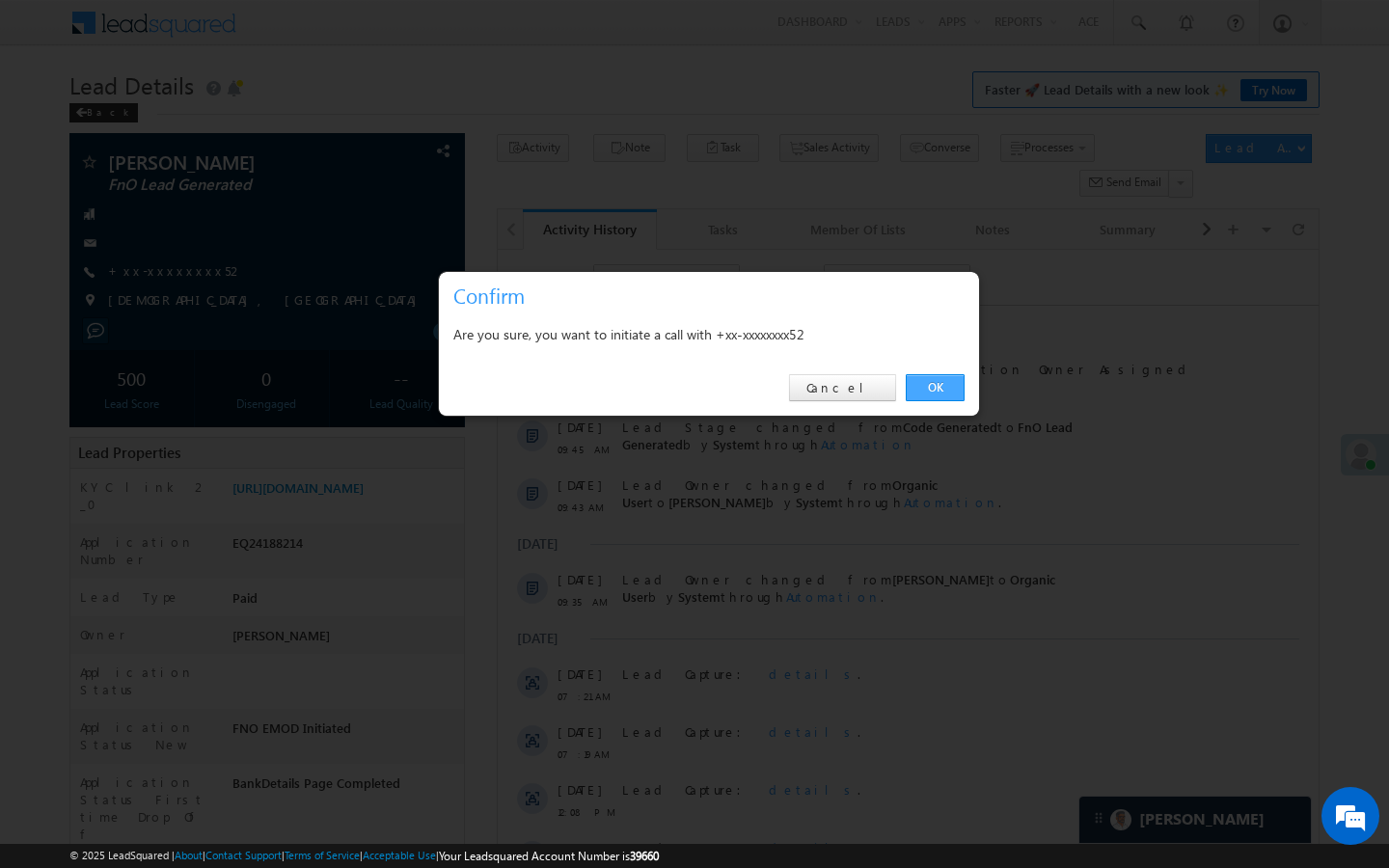
click at [937, 385] on link "OK" at bounding box center [935, 388] width 59 height 27
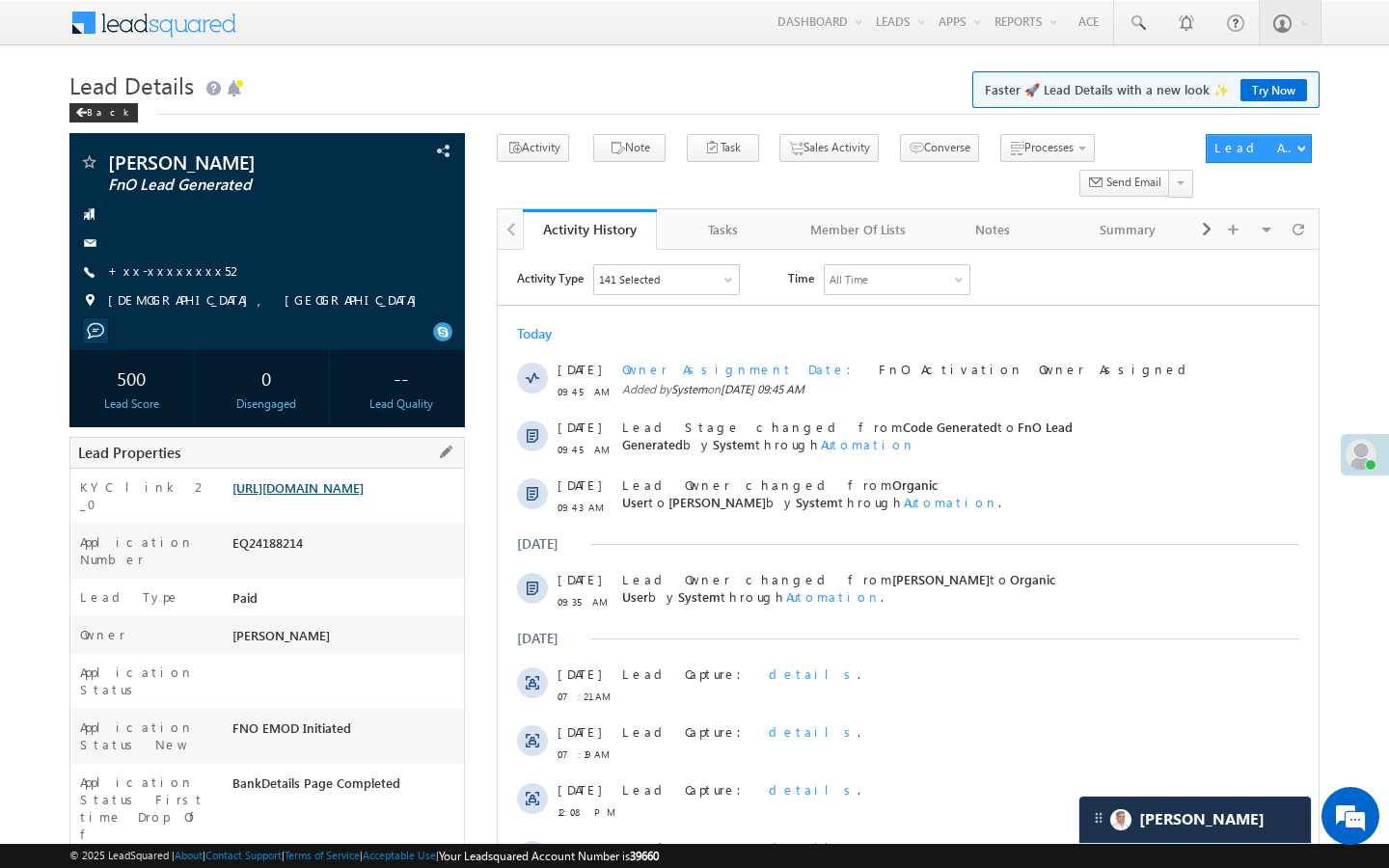
click at [364, 495] on link "[URL][DOMAIN_NAME]" at bounding box center [298, 487] width 131 height 17
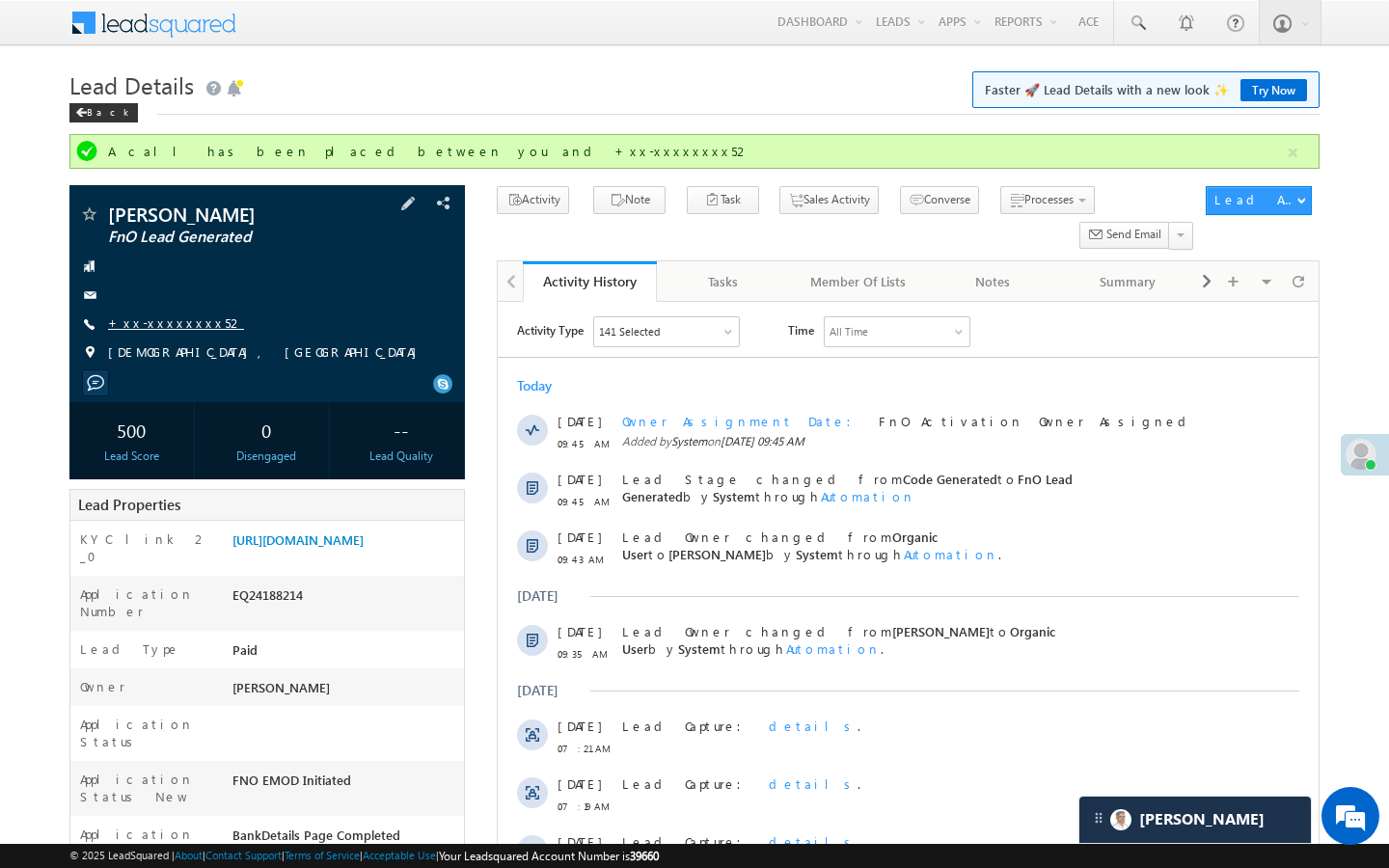
click at [183, 324] on link "+xx-xxxxxxxx52" at bounding box center [176, 322] width 136 height 17
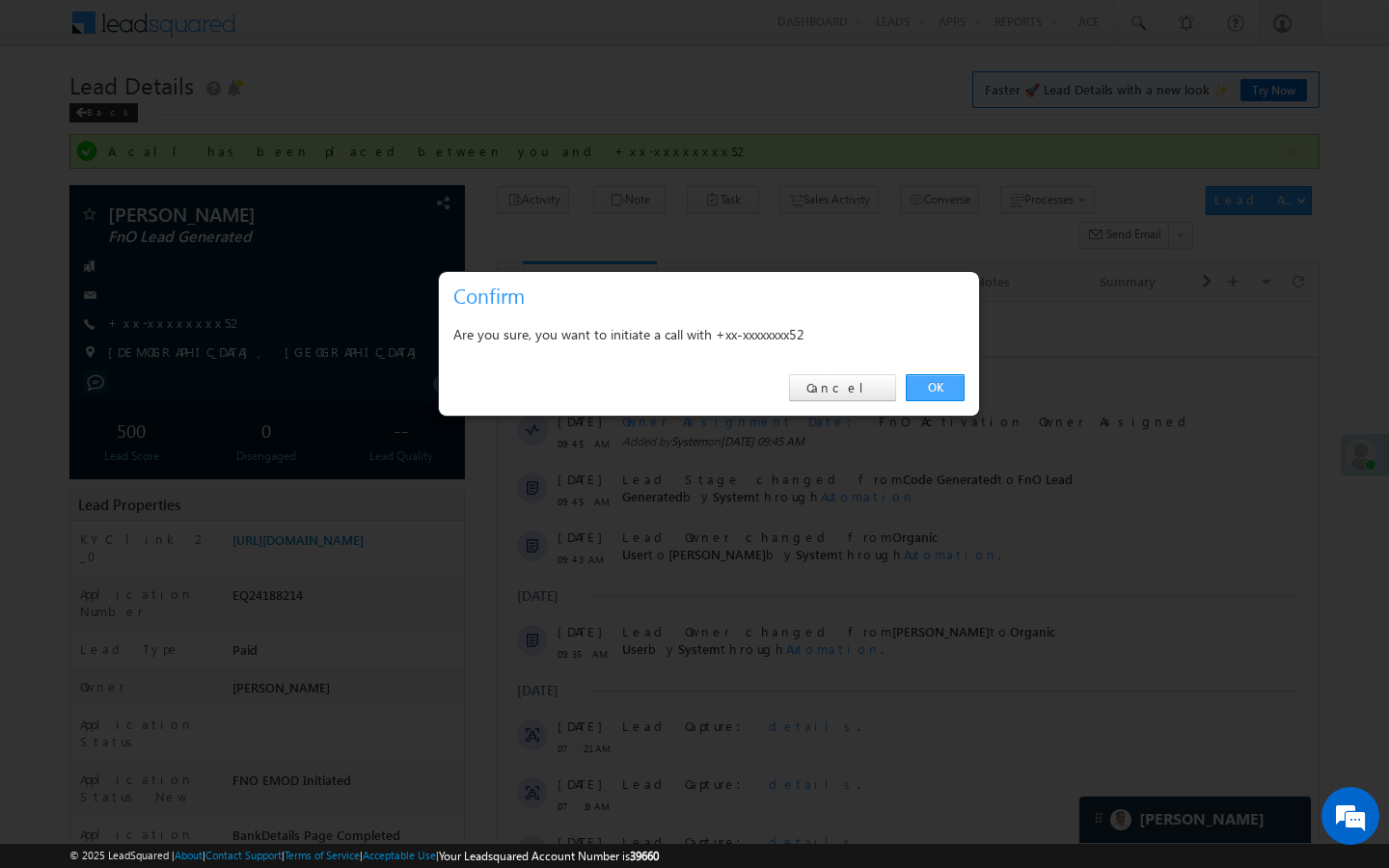
click at [935, 385] on link "OK" at bounding box center [935, 388] width 59 height 27
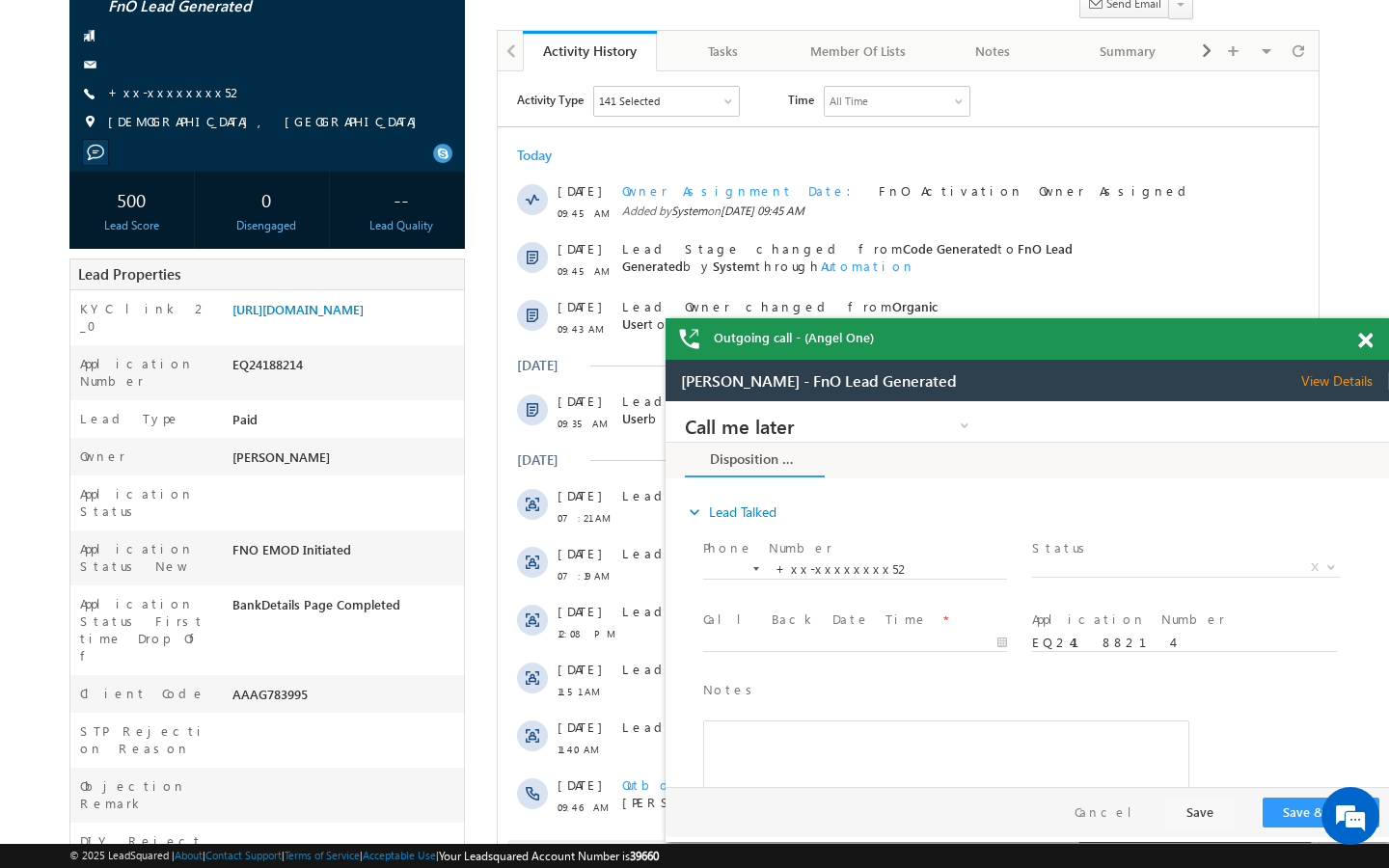
scroll to position [231, 0]
drag, startPoint x: 233, startPoint y: 640, endPoint x: 372, endPoint y: 640, distance: 139.0
click at [372, 684] on div "AAAG783995" at bounding box center [345, 697] width 236 height 27
copy div "AAAG783995"
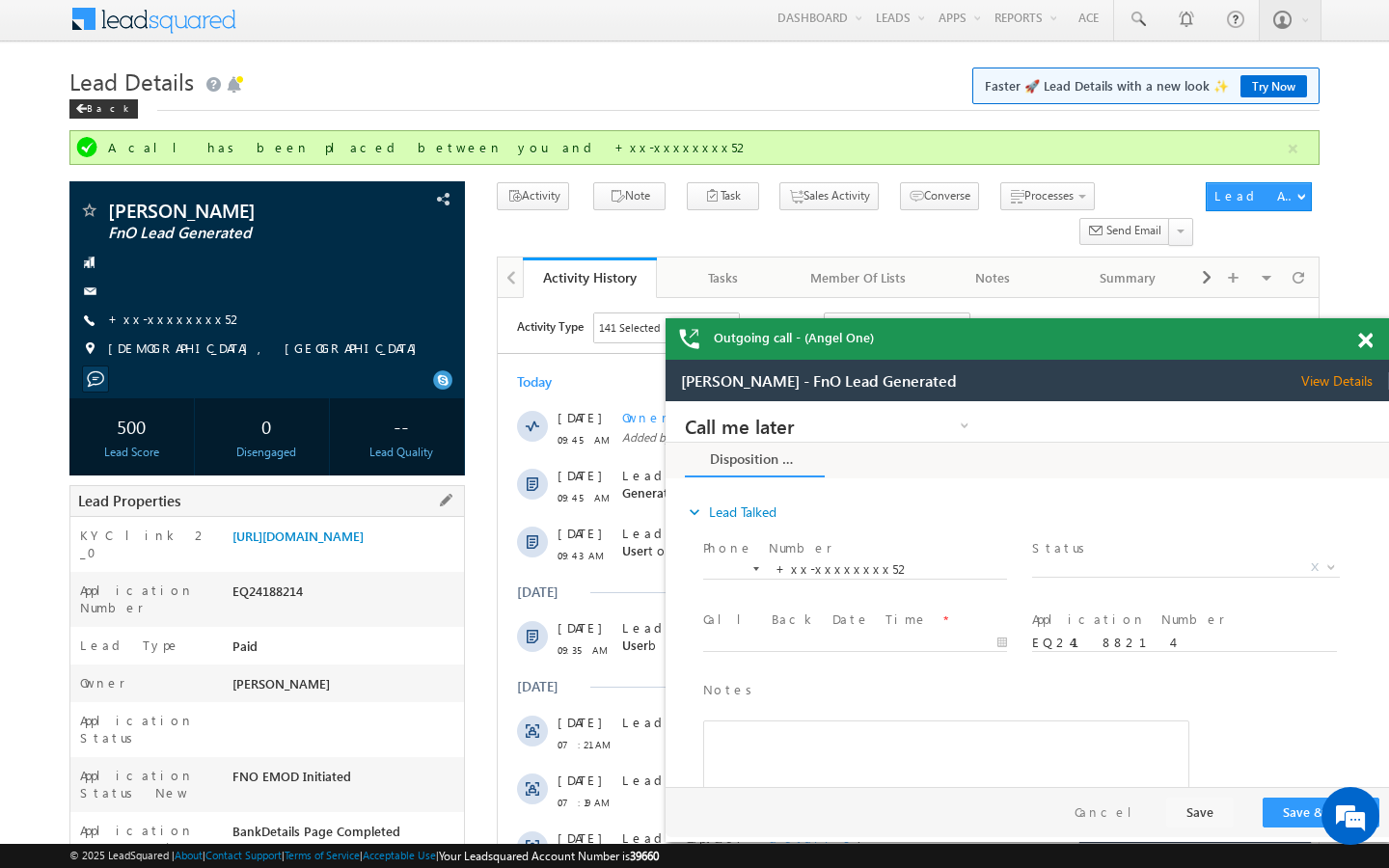
scroll to position [0, 0]
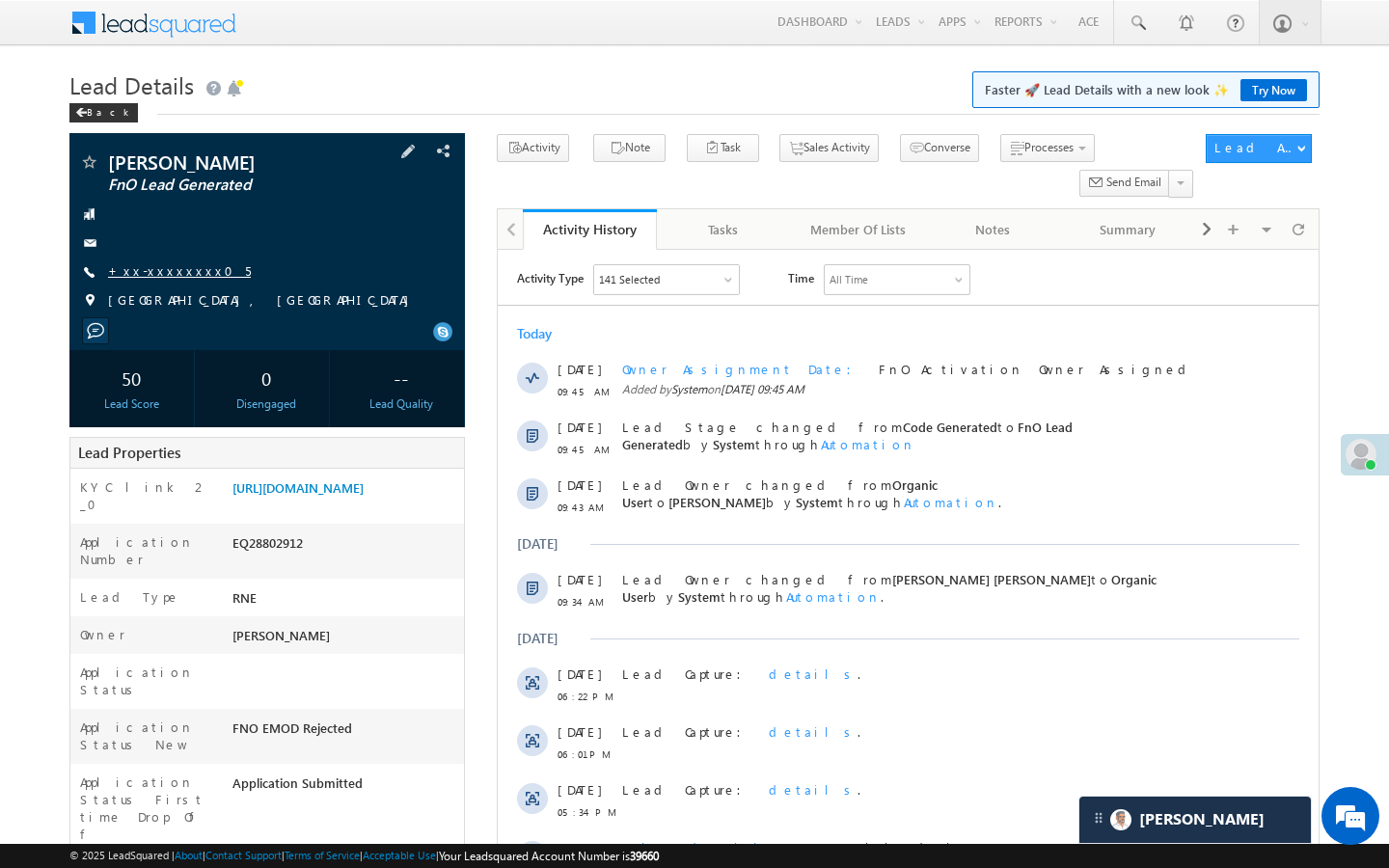
click at [149, 265] on link "+xx-xxxxxxxx05" at bounding box center [179, 270] width 142 height 17
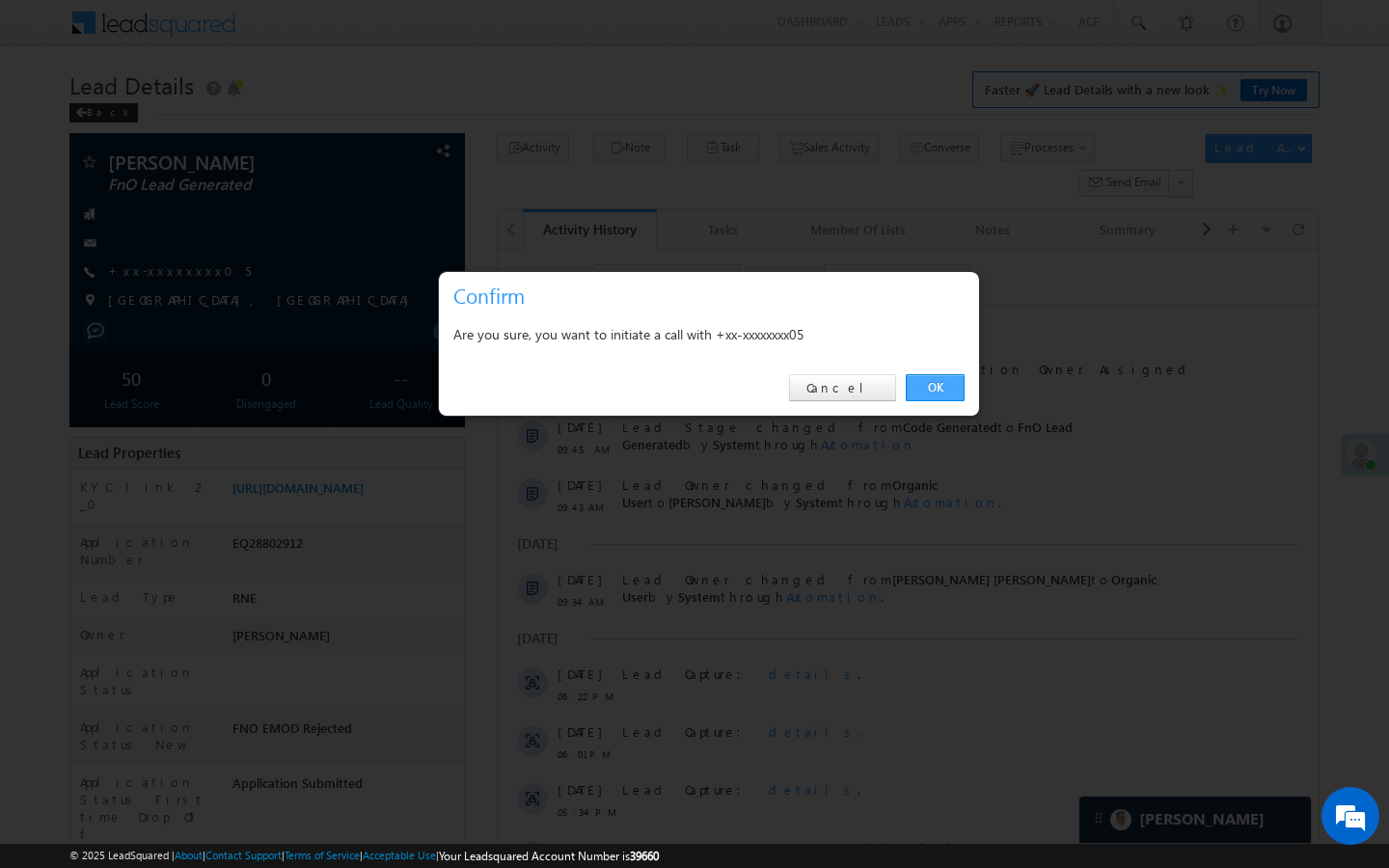
click at [949, 391] on link "OK" at bounding box center [935, 388] width 59 height 27
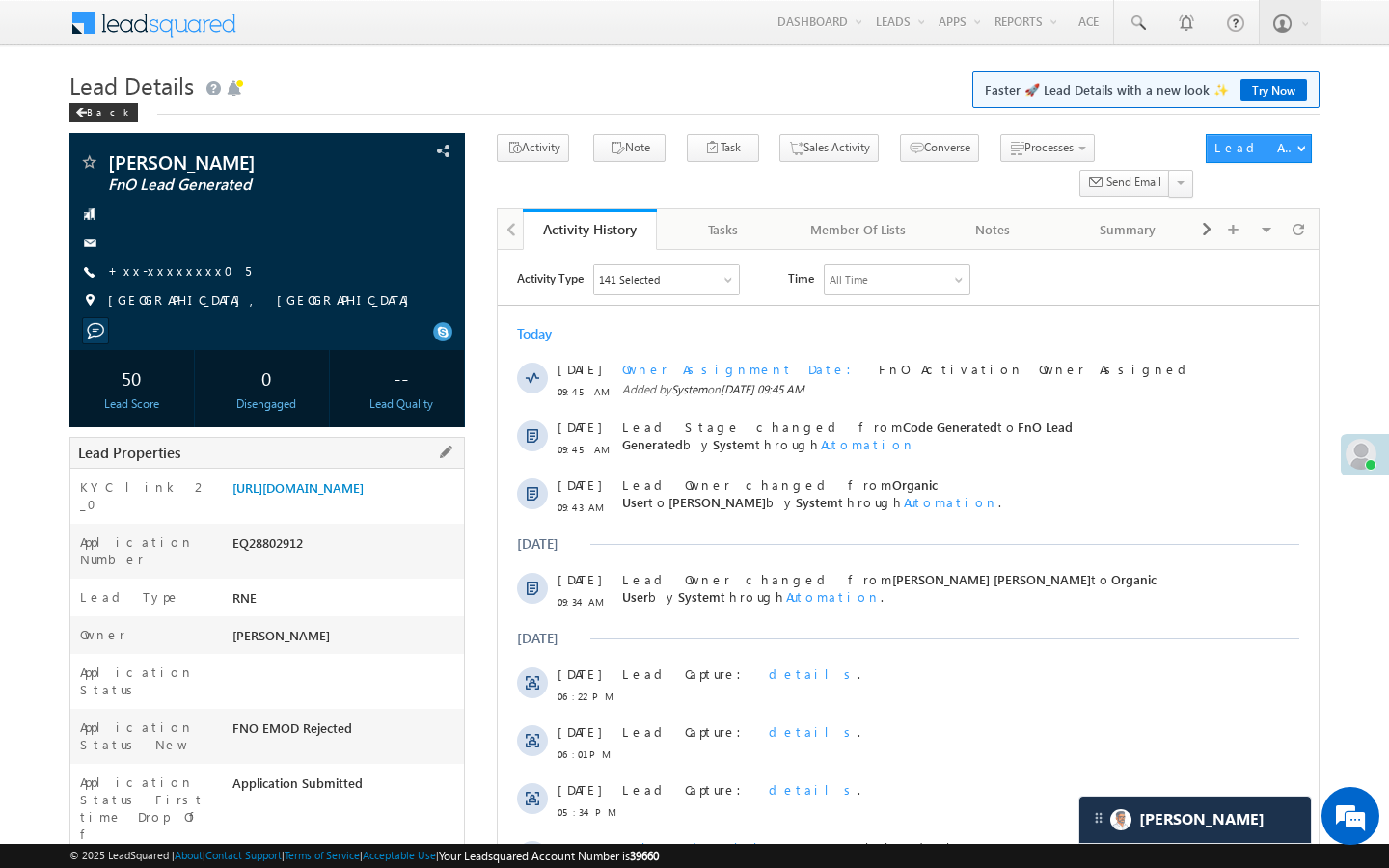
click at [284, 505] on div "https://angelbroking1-pk3em7sa.customui-test.leadsquared.com?leadId=94acbb32-52…" at bounding box center [345, 491] width 236 height 27
click at [332, 493] on link "https://angelbroking1-pk3em7sa.customui-test.leadsquared.com?leadId=94acbb32-52…" at bounding box center [298, 487] width 131 height 17
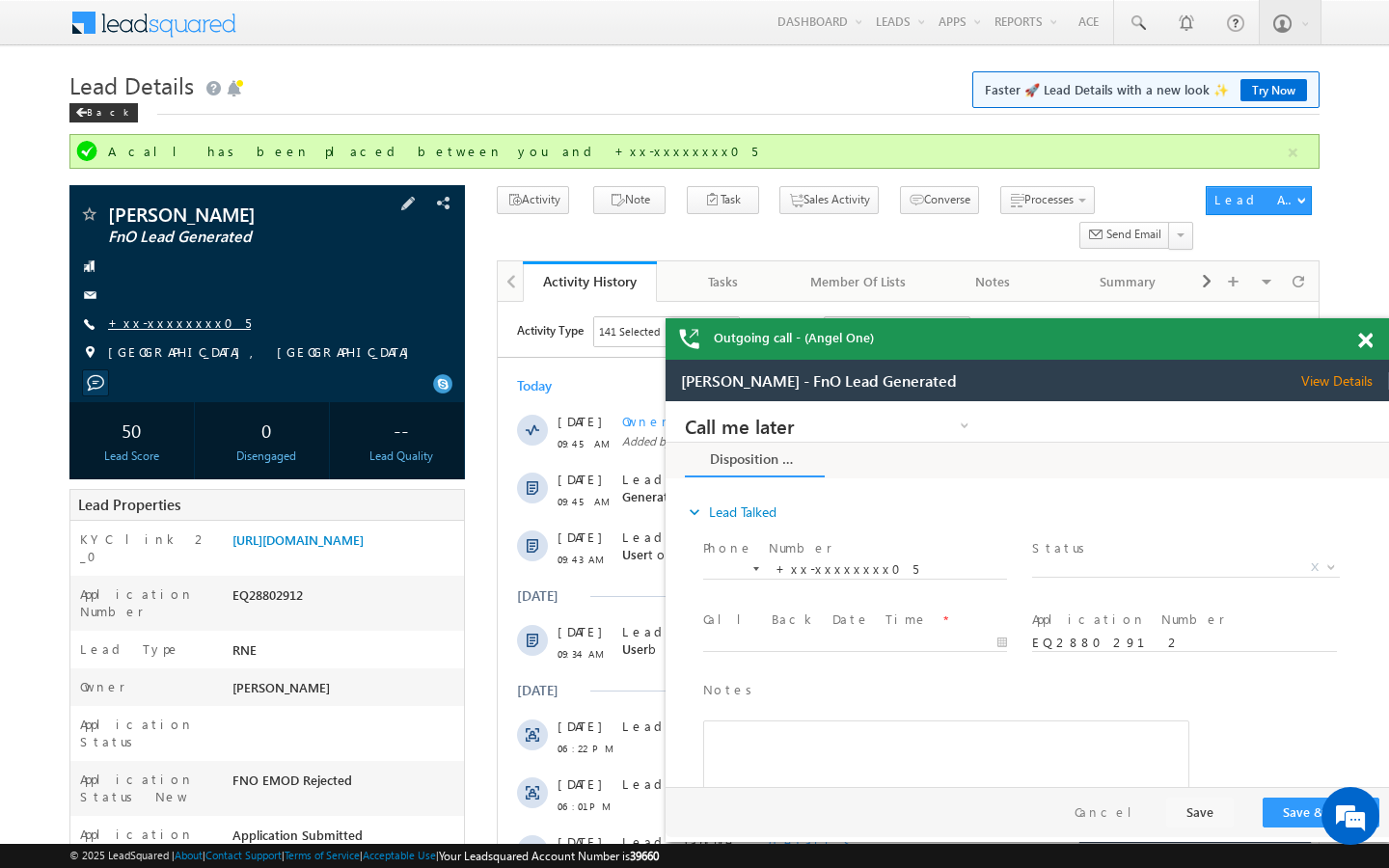
click at [166, 317] on link "+xx-xxxxxxxx05" at bounding box center [179, 322] width 142 height 17
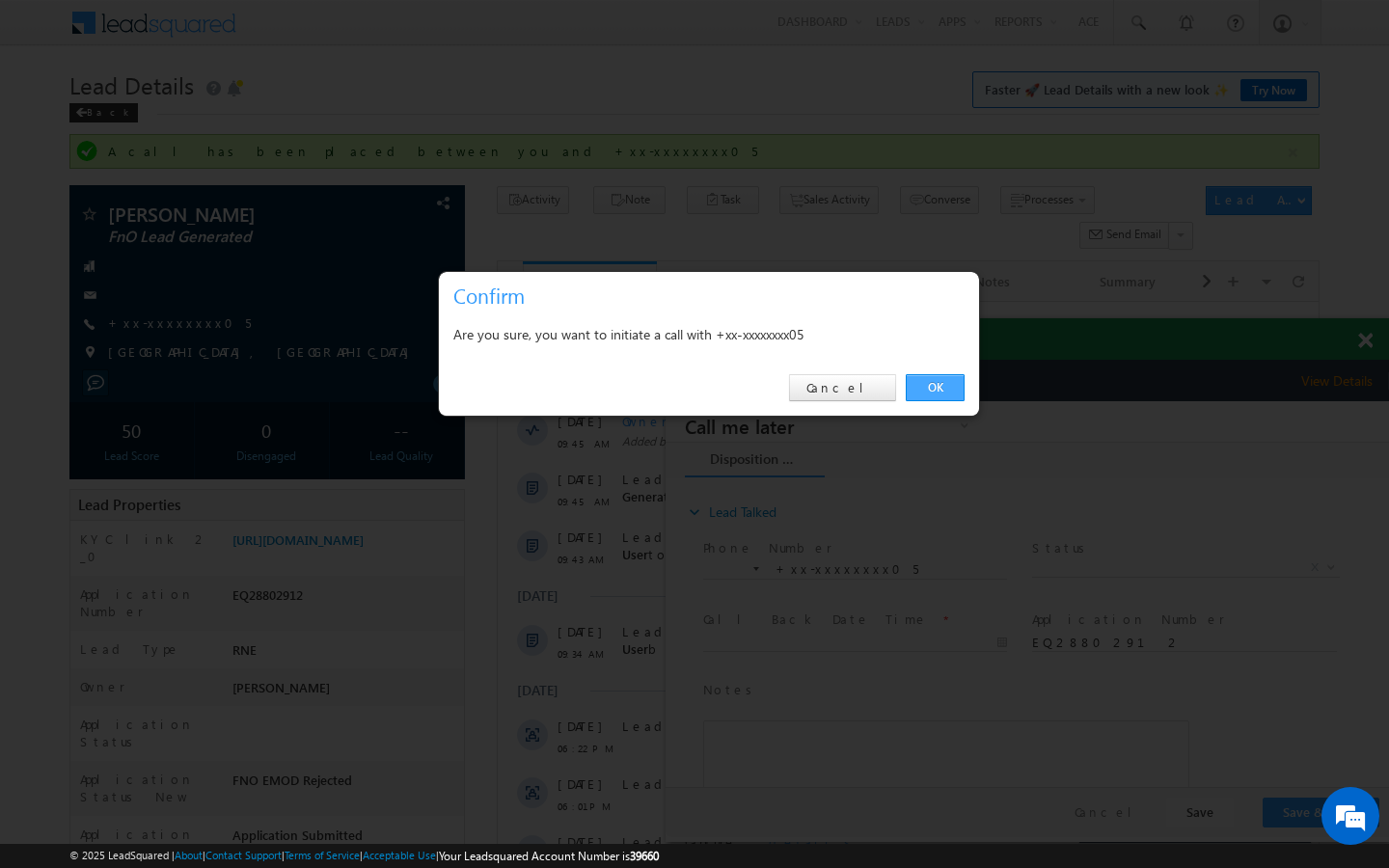
click at [961, 391] on link "OK" at bounding box center [935, 388] width 59 height 27
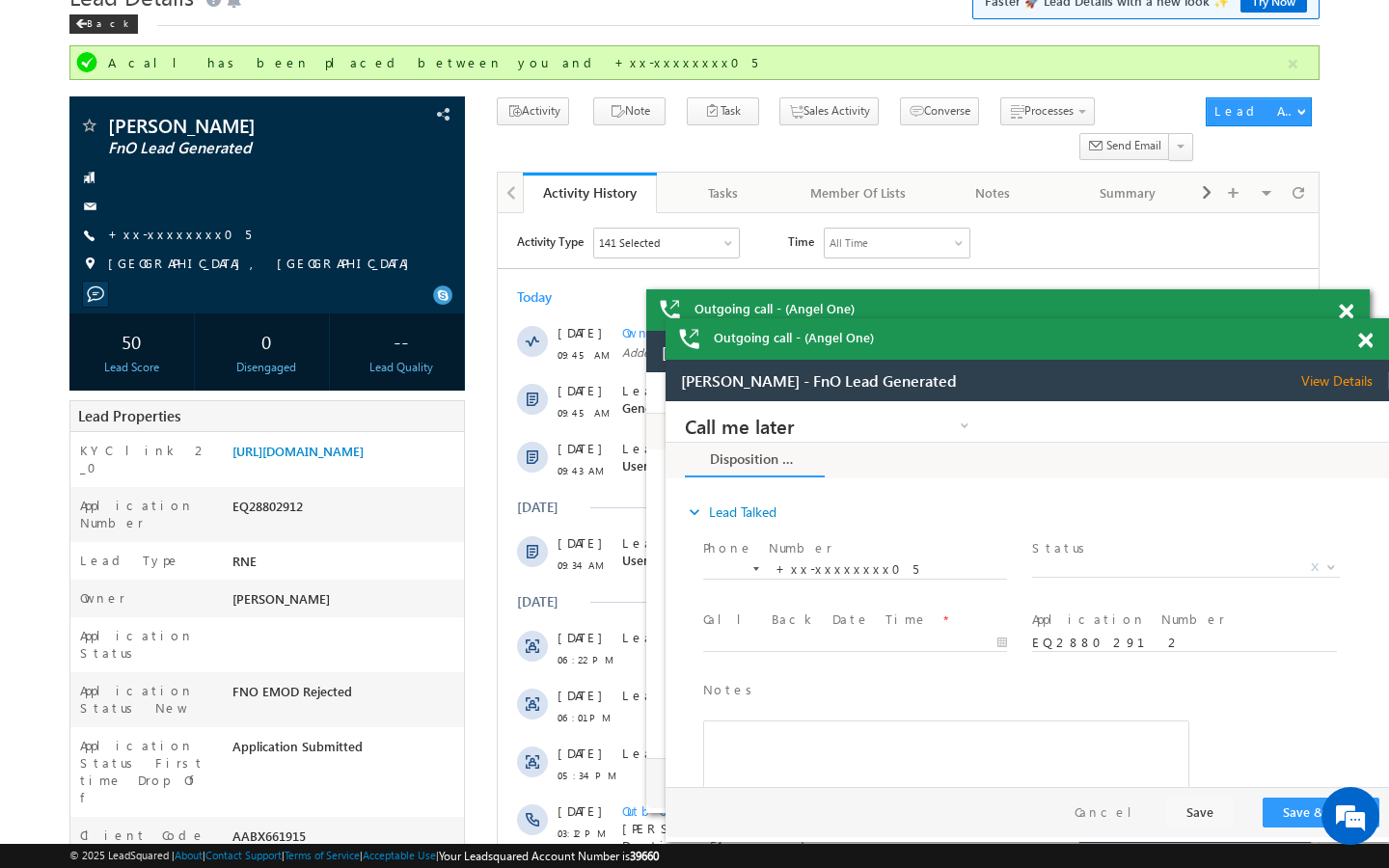
scroll to position [116, 0]
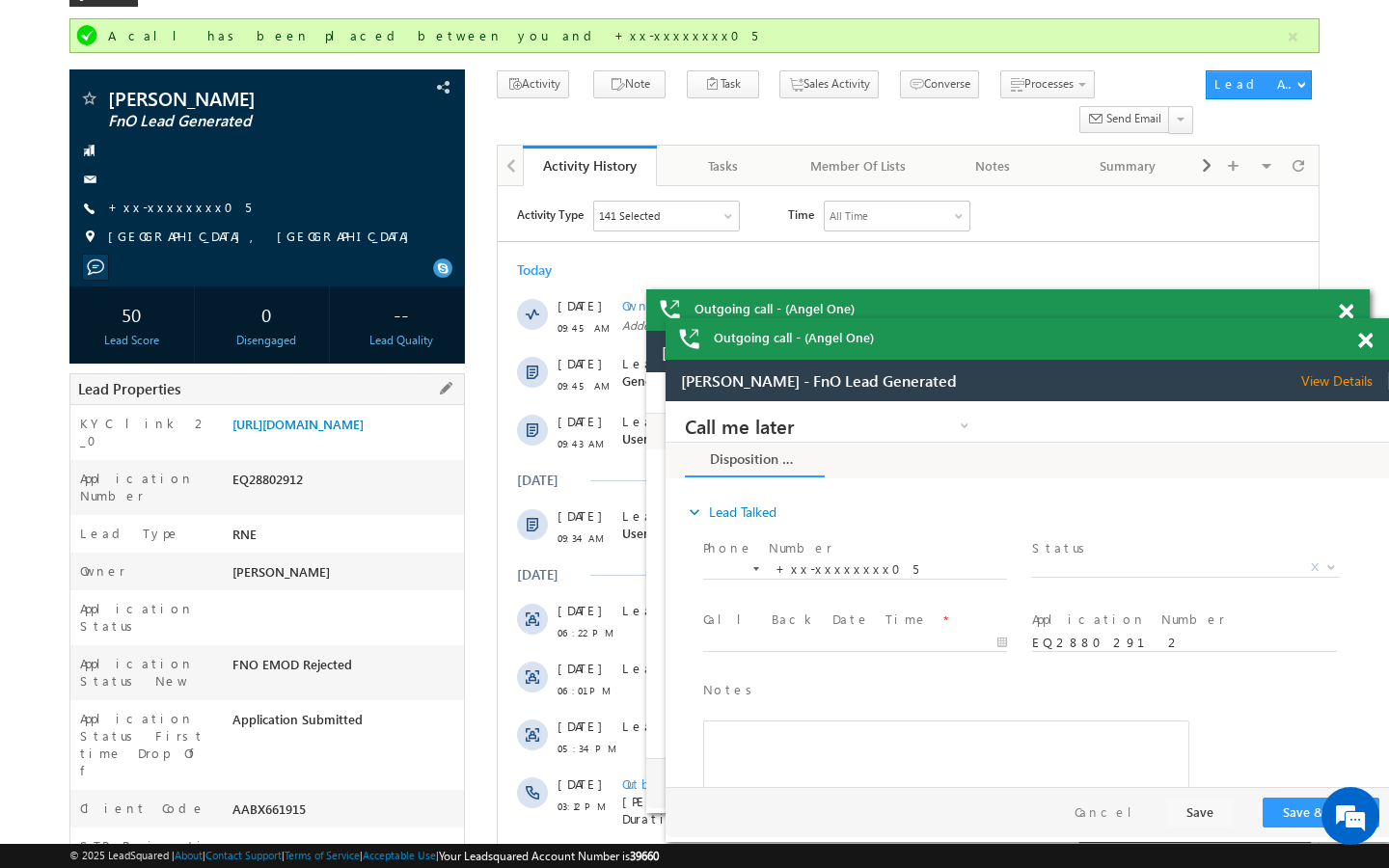
drag, startPoint x: 229, startPoint y: 753, endPoint x: 326, endPoint y: 753, distance: 97.0
click at [327, 800] on div "AABX661915" at bounding box center [345, 813] width 236 height 27
copy div "AABX661915"
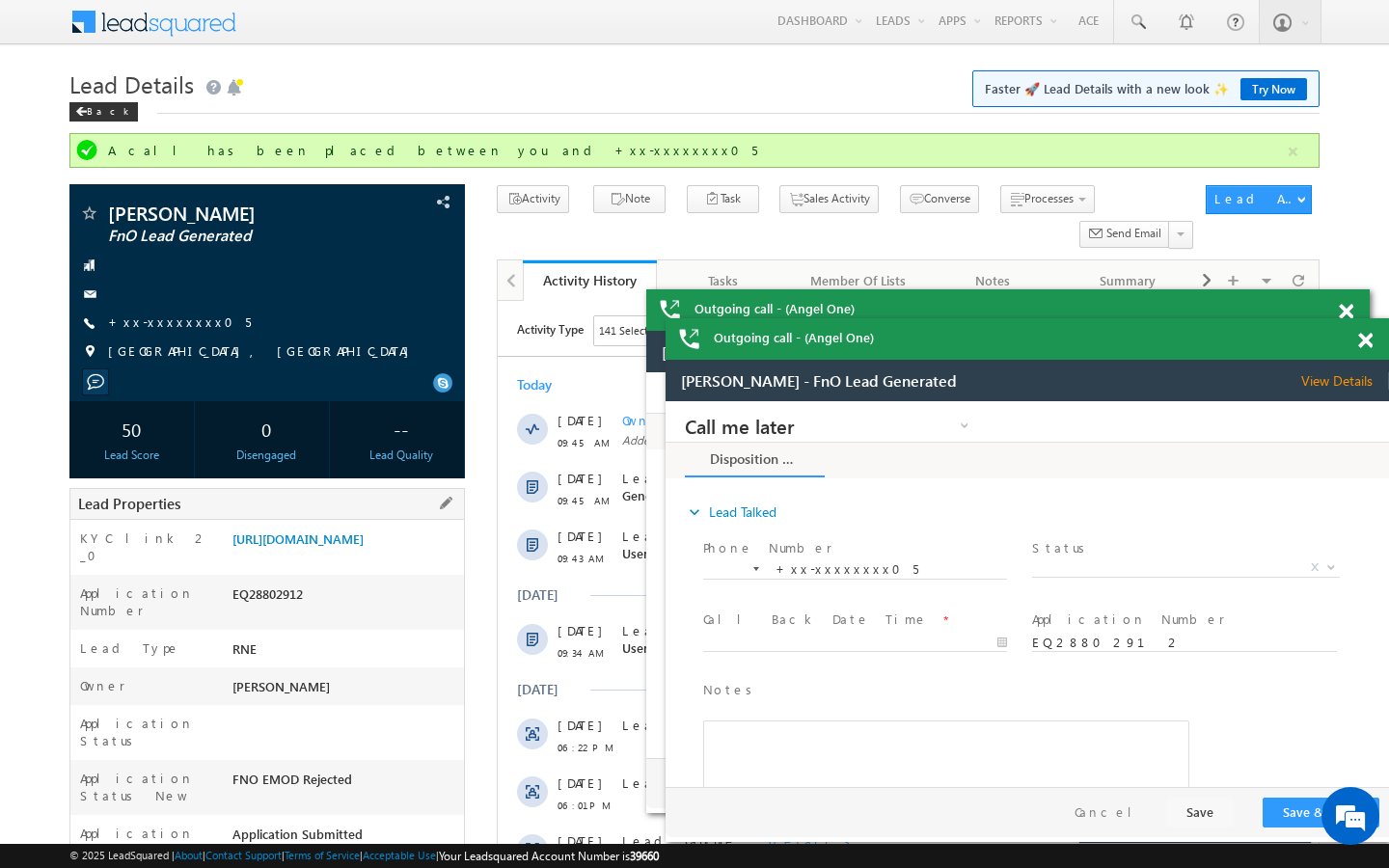
scroll to position [0, 0]
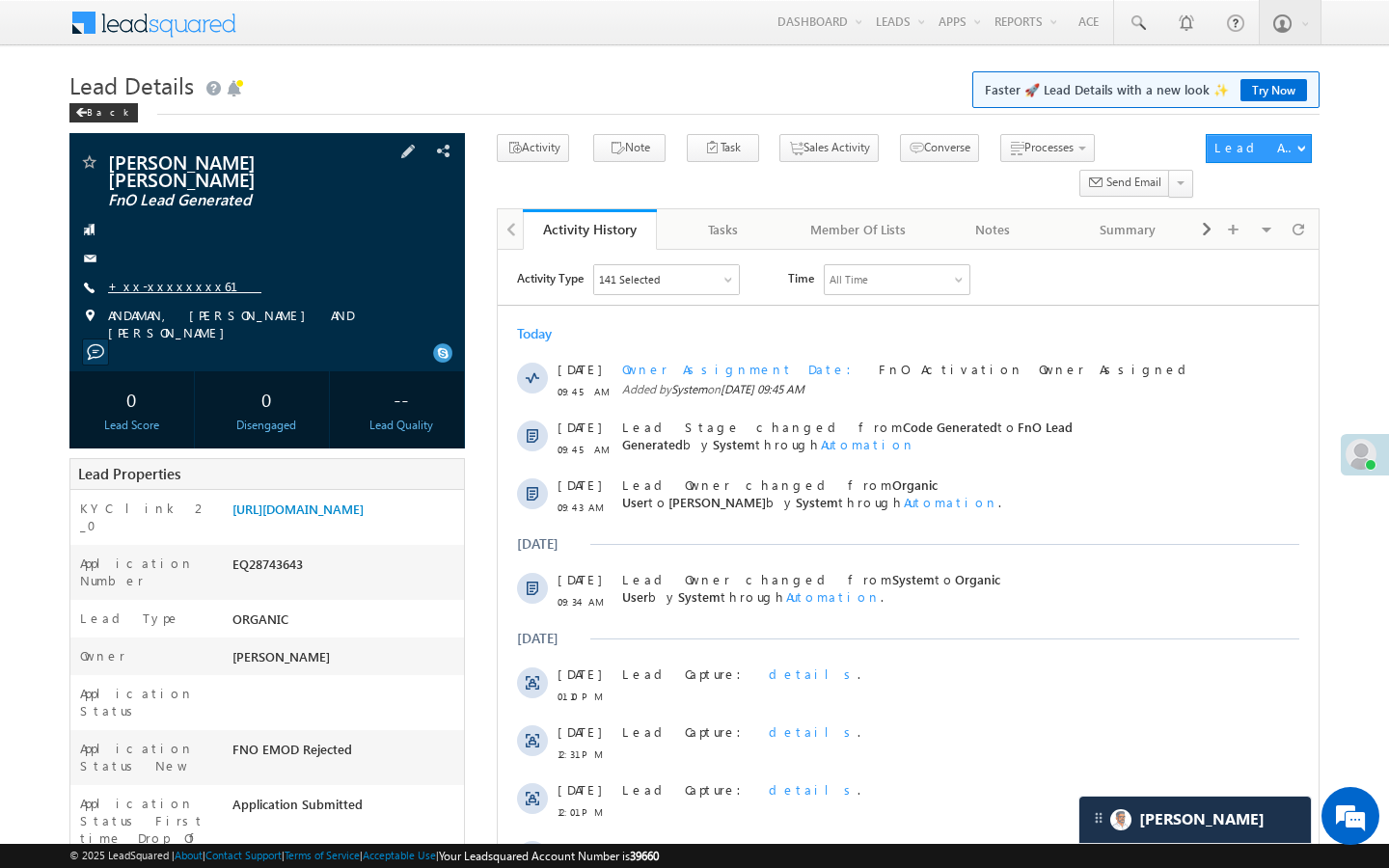
click at [179, 278] on link "+xx-xxxxxxxx61" at bounding box center [184, 286] width 153 height 17
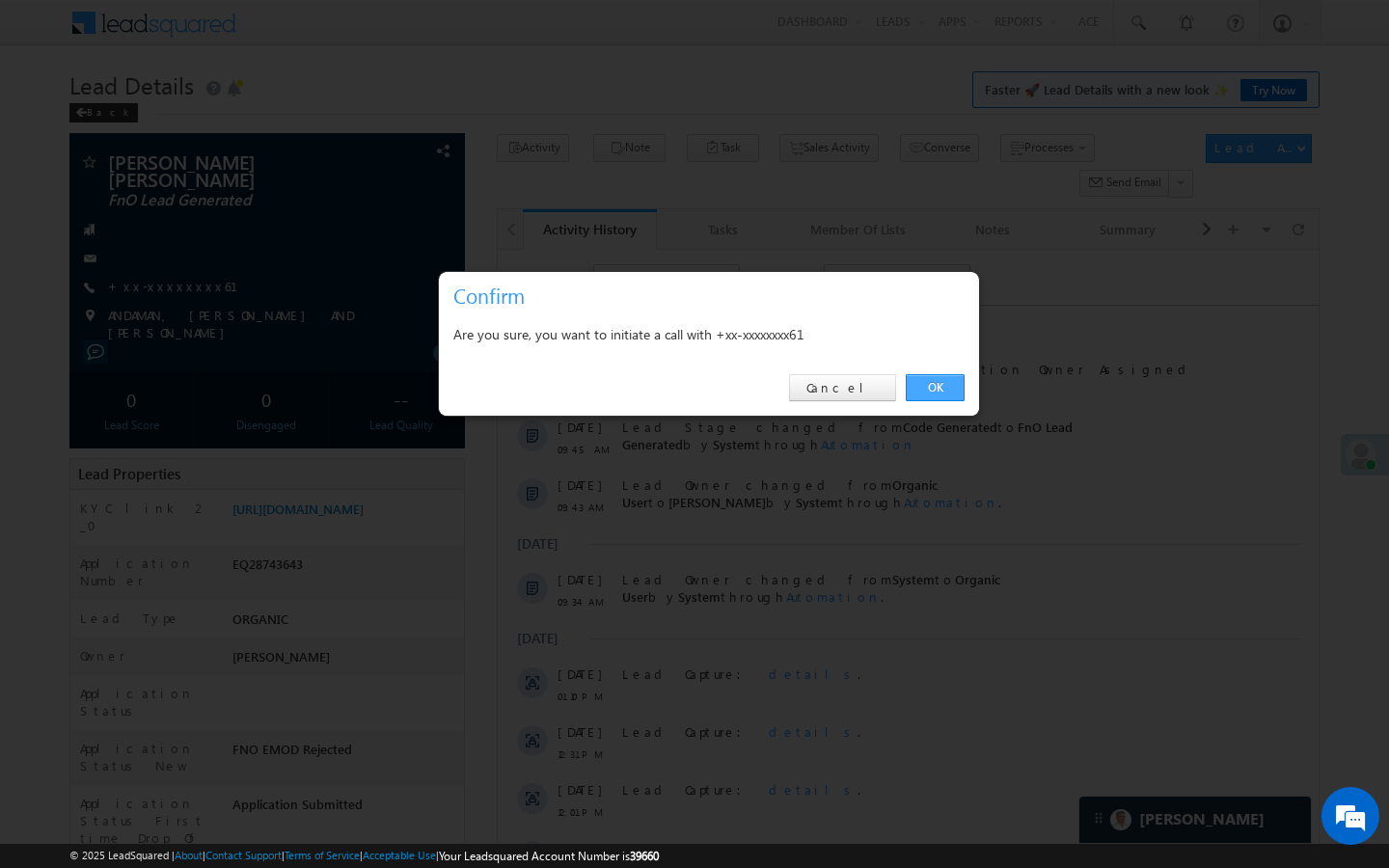
drag, startPoint x: 948, startPoint y: 387, endPoint x: 0, endPoint y: 213, distance: 963.8
click at [948, 387] on link "OK" at bounding box center [935, 388] width 59 height 27
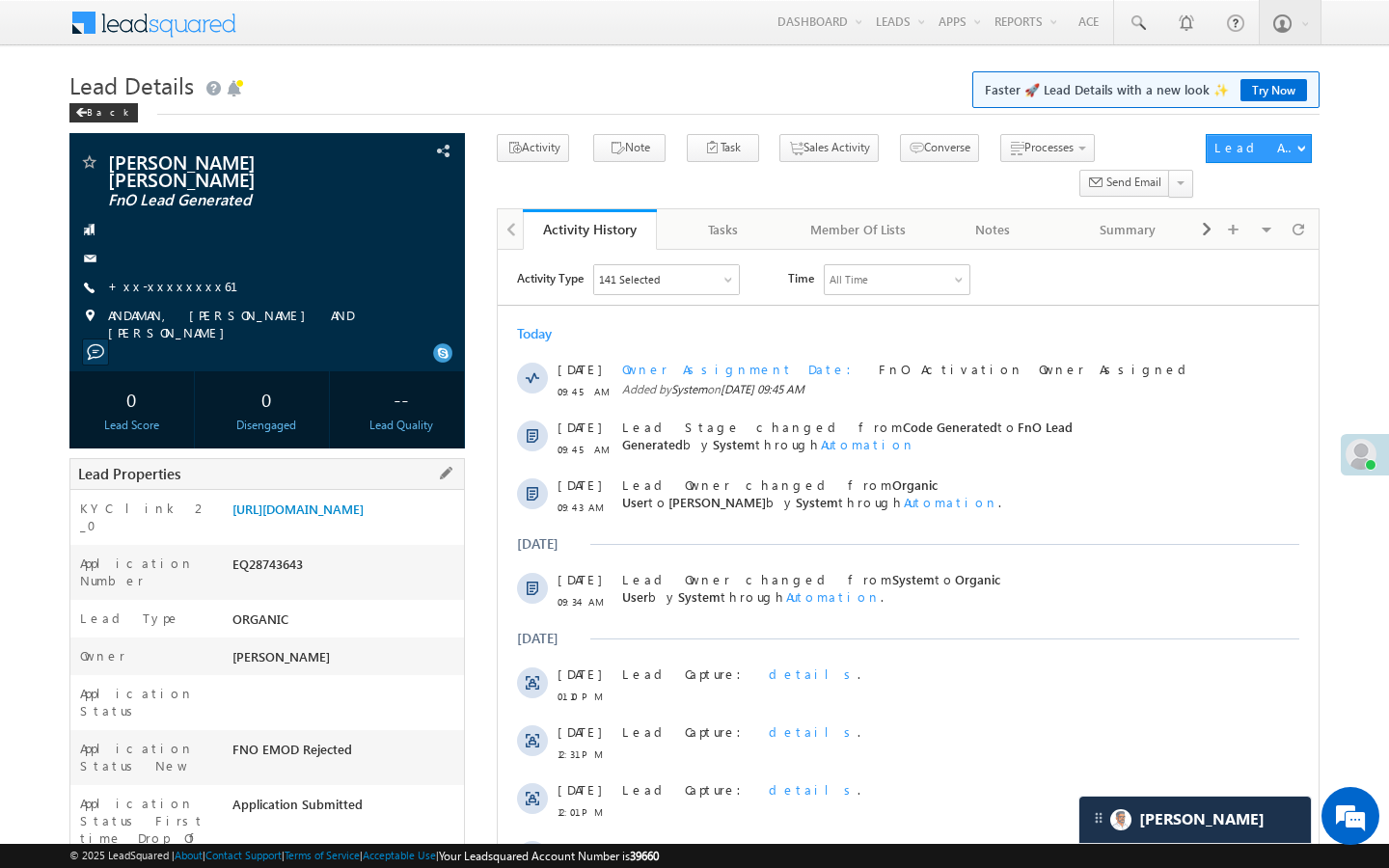
click at [401, 490] on div "KYC link 2_0 [URL][DOMAIN_NAME]" at bounding box center [267, 518] width 393 height 55
click at [364, 500] on link "[URL][DOMAIN_NAME]" at bounding box center [298, 508] width 131 height 17
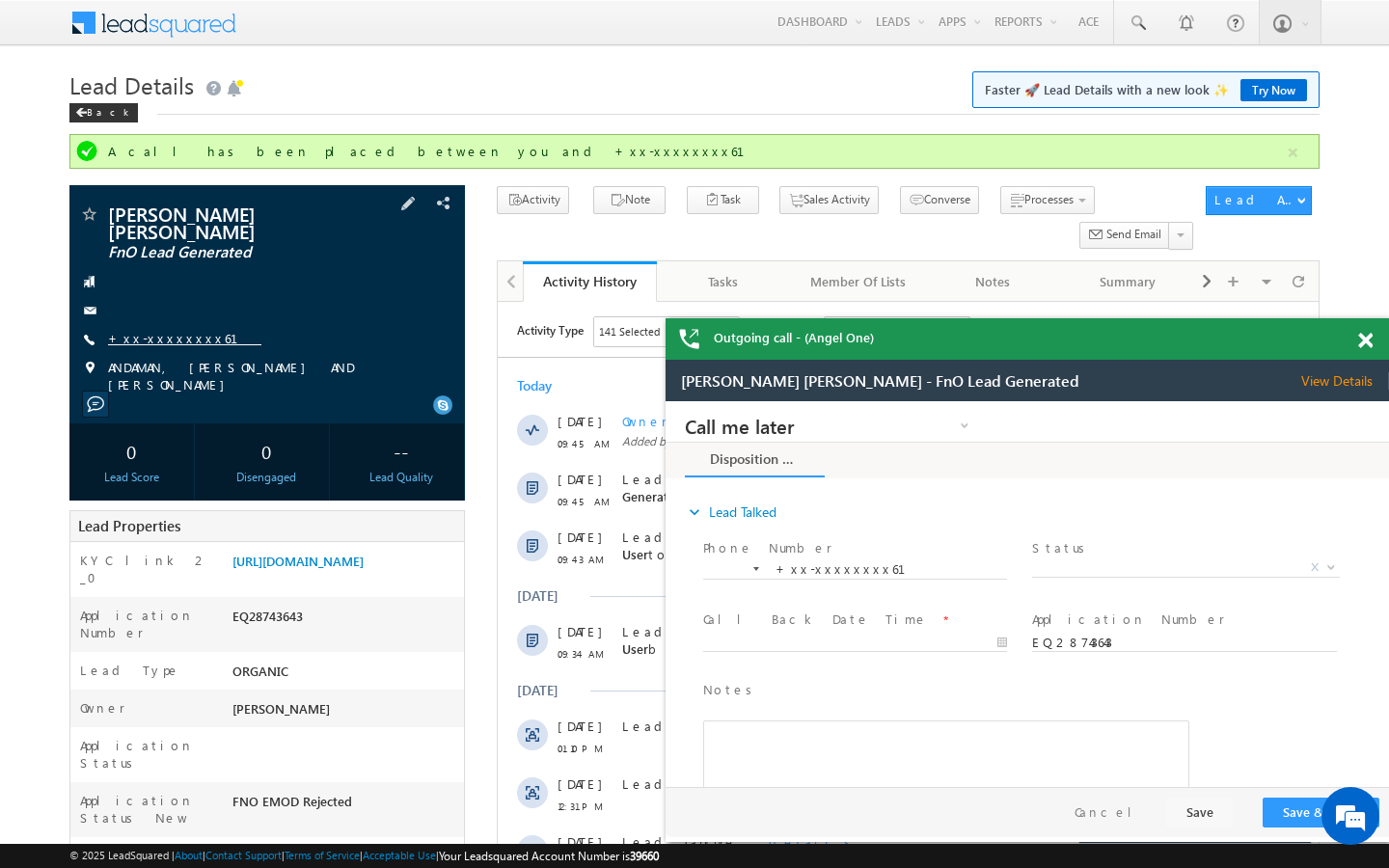
click at [164, 330] on link "+xx-xxxxxxxx61" at bounding box center [184, 338] width 153 height 17
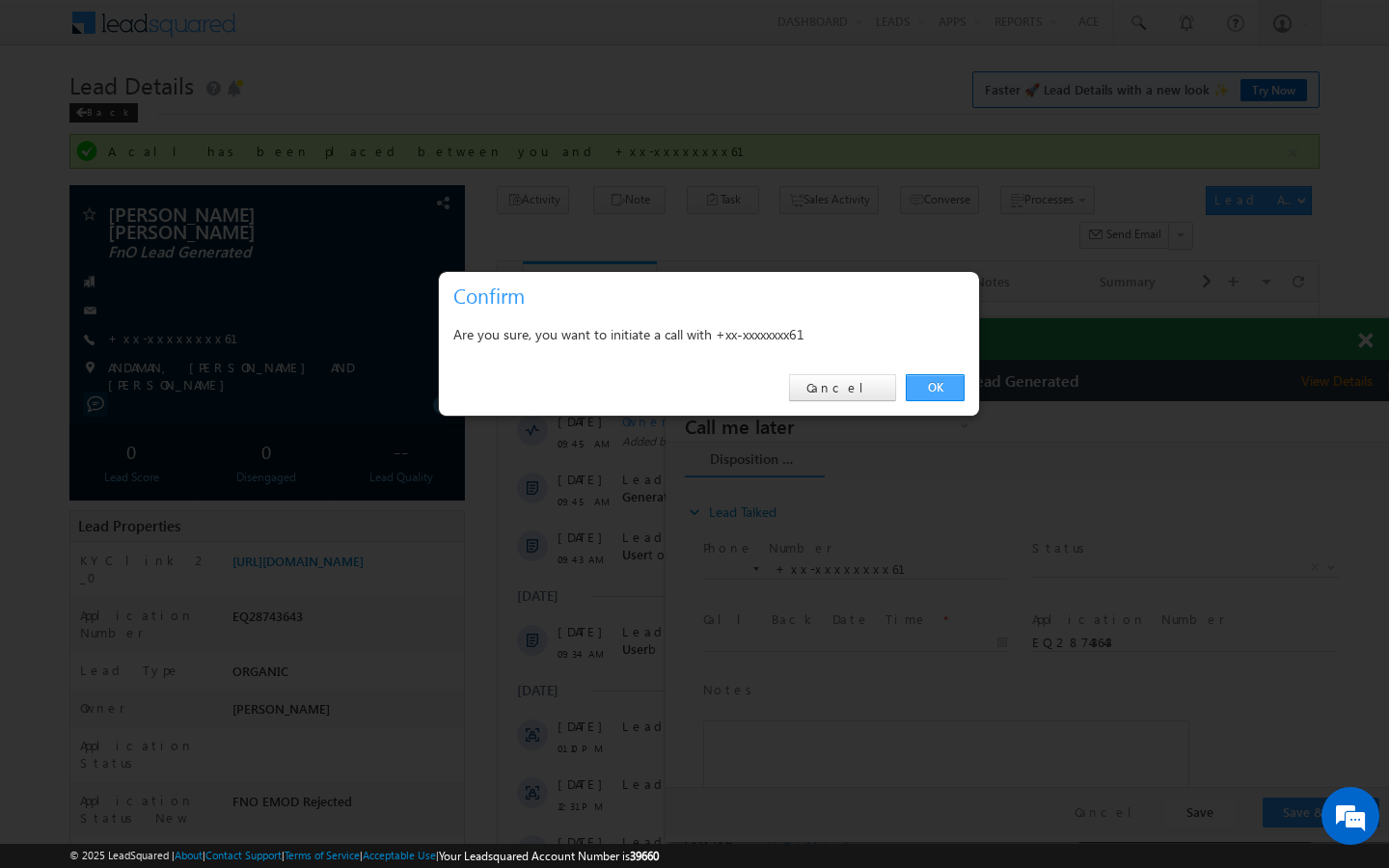
click at [941, 389] on link "OK" at bounding box center [935, 388] width 59 height 27
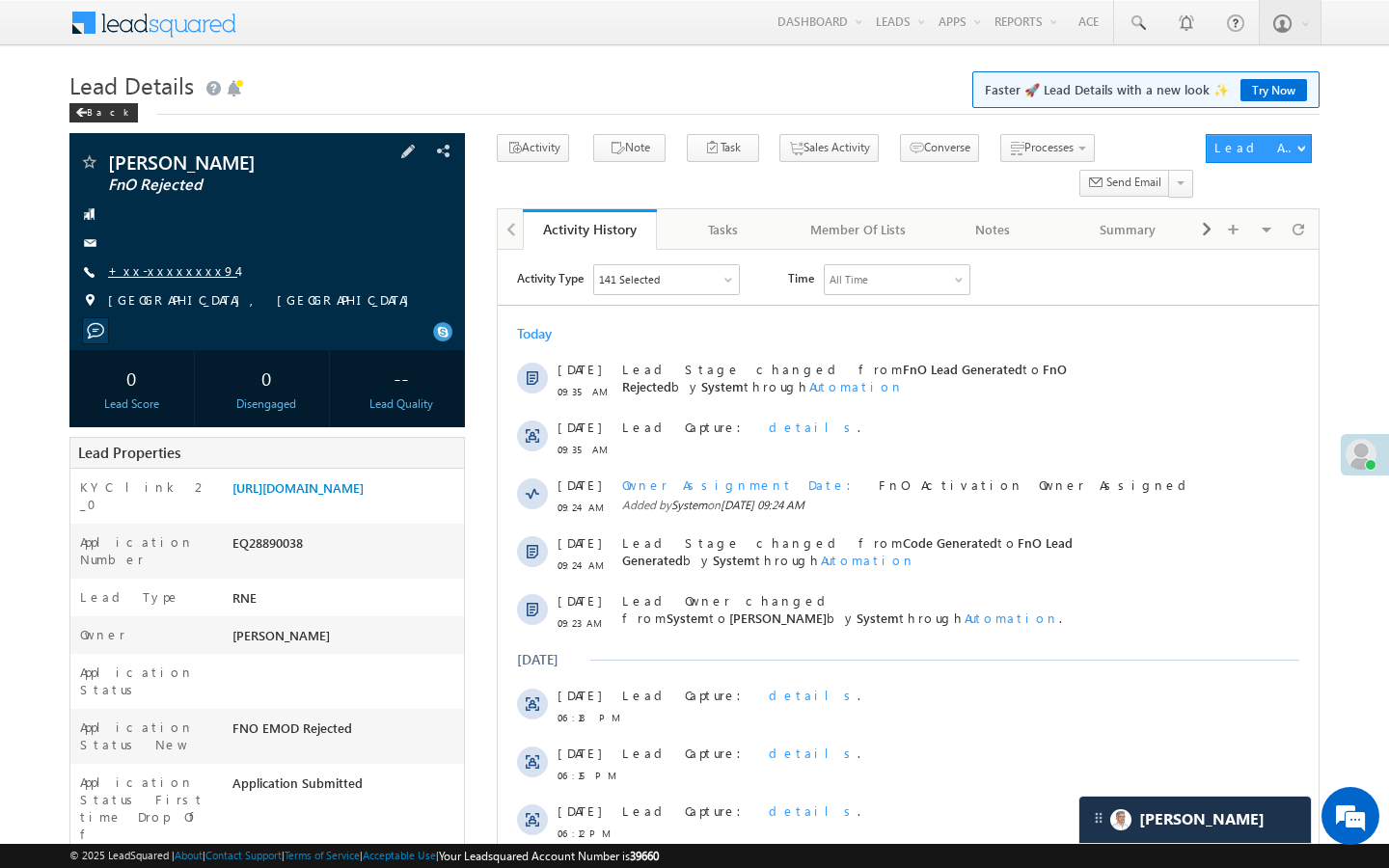
click at [177, 269] on link "+xx-xxxxxxxx94" at bounding box center [172, 270] width 130 height 17
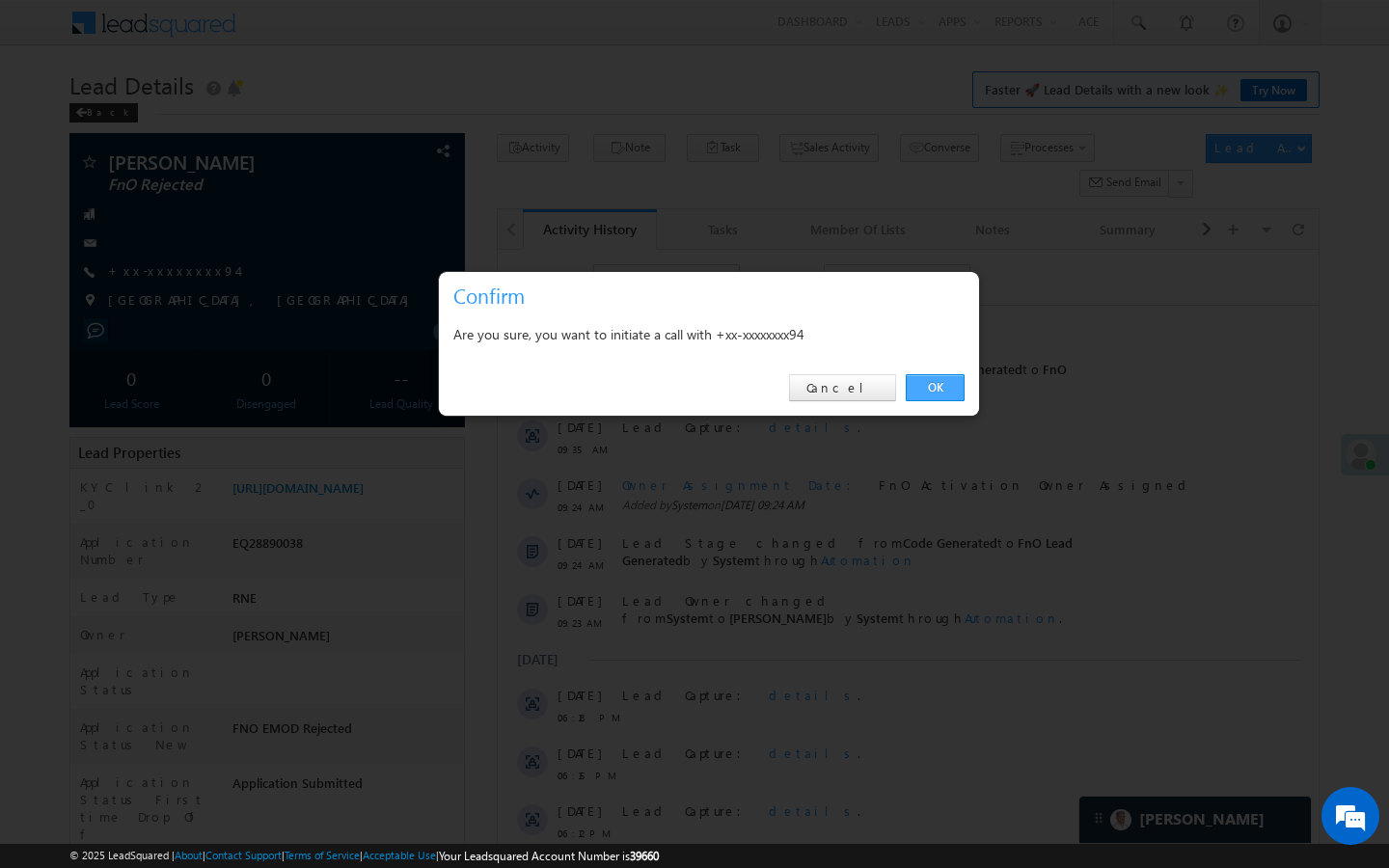
click at [942, 395] on link "OK" at bounding box center [935, 388] width 59 height 27
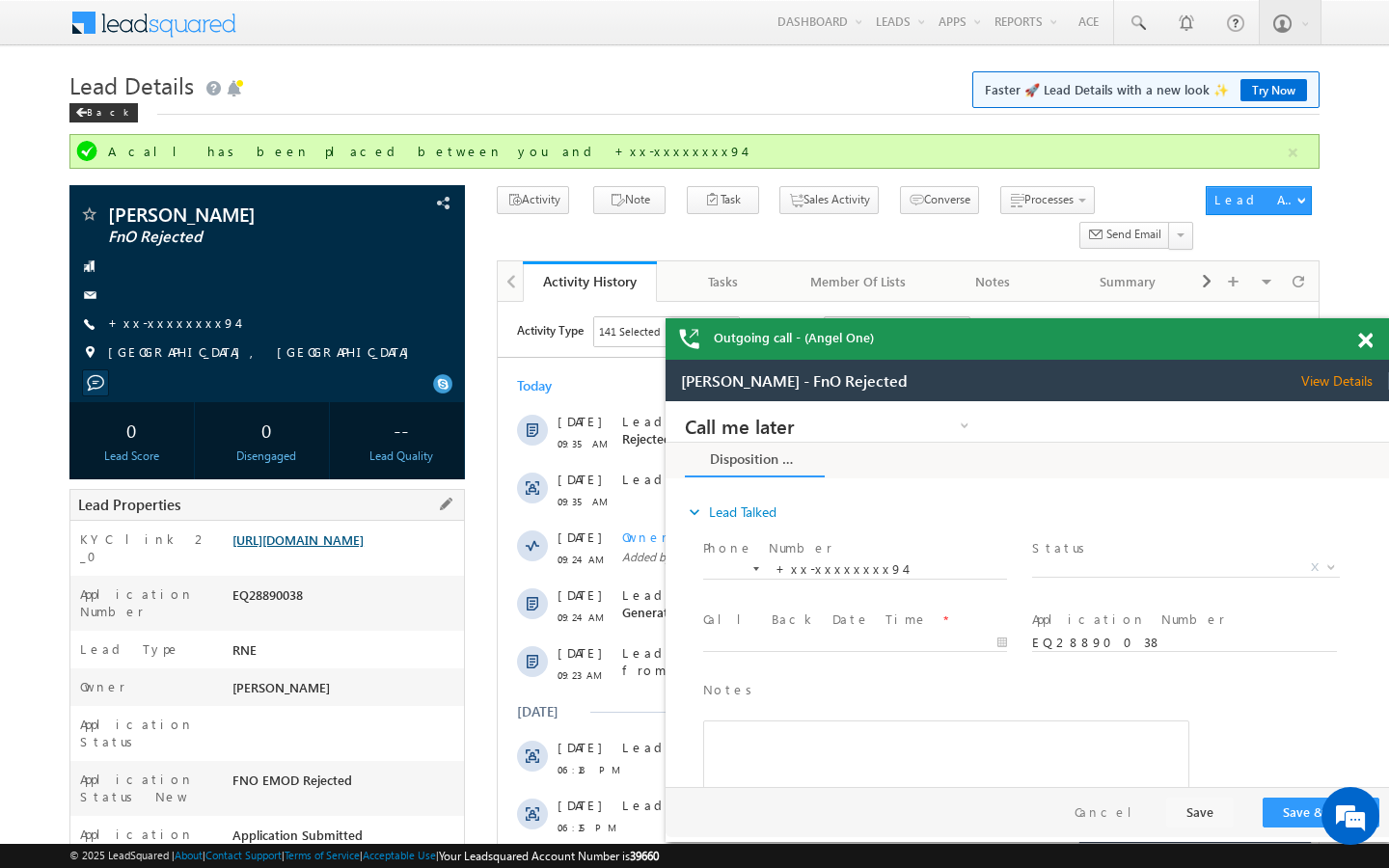
click at [332, 548] on link "https://angelbroking1-pk3em7sa.customui-test.leadsquared.com?leadId=f4d987e6-9e…" at bounding box center [298, 540] width 131 height 17
click at [169, 323] on link "+xx-xxxxxxxx94" at bounding box center [172, 322] width 130 height 17
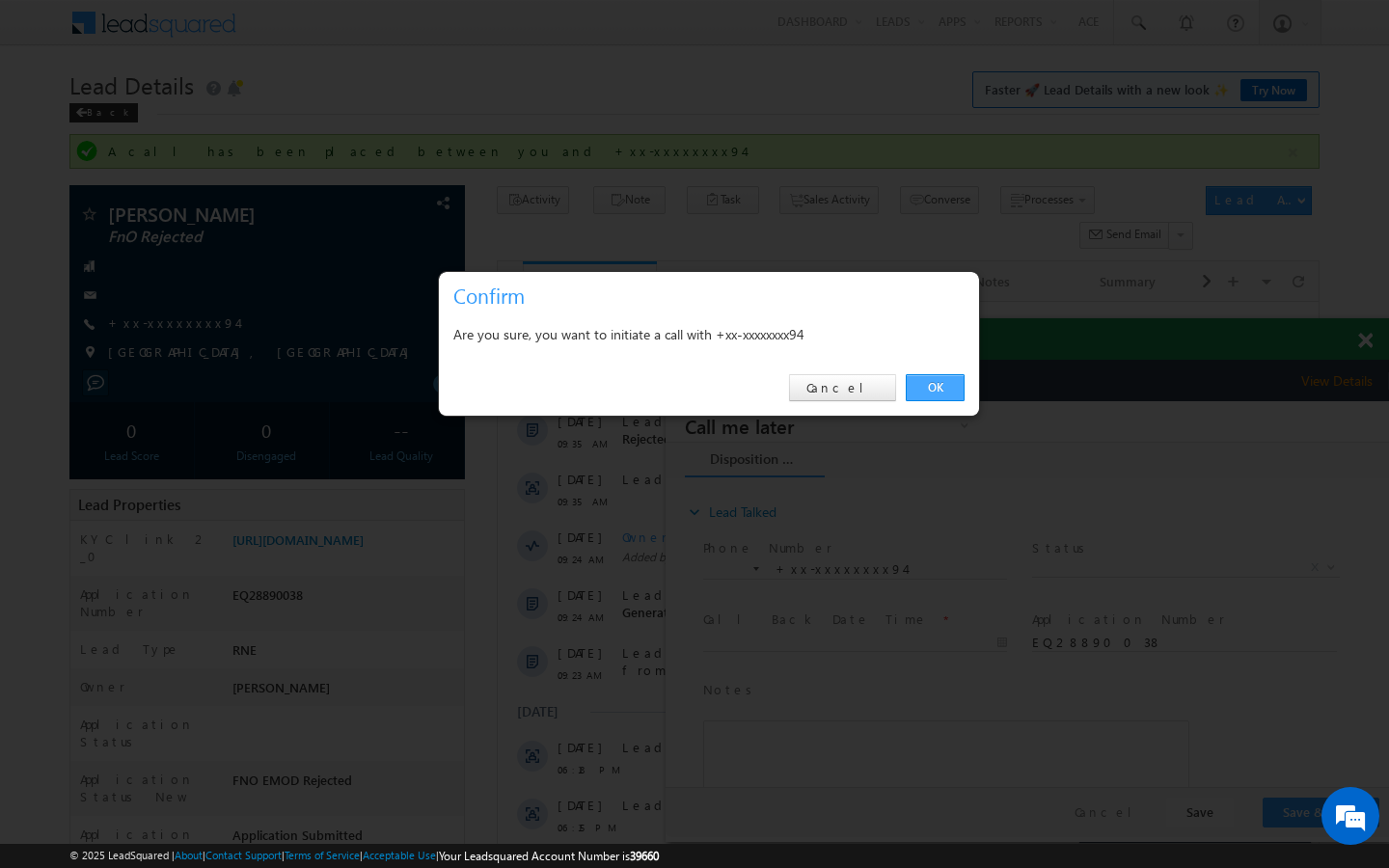
click at [955, 391] on link "OK" at bounding box center [935, 388] width 59 height 27
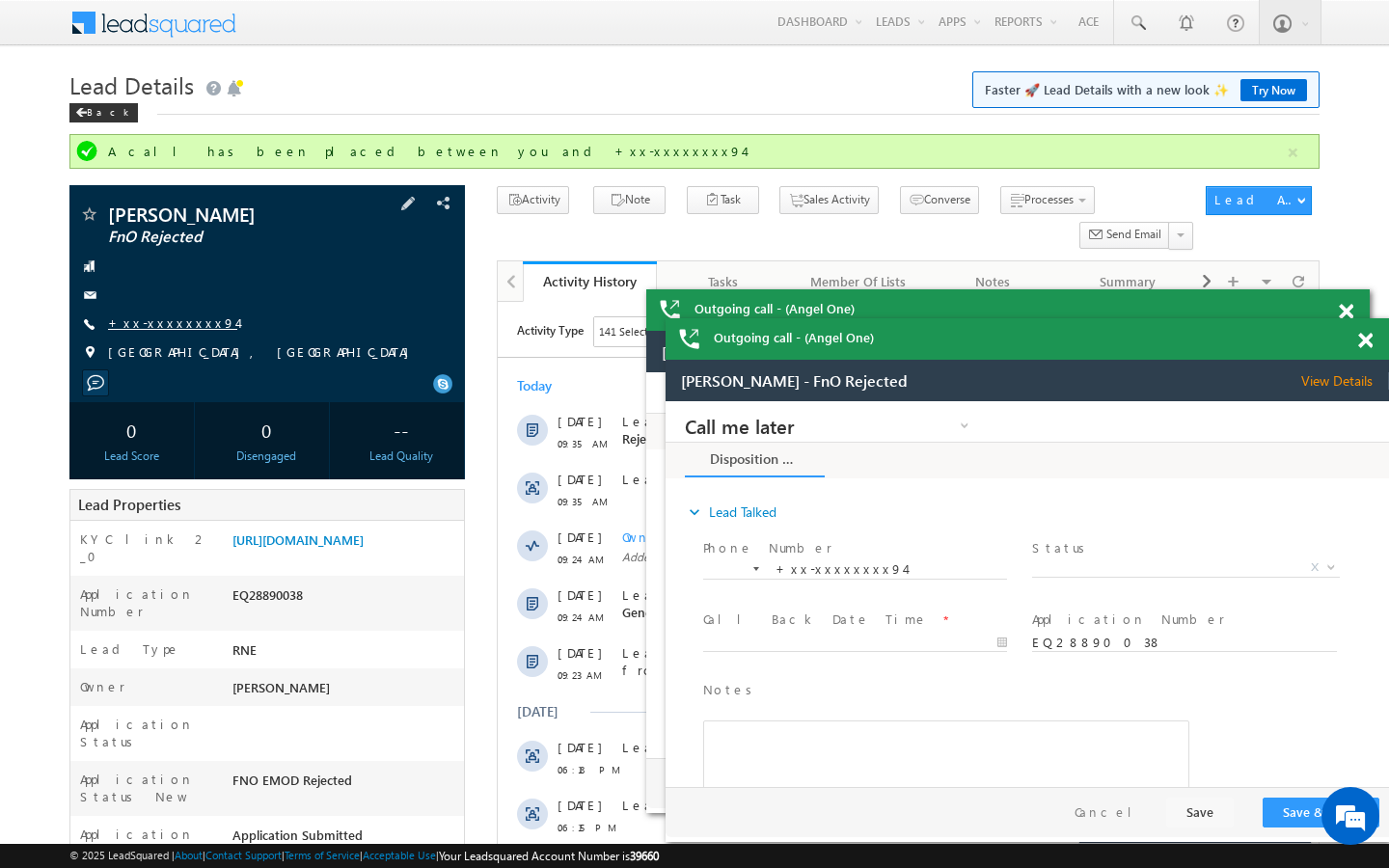
click at [169, 327] on link "+xx-xxxxxxxx94" at bounding box center [172, 322] width 130 height 17
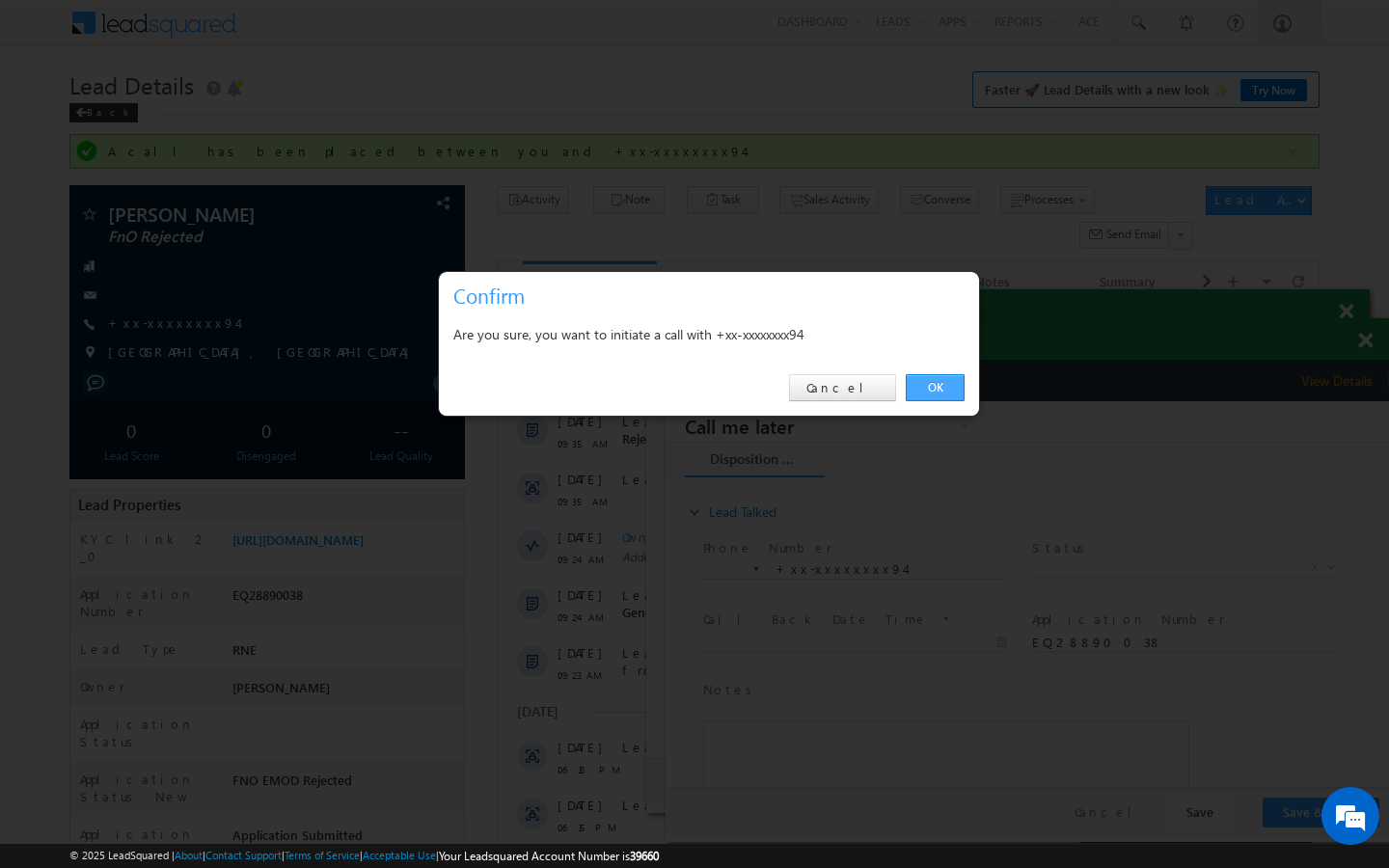
click at [942, 391] on link "OK" at bounding box center [935, 388] width 59 height 27
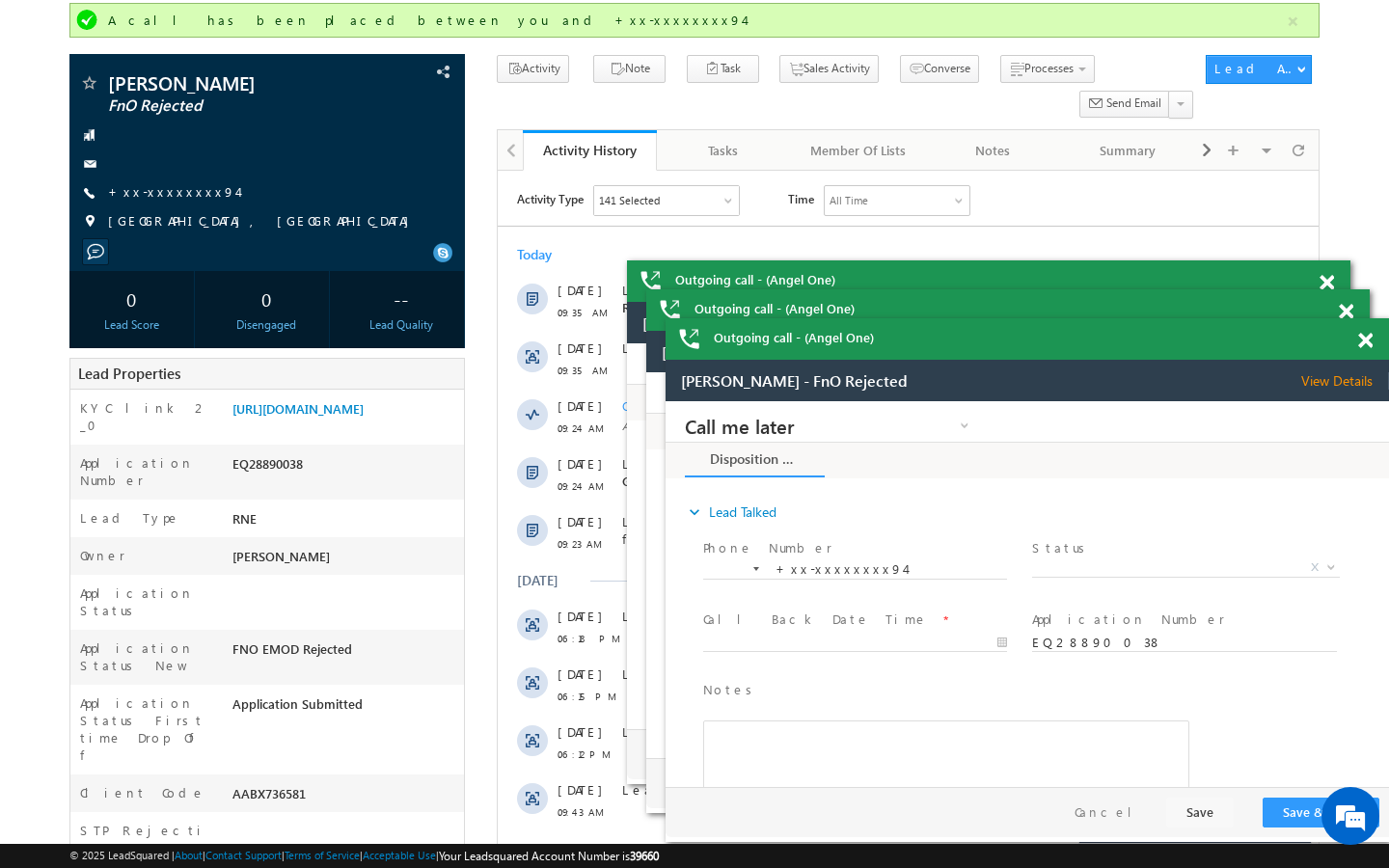
scroll to position [154, 0]
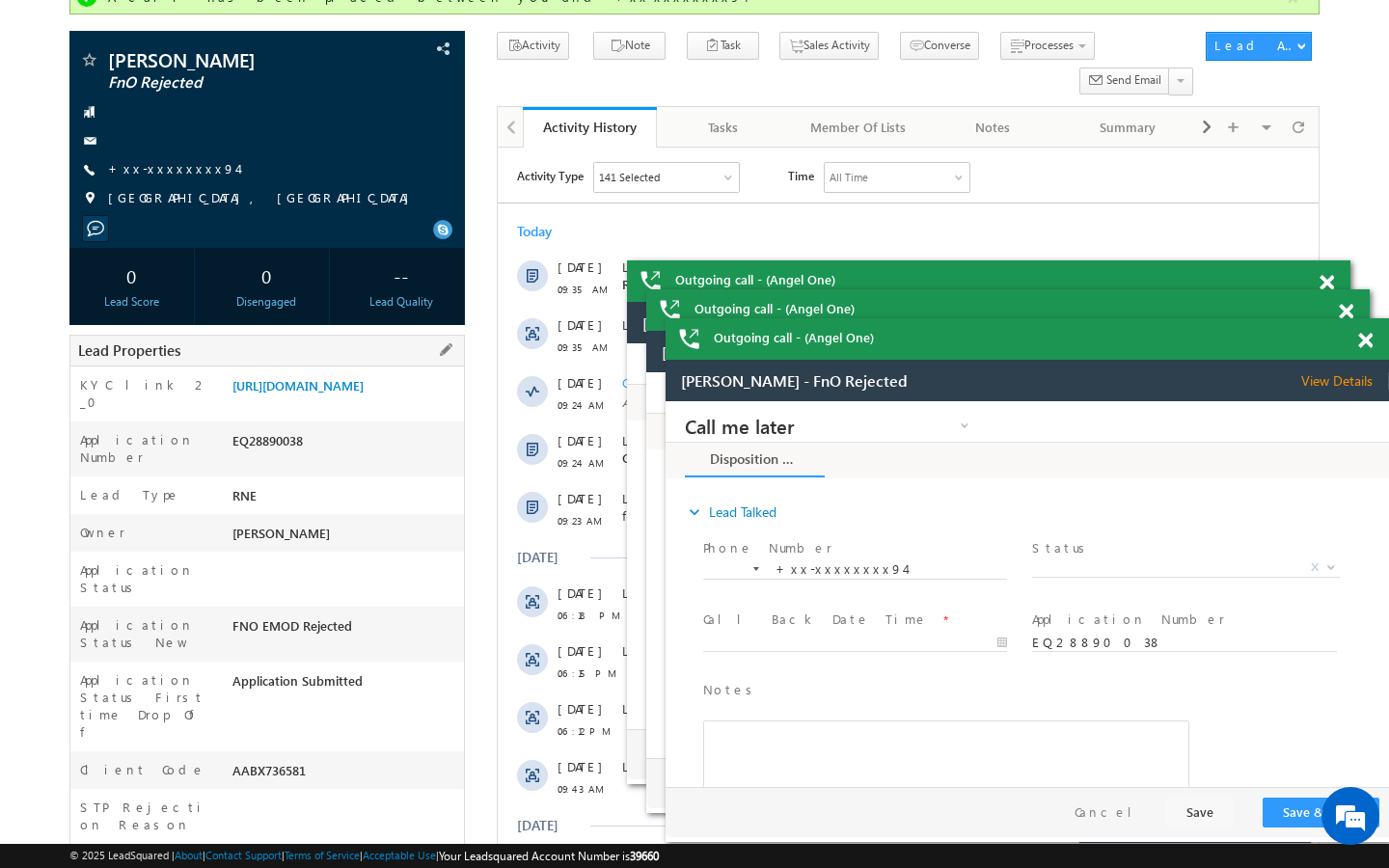
drag, startPoint x: 235, startPoint y: 700, endPoint x: 327, endPoint y: 703, distance: 92.0
click at [328, 761] on div "AABX736581" at bounding box center [345, 774] width 236 height 27
copy div "AABX736581"
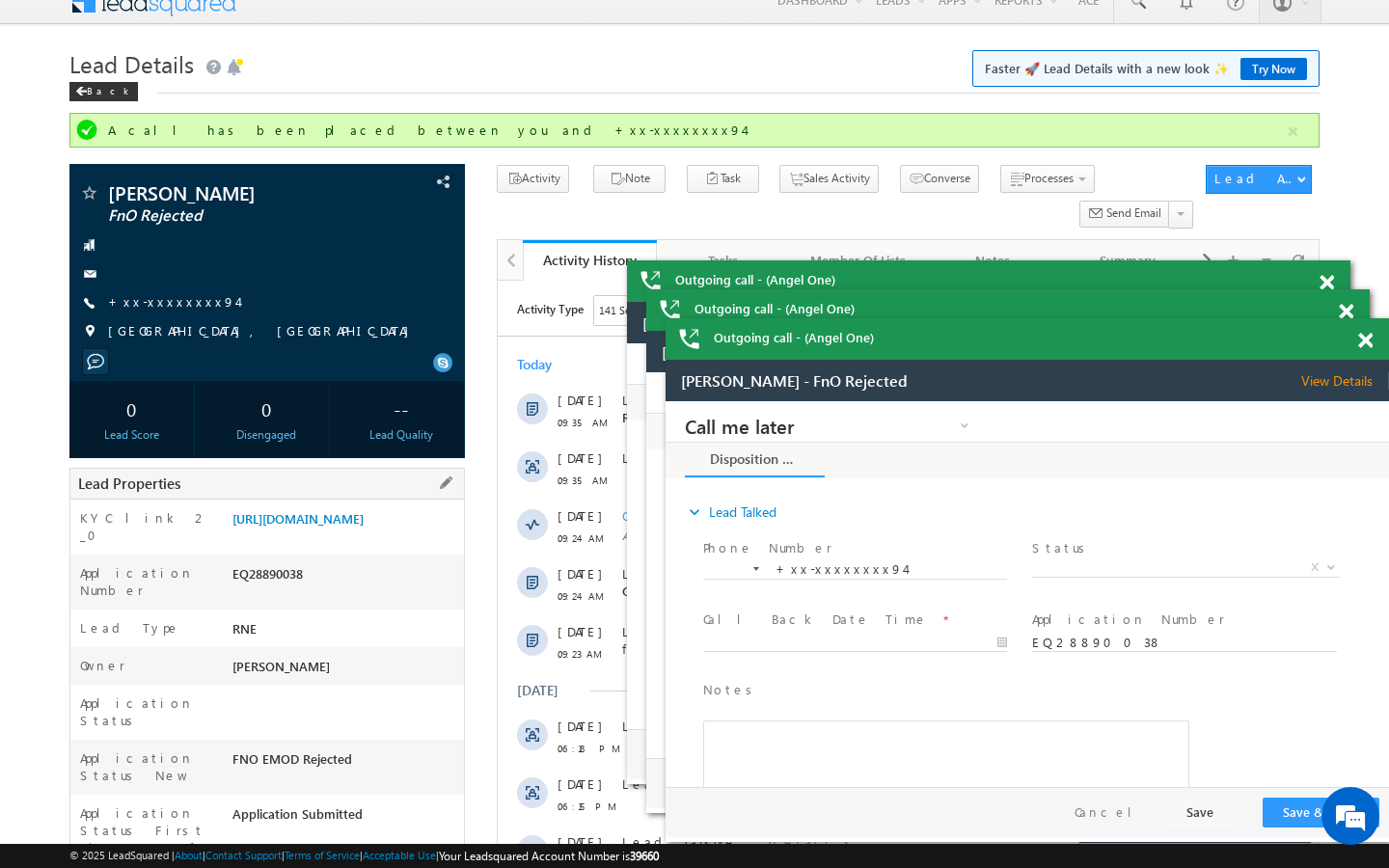
scroll to position [0, 0]
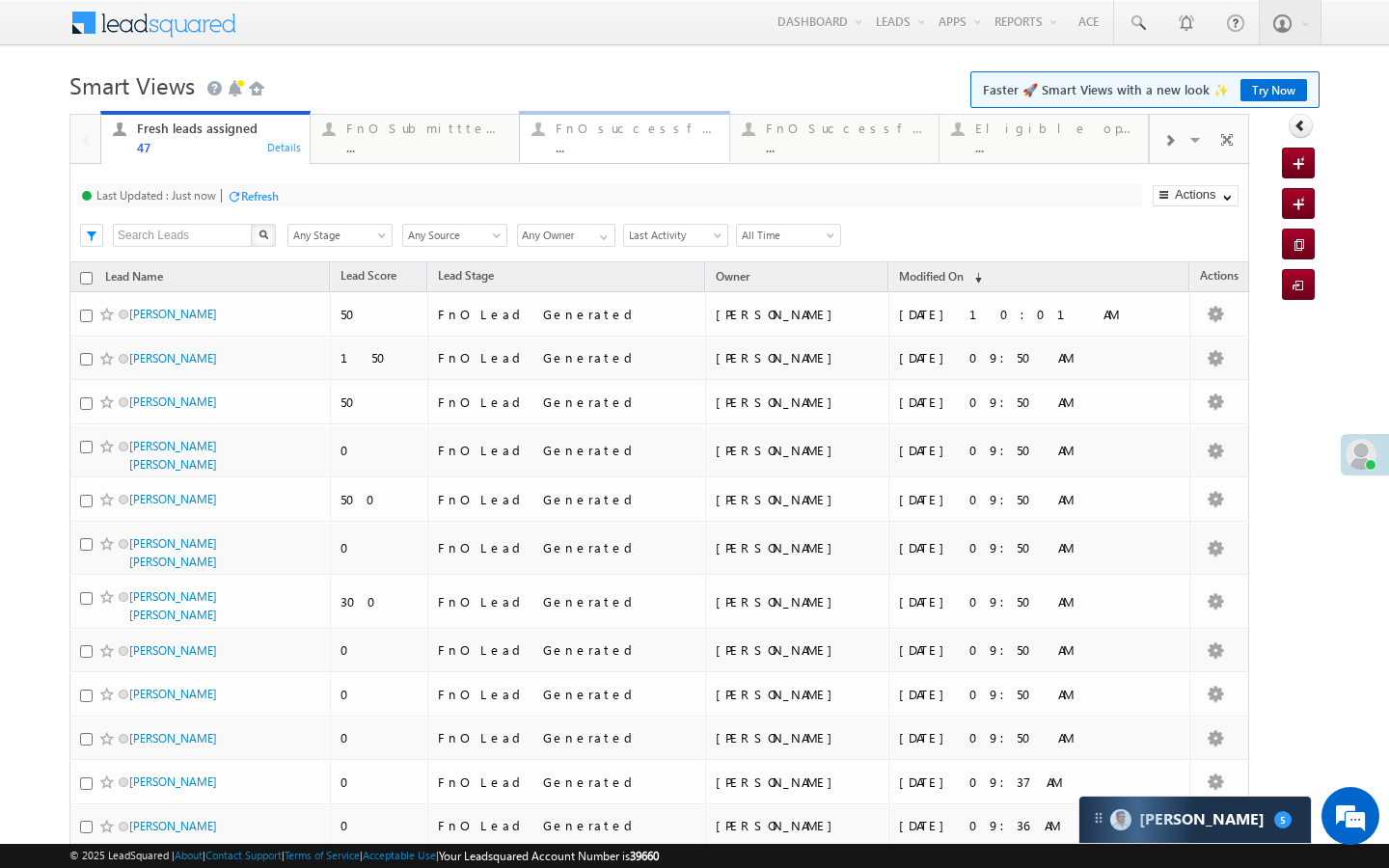
click at [624, 155] on link "FnO successful [DATE] Leads ... Details" at bounding box center [624, 136] width 211 height 52
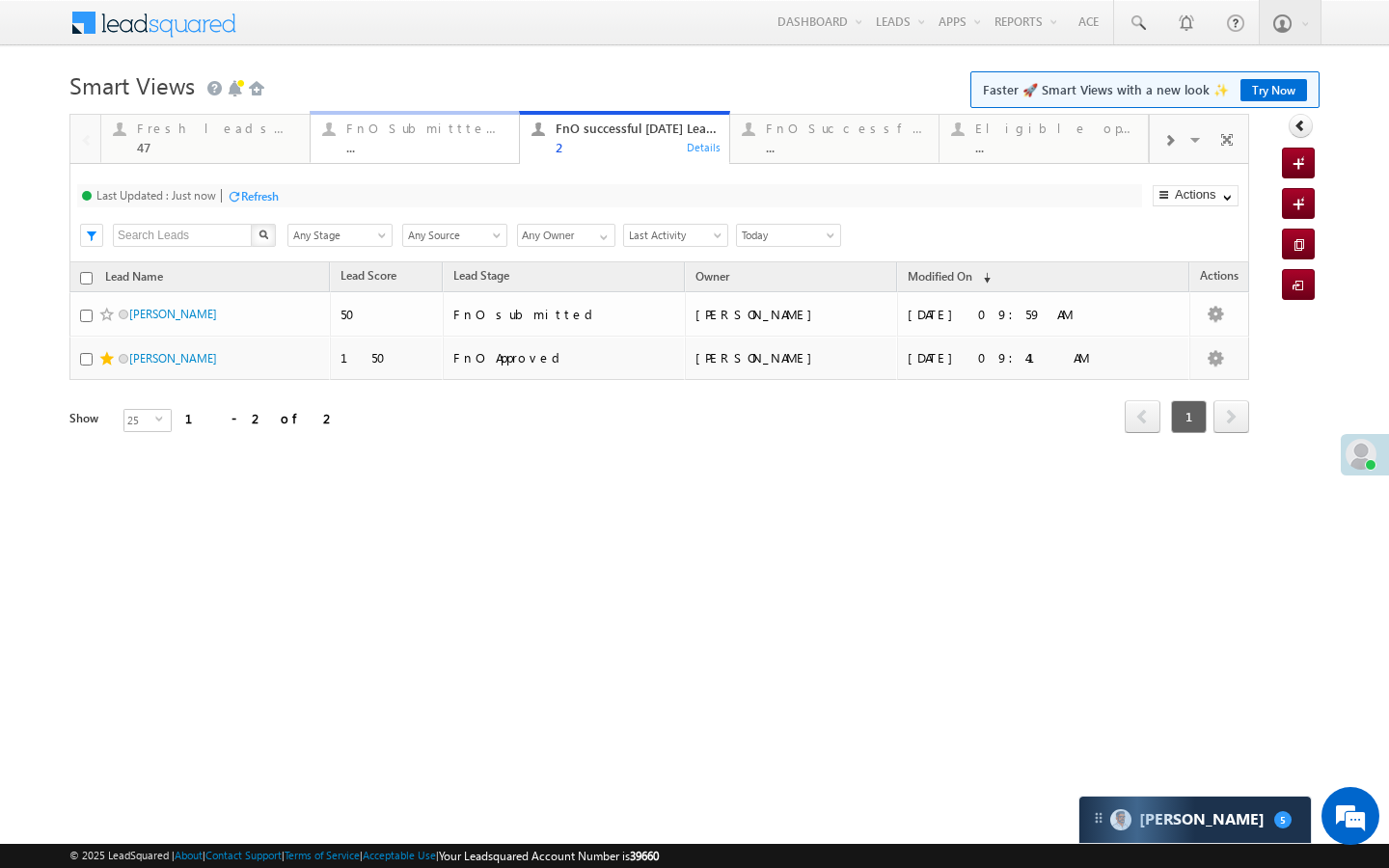
click at [363, 127] on div "FnO Submittted Leads" at bounding box center [426, 129] width 161 height 16
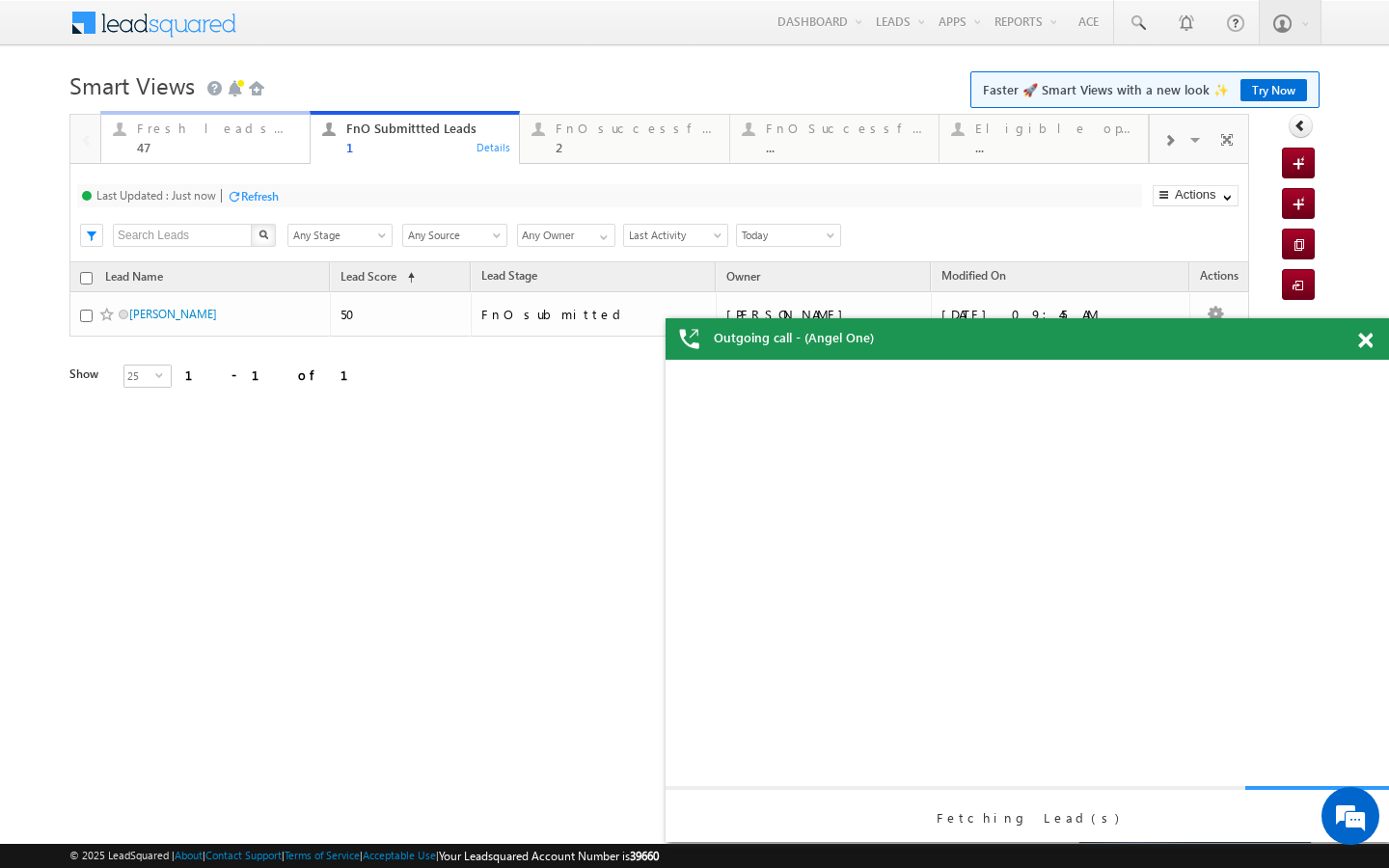
click at [250, 132] on div "Fresh leads assigned" at bounding box center [217, 129] width 161 height 16
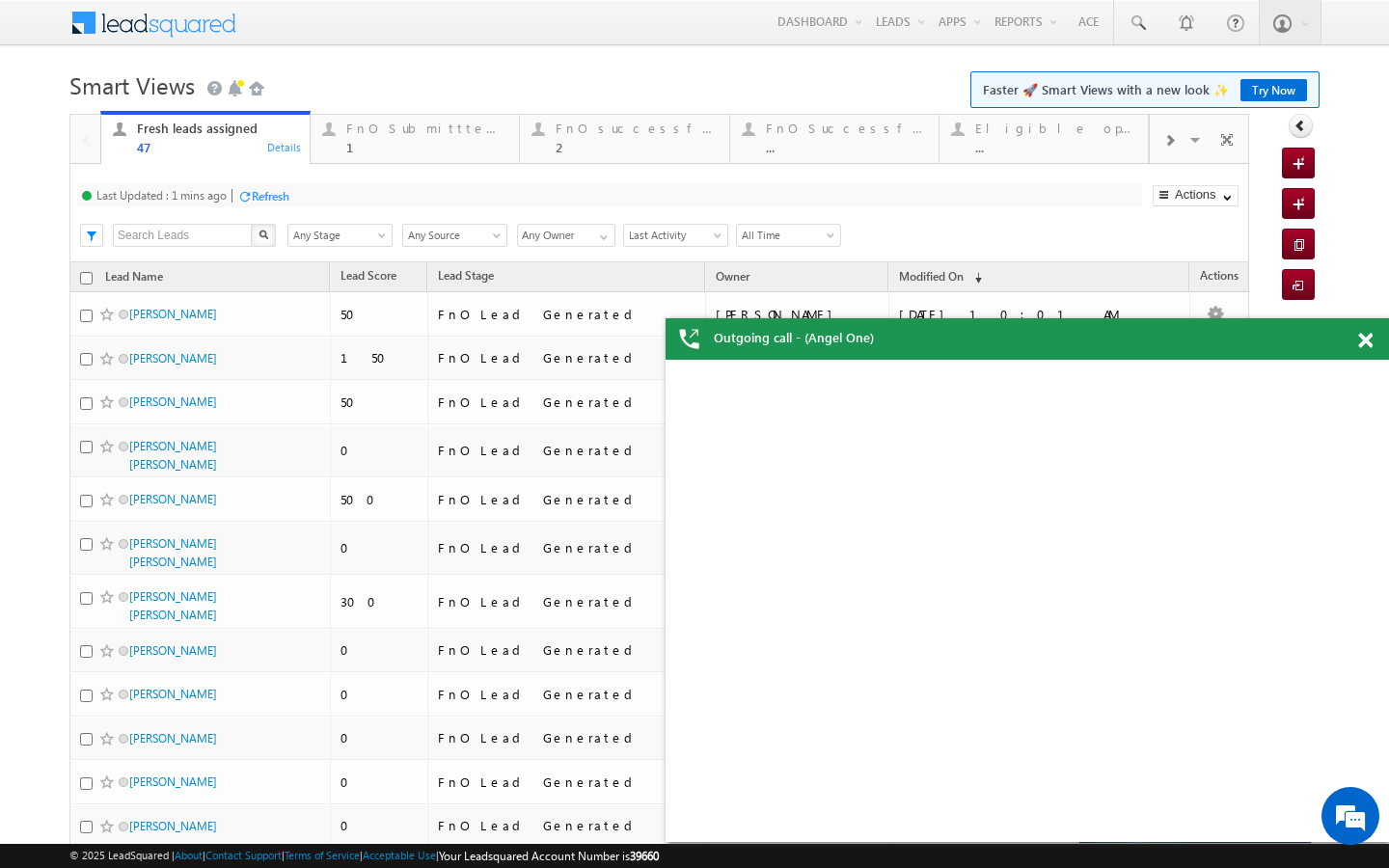
click at [277, 199] on div "Refresh" at bounding box center [271, 196] width 38 height 15
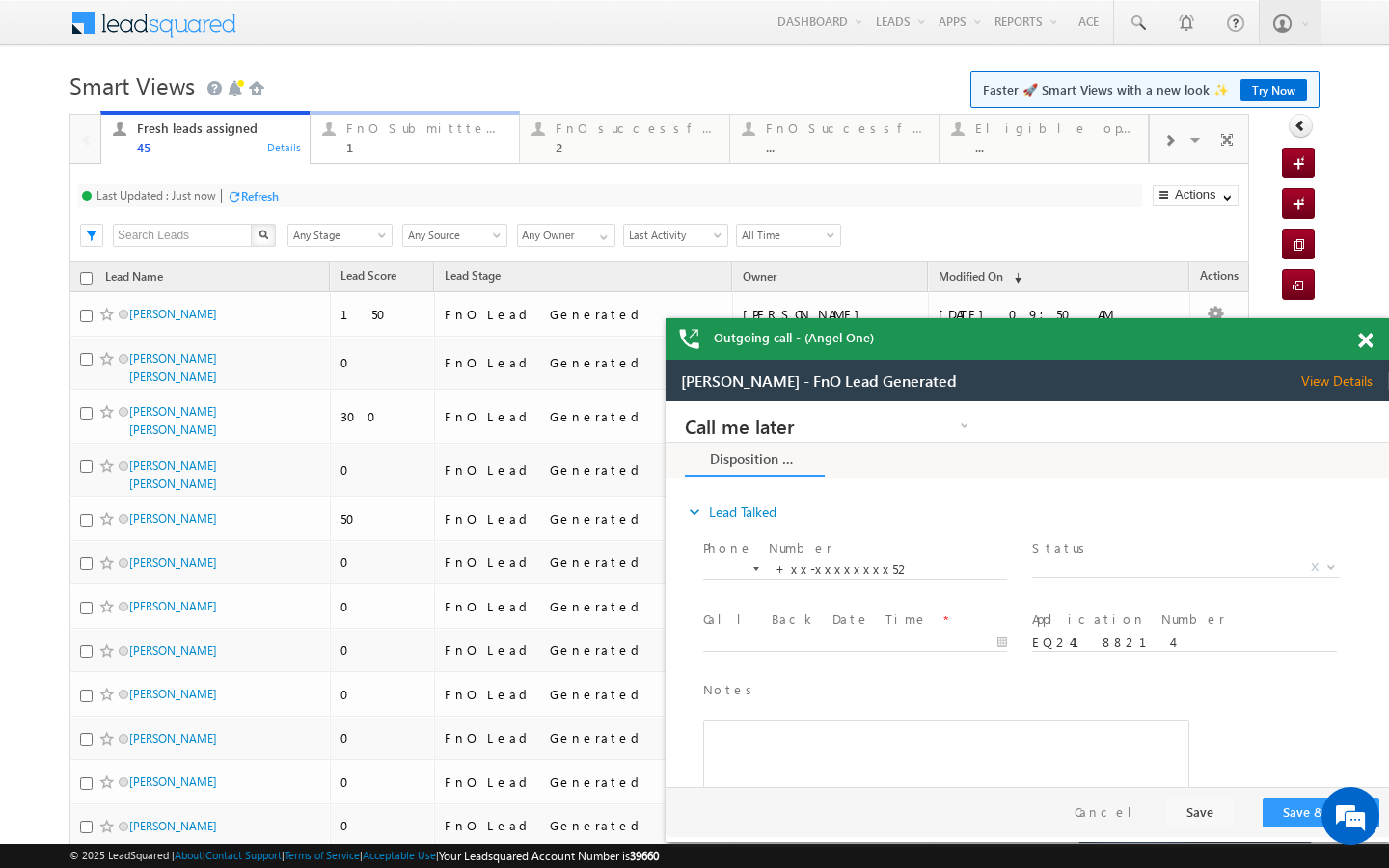
drag, startPoint x: 403, startPoint y: 145, endPoint x: 316, endPoint y: 178, distance: 93.0
click at [403, 145] on div "1" at bounding box center [426, 146] width 161 height 15
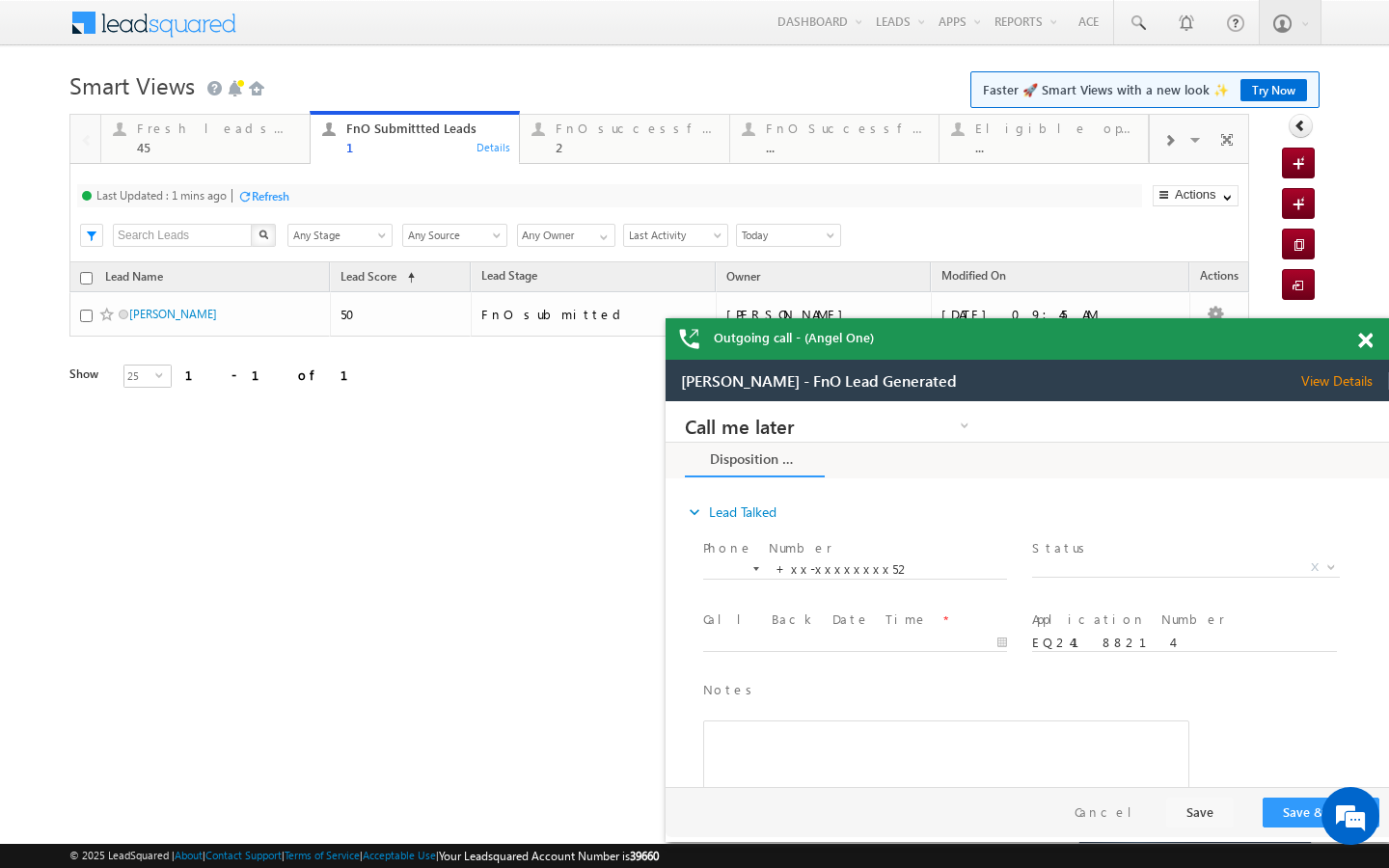
click at [278, 189] on div "Refresh" at bounding box center [271, 196] width 38 height 15
drag, startPoint x: 564, startPoint y: 152, endPoint x: 521, endPoint y: 160, distance: 43.7
click at [564, 152] on div "2" at bounding box center [636, 146] width 161 height 15
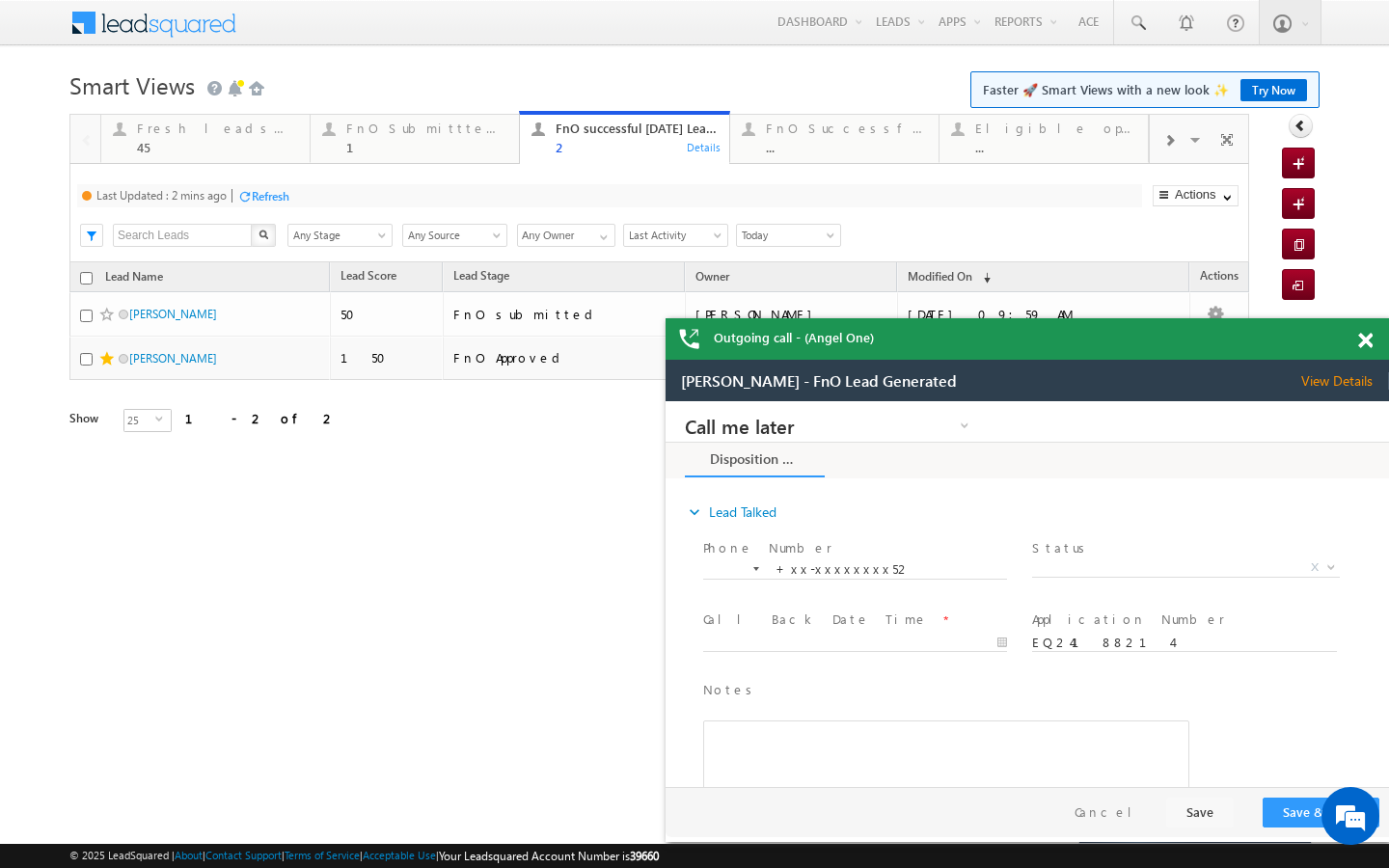
click at [274, 198] on div "Refresh" at bounding box center [271, 196] width 38 height 15
click at [754, 141] on div "FnO Successful MTD leads ... Details" at bounding box center [834, 135] width 205 height 38
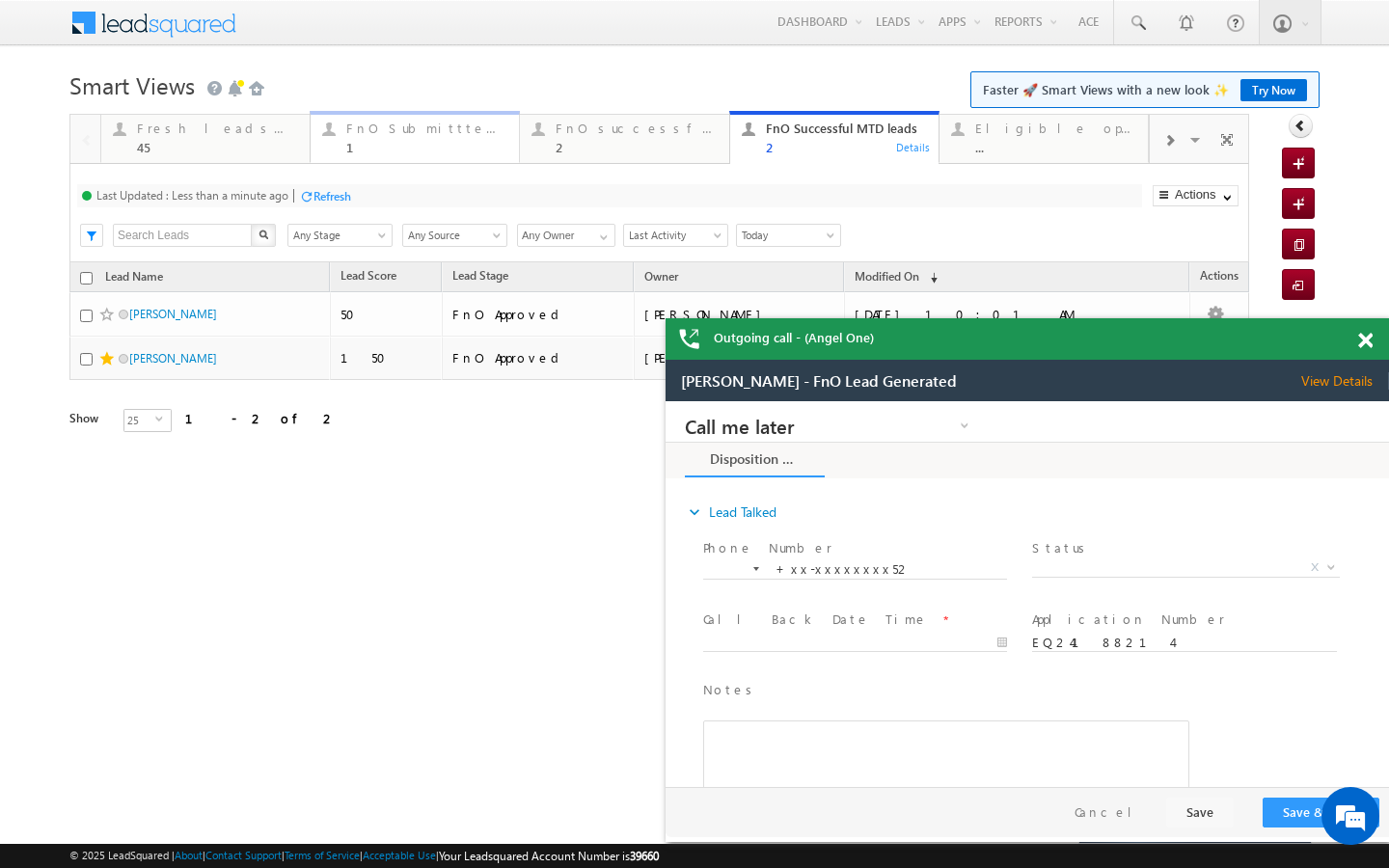
click at [383, 131] on div "FnO Submittted Leads" at bounding box center [426, 129] width 161 height 16
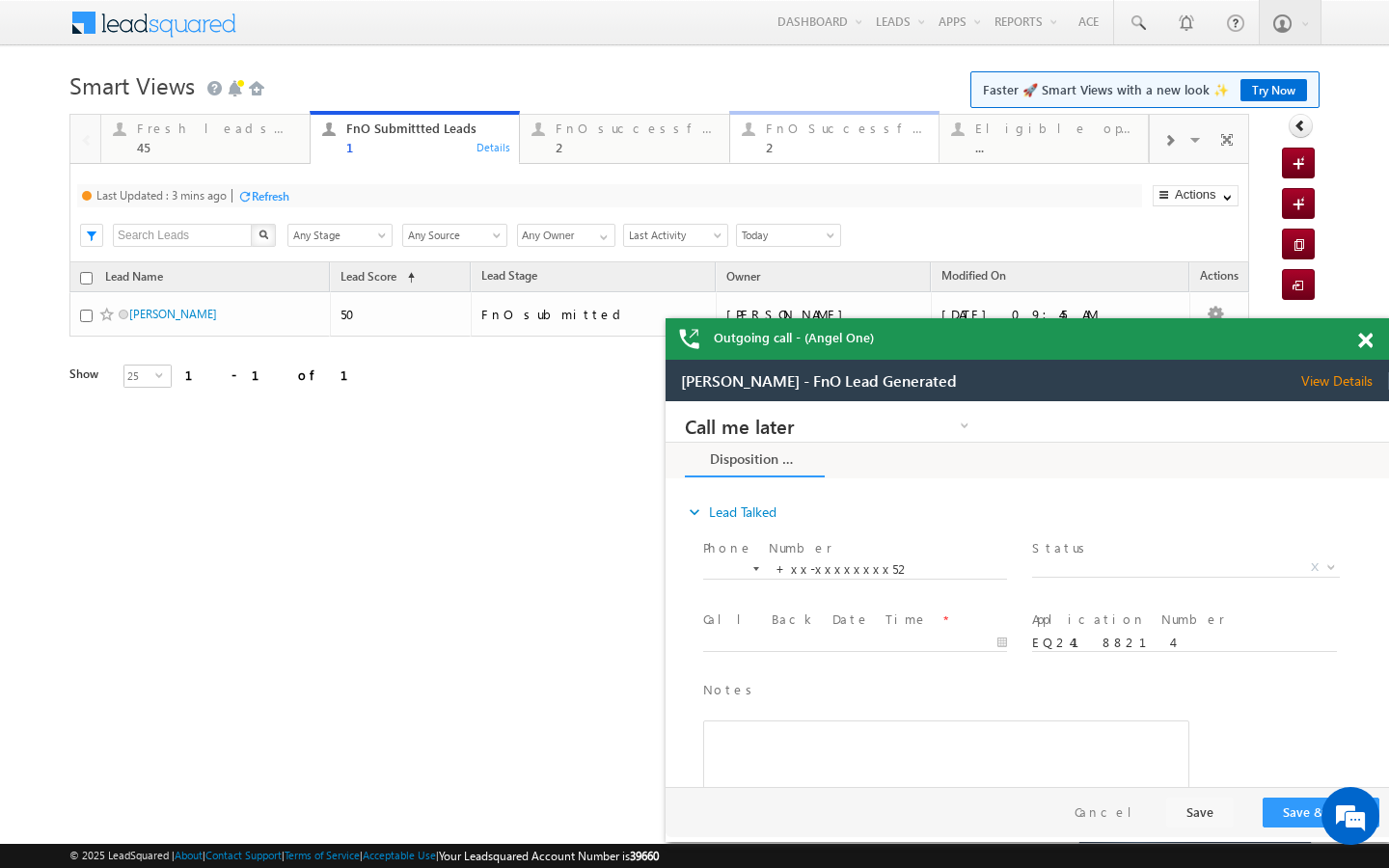
drag, startPoint x: 825, startPoint y: 126, endPoint x: 827, endPoint y: 232, distance: 106.0
click at [825, 126] on div "FnO Successful MTD leads" at bounding box center [846, 129] width 161 height 16
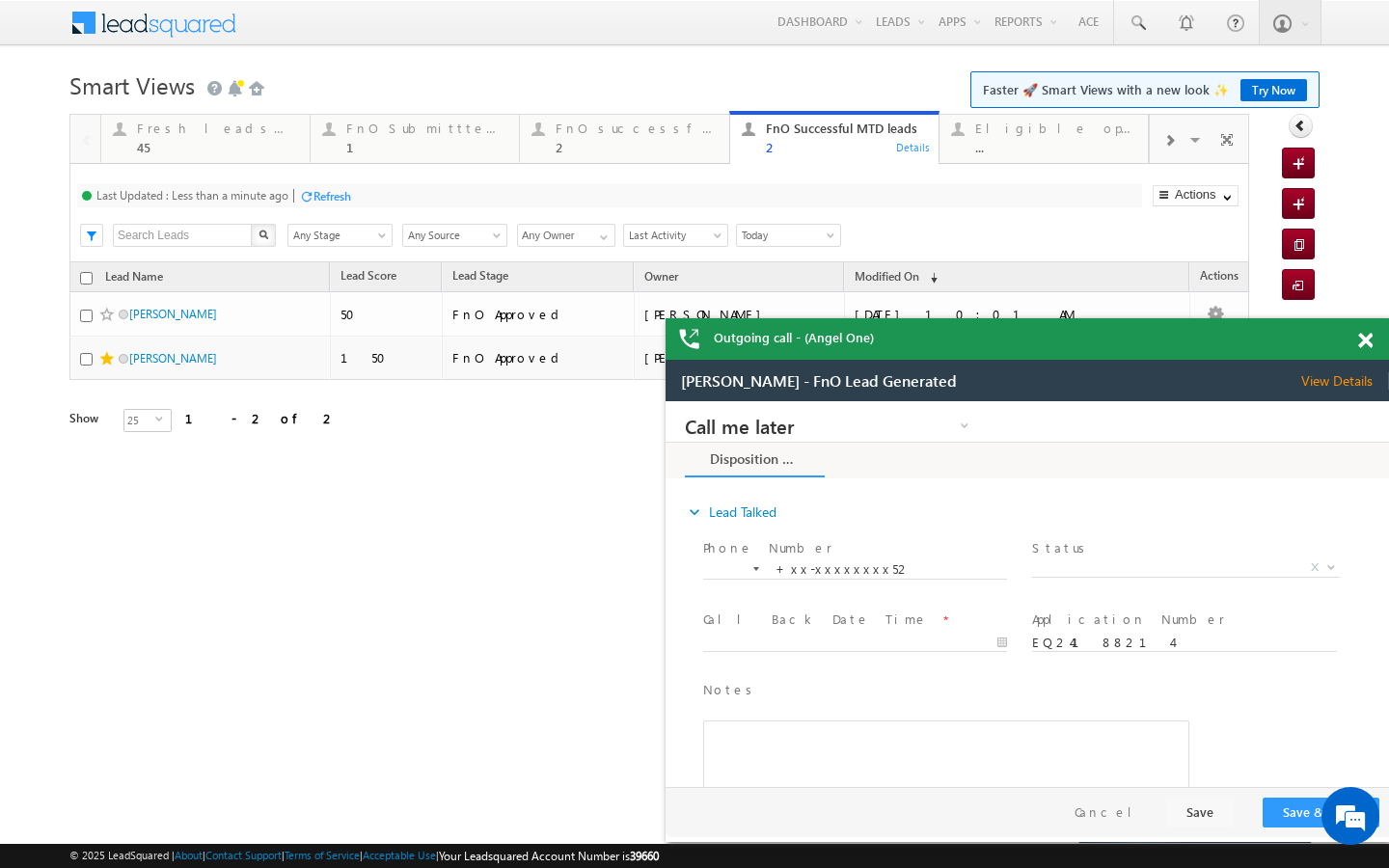
click at [802, 237] on span "Today" at bounding box center [785, 235] width 98 height 18
click at [788, 257] on link "All Time" at bounding box center [785, 259] width 98 height 18
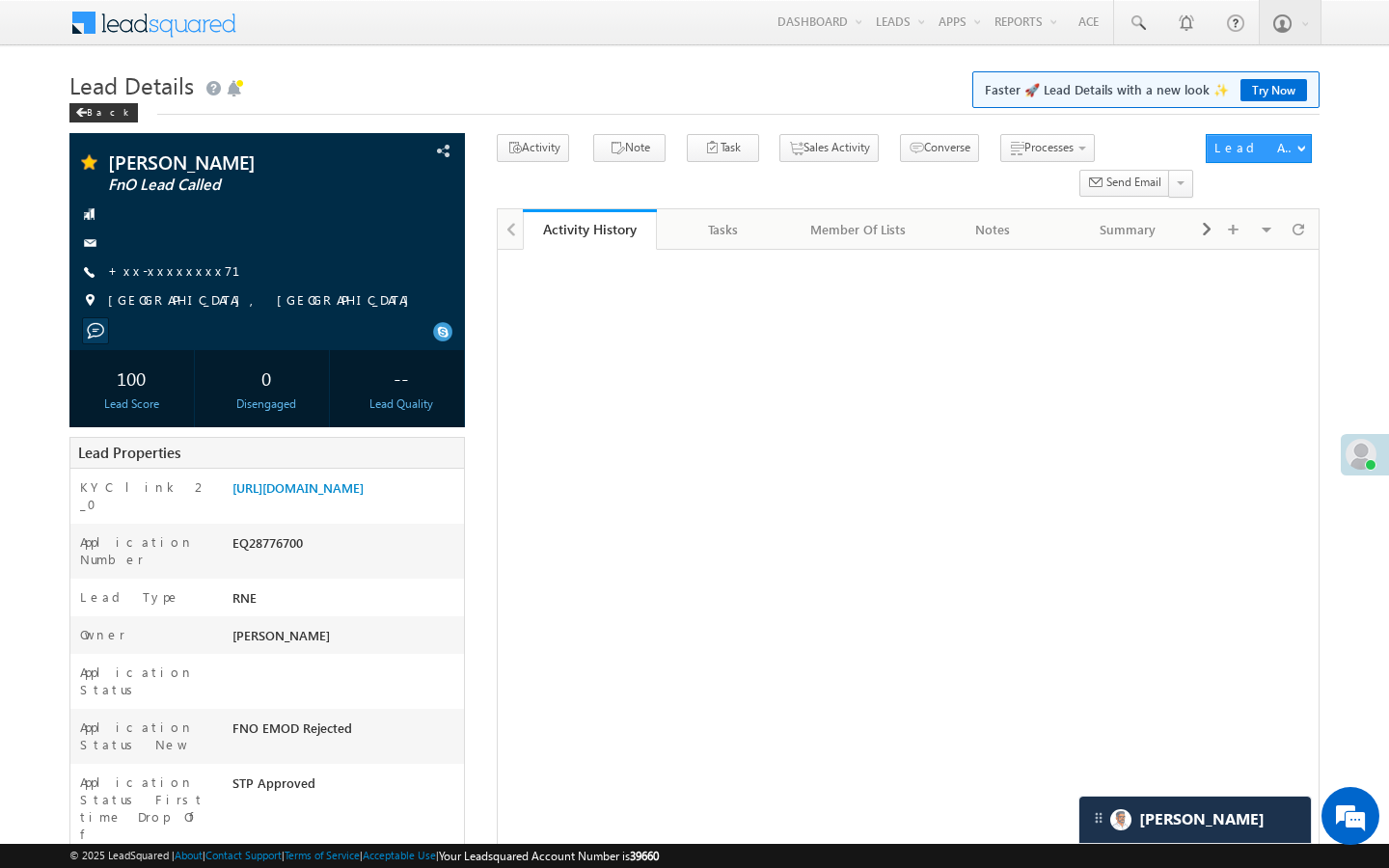
click at [177, 271] on link "+xx-xxxxxxxx71" at bounding box center [185, 270] width 155 height 17
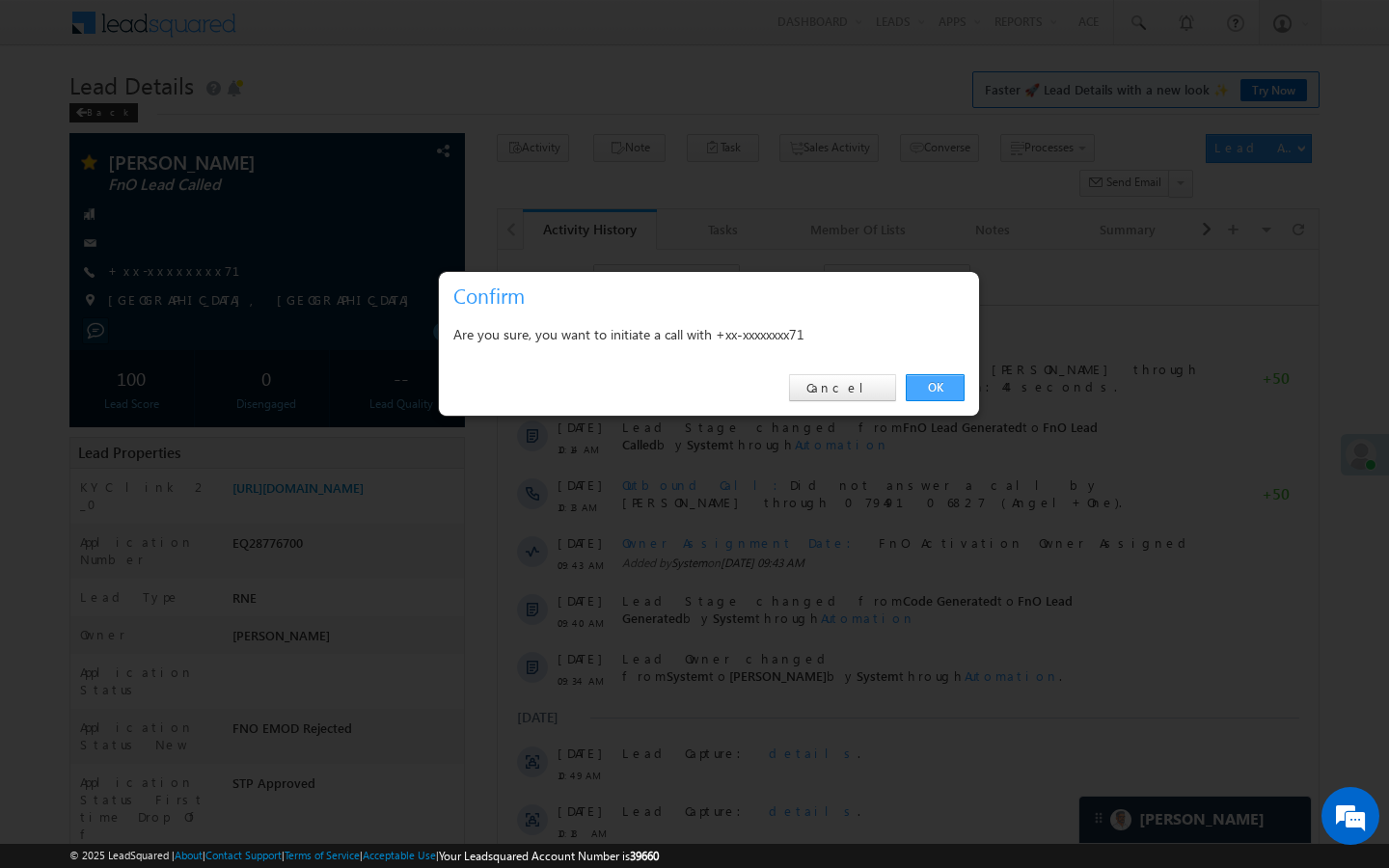
drag, startPoint x: 938, startPoint y: 389, endPoint x: 441, endPoint y: 171, distance: 542.7
click at [938, 389] on link "OK" at bounding box center [935, 388] width 59 height 27
click at [937, 392] on link "OK" at bounding box center [935, 388] width 59 height 27
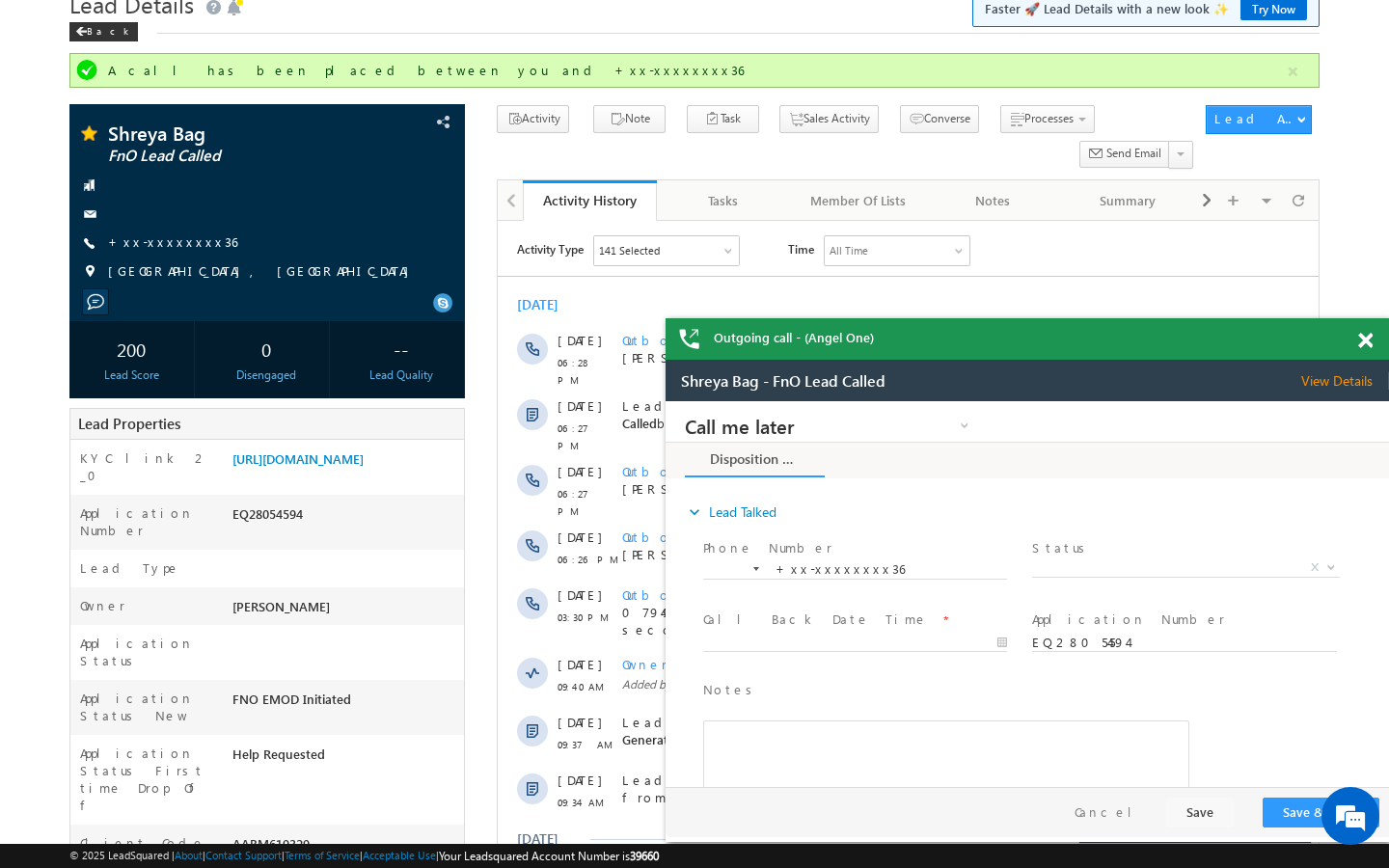
scroll to position [116, 0]
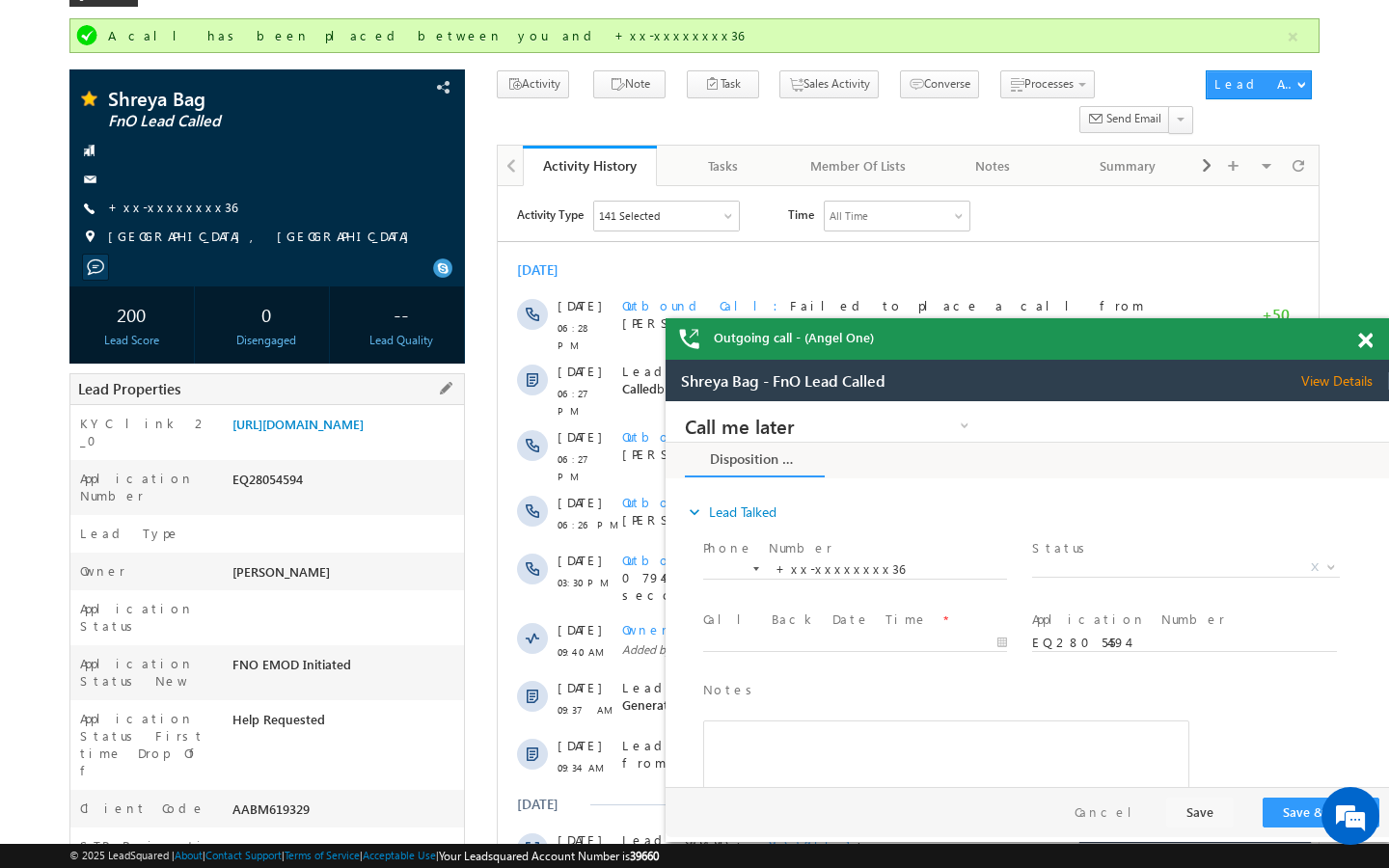
drag, startPoint x: 232, startPoint y: 759, endPoint x: 348, endPoint y: 755, distance: 116.1
click at [348, 800] on div "AABM619329" at bounding box center [345, 813] width 236 height 27
copy div "AABM619329"
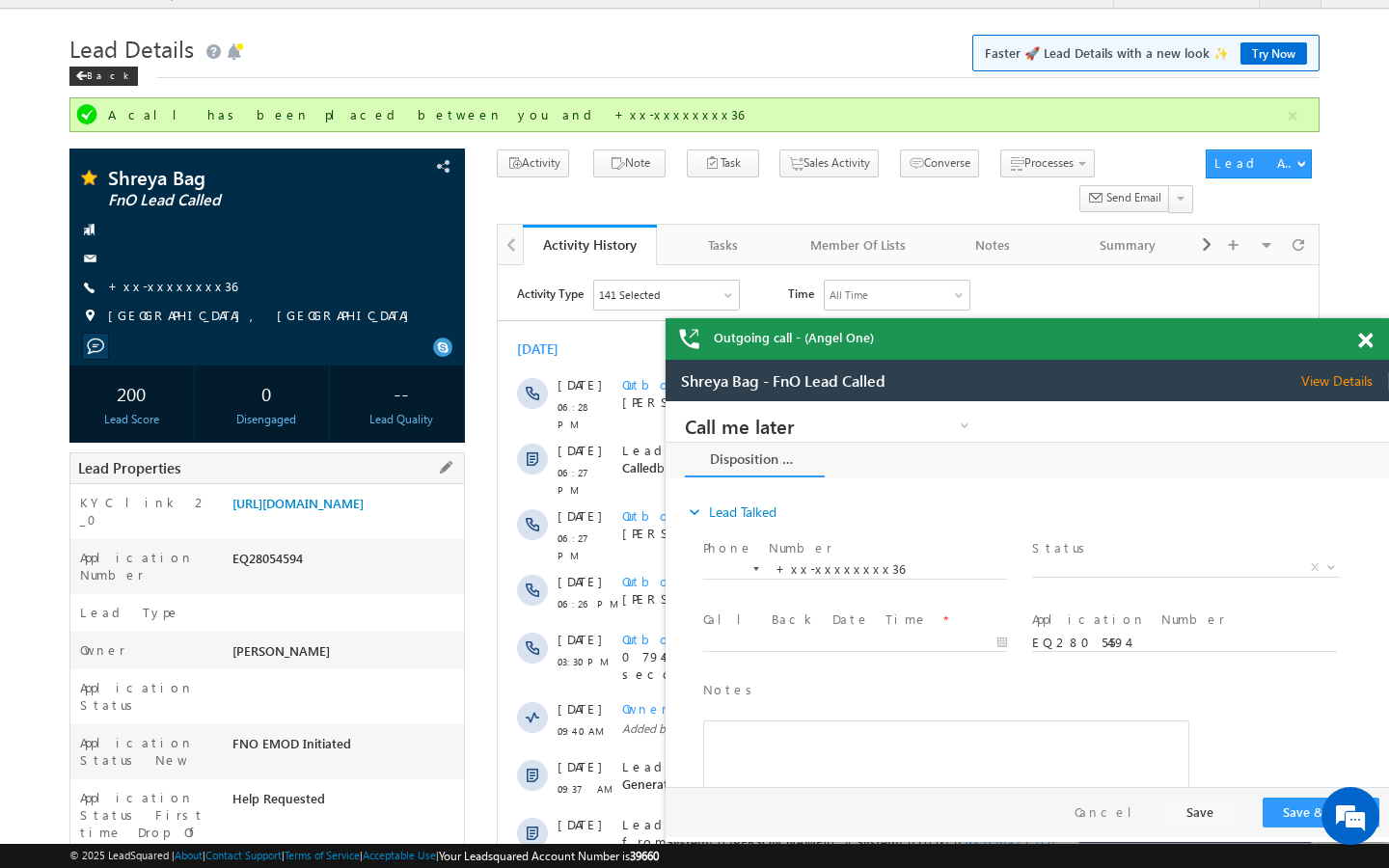
scroll to position [0, 0]
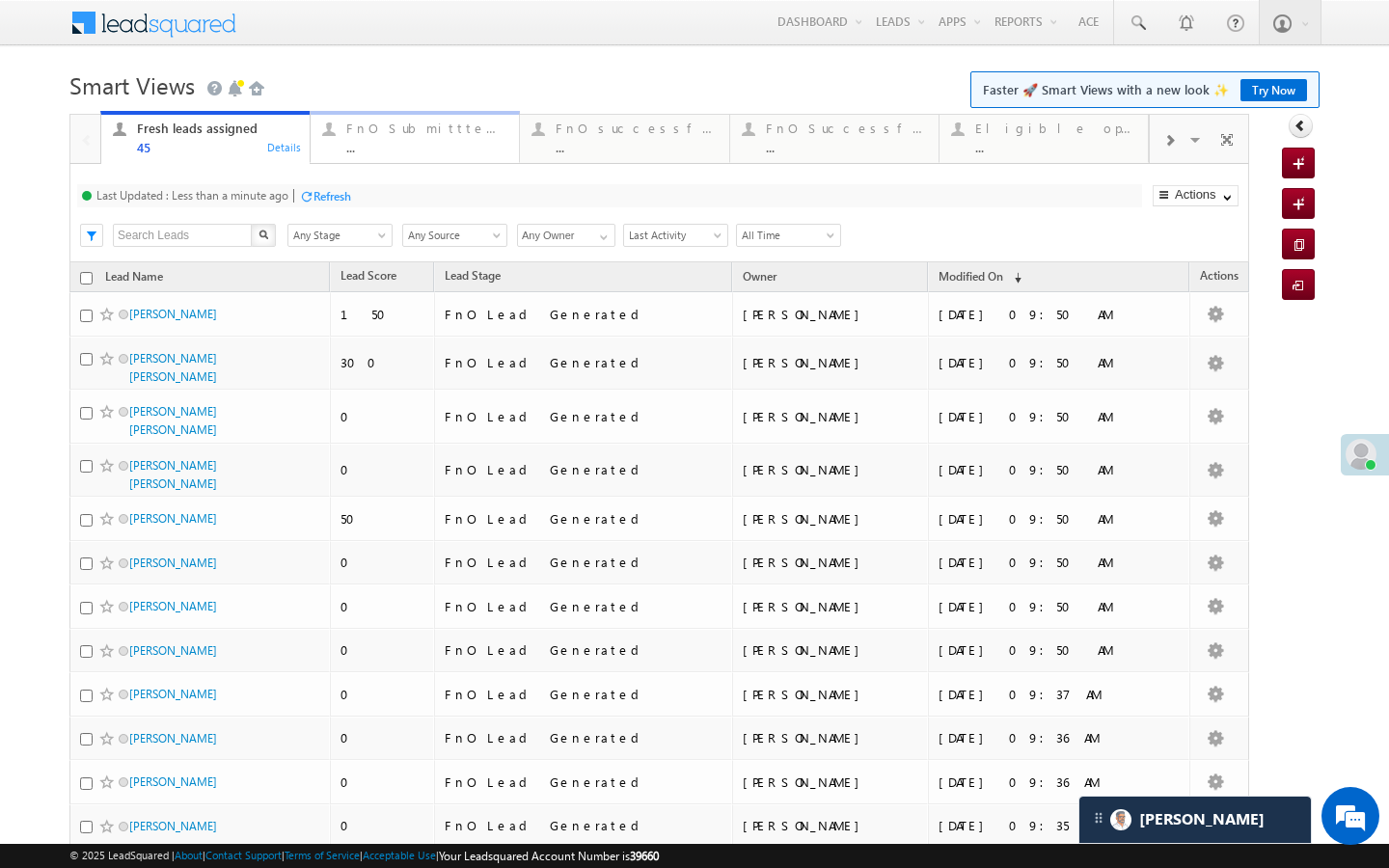
click at [424, 147] on div "..." at bounding box center [426, 146] width 161 height 15
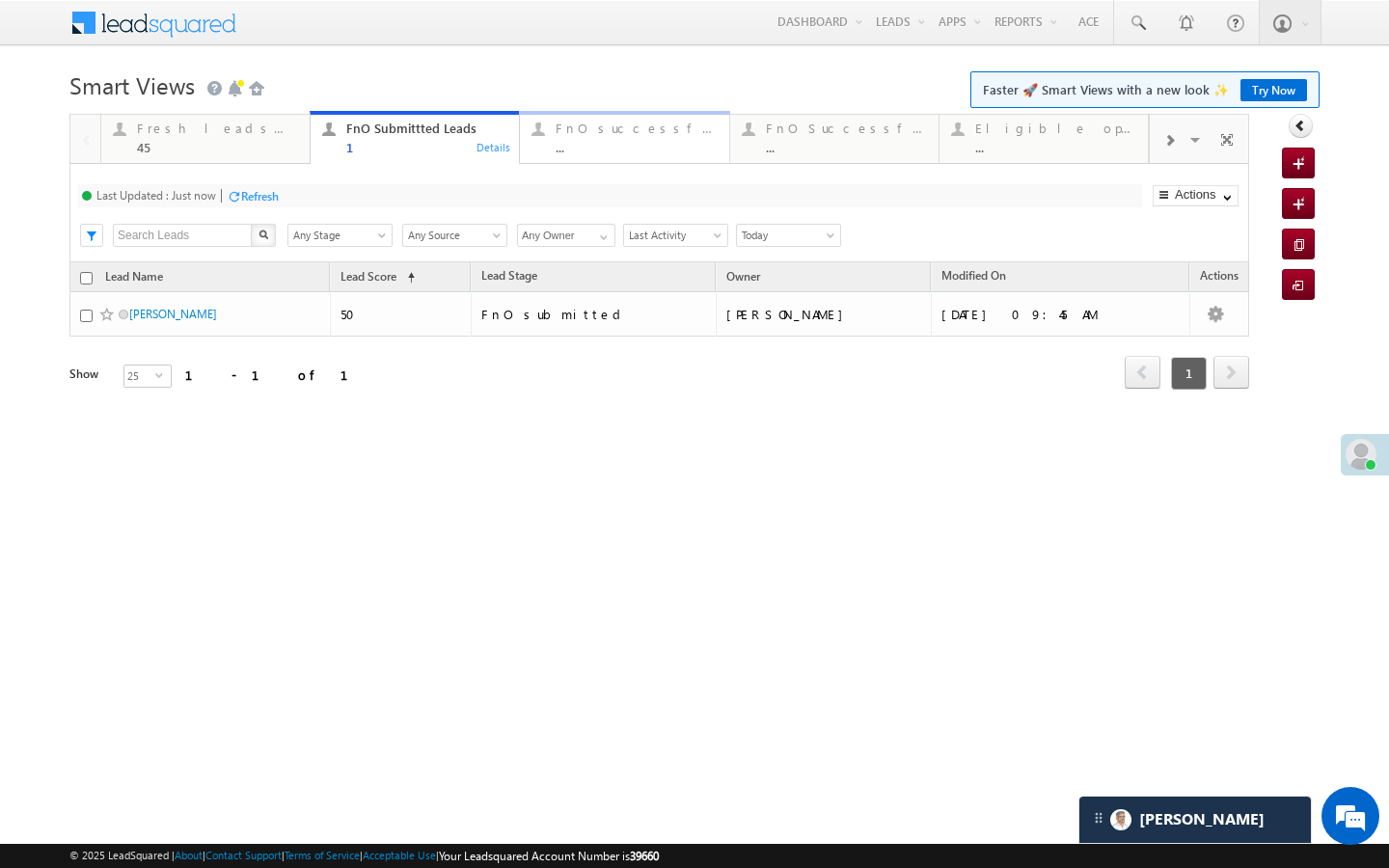
click at [640, 148] on div "..." at bounding box center [636, 146] width 161 height 15
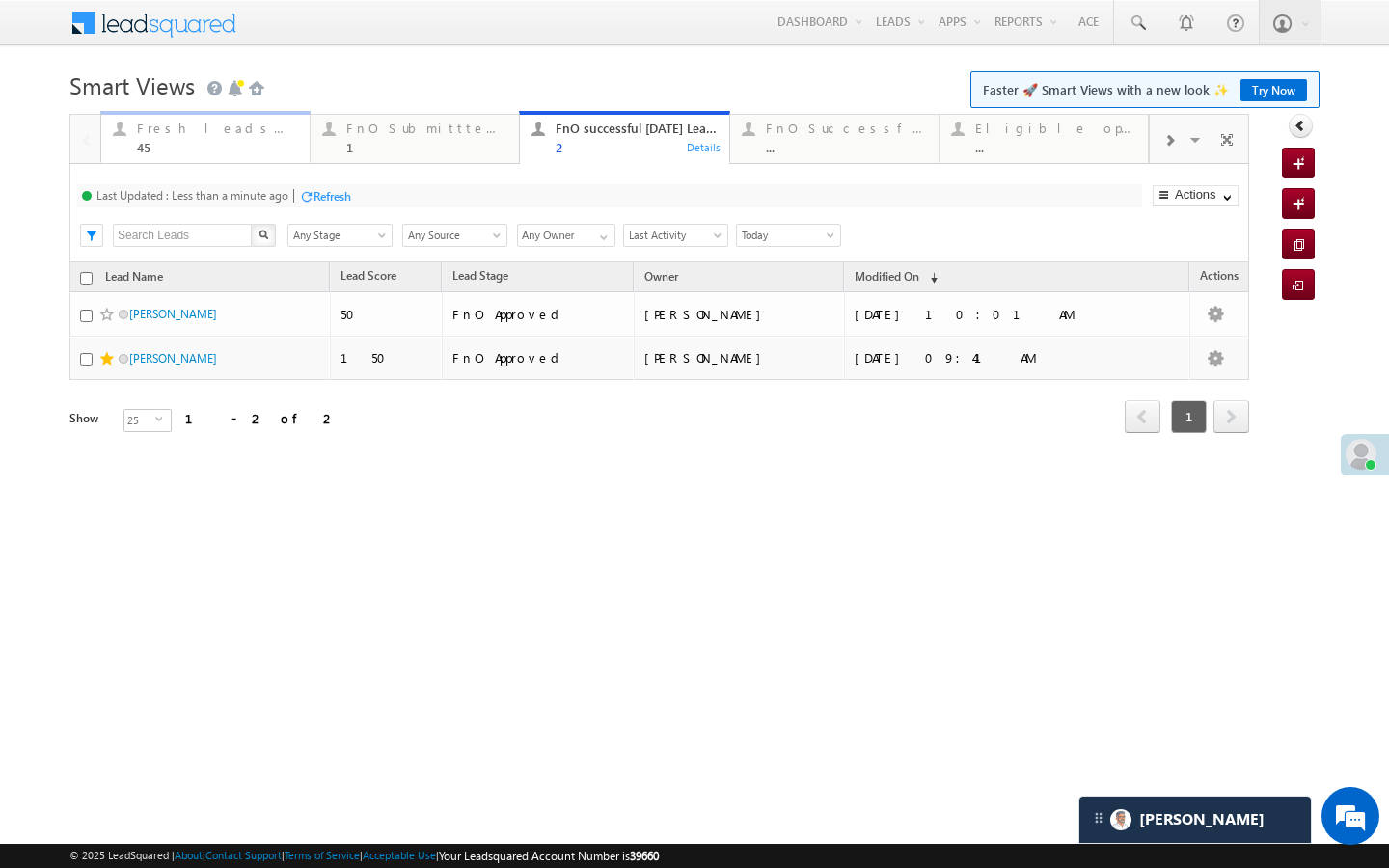
click at [244, 138] on div "Fresh leads assigned 45" at bounding box center [217, 135] width 161 height 38
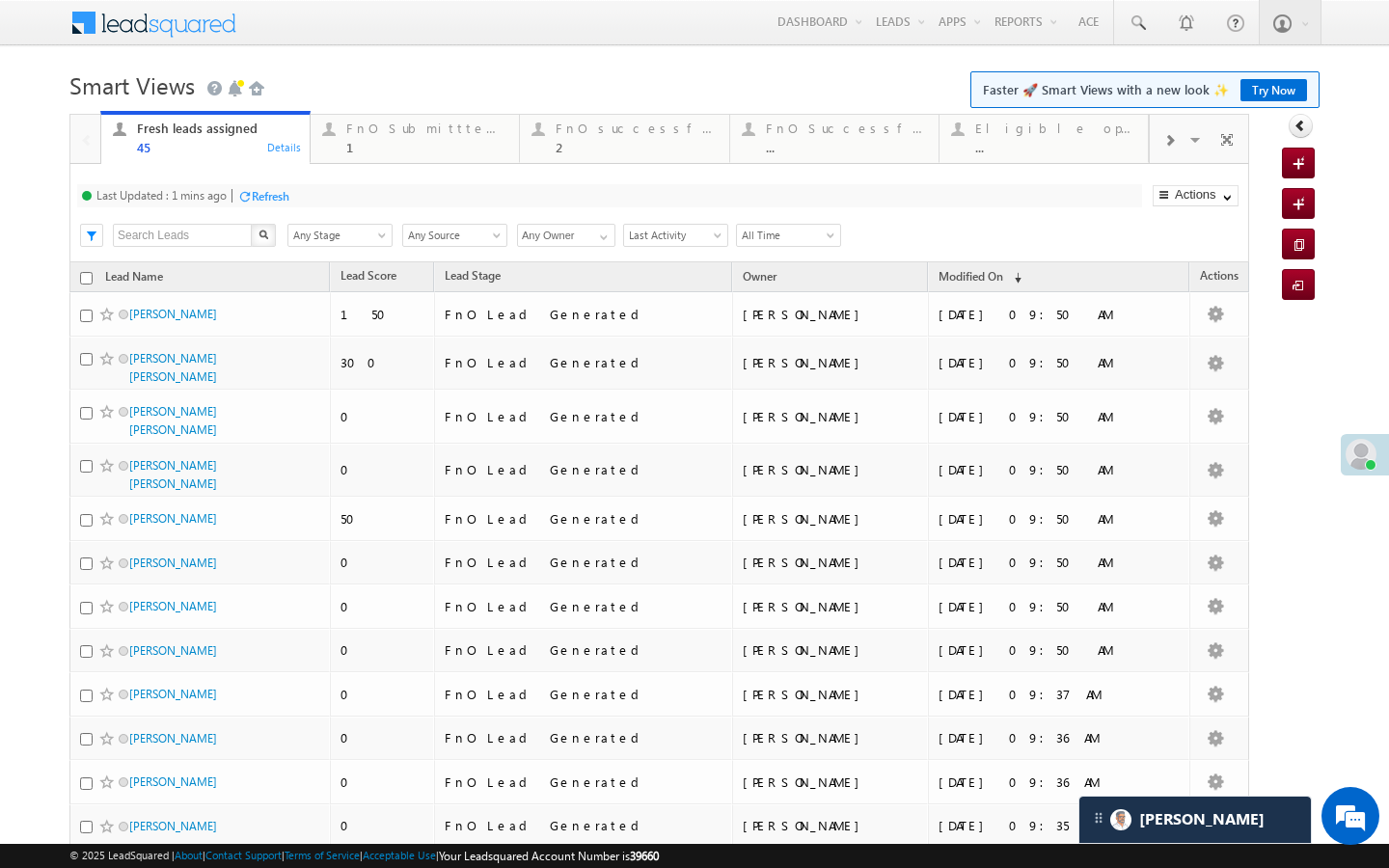
click at [282, 193] on div "Refresh" at bounding box center [271, 196] width 38 height 15
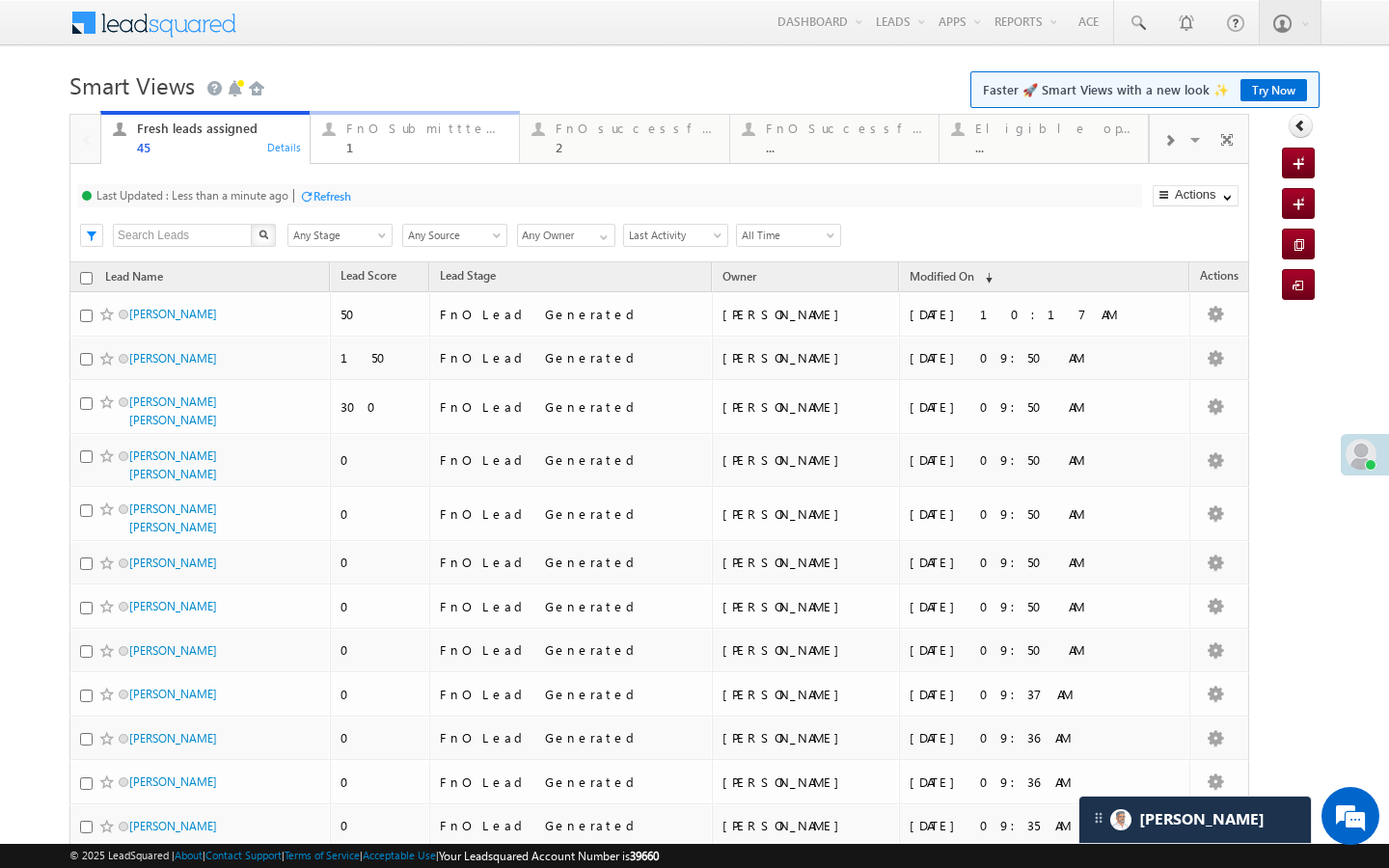
click at [341, 145] on div "FnO Submittted Leads 1 Details" at bounding box center [414, 135] width 205 height 38
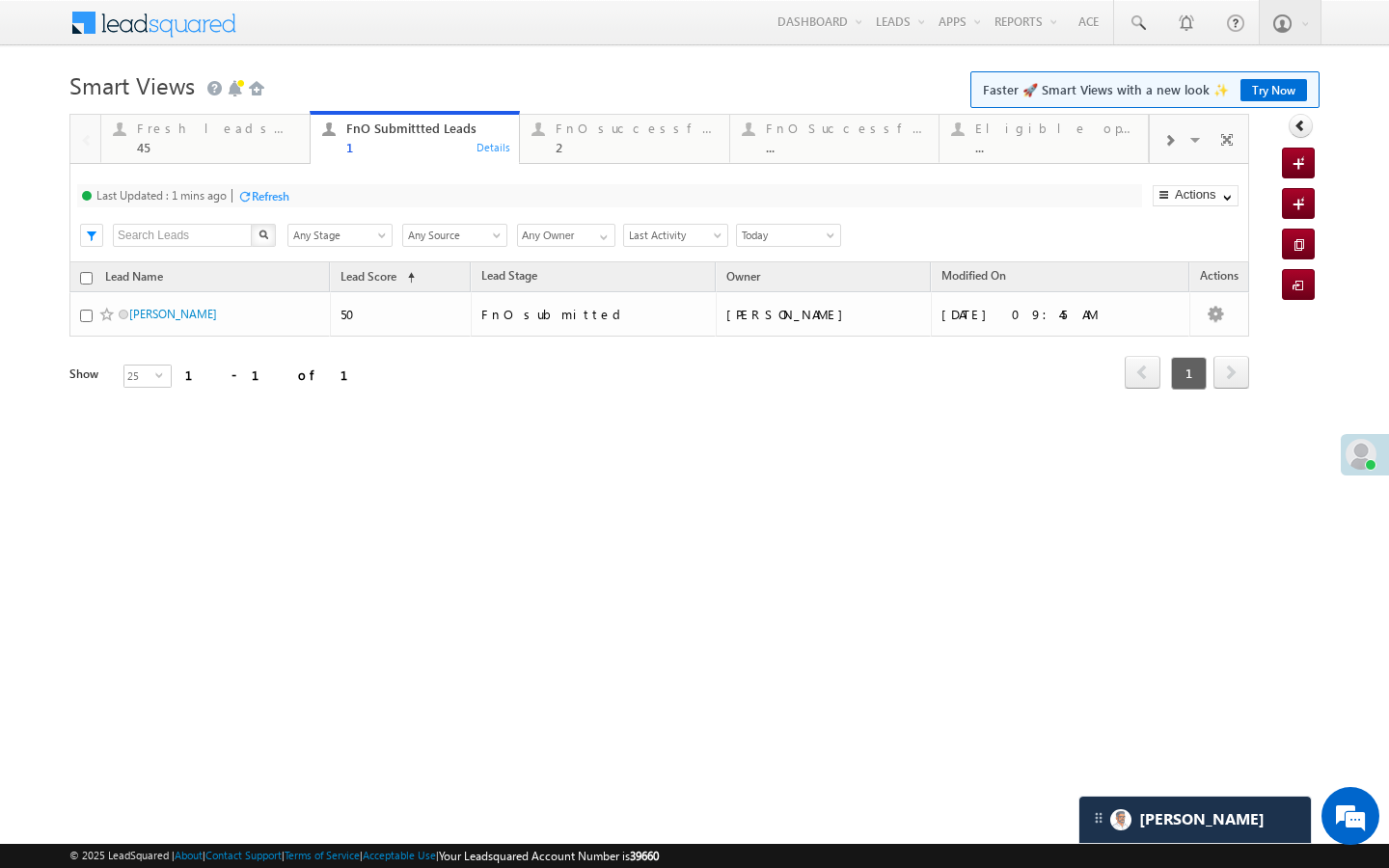
click at [279, 193] on div "Refresh" at bounding box center [271, 196] width 38 height 15
click at [254, 139] on div "45" at bounding box center [217, 146] width 161 height 15
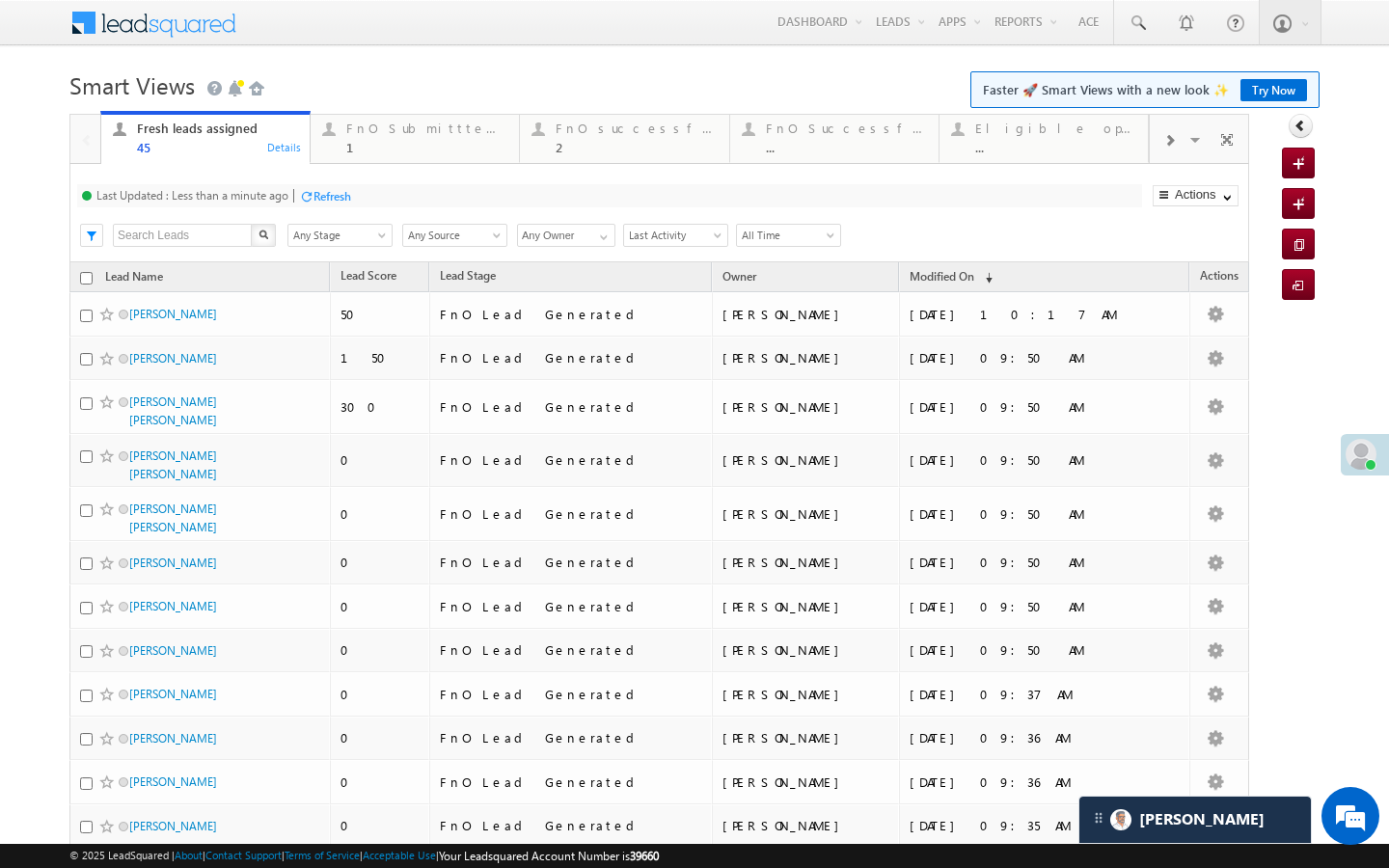
click at [316, 197] on div "Refresh" at bounding box center [332, 196] width 38 height 15
click at [584, 163] on div "Fresh leads assigned 45 Details FnO Submittted Leads 1 Details FnO successful t…" at bounding box center [624, 136] width 1049 height 54
click at [584, 159] on link "FnO successful today Leads 2 Details" at bounding box center [624, 136] width 211 height 52
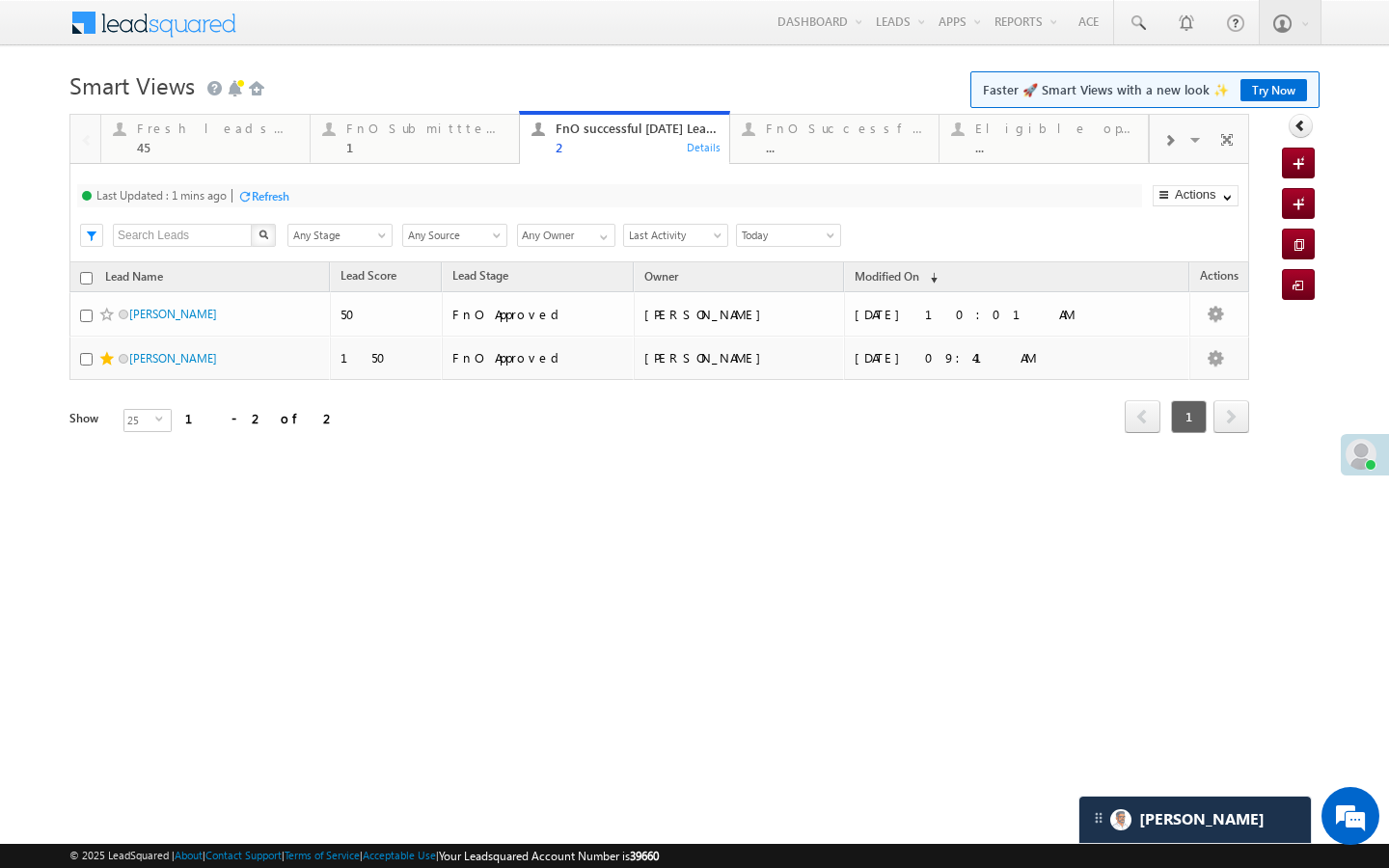
click at [282, 199] on div "Refresh" at bounding box center [271, 196] width 38 height 15
click at [273, 147] on div "45" at bounding box center [217, 146] width 161 height 15
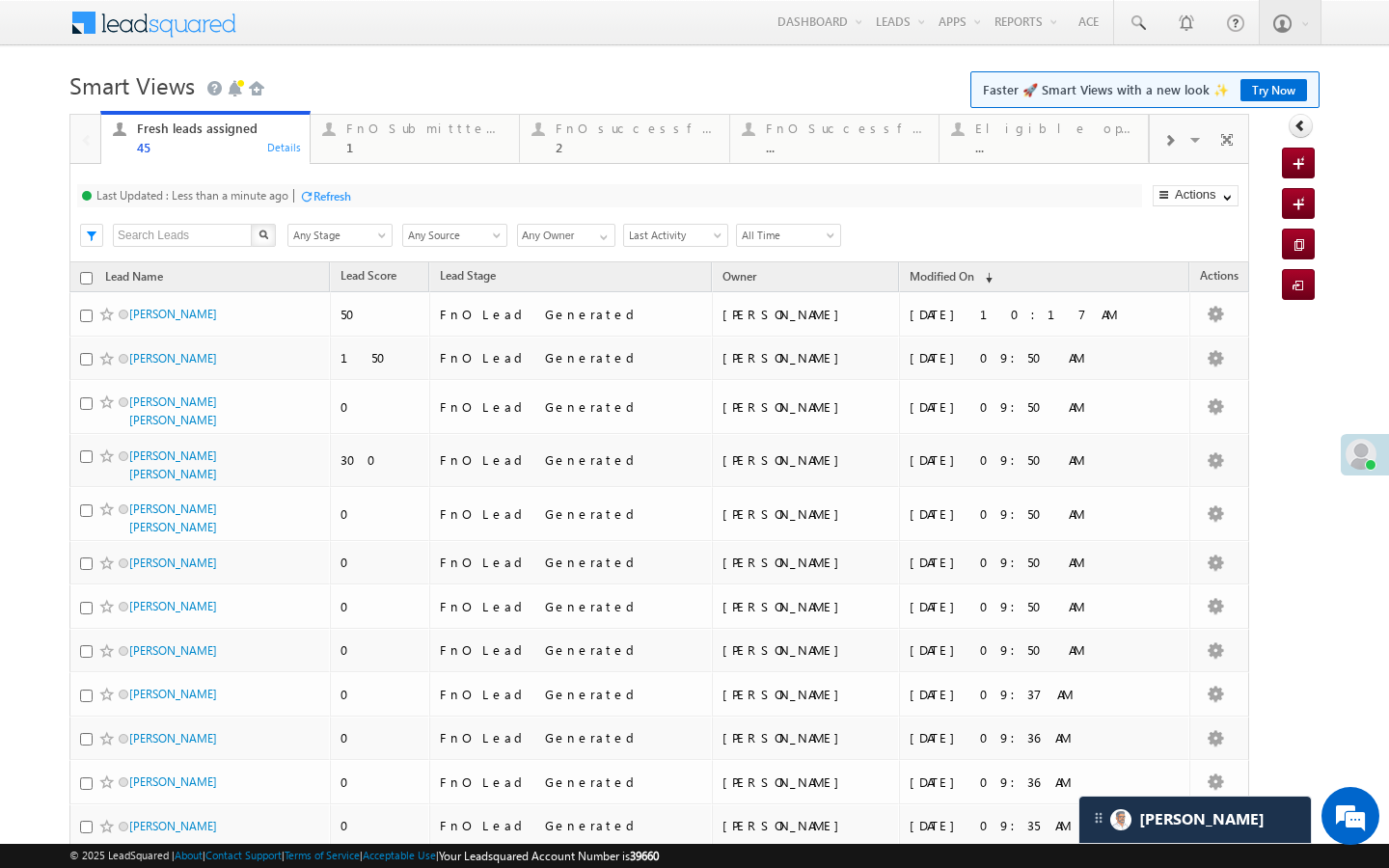
click at [316, 195] on div "Refresh" at bounding box center [332, 196] width 38 height 15
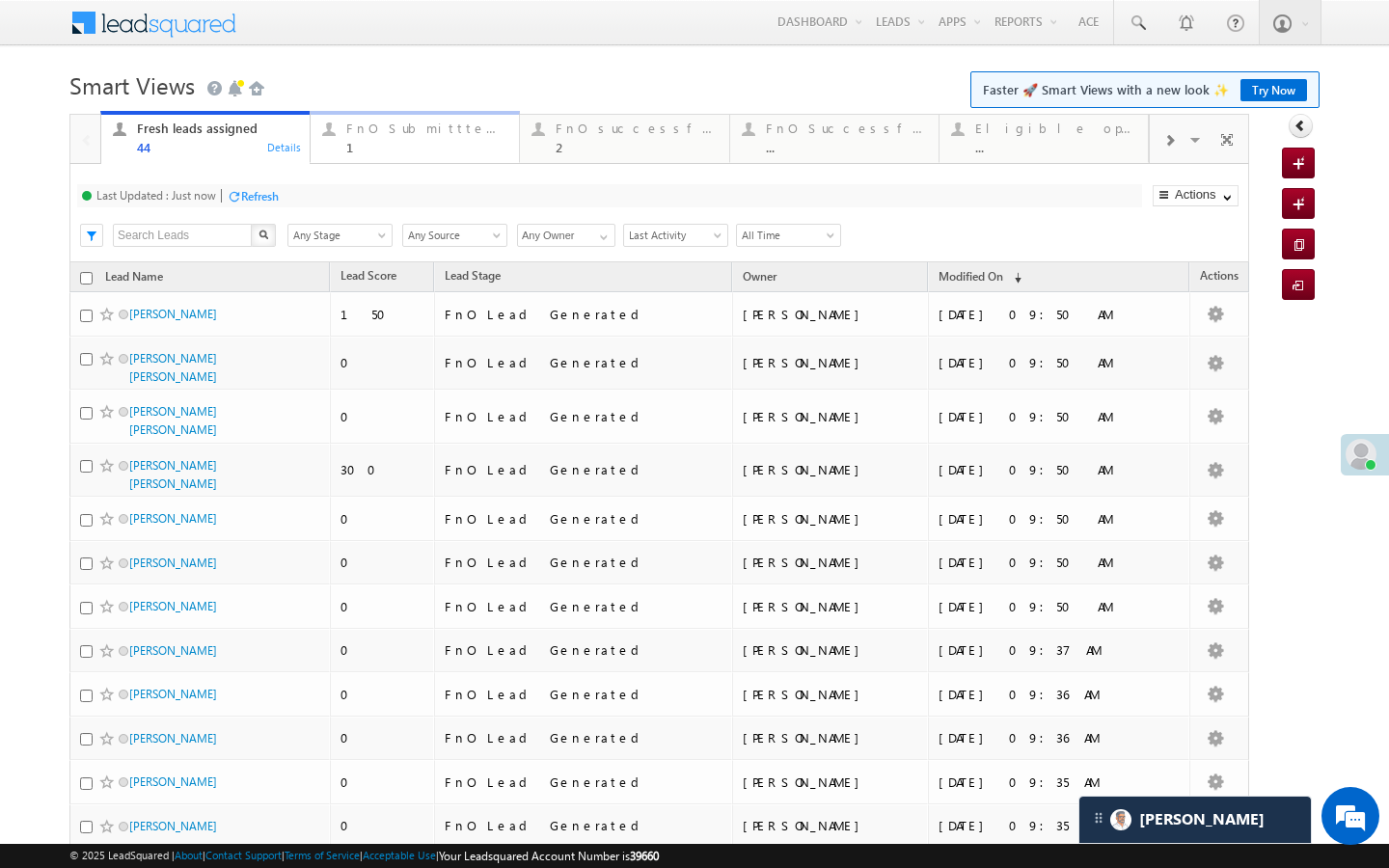
click at [345, 162] on link "FnO Submittted Leads 1 Details" at bounding box center [414, 136] width 211 height 52
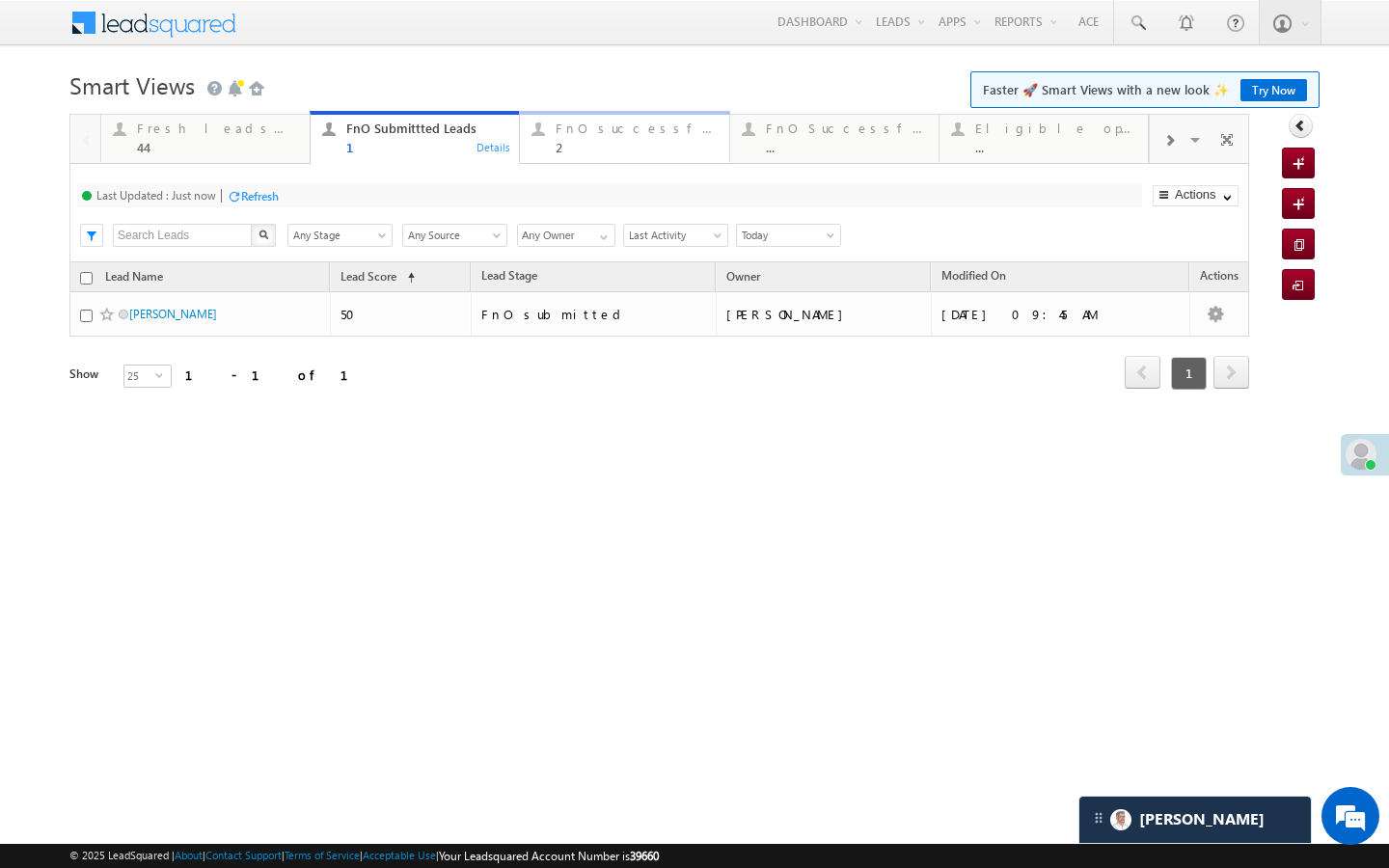
click at [606, 127] on div "FnO successful today Leads" at bounding box center [636, 129] width 161 height 16
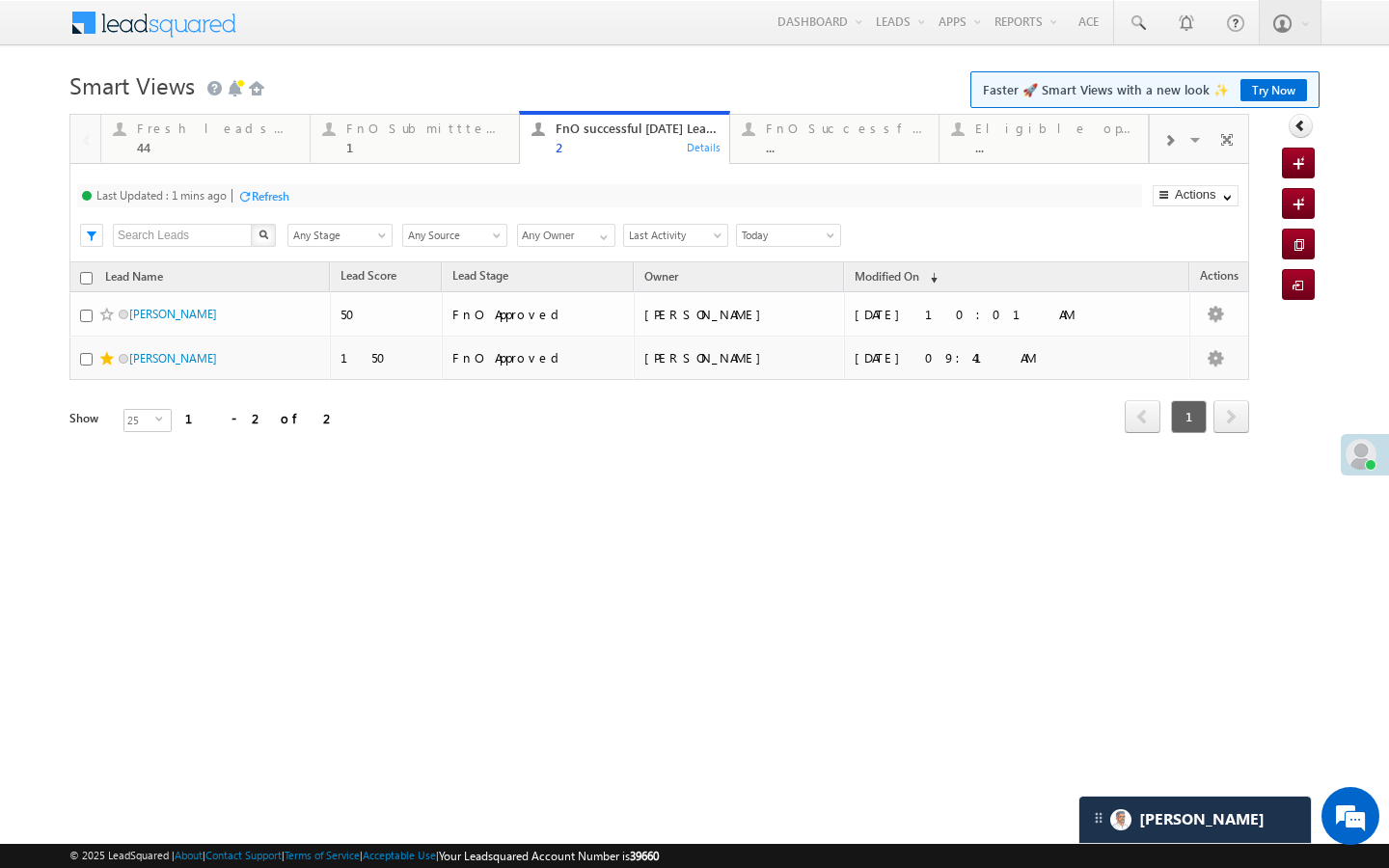
click at [286, 191] on div "Refresh" at bounding box center [271, 196] width 38 height 15
drag, startPoint x: 424, startPoint y: 144, endPoint x: 393, endPoint y: 146, distance: 31.1
click at [424, 144] on div "1" at bounding box center [426, 146] width 161 height 15
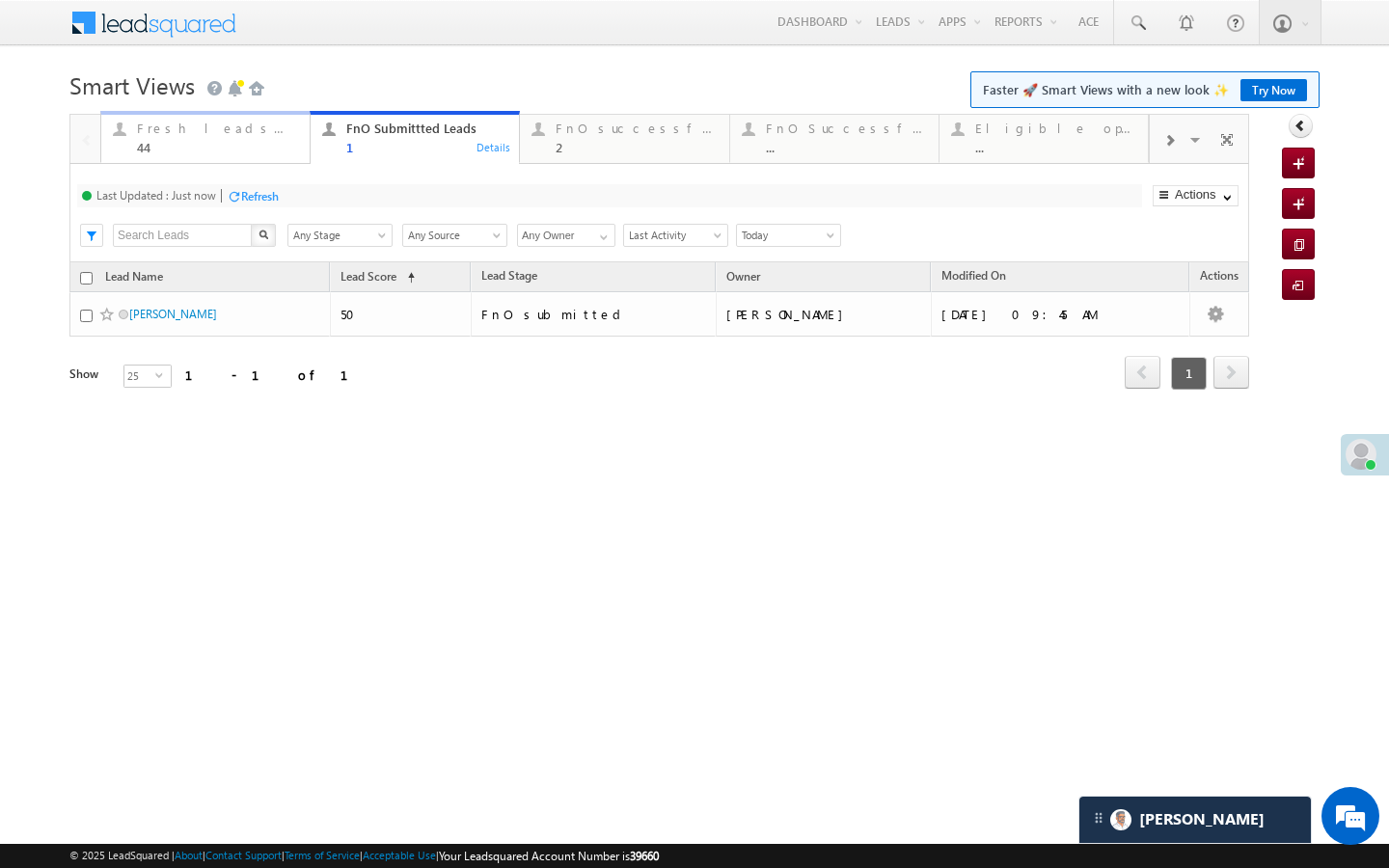
click at [251, 145] on div "44" at bounding box center [217, 146] width 161 height 15
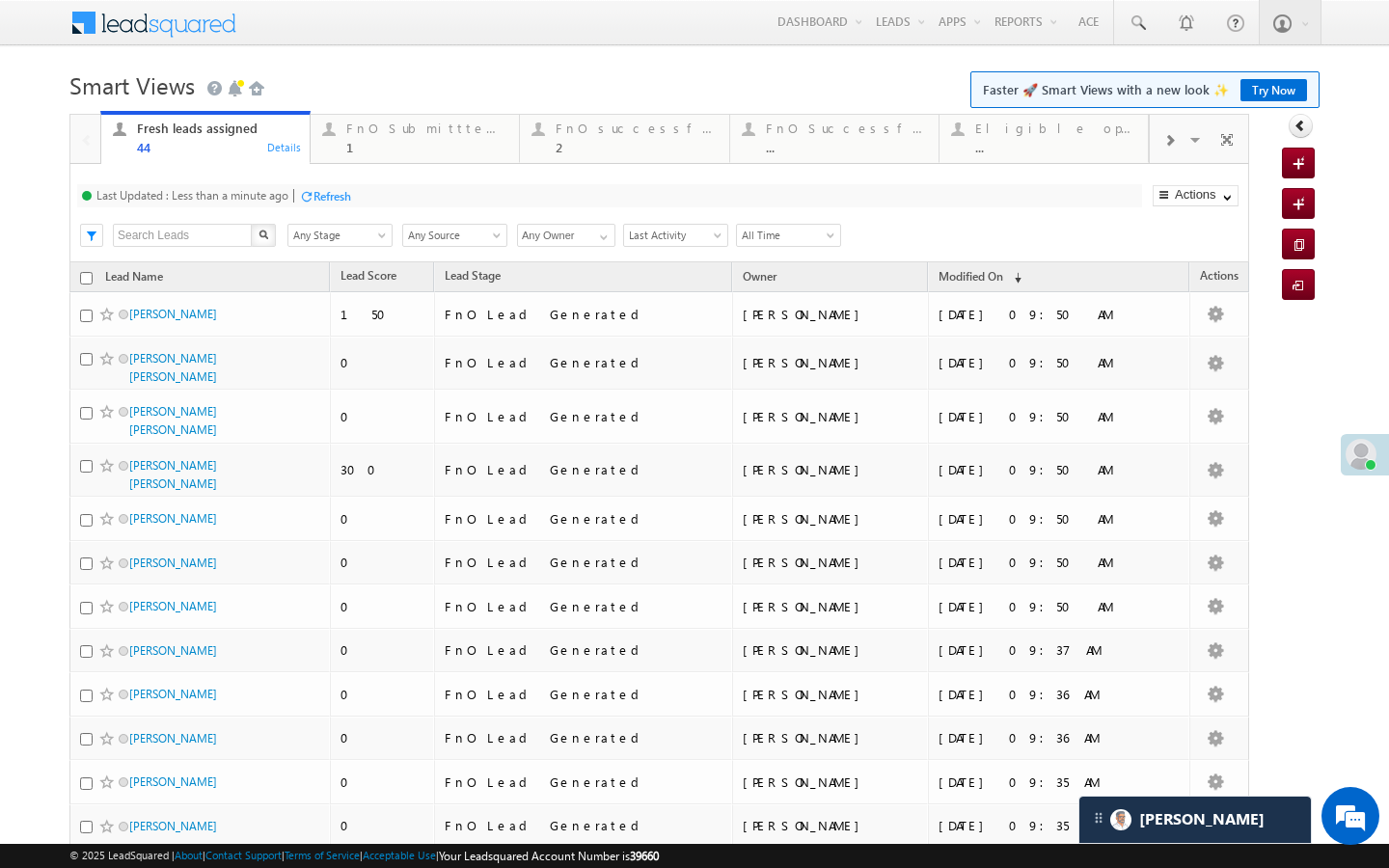
click at [325, 198] on div "Refresh" at bounding box center [332, 196] width 38 height 15
click at [417, 159] on link "FnO Submittted Leads 1 Details" at bounding box center [414, 138] width 211 height 48
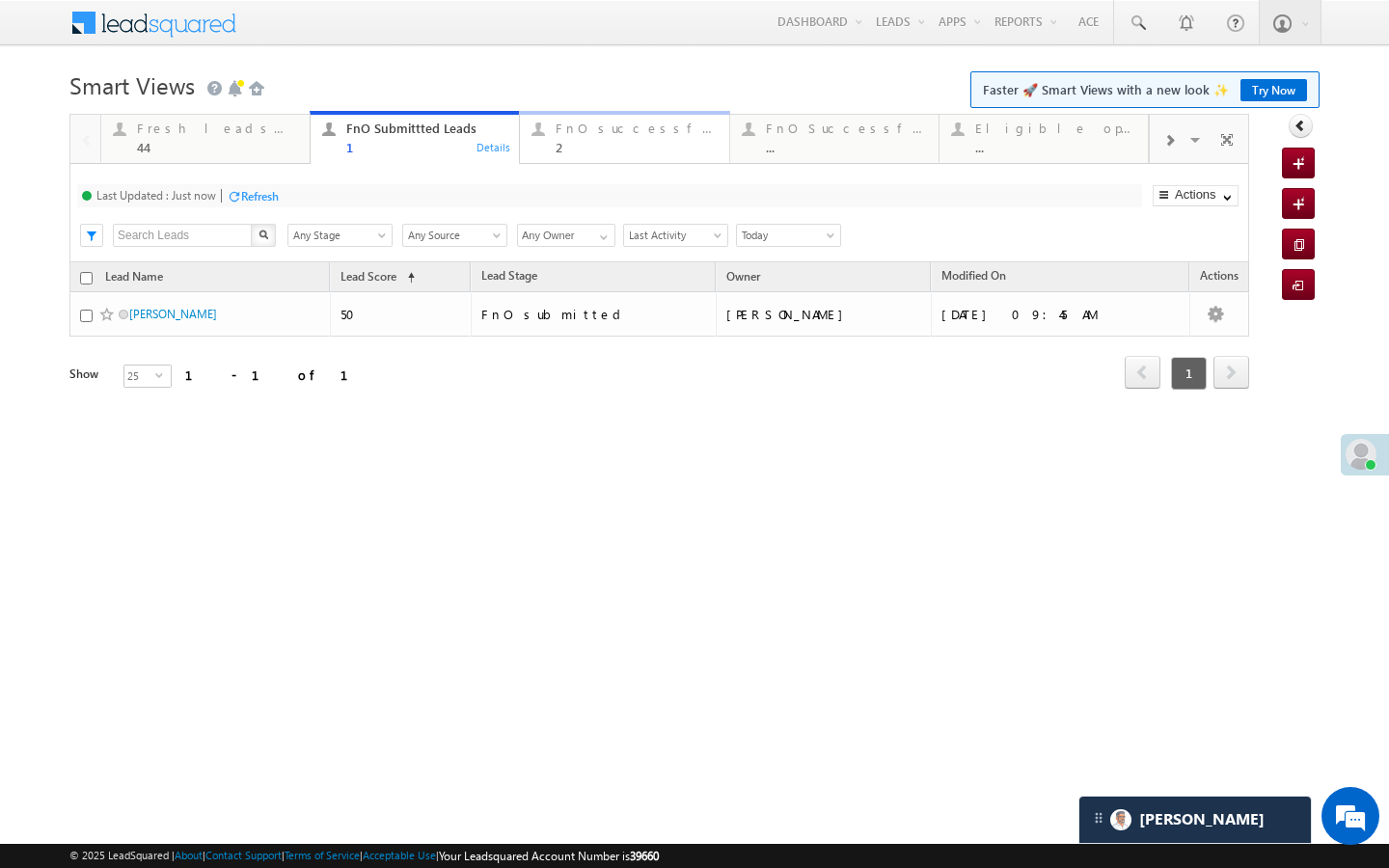
click at [640, 153] on div "2" at bounding box center [636, 146] width 161 height 15
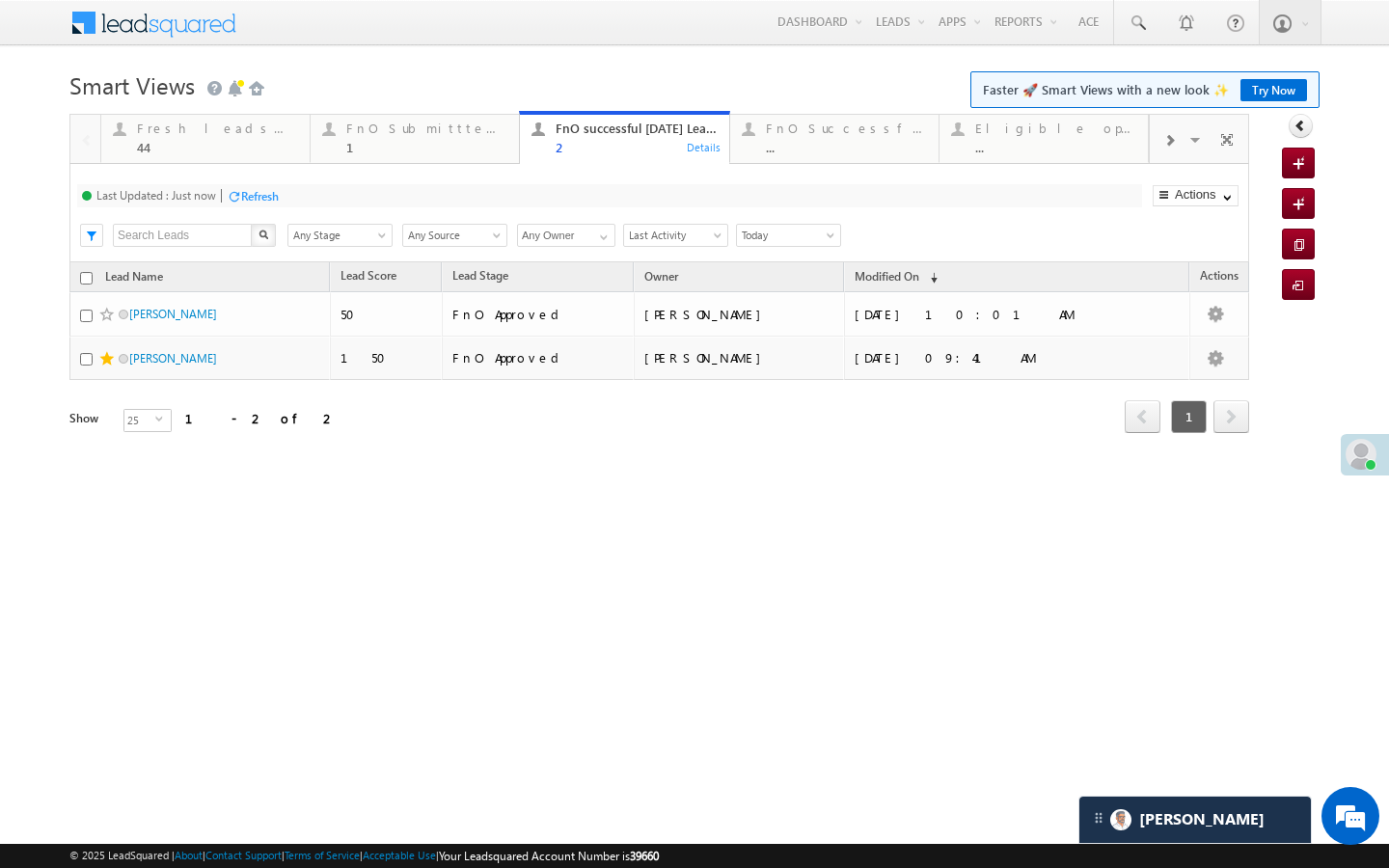
click at [273, 189] on div "Refresh" at bounding box center [260, 196] width 38 height 15
drag, startPoint x: 189, startPoint y: 148, endPoint x: 203, endPoint y: 172, distance: 27.8
click at [189, 148] on div "44" at bounding box center [217, 146] width 161 height 15
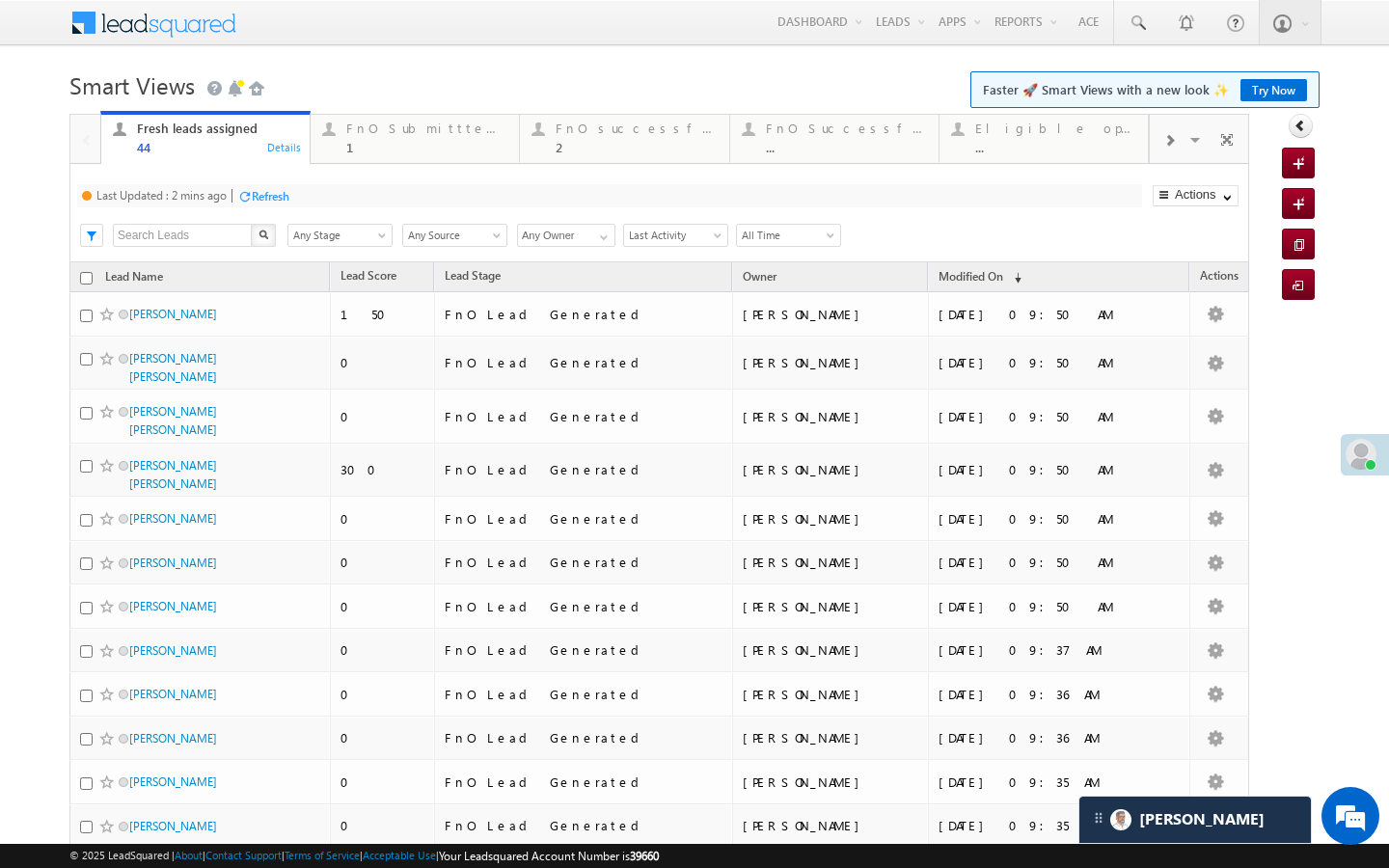
click at [285, 195] on div "Refresh" at bounding box center [271, 196] width 38 height 15
click at [334, 129] on div at bounding box center [328, 129] width 24 height 24
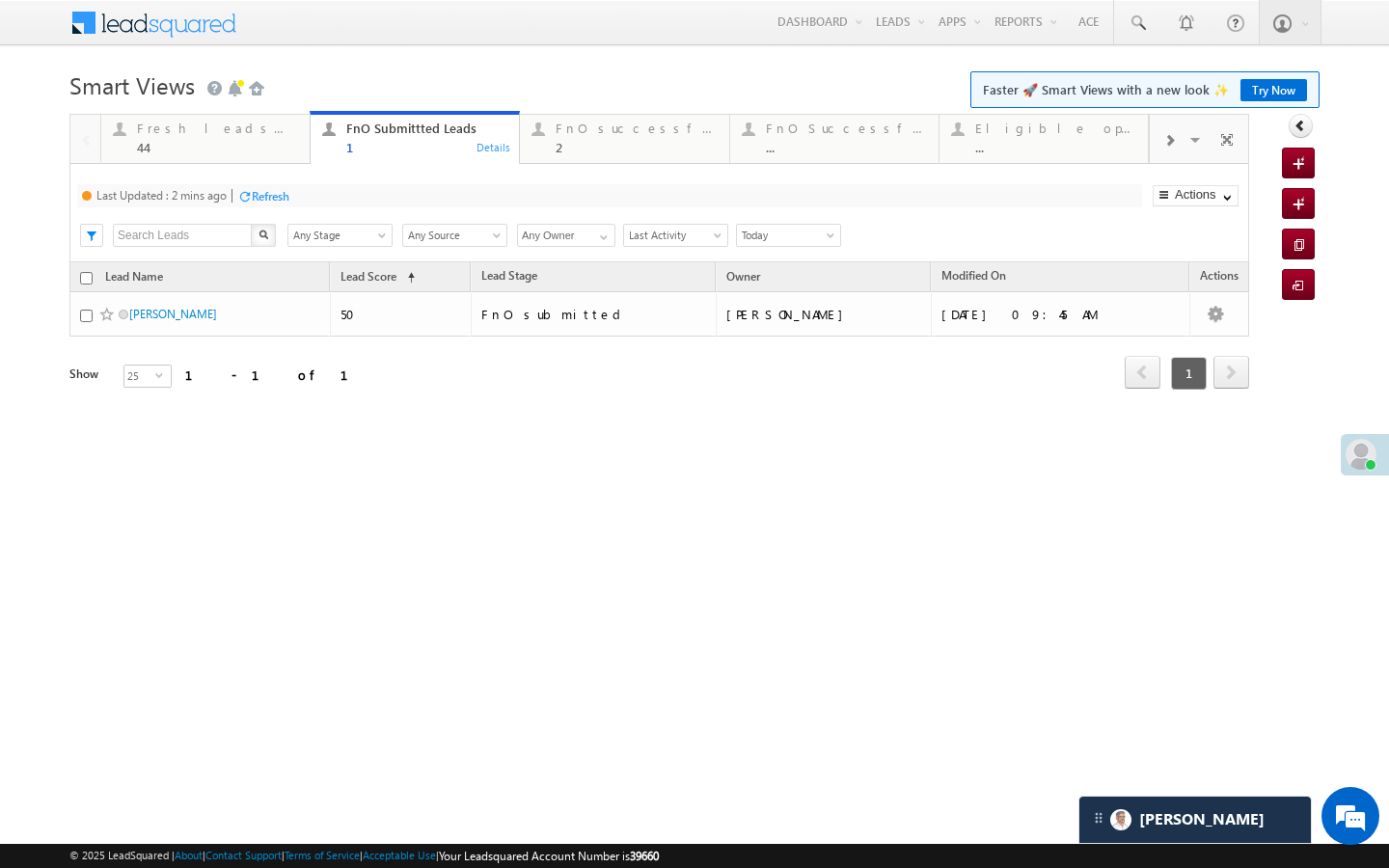
click at [265, 190] on div "Refresh" at bounding box center [271, 196] width 38 height 15
click at [274, 145] on div "44" at bounding box center [217, 146] width 161 height 15
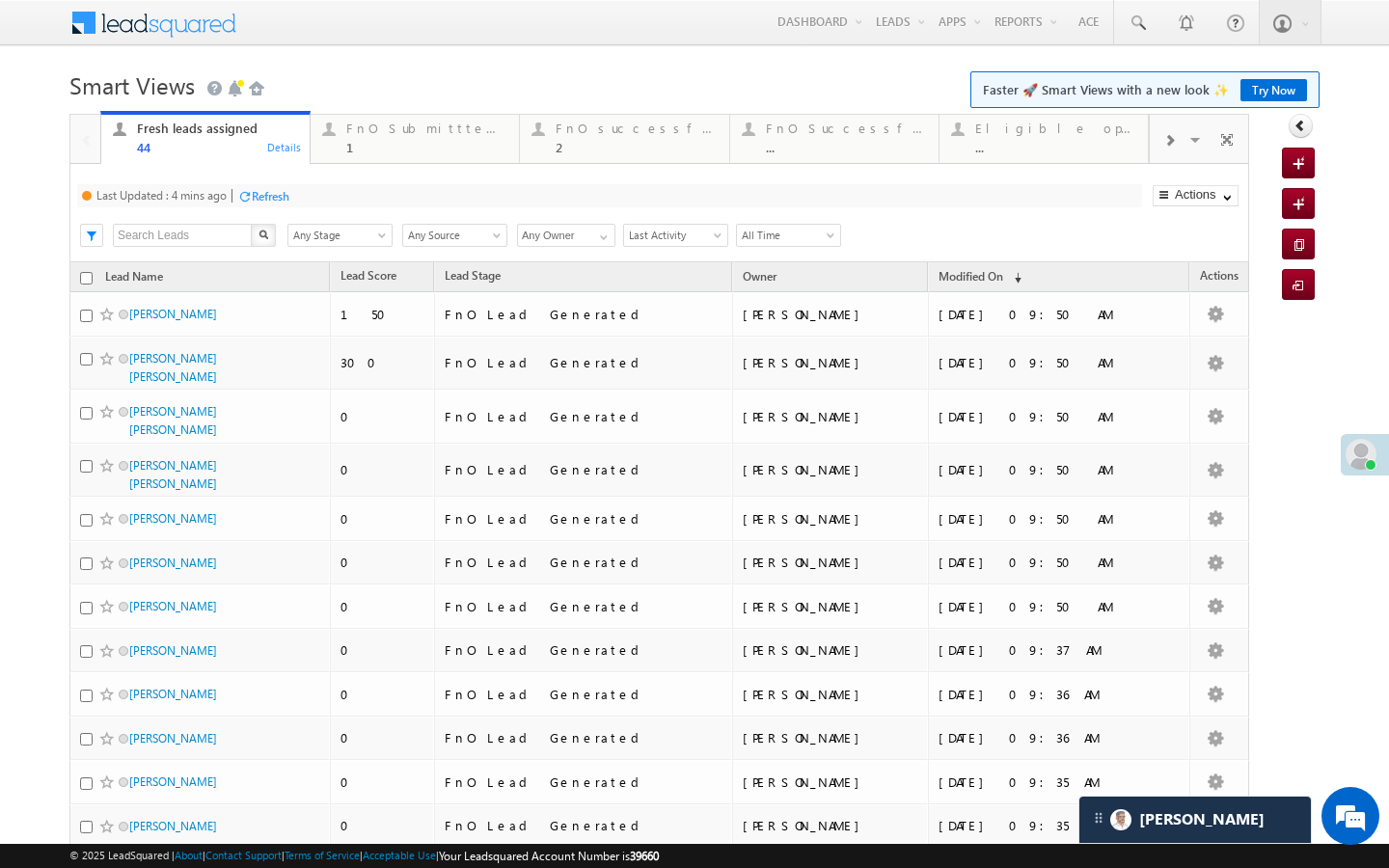
click at [276, 198] on div "Refresh" at bounding box center [271, 196] width 38 height 15
click span
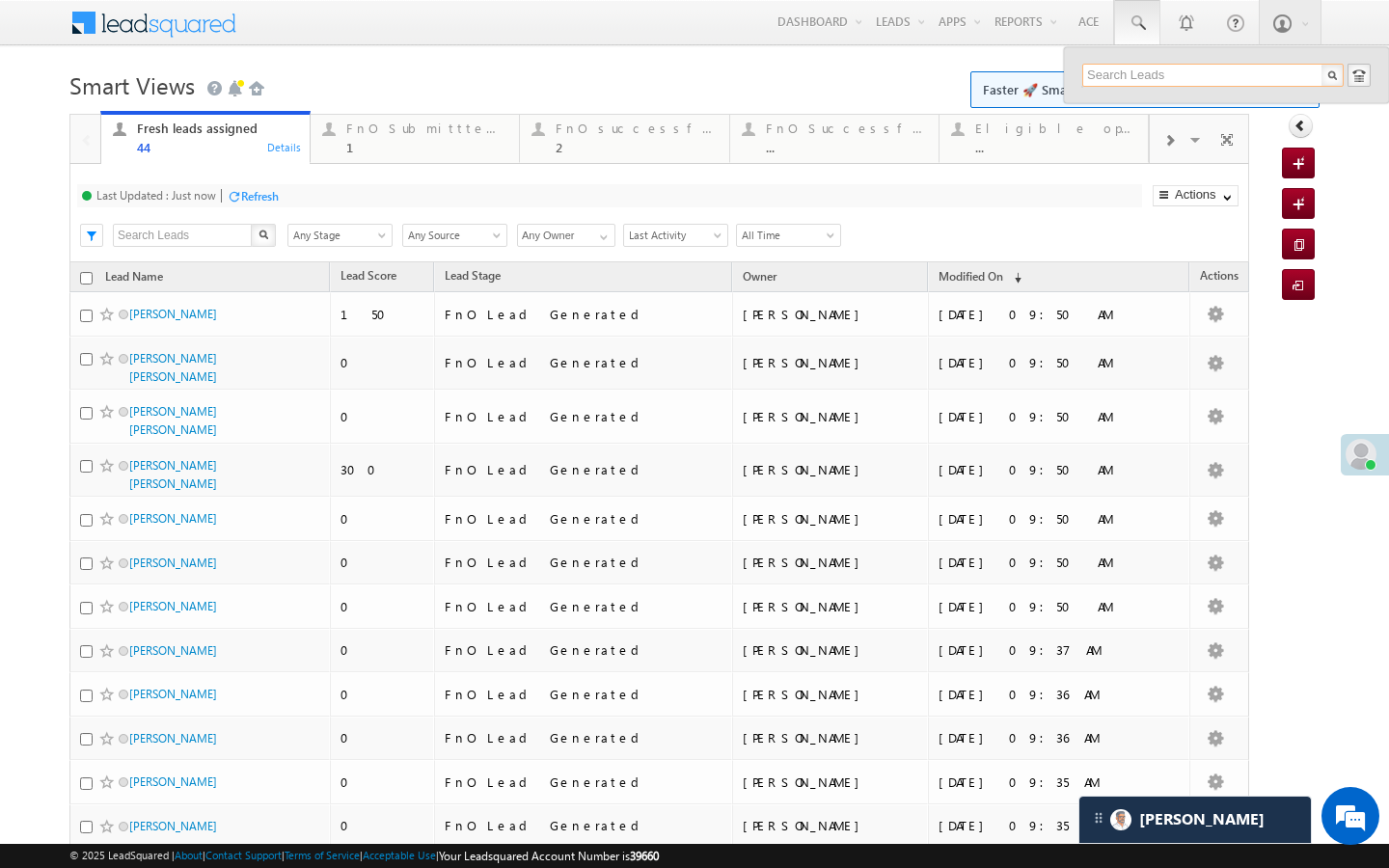
click input "text"
type input "8767840352"
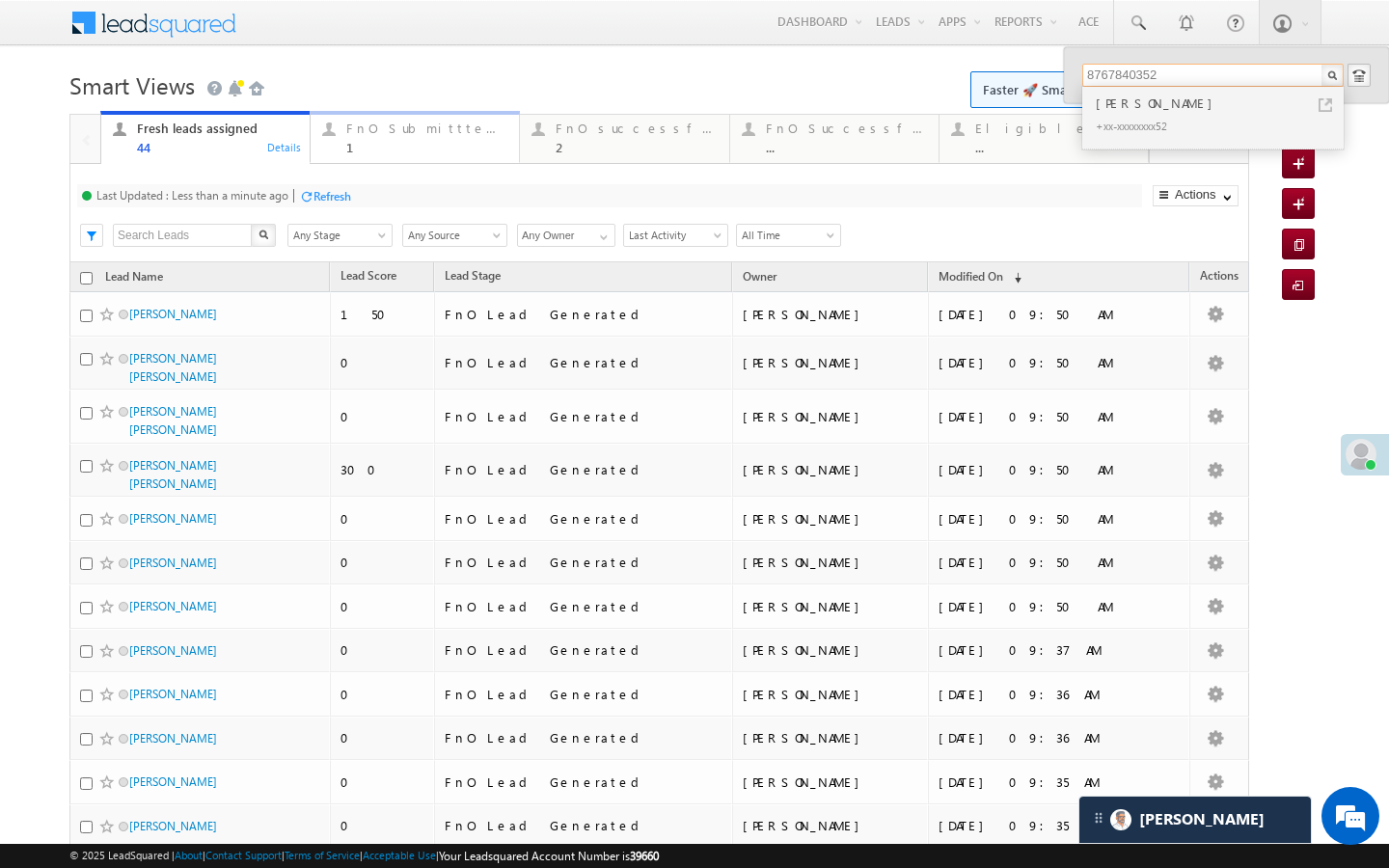
drag, startPoint x: 329, startPoint y: 136, endPoint x: 286, endPoint y: 193, distance: 71.4
click div
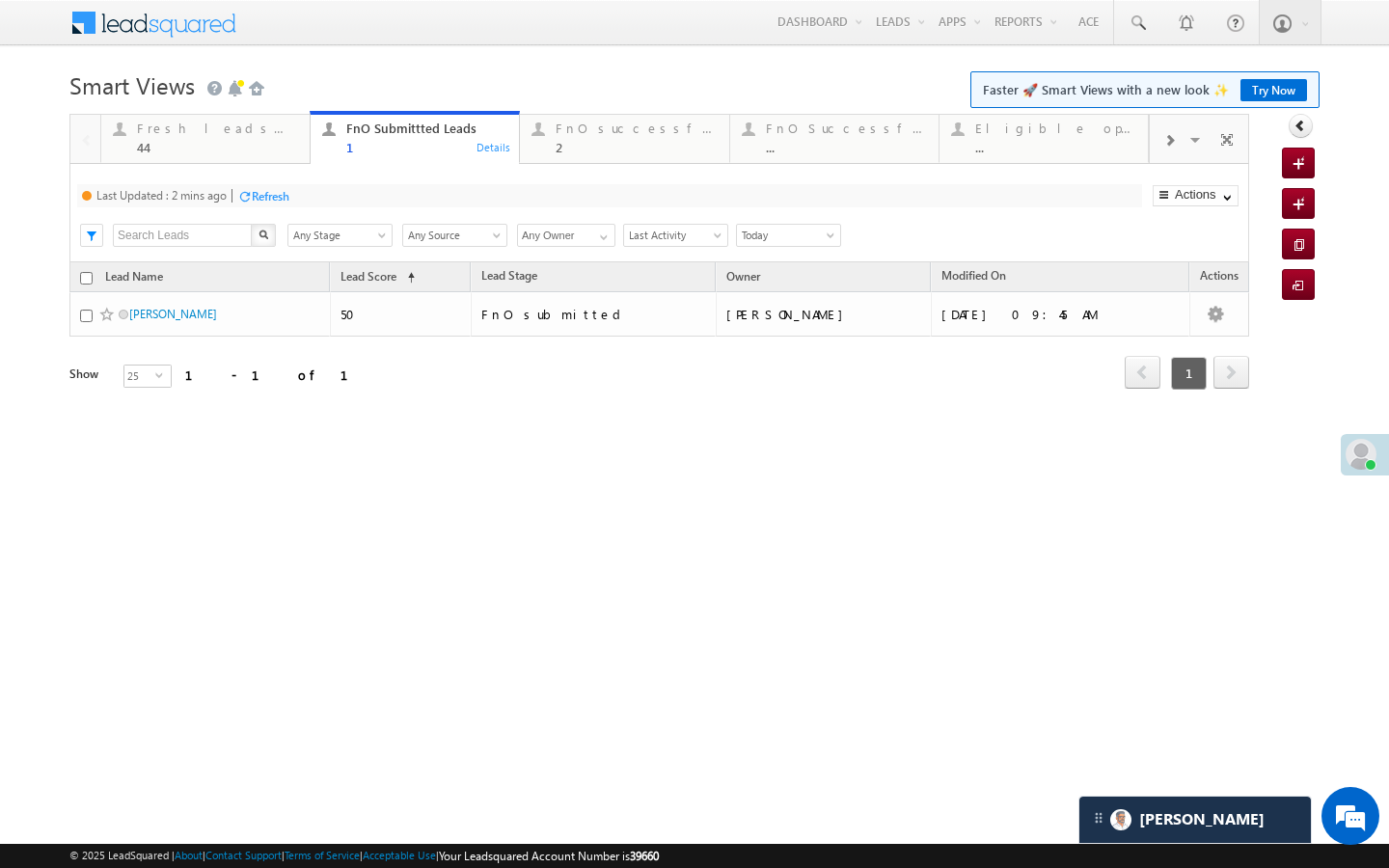
click div "Refresh"
click link "FnO successful today Leads 2 Details"
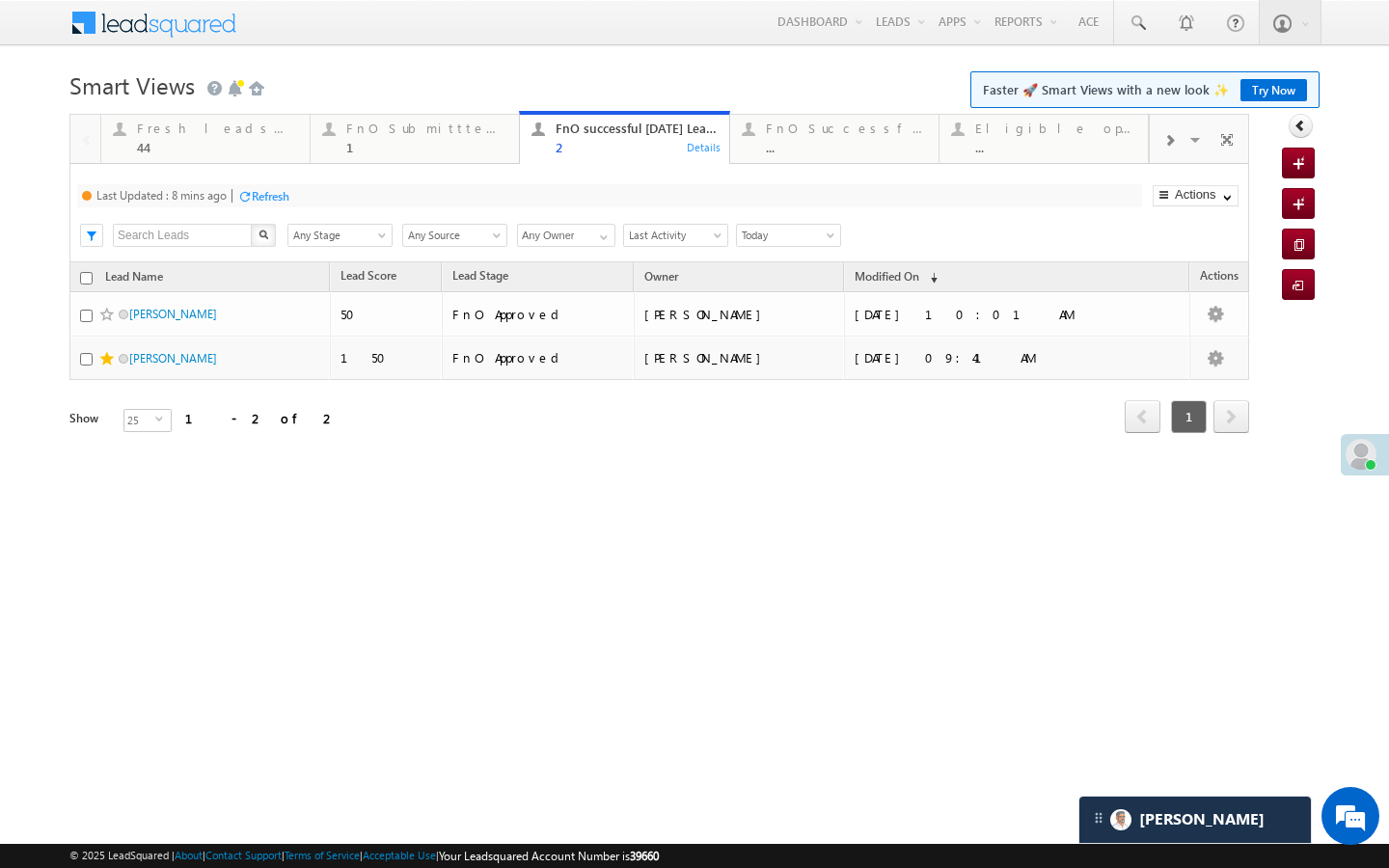
click div "Refresh"
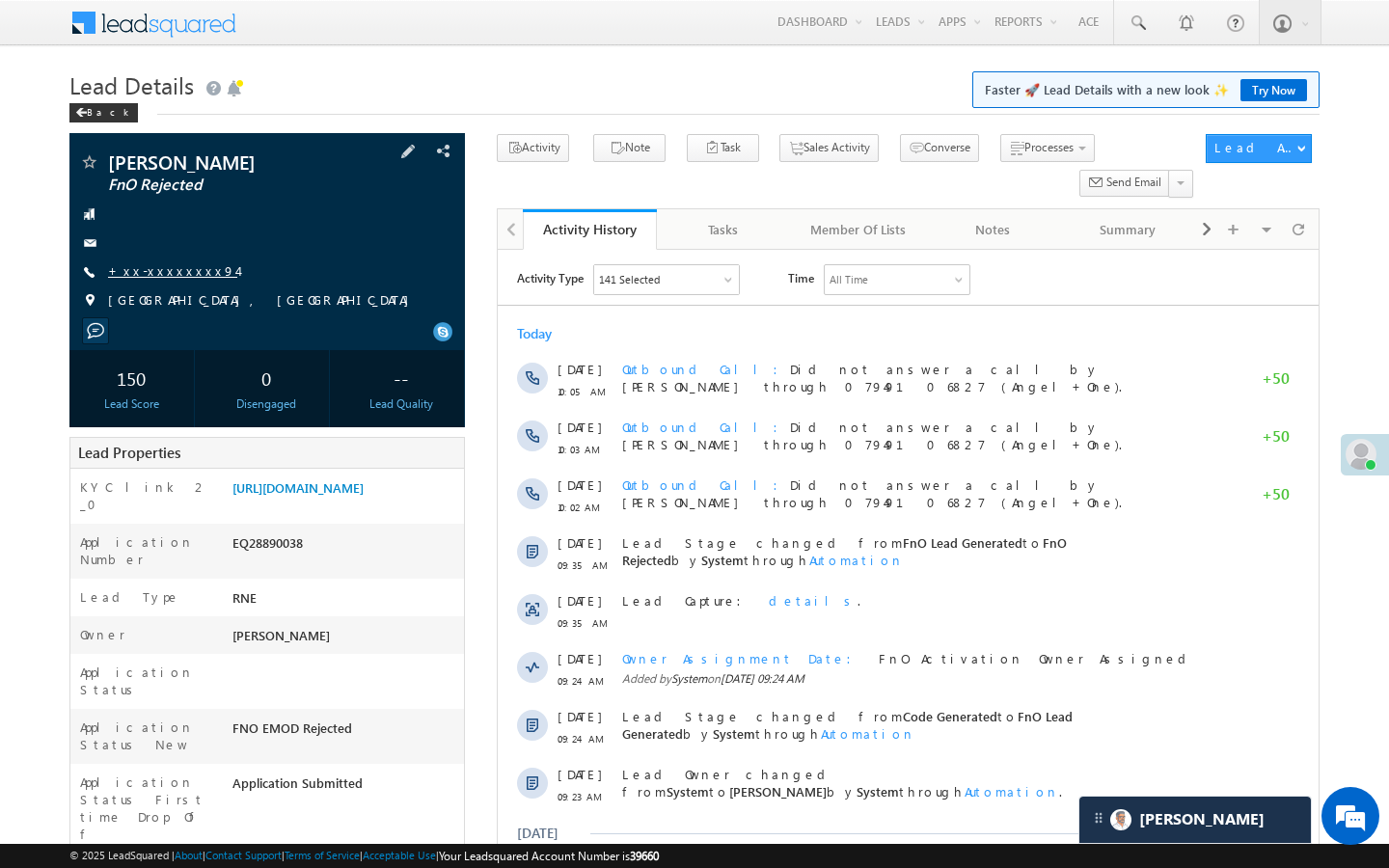
click at [176, 268] on link "+xx-xxxxxxxx94" at bounding box center [172, 270] width 130 height 17
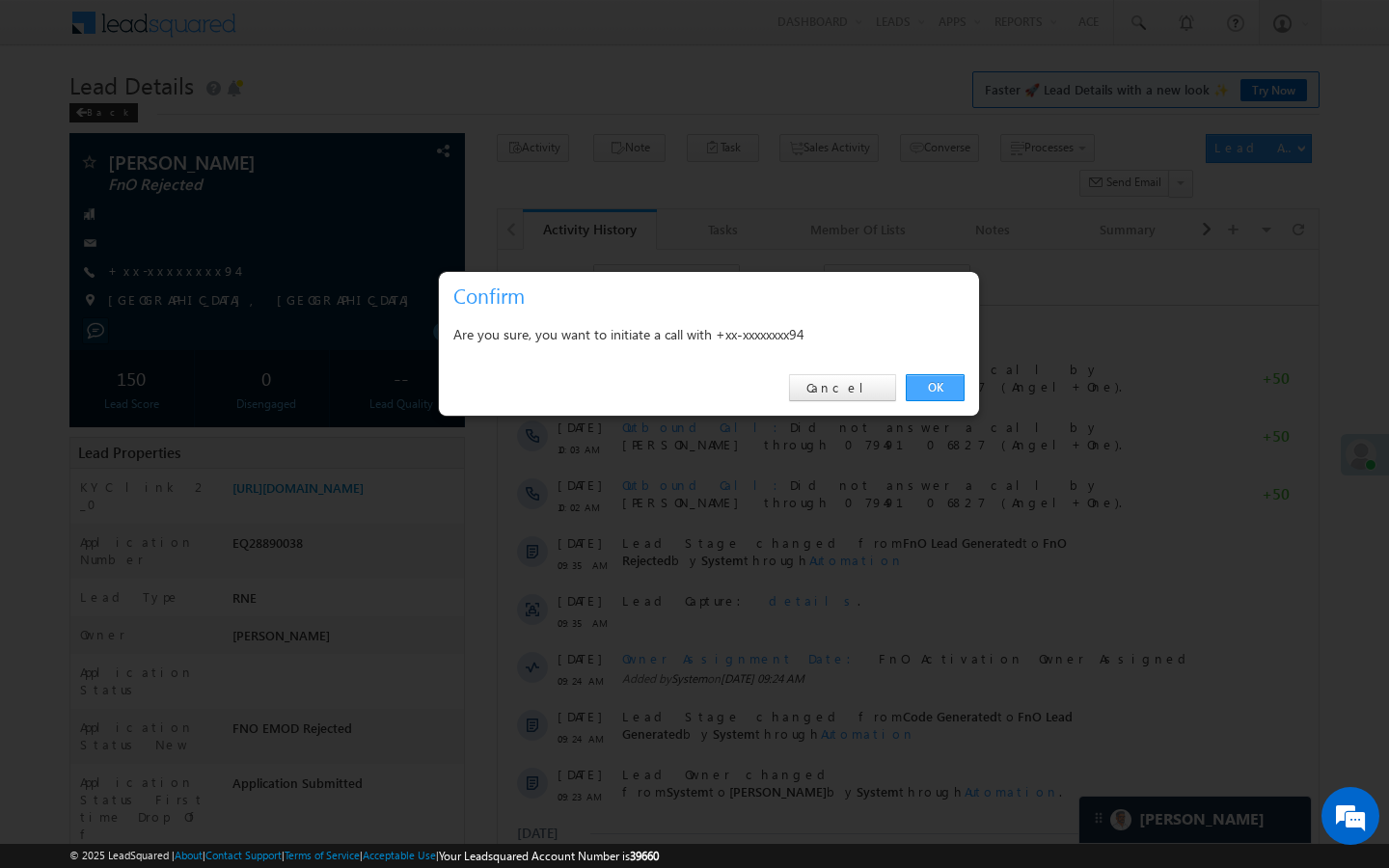
click at [940, 392] on link "OK" at bounding box center [935, 388] width 59 height 27
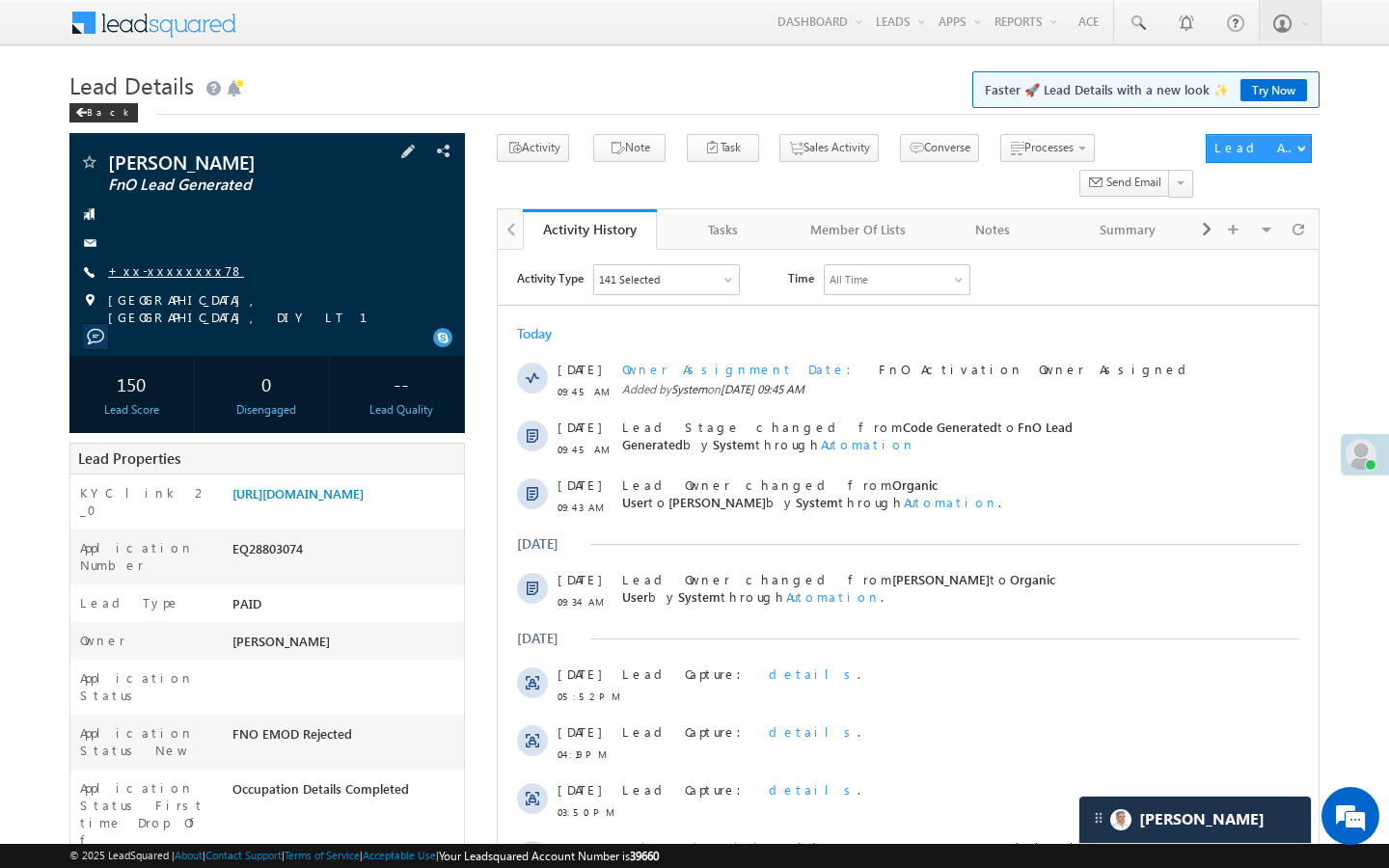
click at [164, 273] on link "+xx-xxxxxxxx78" at bounding box center [176, 270] width 136 height 17
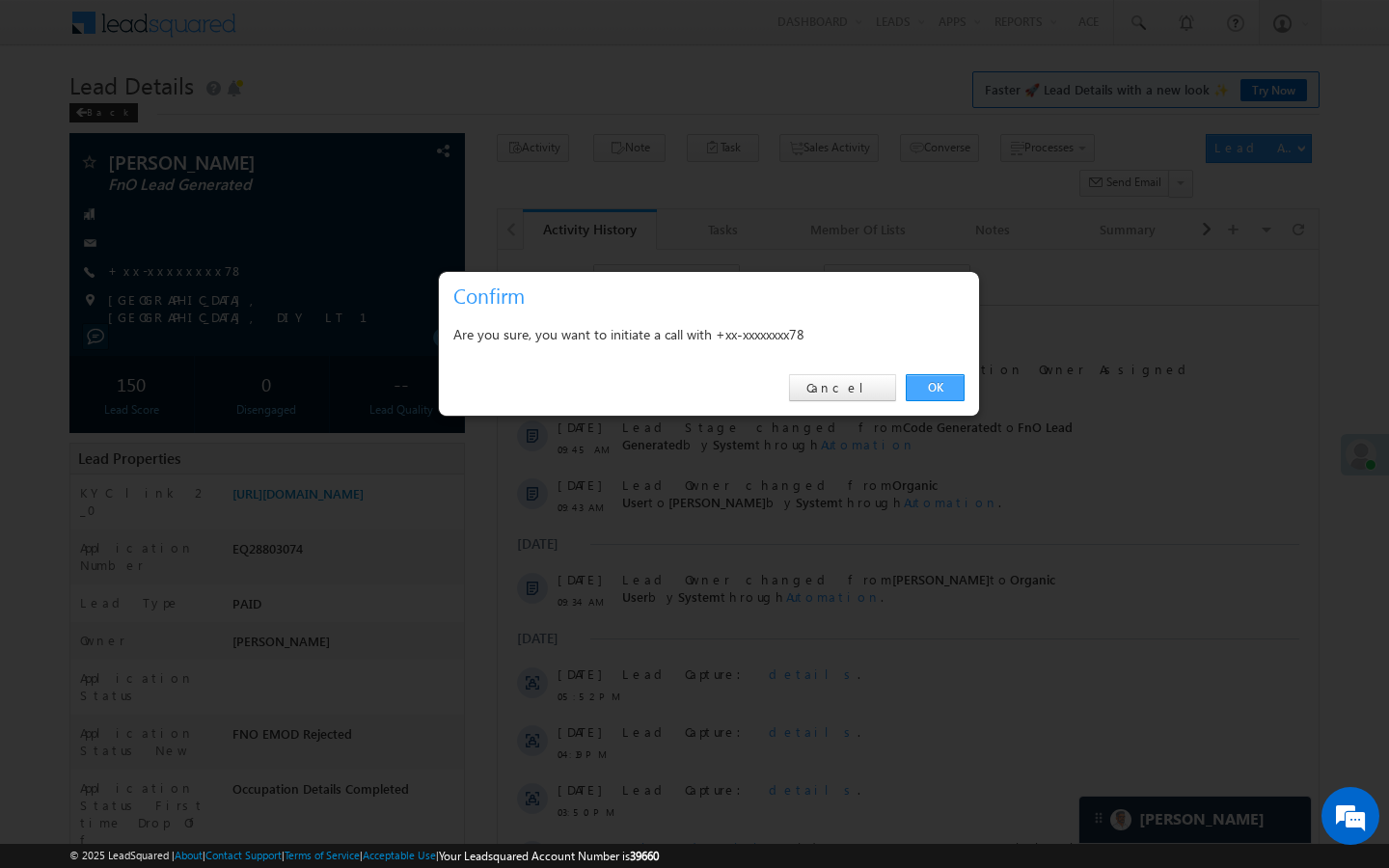
click at [949, 390] on link "OK" at bounding box center [935, 388] width 59 height 27
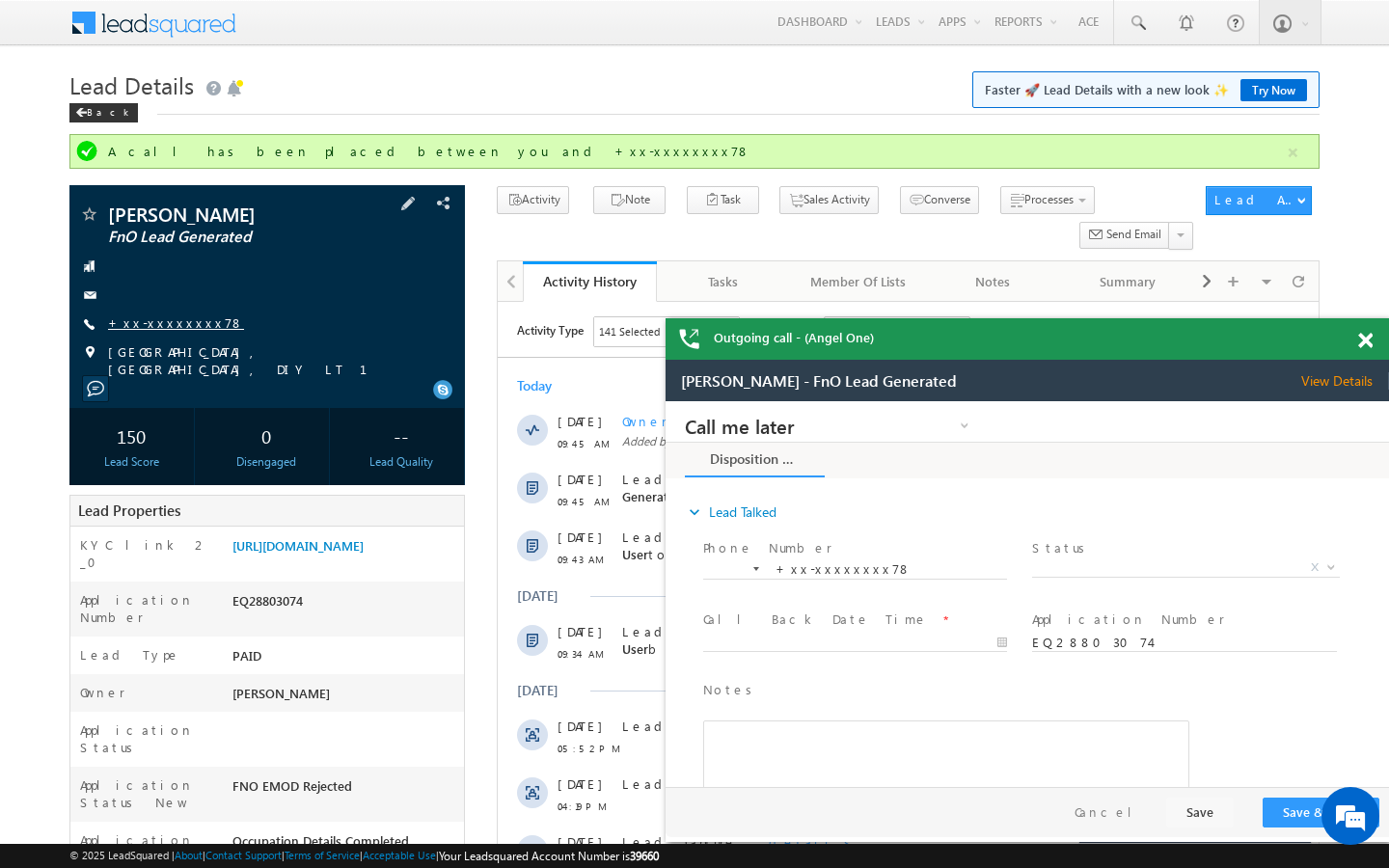
click at [178, 321] on link "+xx-xxxxxxxx78" at bounding box center [176, 322] width 136 height 17
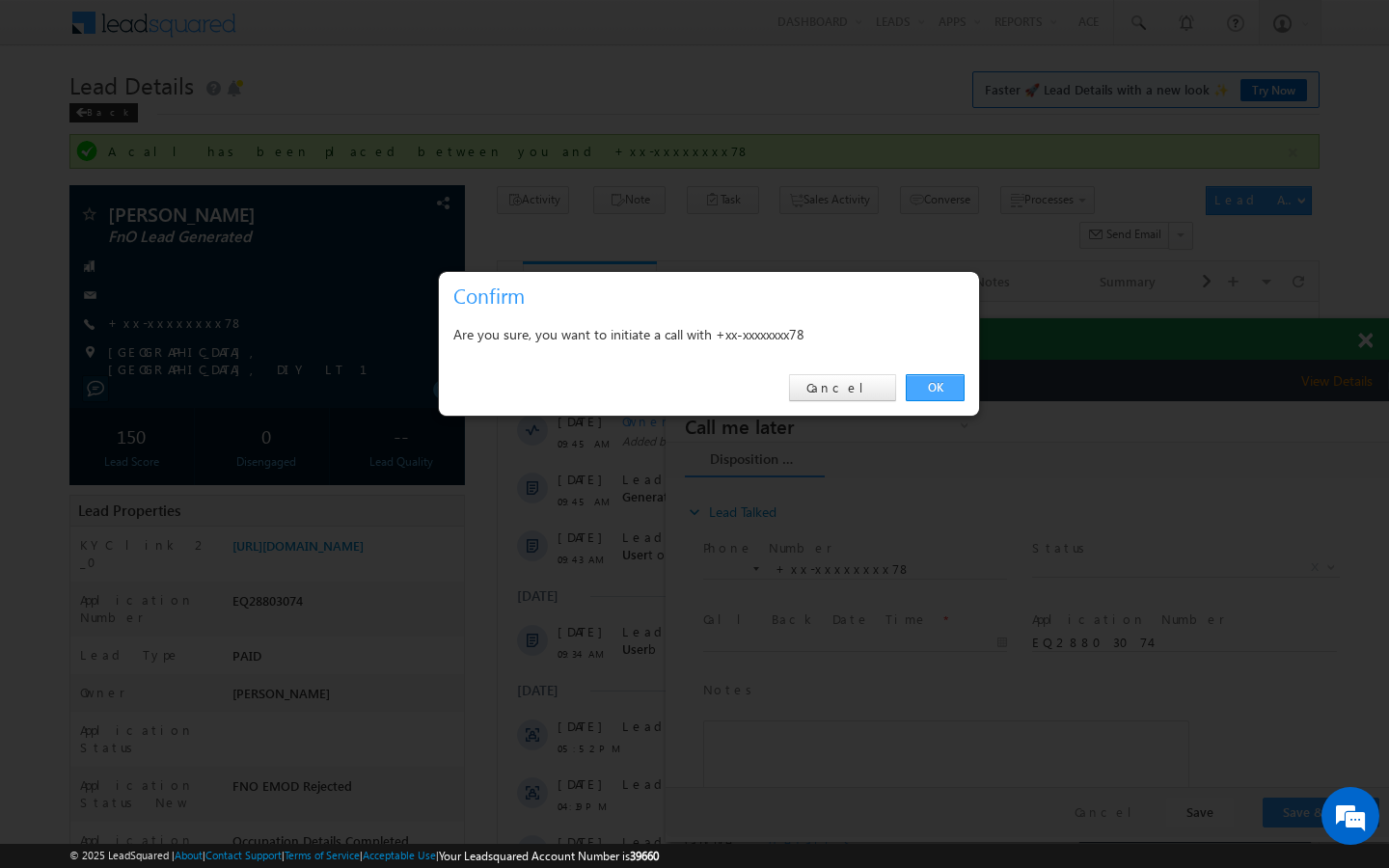
click at [926, 387] on link "OK" at bounding box center [935, 388] width 59 height 27
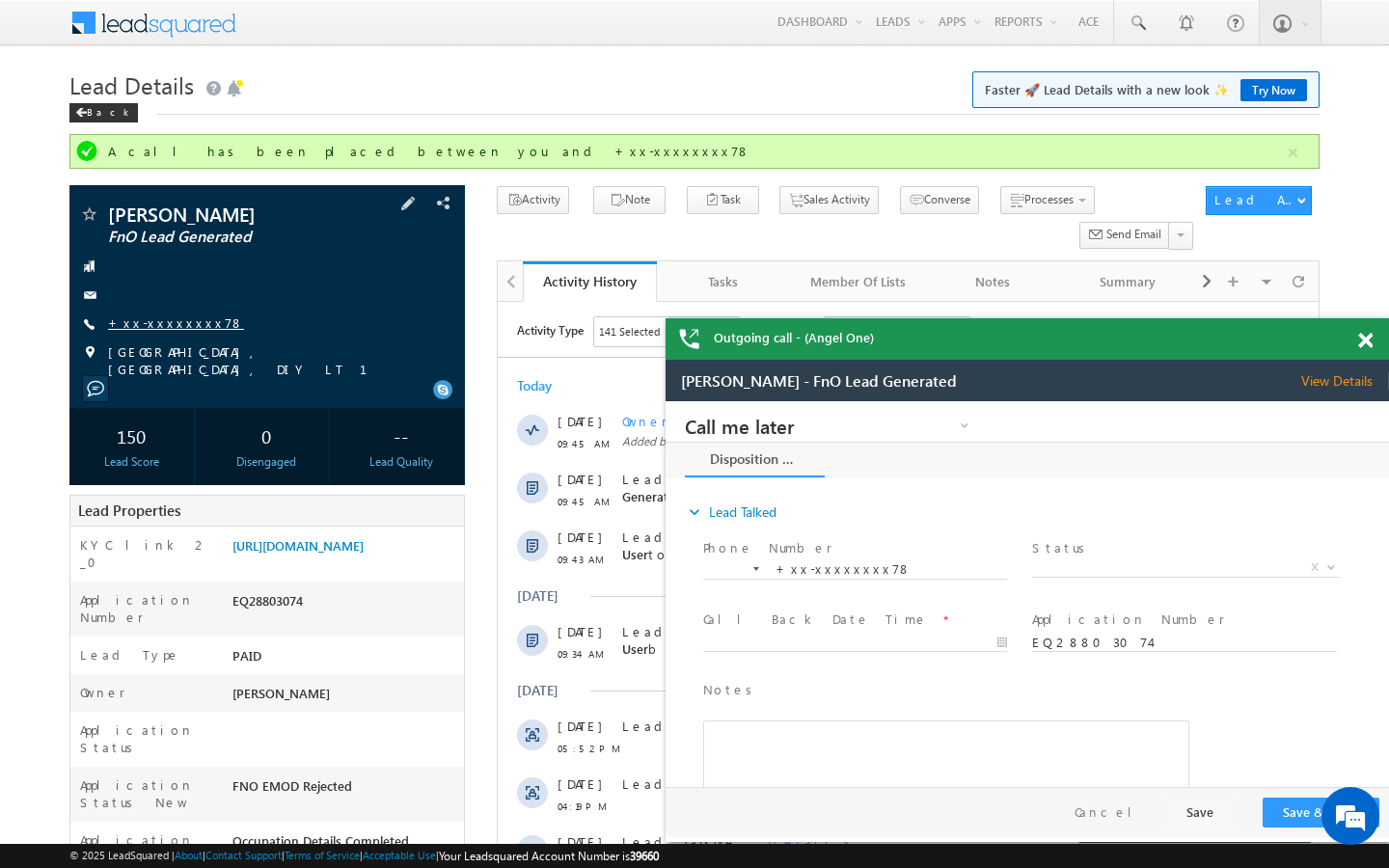
click at [179, 328] on link "+xx-xxxxxxxx78" at bounding box center [176, 322] width 136 height 17
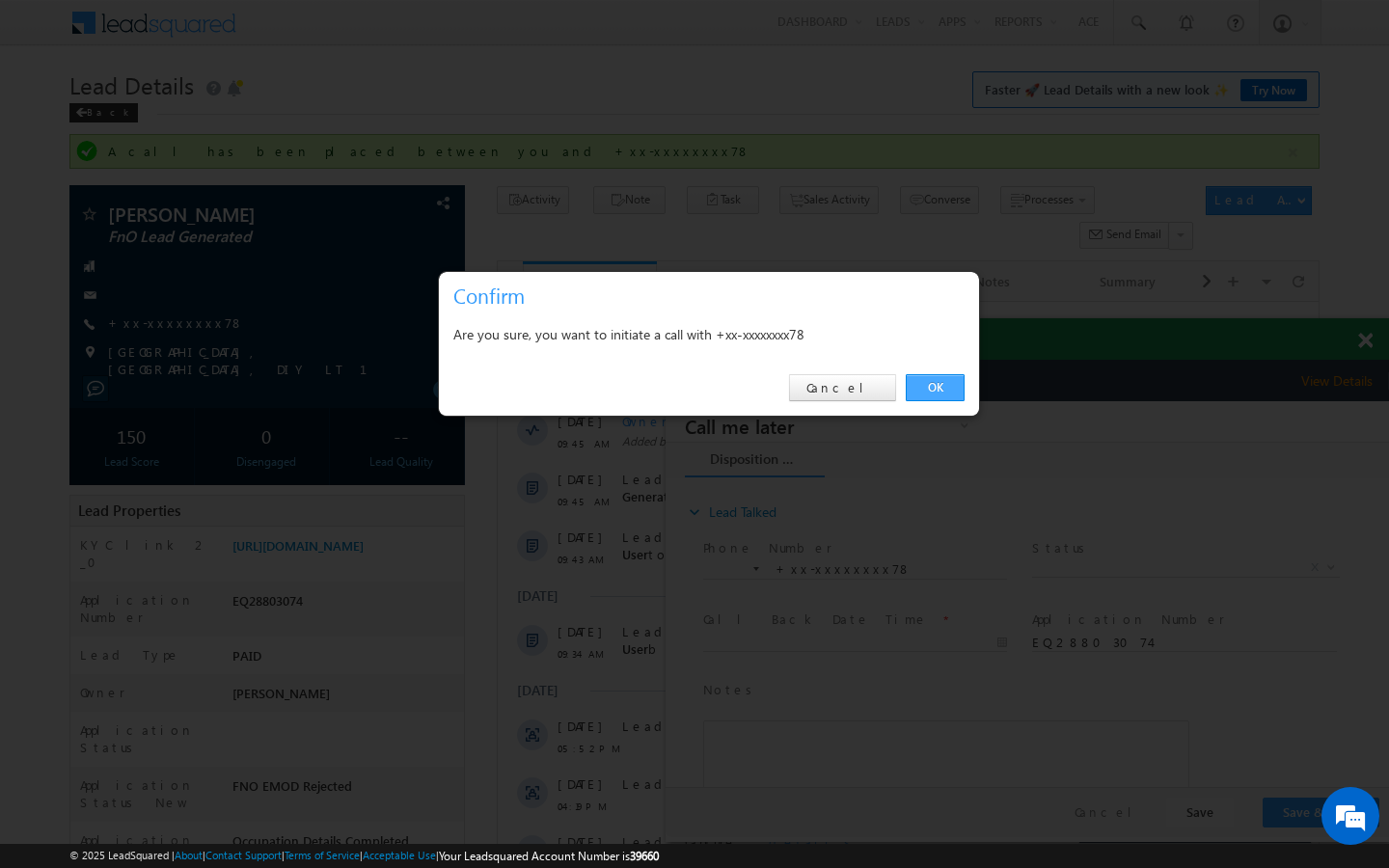
click at [936, 394] on link "OK" at bounding box center [935, 388] width 59 height 27
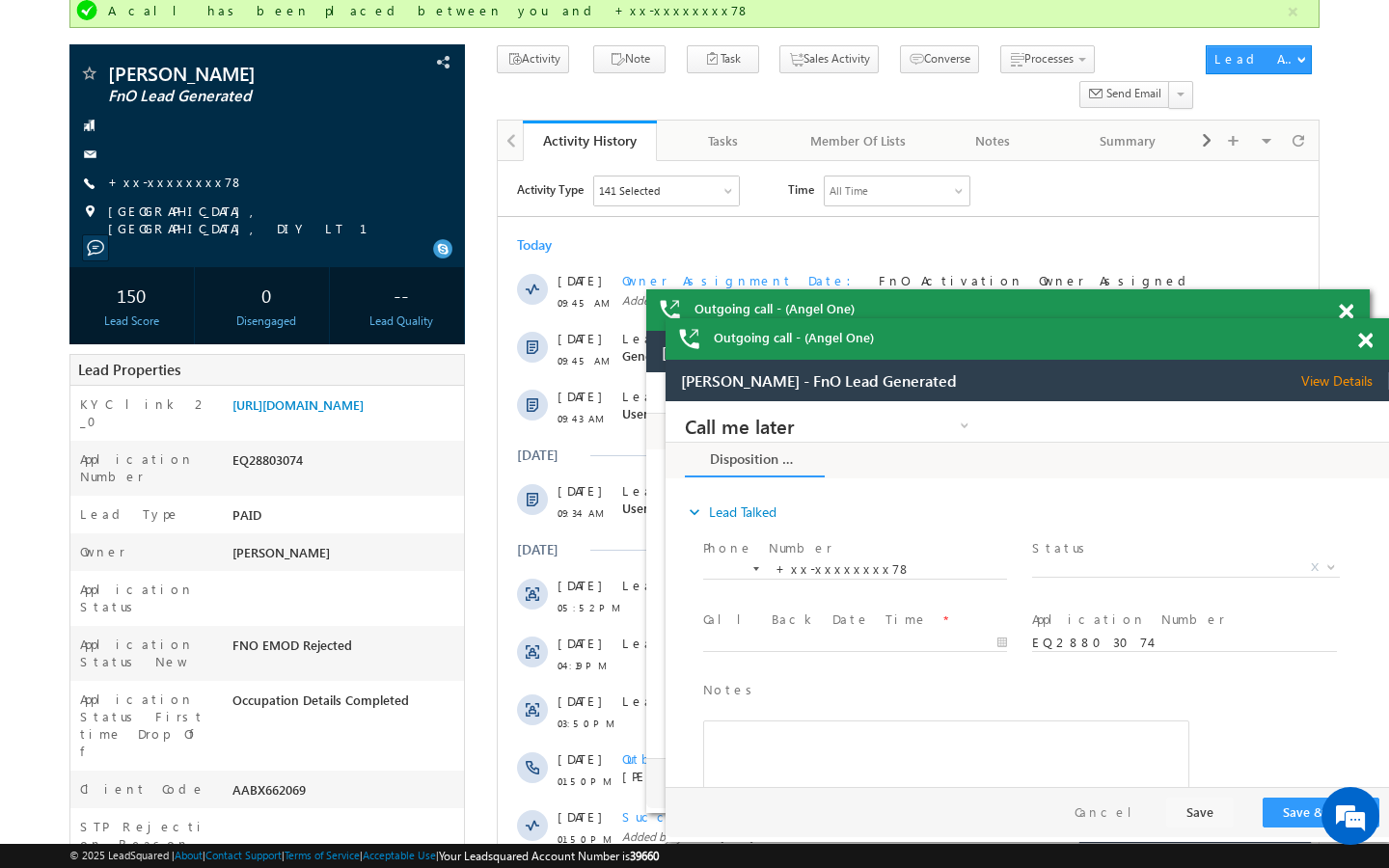
scroll to position [154, 0]
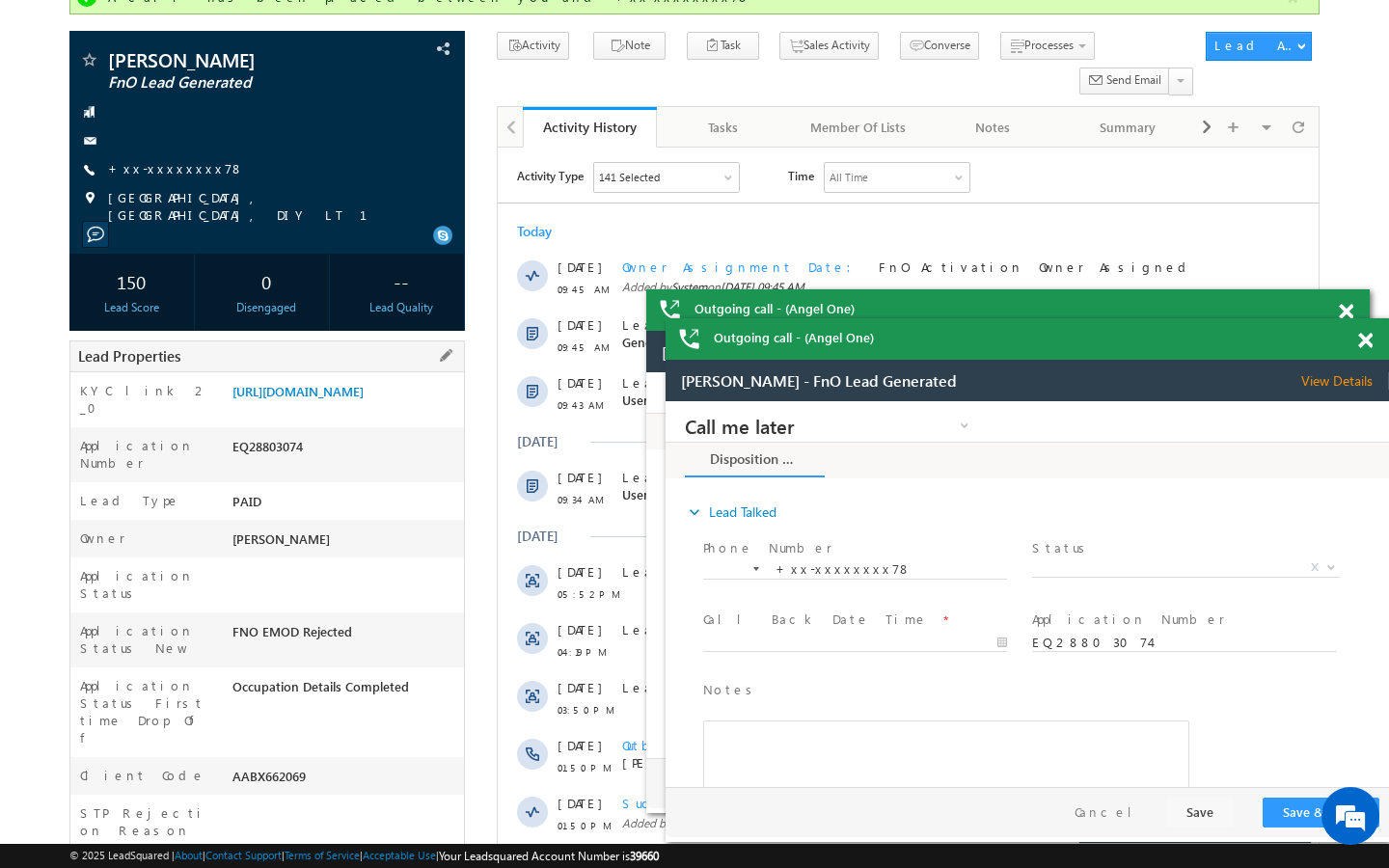
drag, startPoint x: 234, startPoint y: 699, endPoint x: 345, endPoint y: 703, distance: 111.1
click at [346, 767] on div "AABX662069" at bounding box center [345, 780] width 236 height 27
copy div "AABX662069"
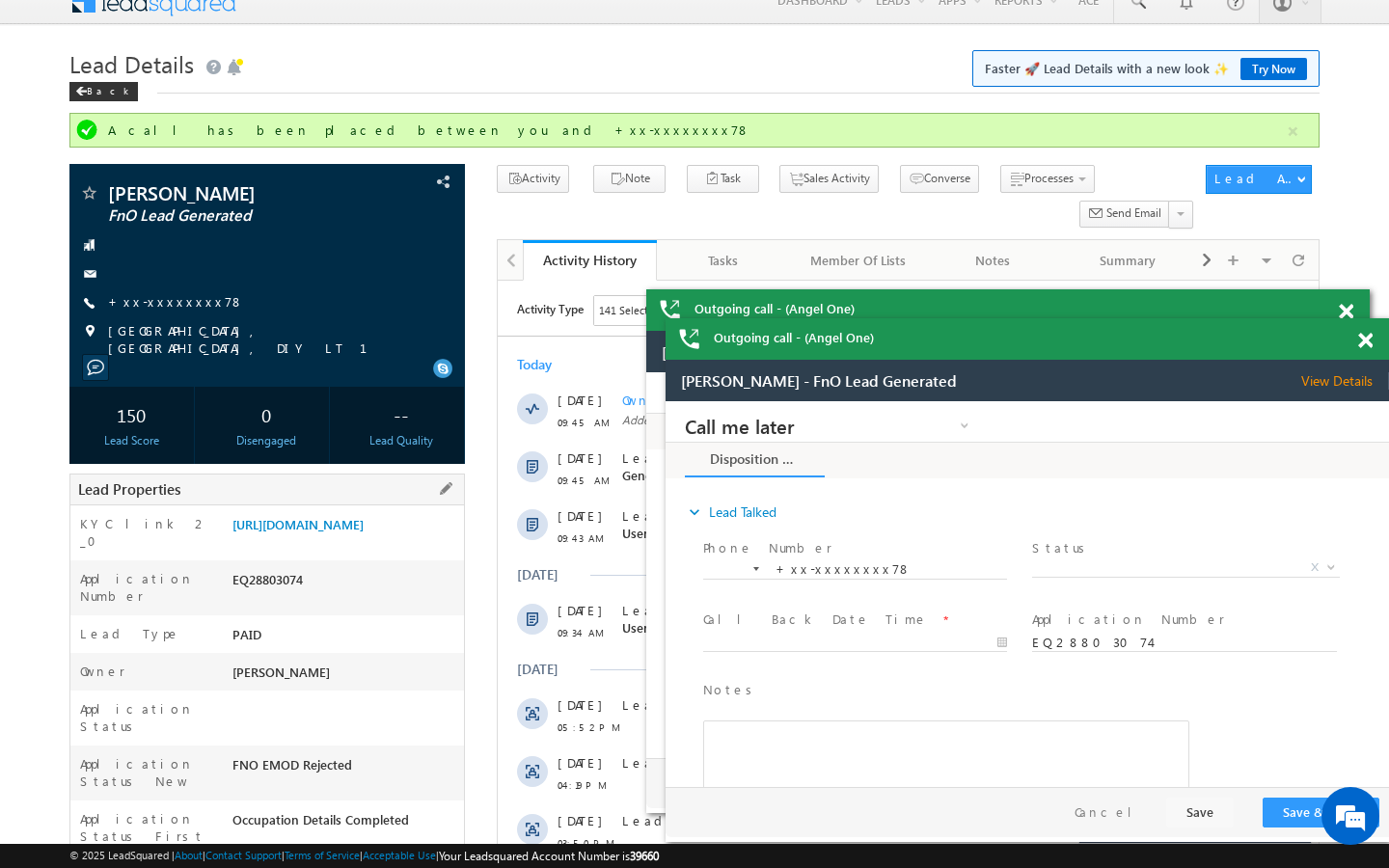
scroll to position [0, 0]
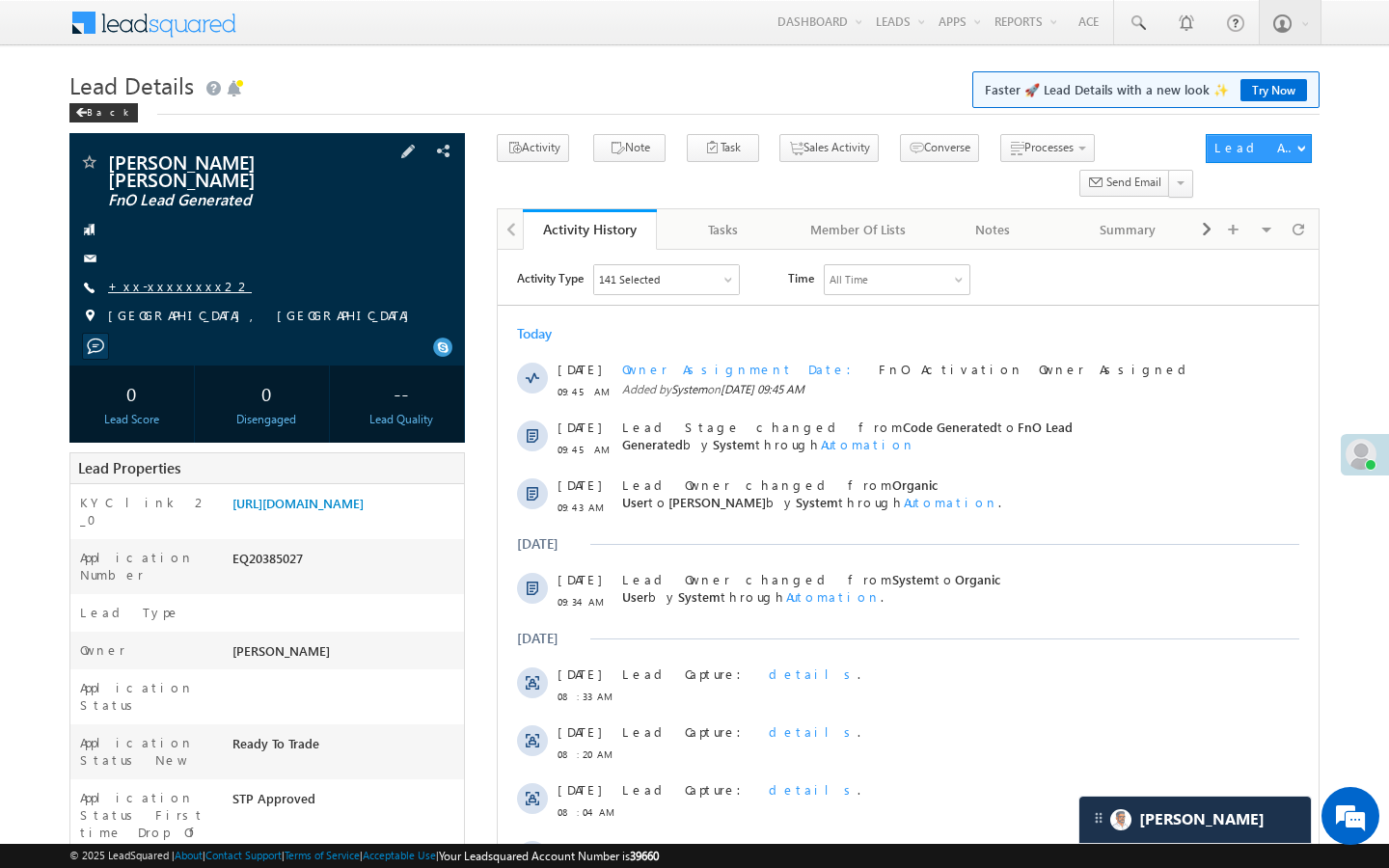
click at [149, 278] on link "+xx-xxxxxxxx22" at bounding box center [179, 286] width 143 height 17
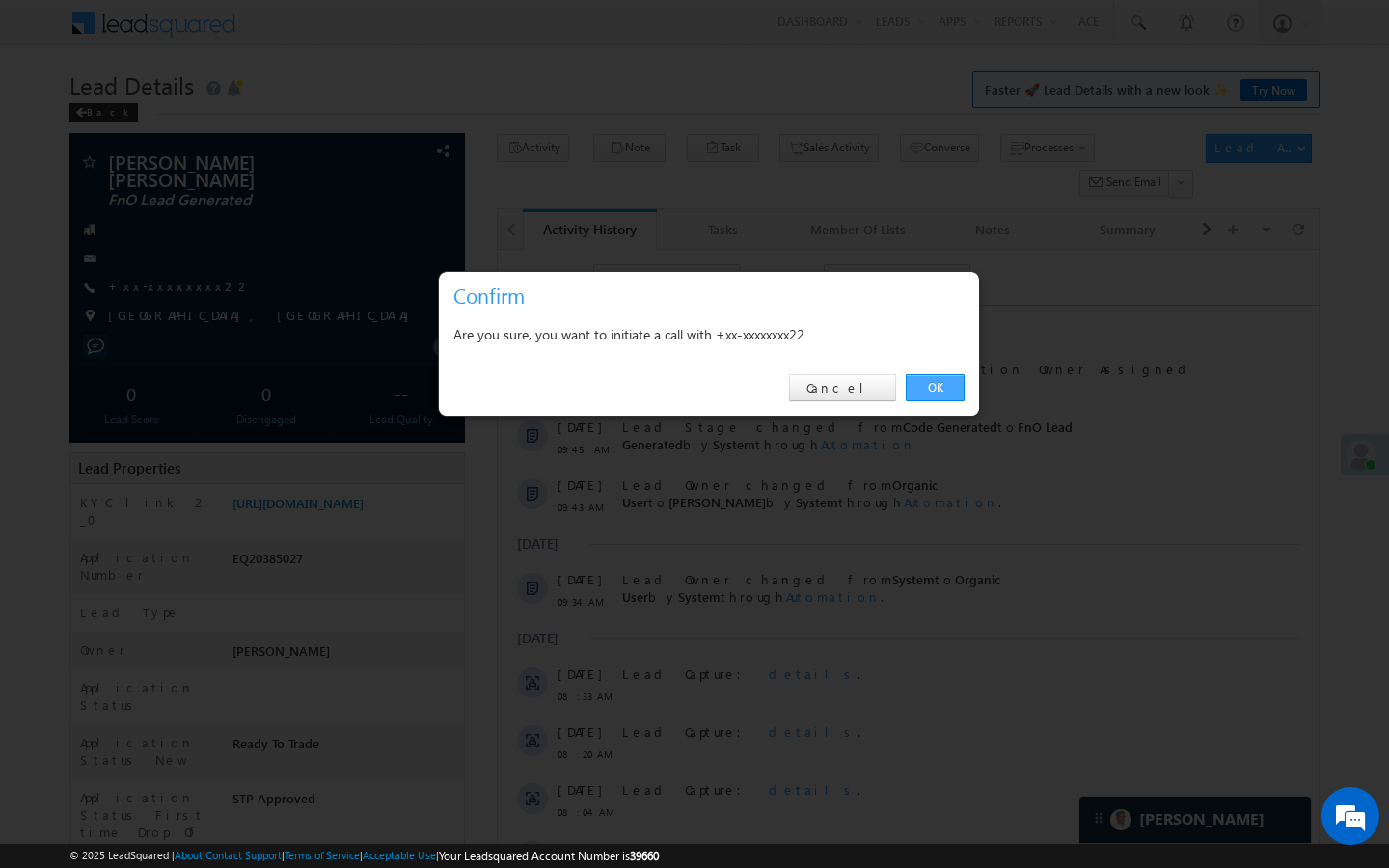
drag, startPoint x: 932, startPoint y: 381, endPoint x: 7, endPoint y: 290, distance: 929.5
click at [932, 381] on link "OK" at bounding box center [935, 388] width 59 height 27
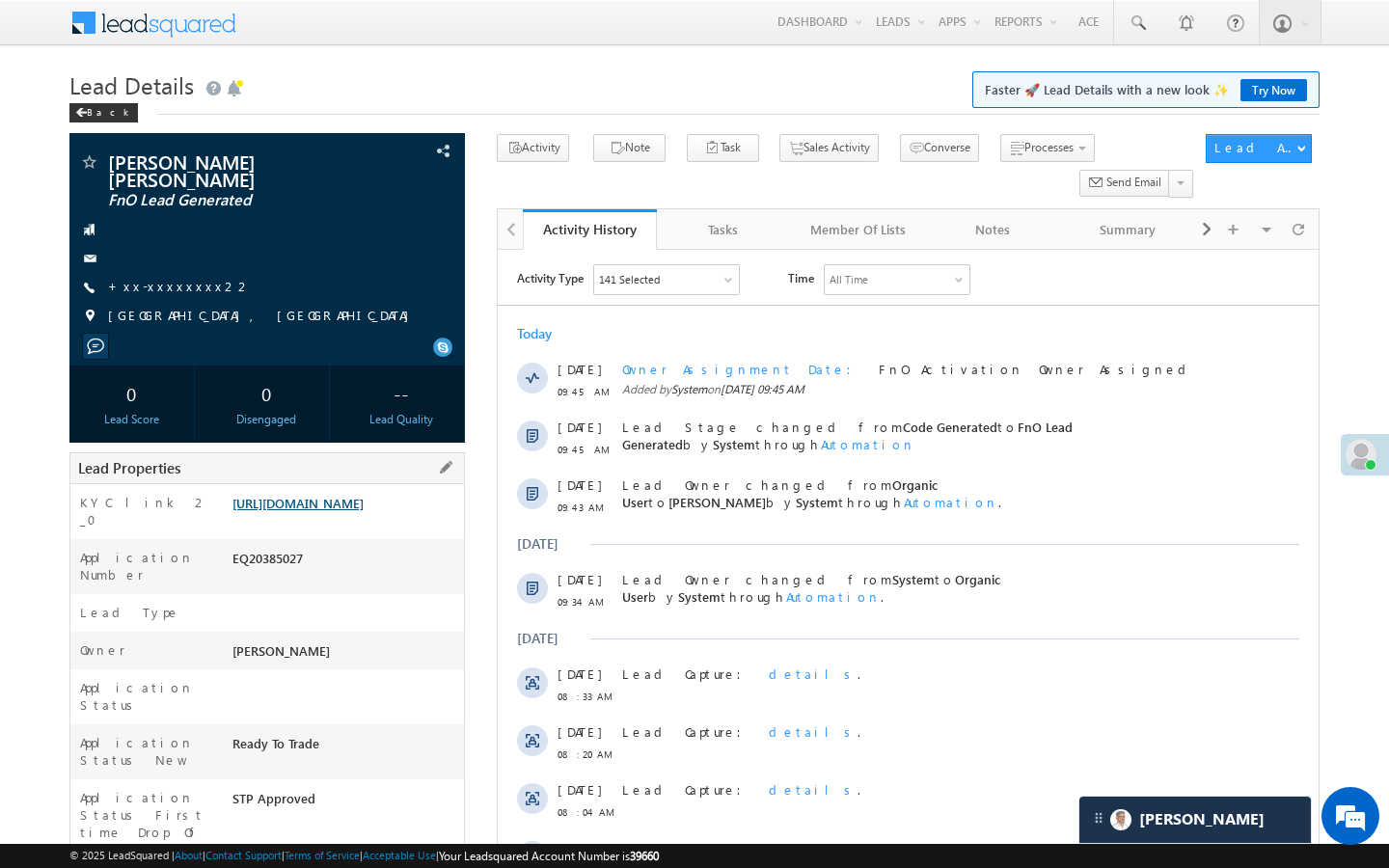
click at [364, 511] on link "https://angelbroking1-pk3em7sa.customui-test.leadsquared.com?leadId=8b7089d3-e4…" at bounding box center [298, 503] width 131 height 17
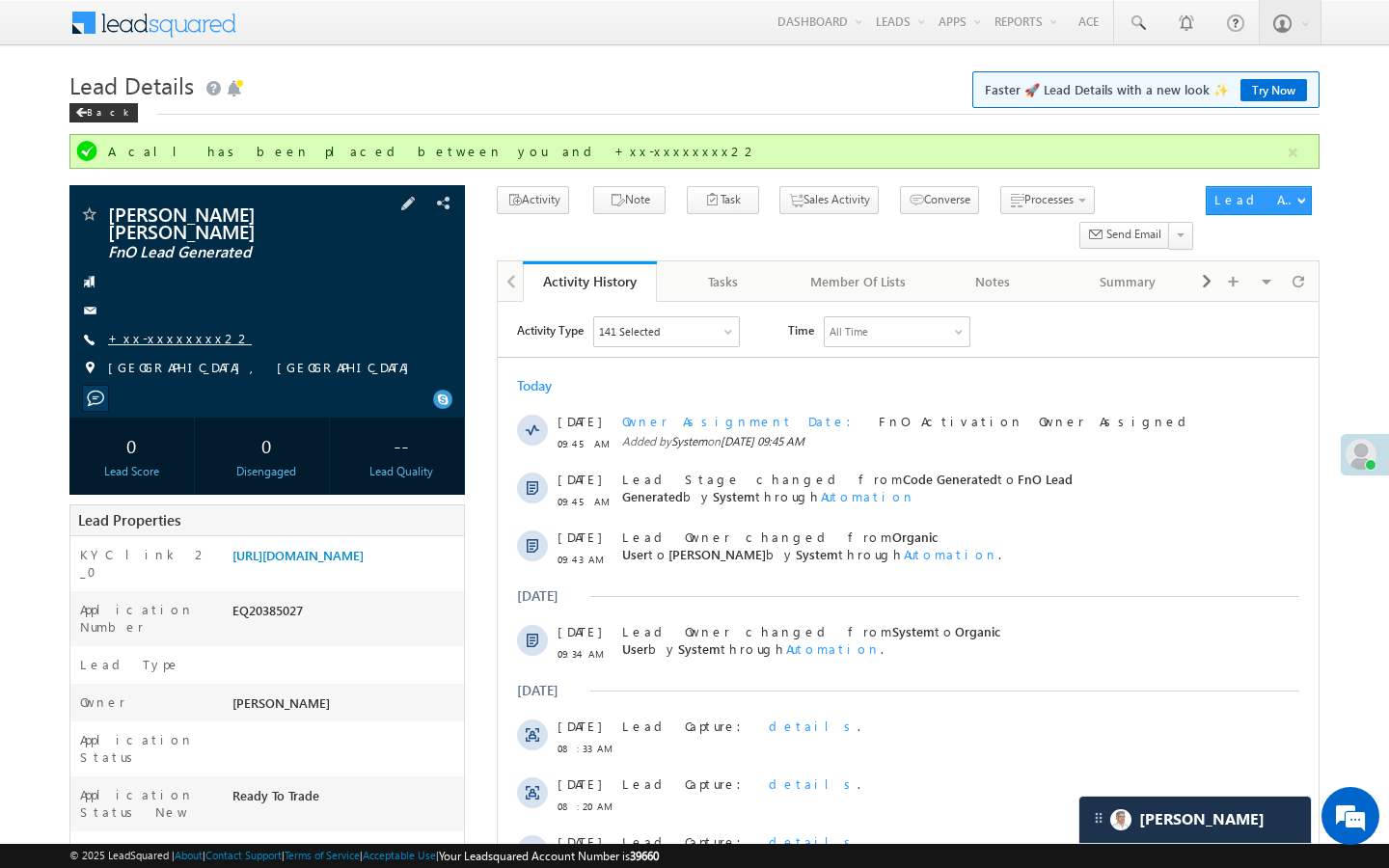
click at [167, 330] on link "+xx-xxxxxxxx22" at bounding box center [179, 338] width 143 height 17
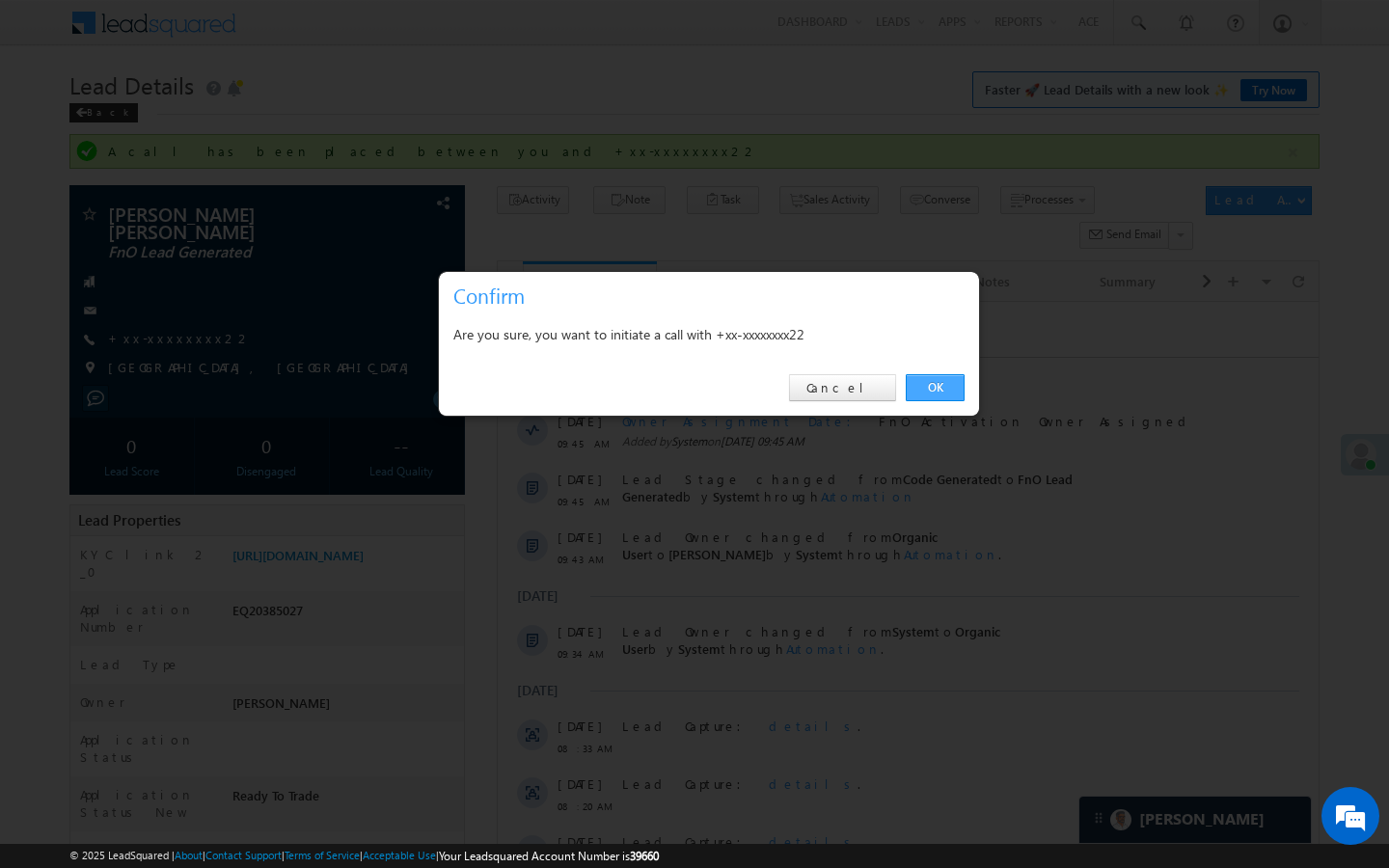
click at [929, 389] on link "OK" at bounding box center [935, 388] width 59 height 27
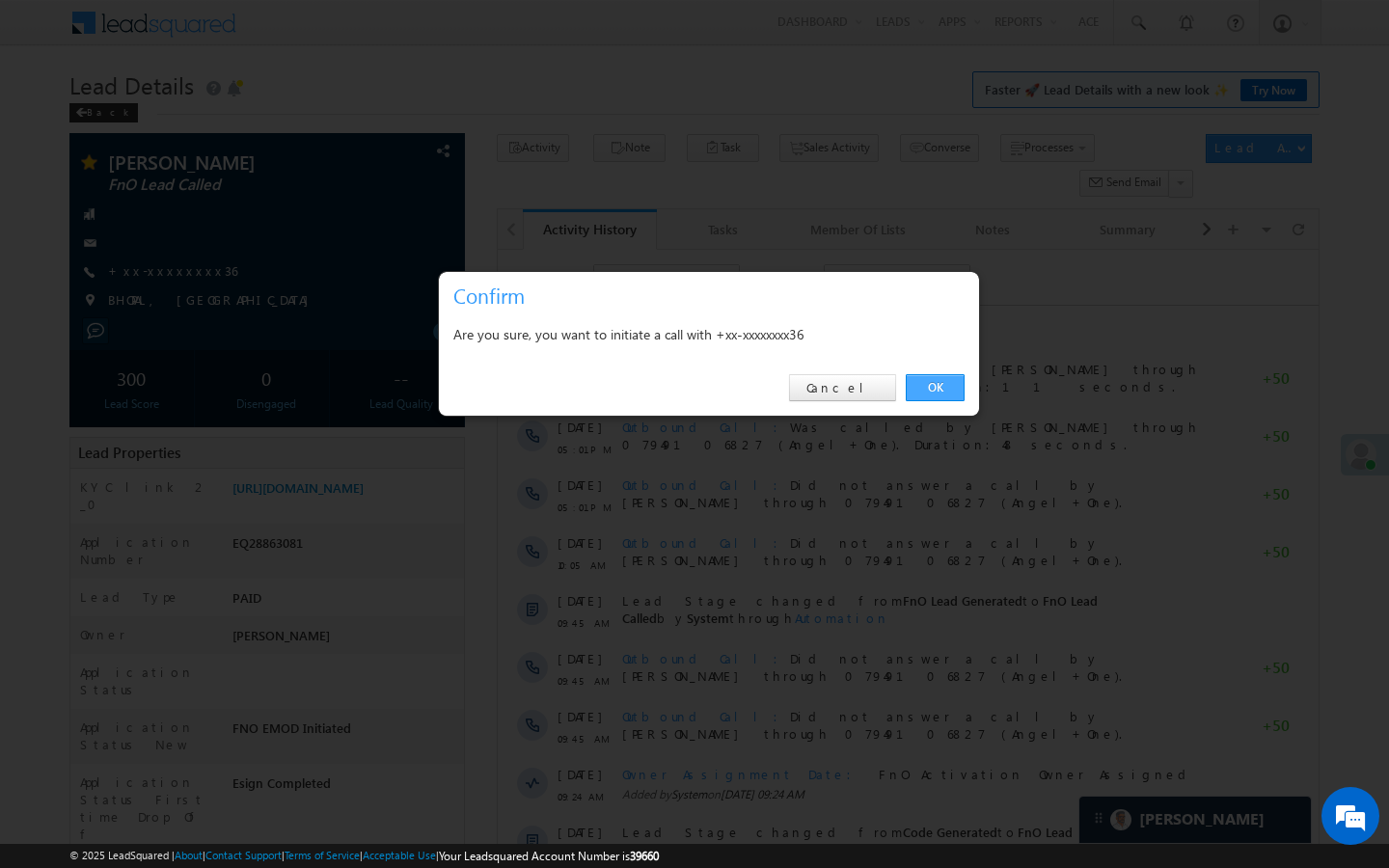
click at [927, 393] on link "OK" at bounding box center [935, 388] width 59 height 27
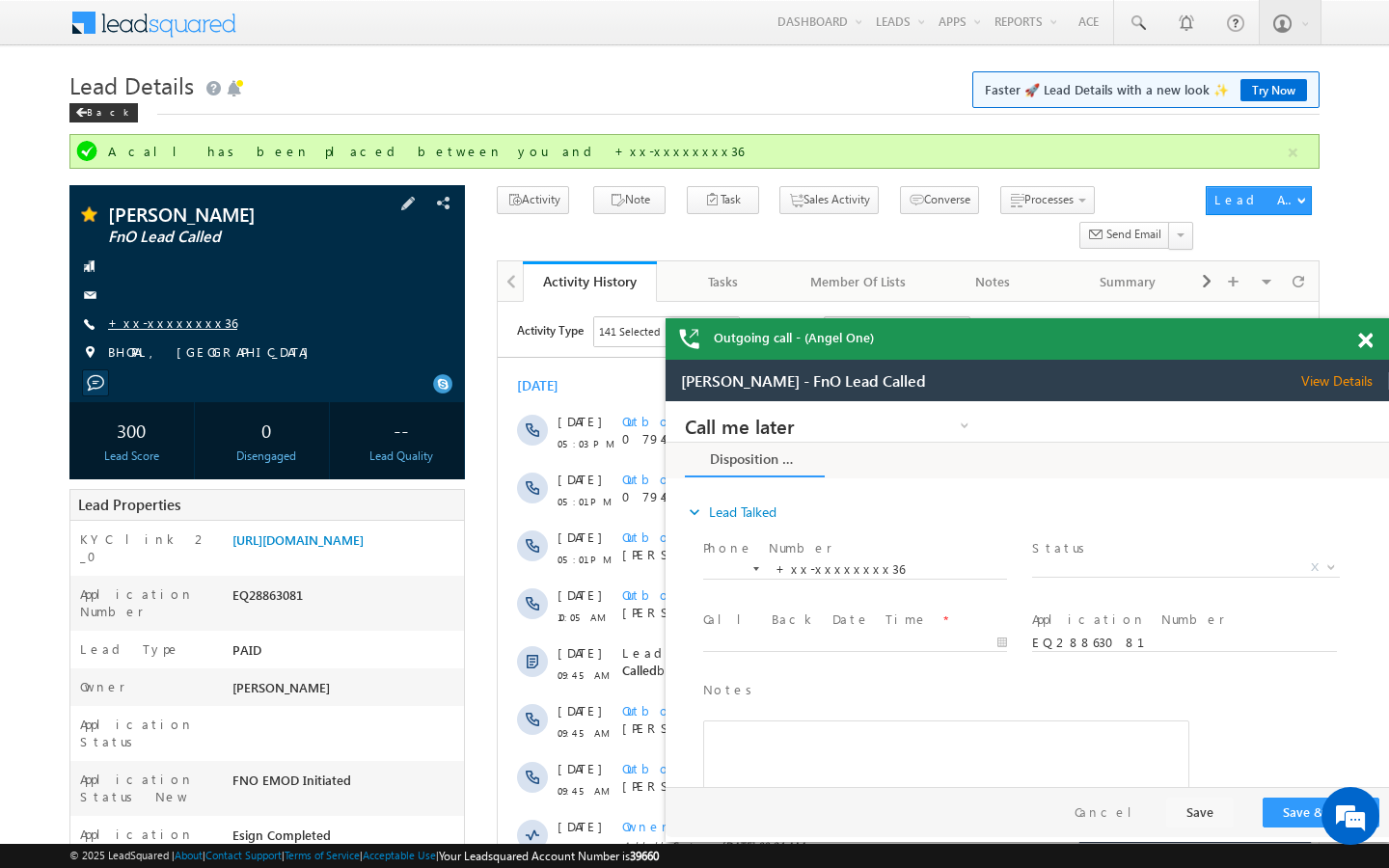
click at [176, 321] on link "+xx-xxxxxxxx36" at bounding box center [172, 322] width 130 height 17
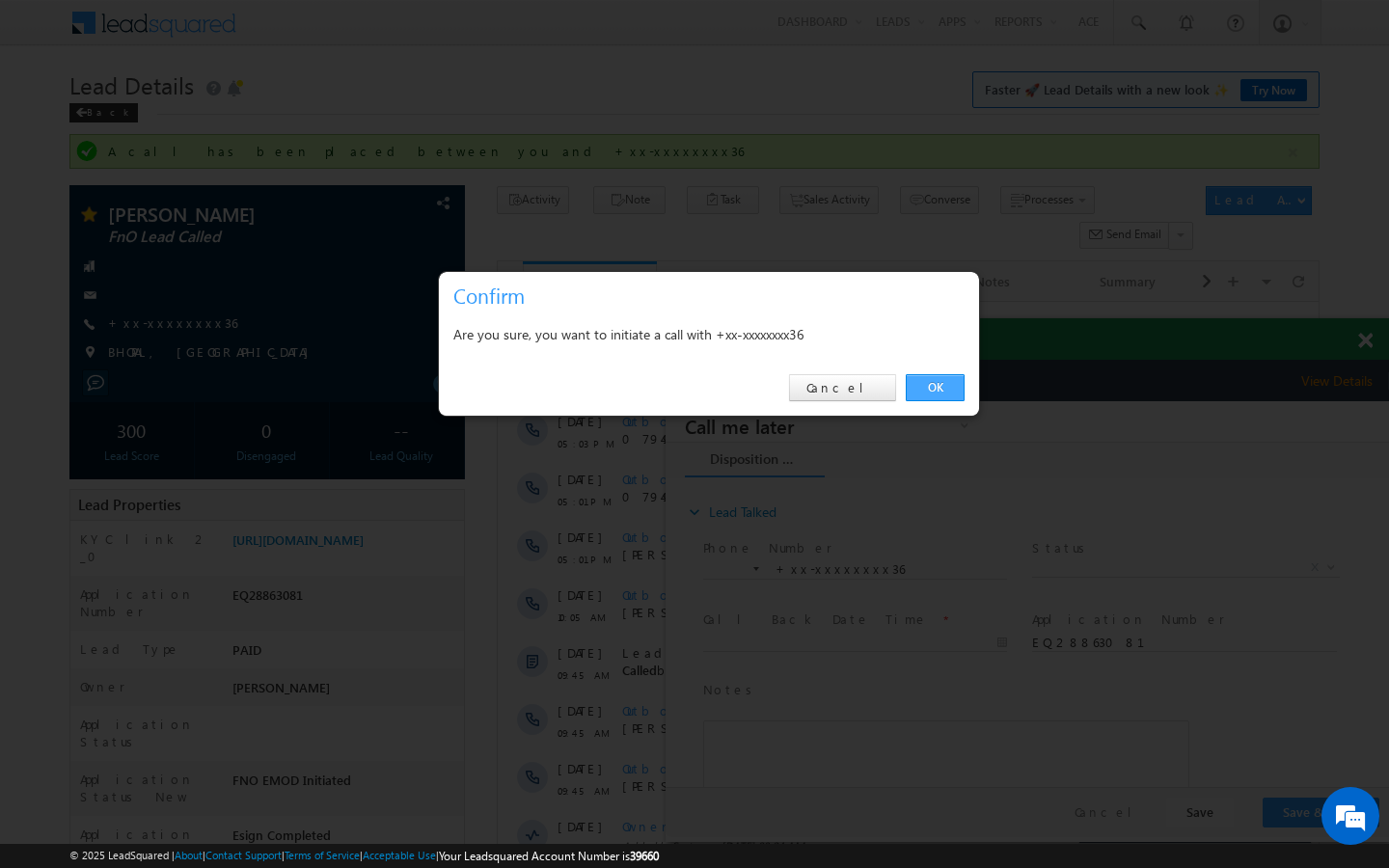
click at [940, 392] on link "OK" at bounding box center [935, 388] width 59 height 27
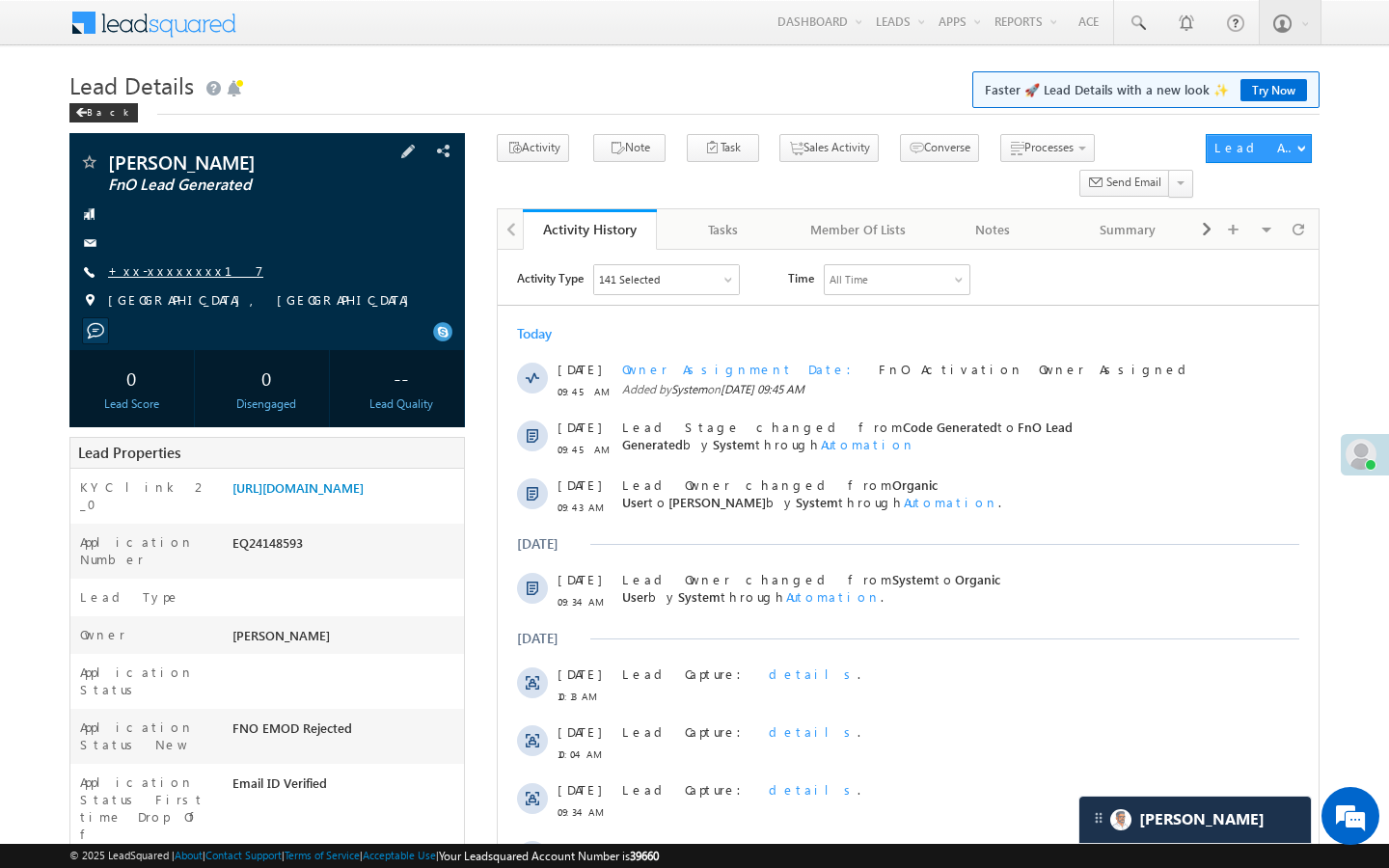
click at [164, 275] on link "+xx-xxxxxxxx17" at bounding box center [185, 270] width 155 height 17
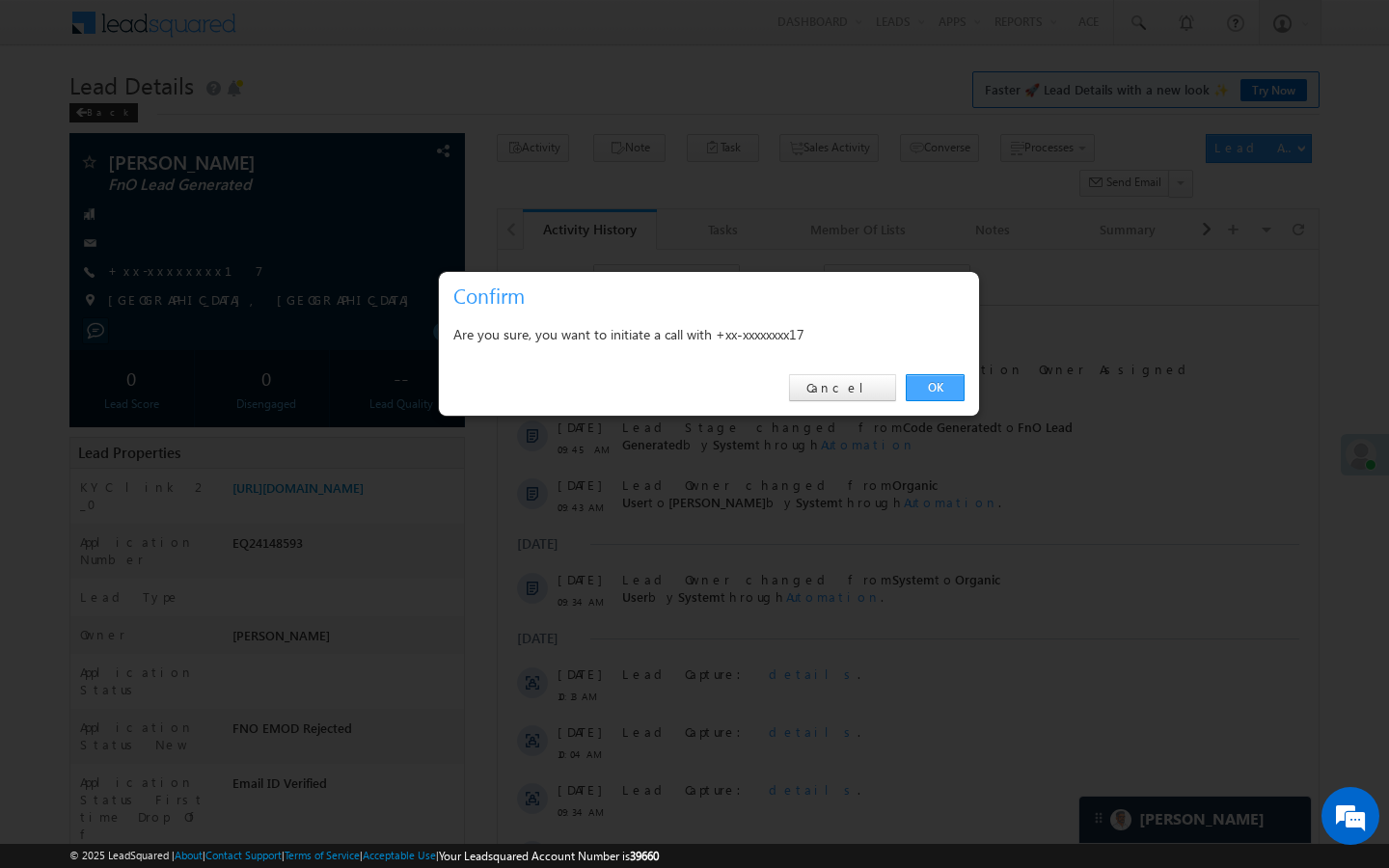
click at [950, 388] on link "OK" at bounding box center [935, 388] width 59 height 27
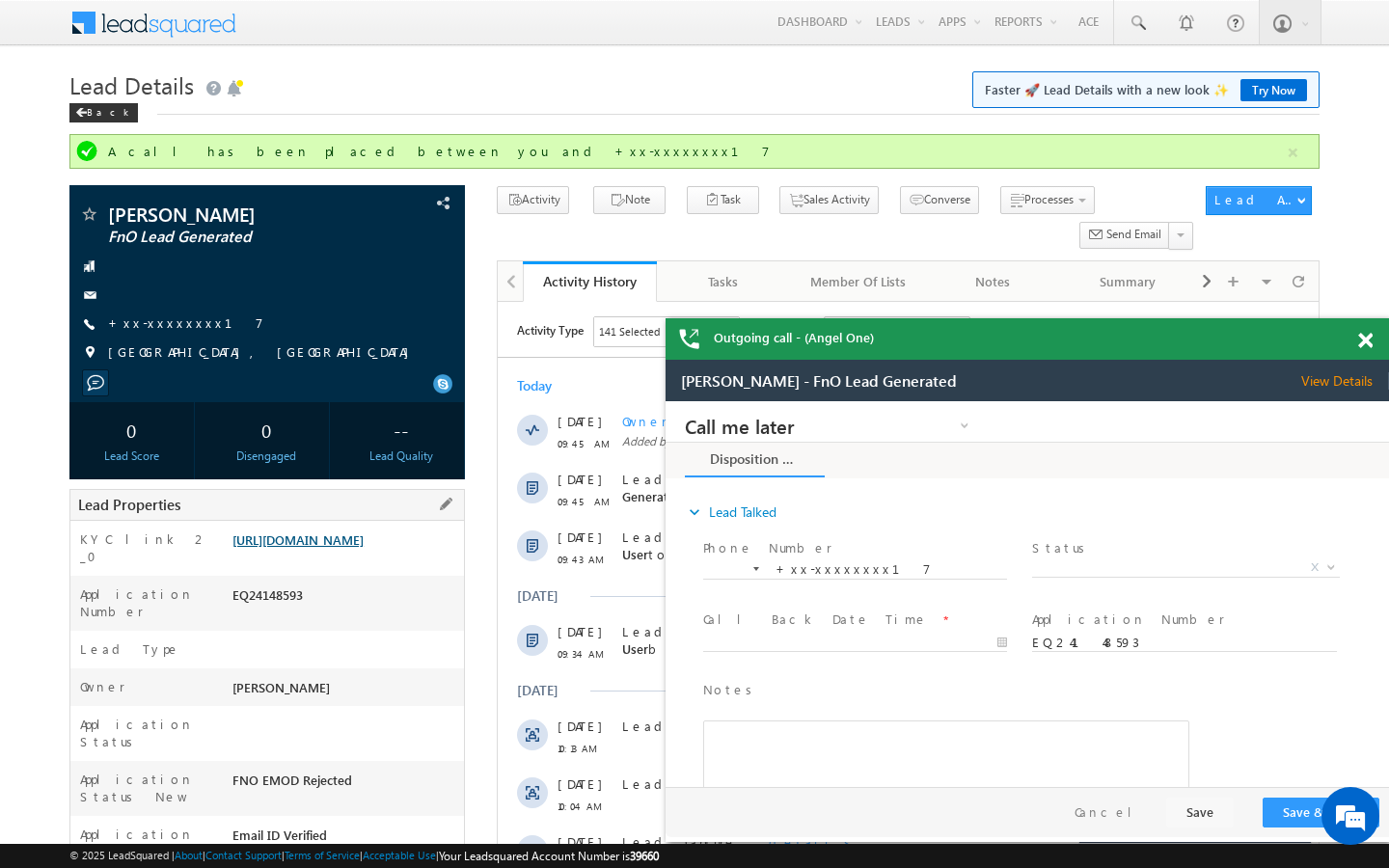
click at [361, 548] on link "[URL][DOMAIN_NAME]" at bounding box center [298, 540] width 131 height 17
click at [174, 319] on link "+xx-xxxxxxxx17" at bounding box center [185, 322] width 155 height 17
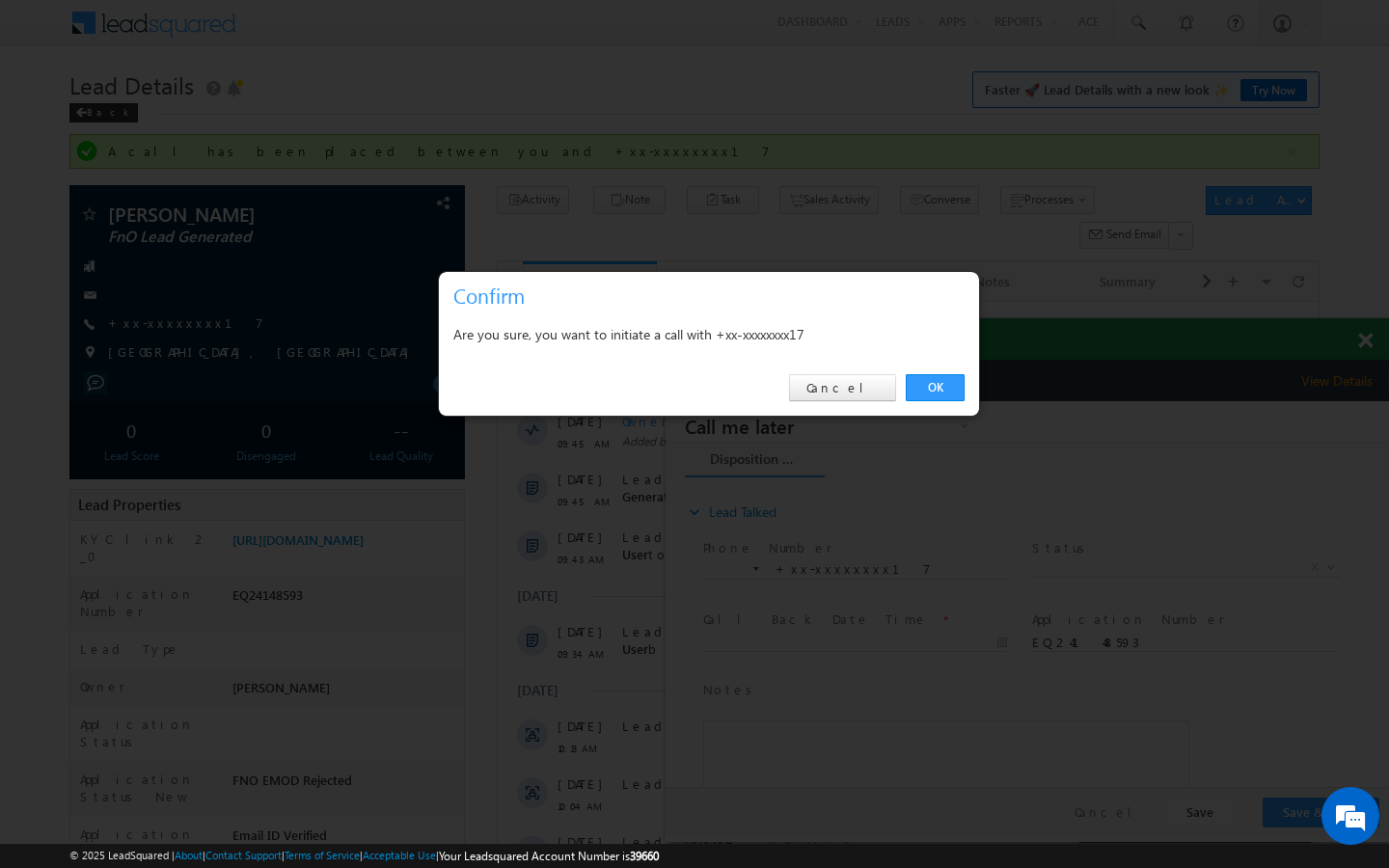
click at [931, 404] on div "OK Cancel" at bounding box center [709, 389] width 540 height 55
click at [935, 392] on link "OK" at bounding box center [935, 388] width 59 height 27
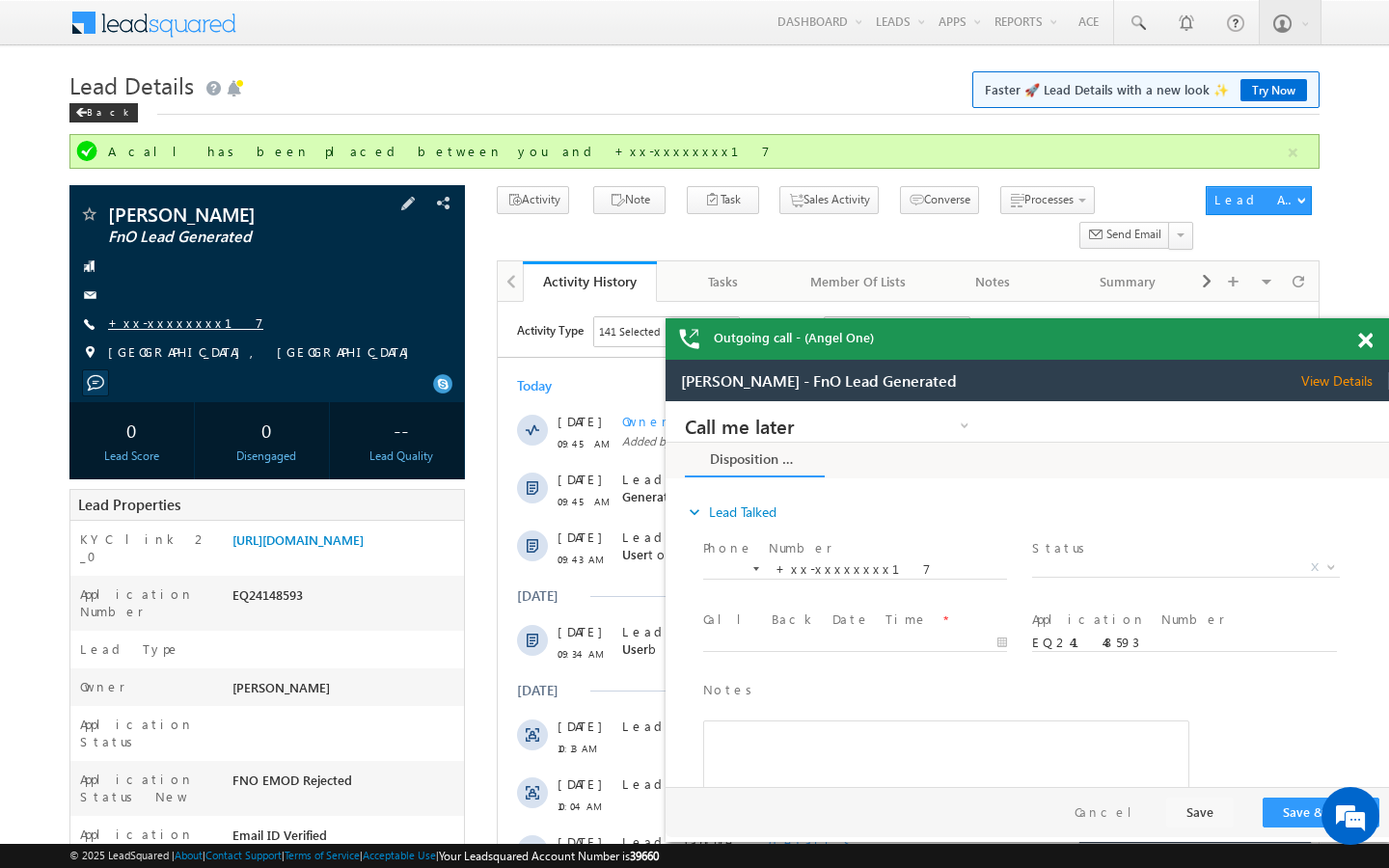
click at [178, 327] on link "+xx-xxxxxxxx17" at bounding box center [185, 322] width 155 height 17
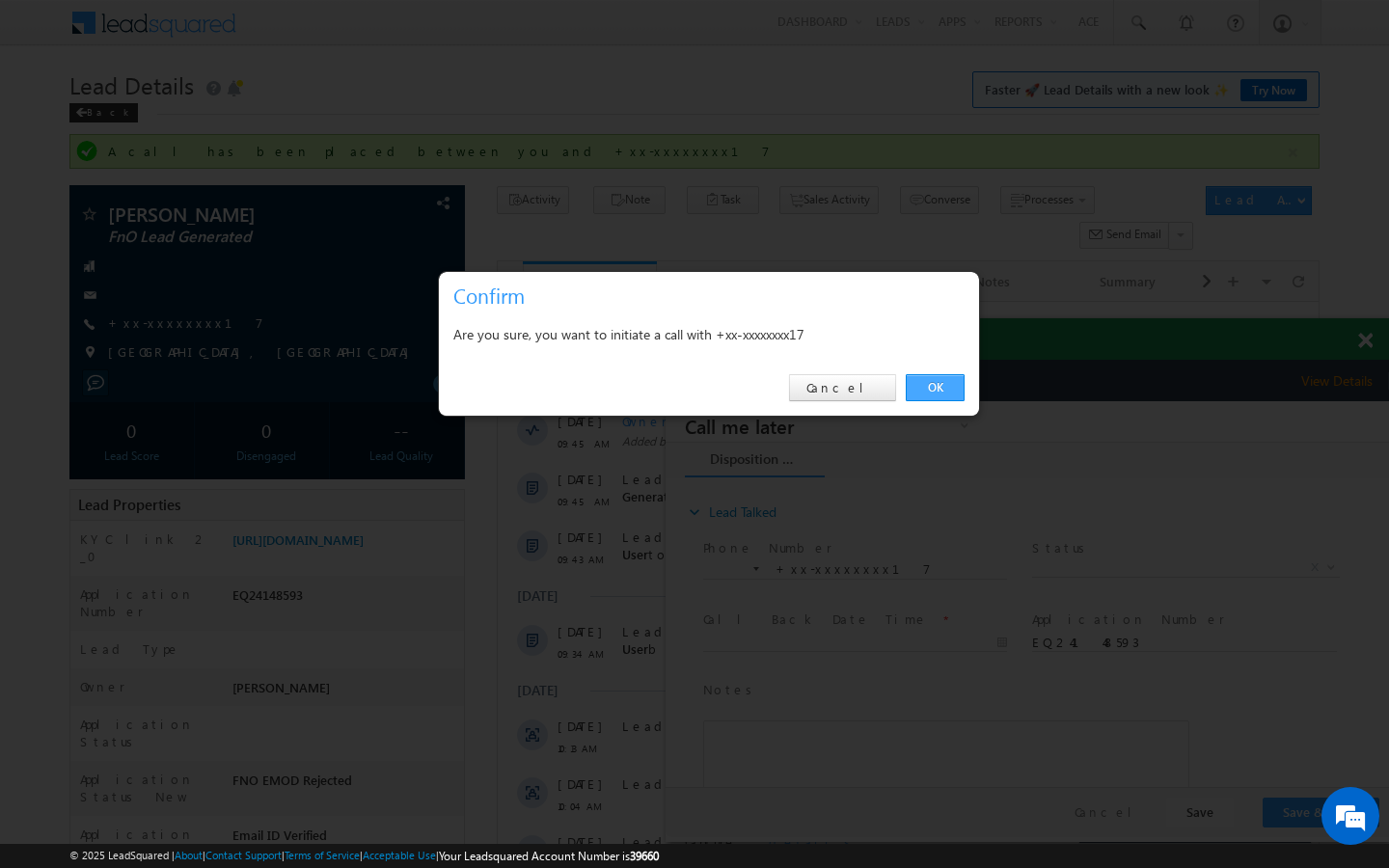
click at [932, 378] on link "OK" at bounding box center [935, 388] width 59 height 27
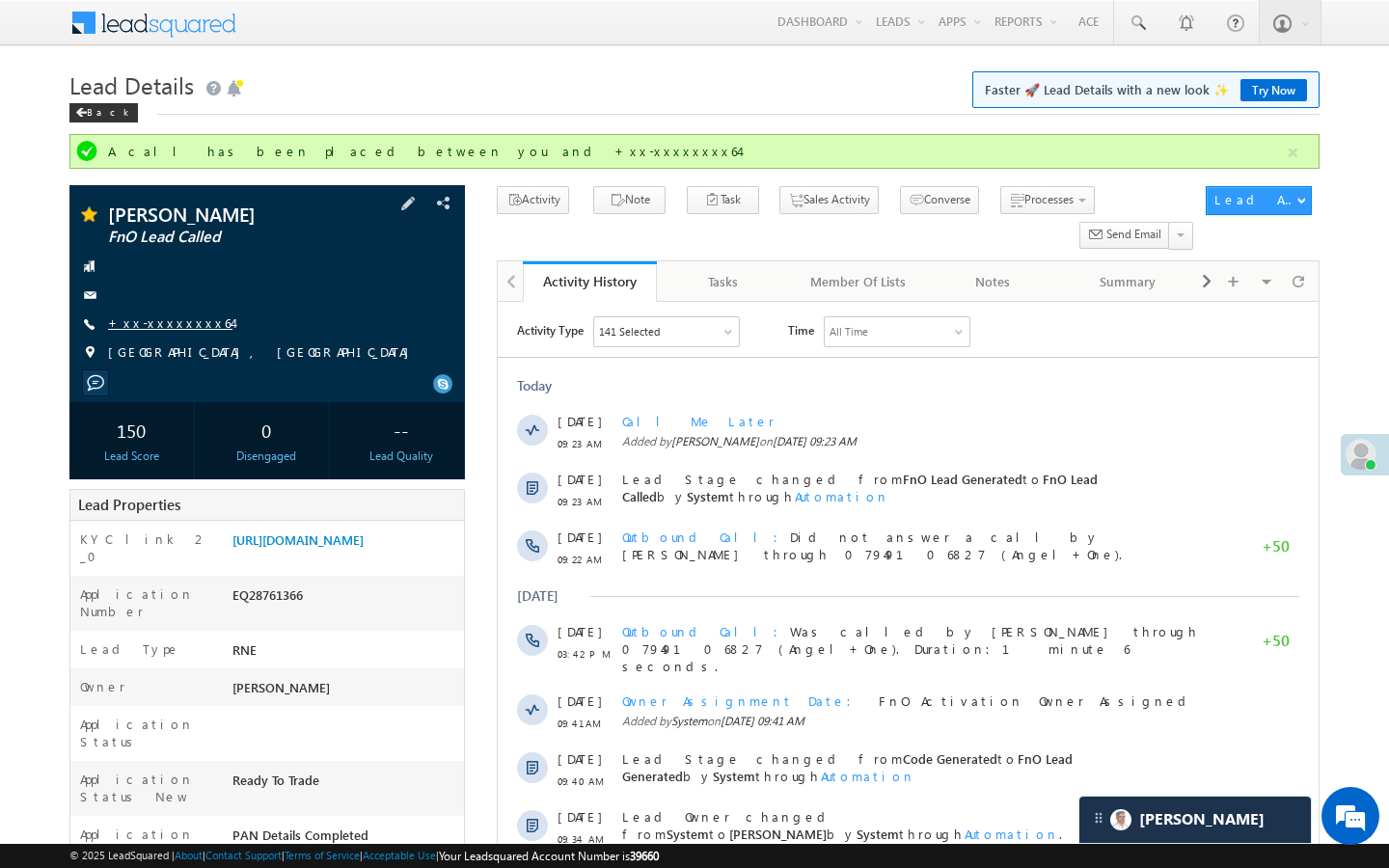
drag, startPoint x: 0, startPoint y: 0, endPoint x: 179, endPoint y: 318, distance: 364.9
click at [179, 318] on link "+xx-xxxxxxxx64" at bounding box center [170, 322] width 125 height 17
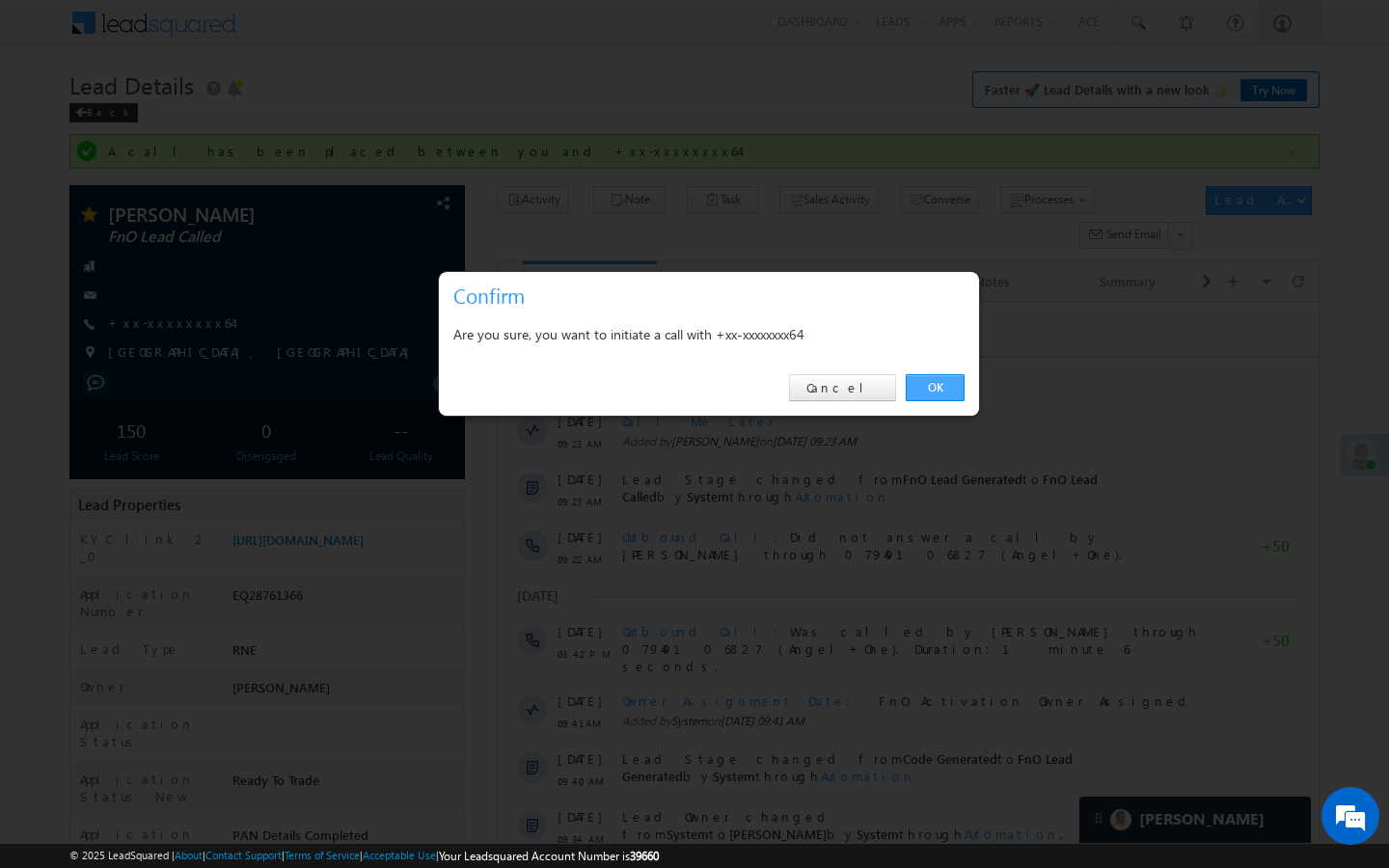
click at [915, 385] on link "OK" at bounding box center [935, 388] width 59 height 27
